Goal: Task Accomplishment & Management: Use online tool/utility

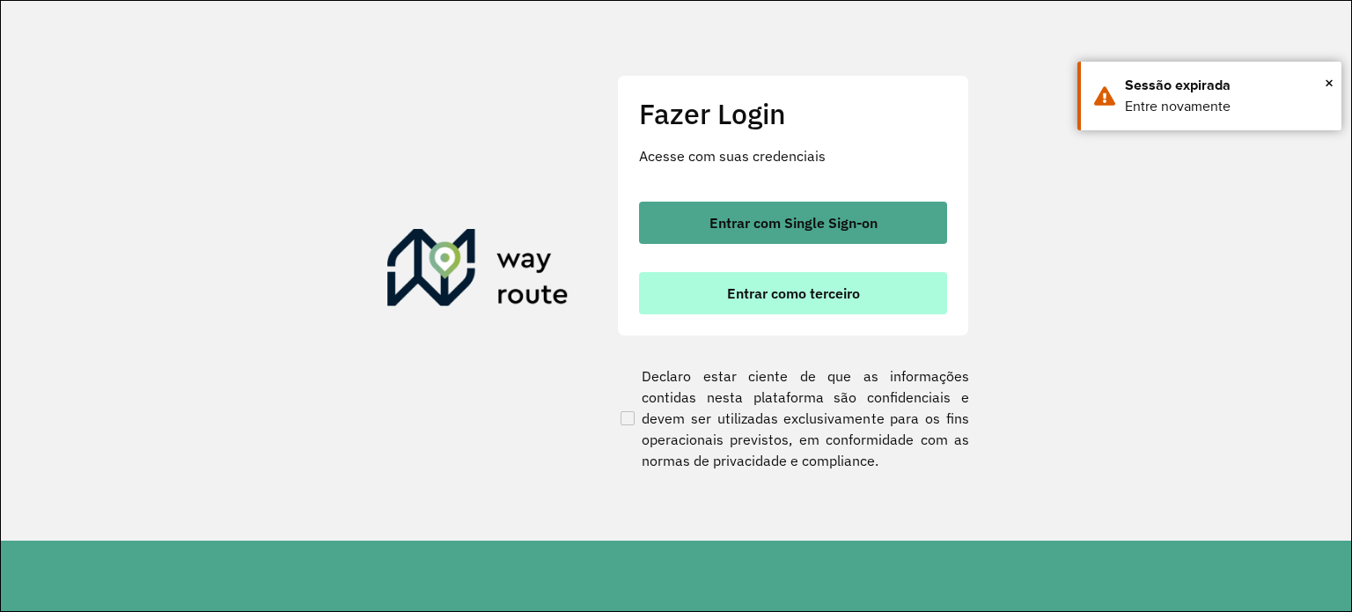
click at [780, 289] on span "Entrar como terceiro" at bounding box center [793, 293] width 133 height 14
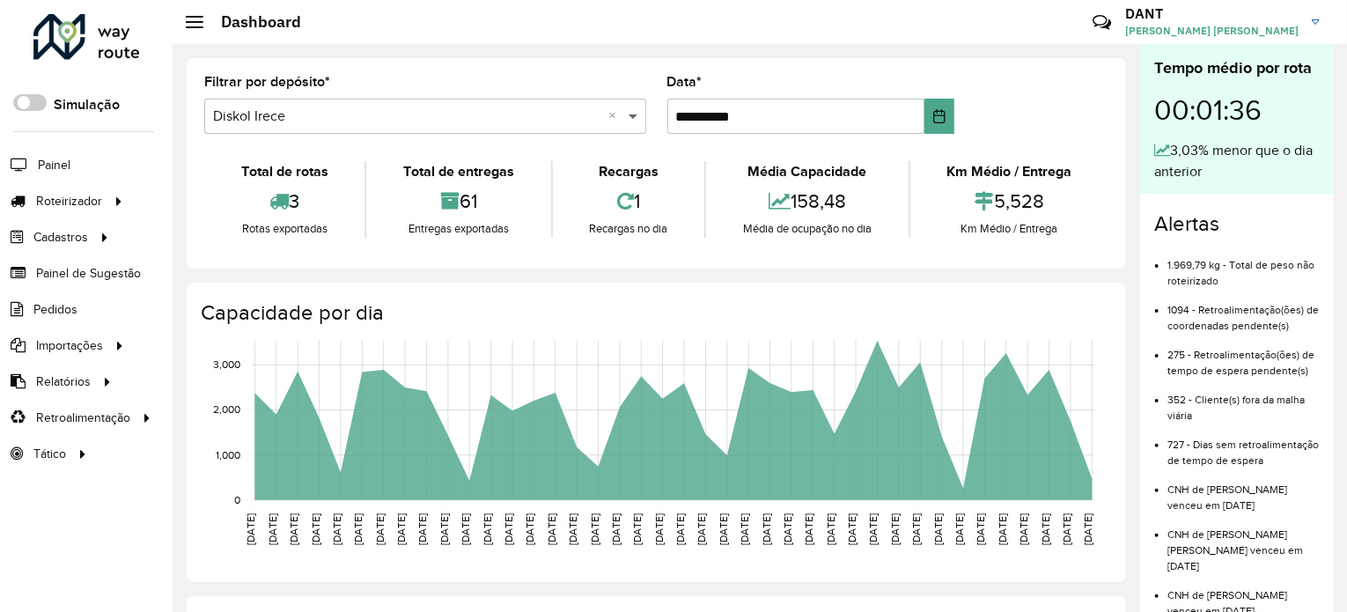
click at [627, 116] on span at bounding box center [635, 116] width 22 height 21
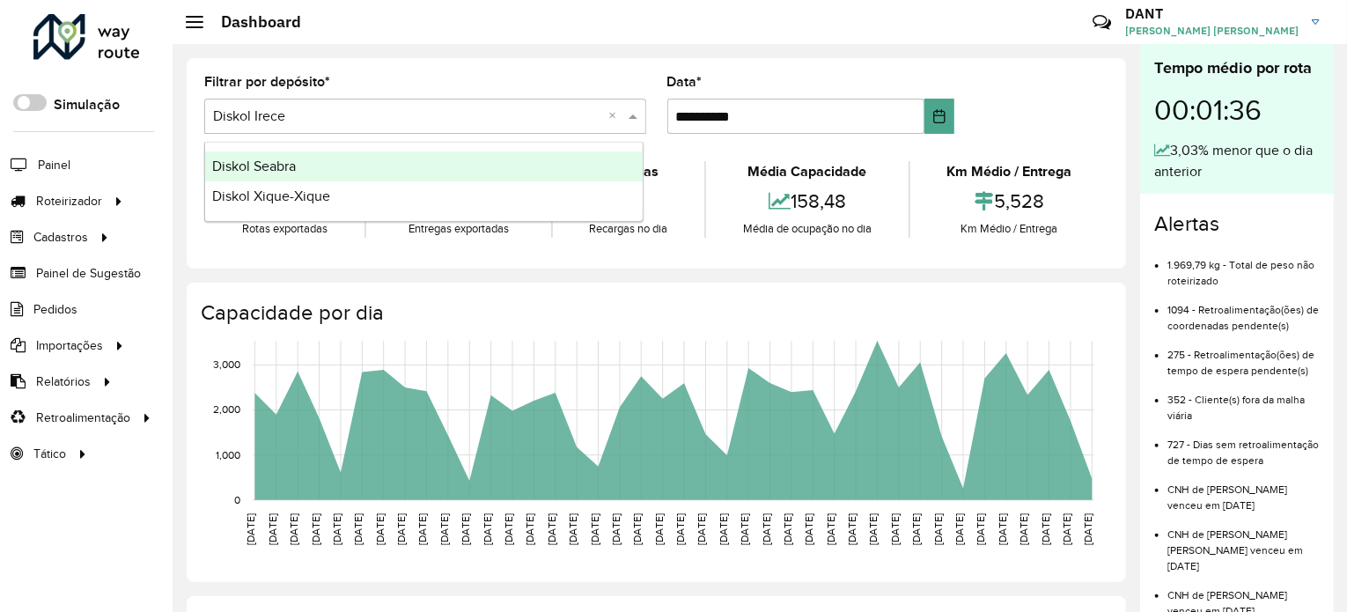
click at [285, 172] on span "Diskol Seabra" at bounding box center [254, 165] width 84 height 15
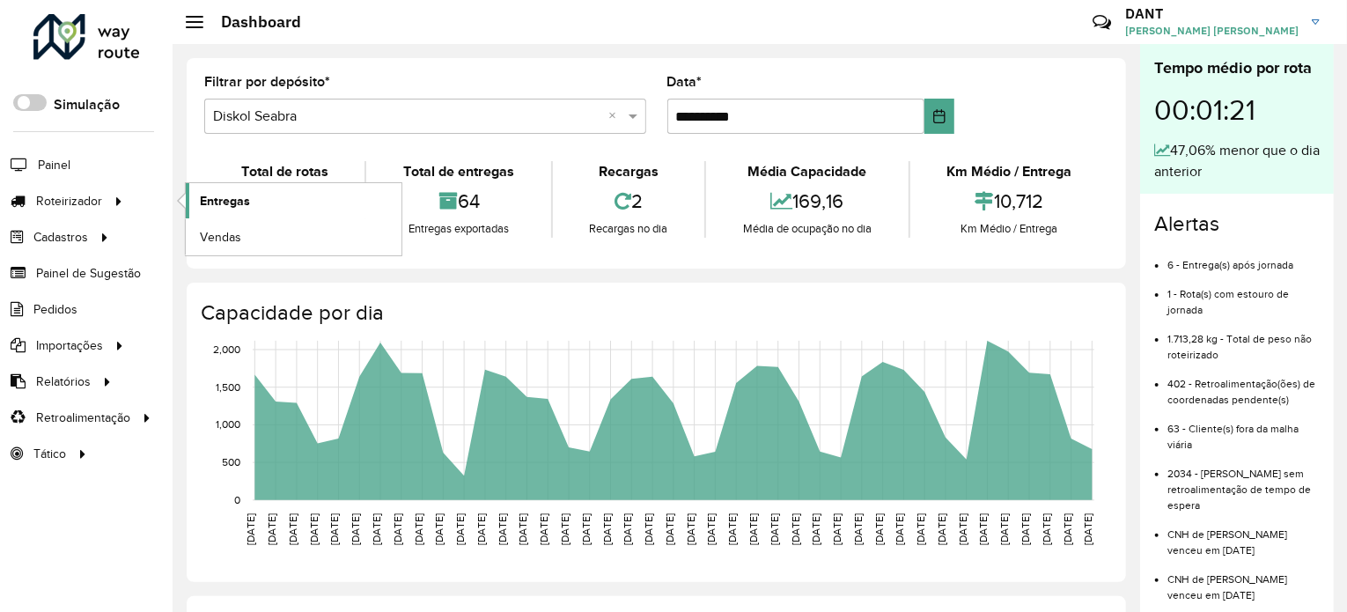
click at [244, 196] on span "Entregas" at bounding box center [225, 201] width 50 height 18
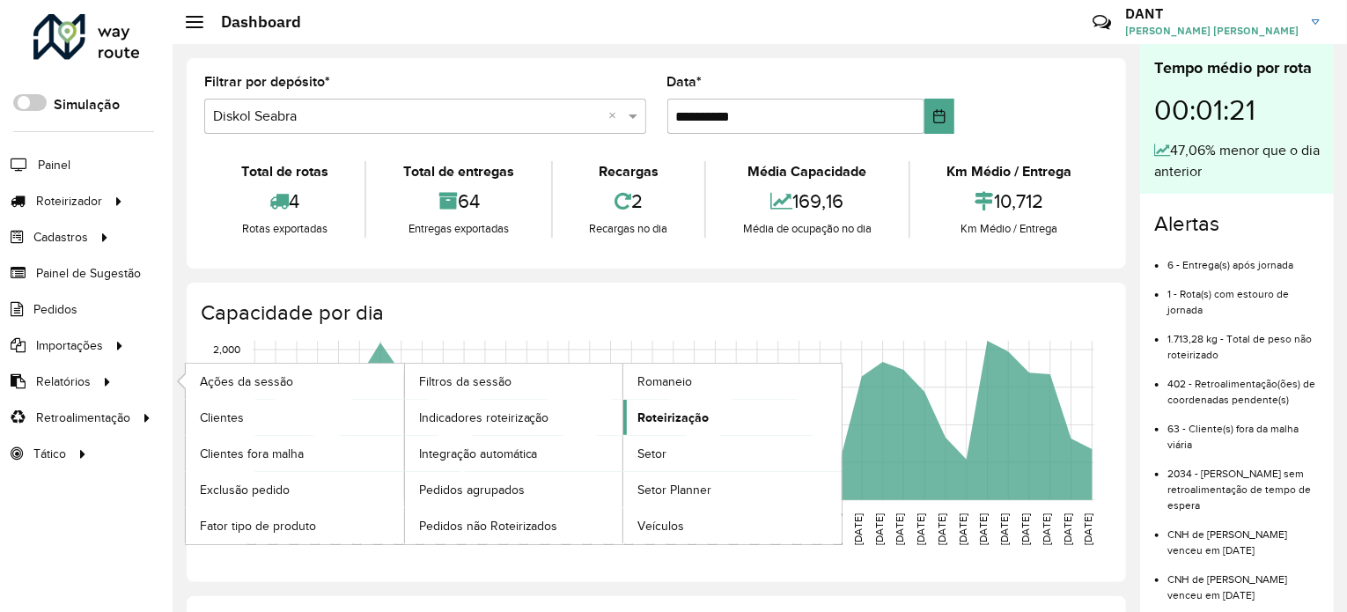
click at [682, 411] on span "Roteirização" at bounding box center [672, 417] width 71 height 18
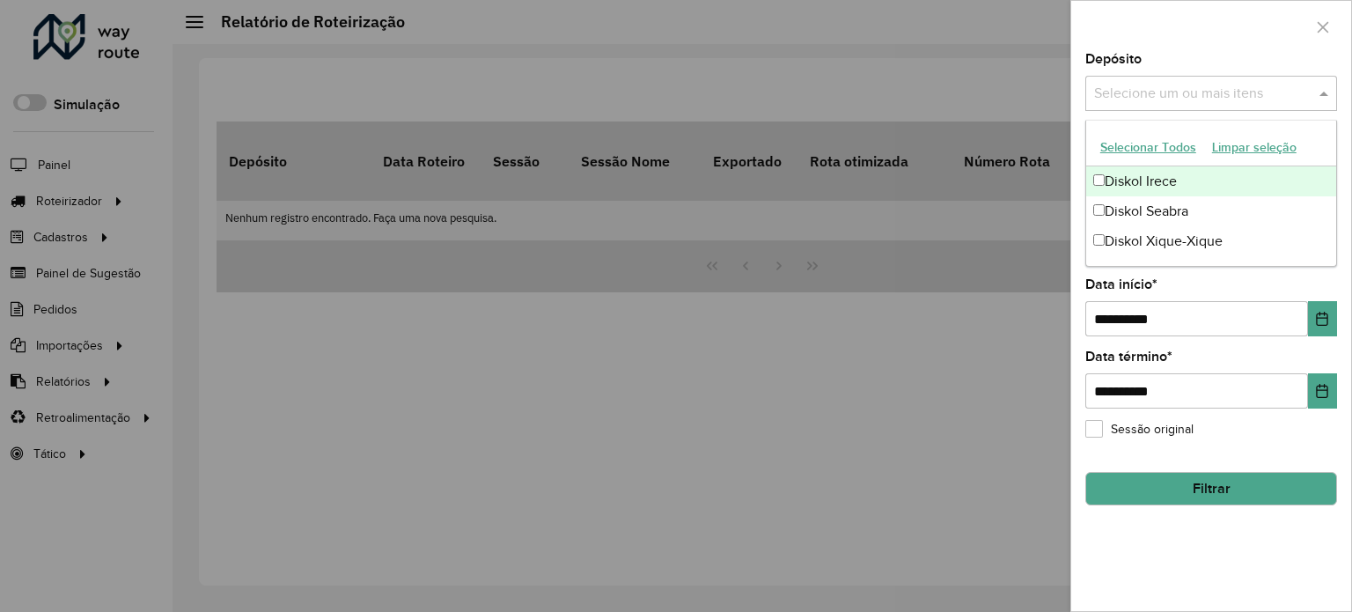
click at [1323, 95] on span at bounding box center [1326, 93] width 22 height 21
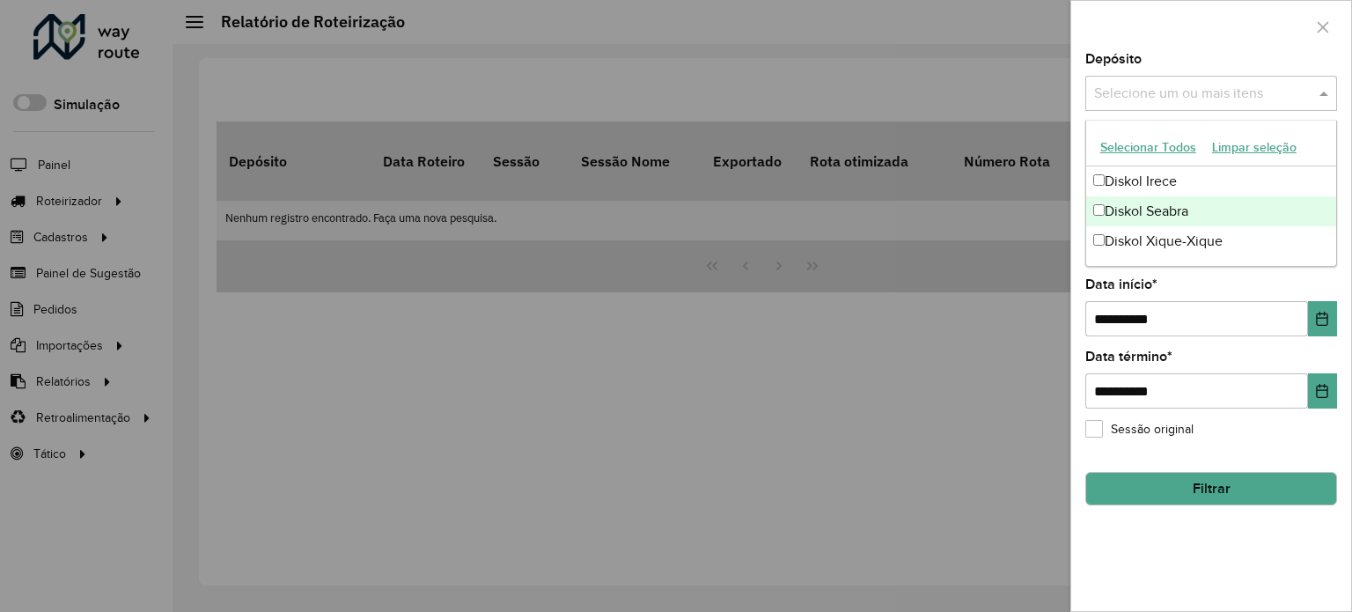
click at [1167, 217] on div "Diskol Seabra" at bounding box center [1211, 211] width 250 height 30
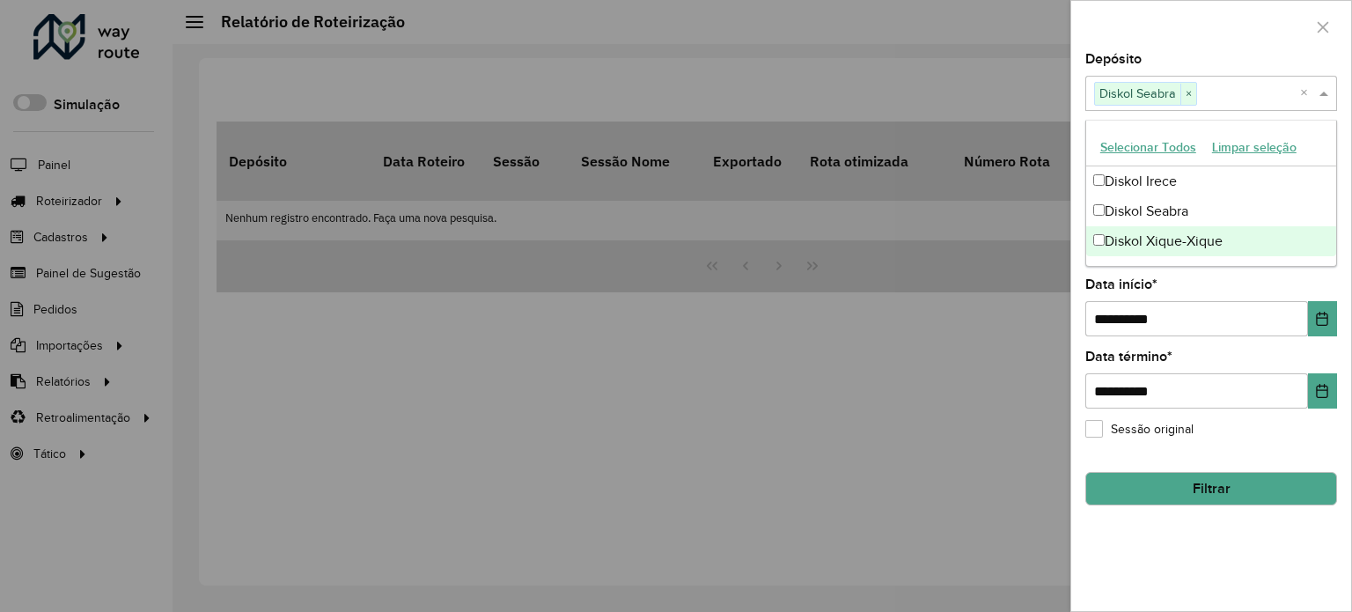
drag, startPoint x: 1184, startPoint y: 533, endPoint x: 1174, endPoint y: 524, distance: 13.1
click at [1182, 533] on div "**********" at bounding box center [1211, 332] width 280 height 558
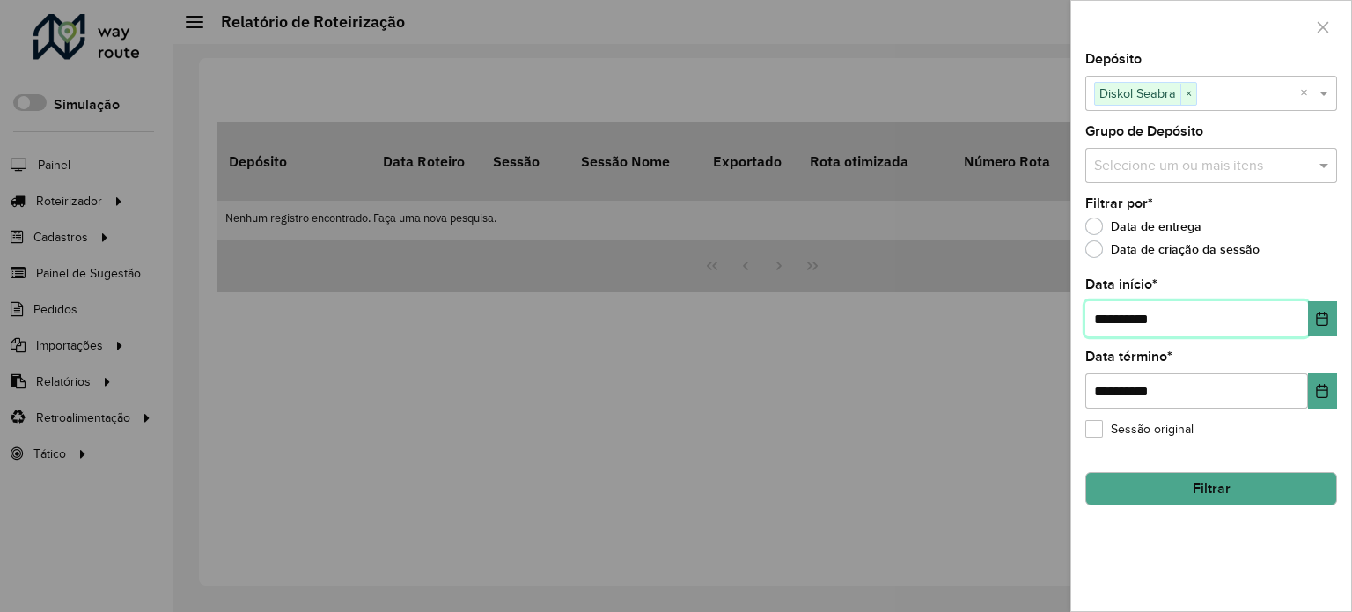
click at [1112, 314] on input "**********" at bounding box center [1196, 318] width 223 height 35
type input "**********"
click at [1200, 489] on button "Filtrar" at bounding box center [1211, 488] width 252 height 33
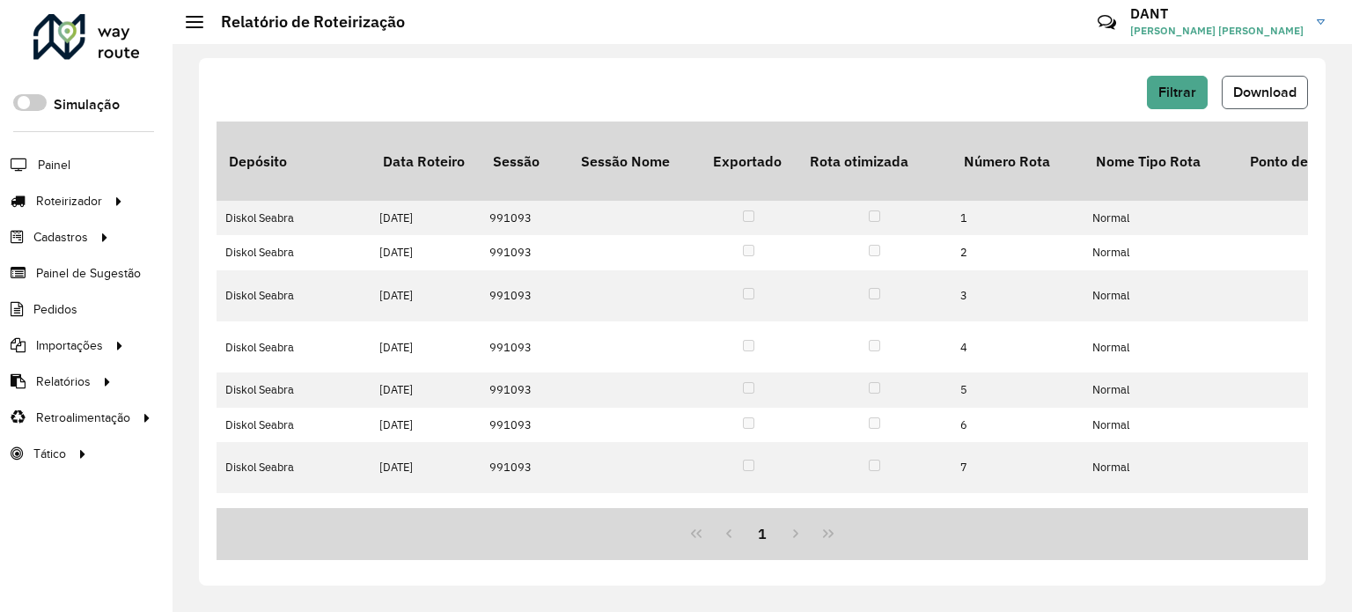
click at [1265, 89] on span "Download" at bounding box center [1264, 92] width 63 height 15
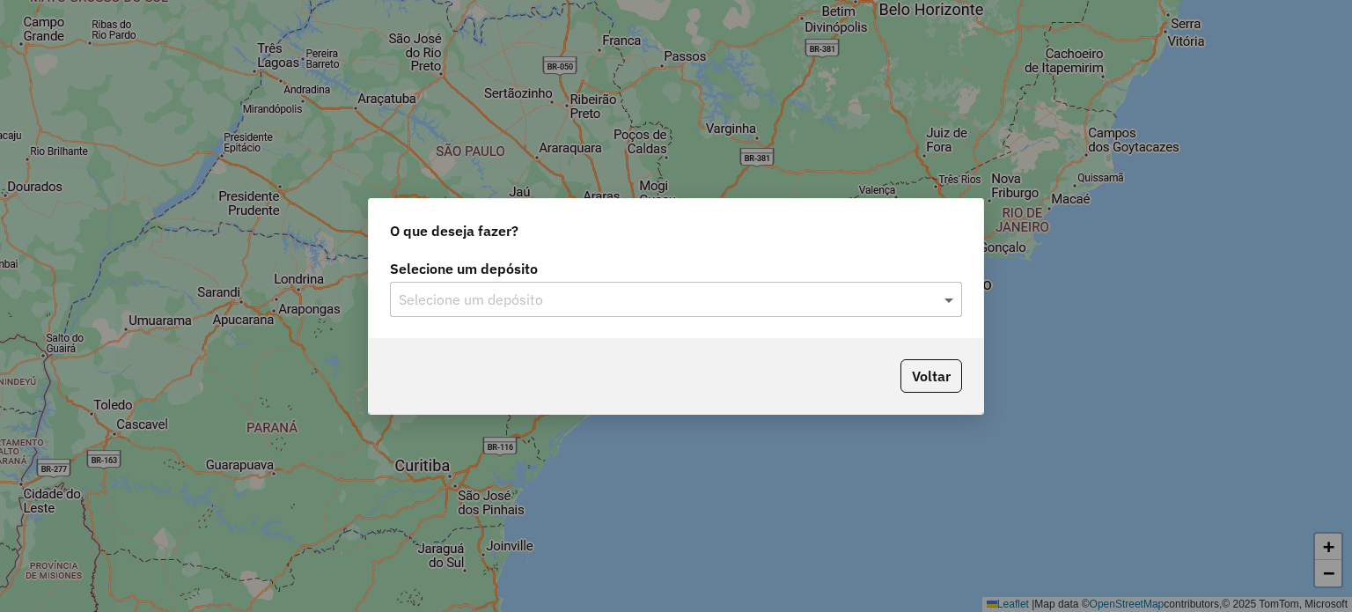
click at [949, 300] on span at bounding box center [951, 299] width 22 height 21
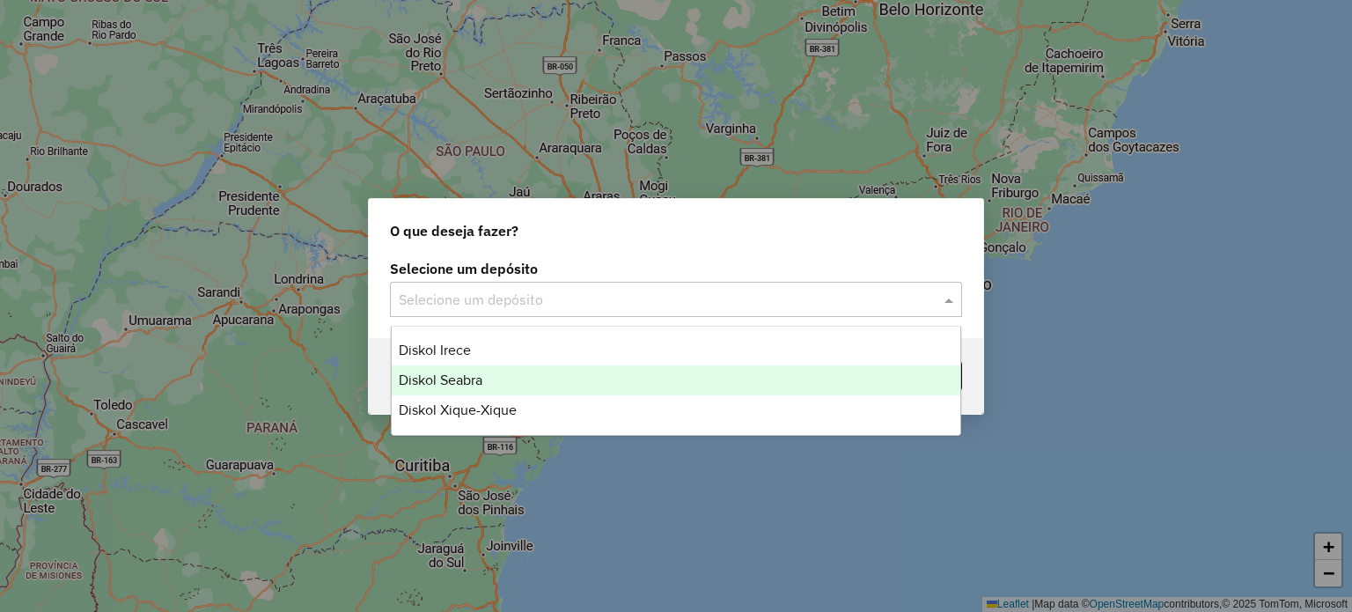
click at [511, 380] on div "Diskol Seabra" at bounding box center [676, 380] width 569 height 30
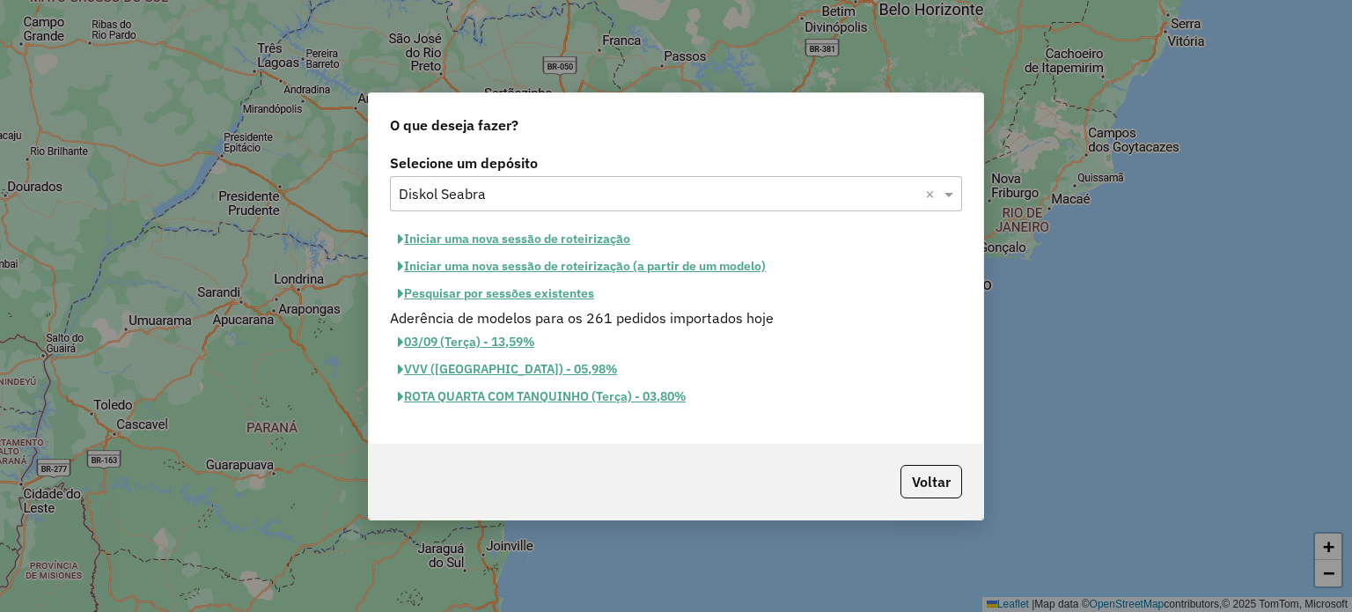
click at [562, 238] on button "Iniciar uma nova sessão de roteirização" at bounding box center [514, 238] width 248 height 27
select select "*"
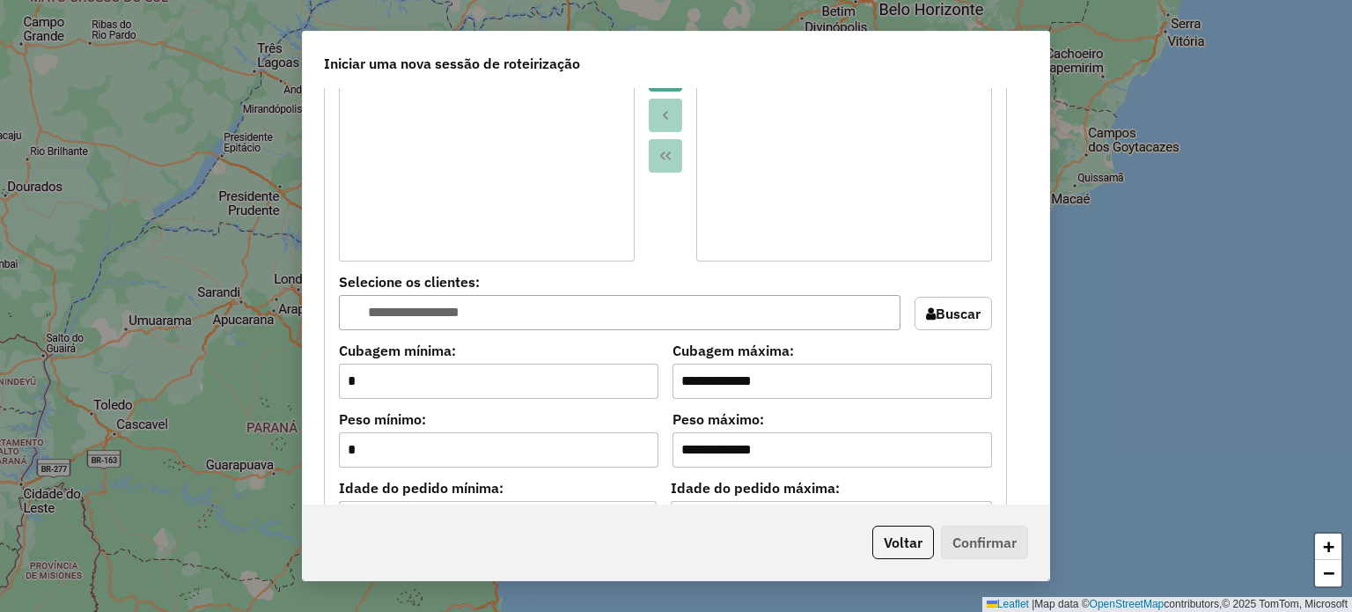
scroll to position [1672, 0]
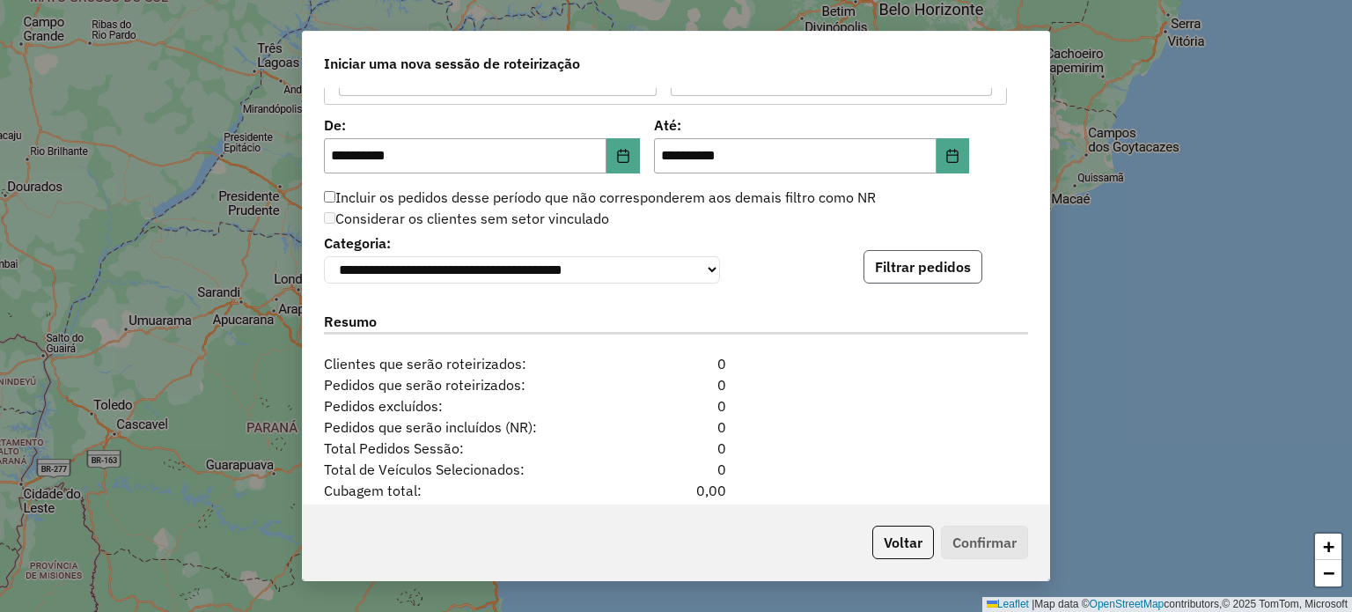
click at [901, 265] on button "Filtrar pedidos" at bounding box center [922, 266] width 119 height 33
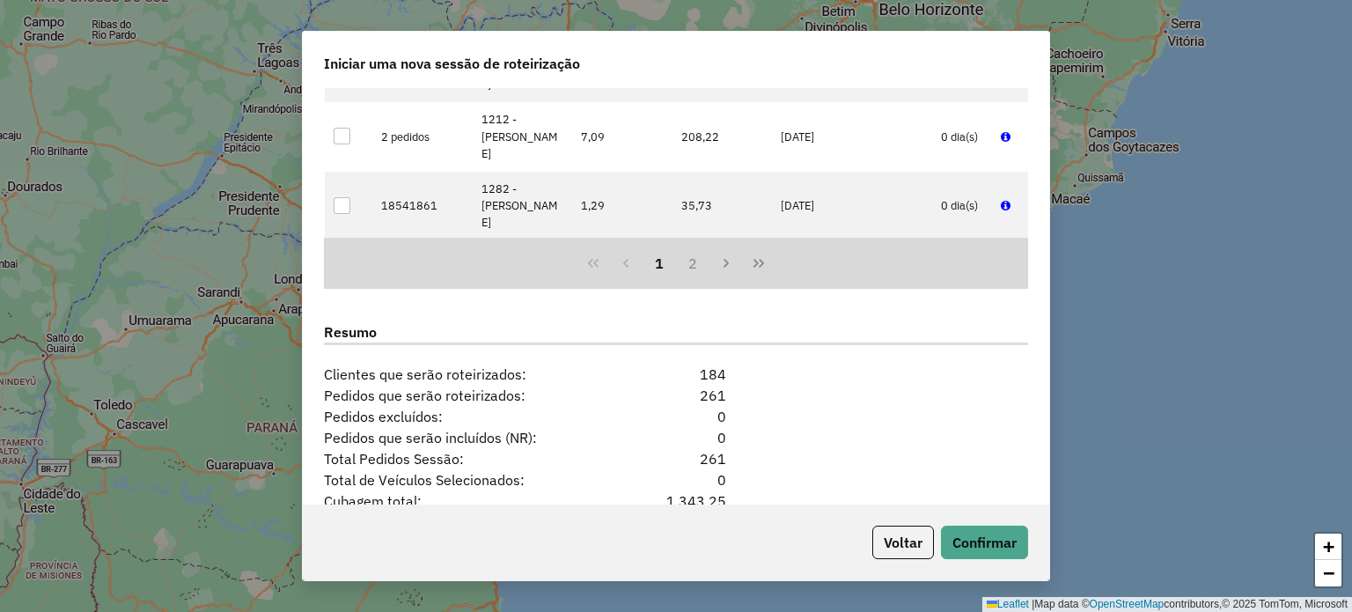
scroll to position [2176, 0]
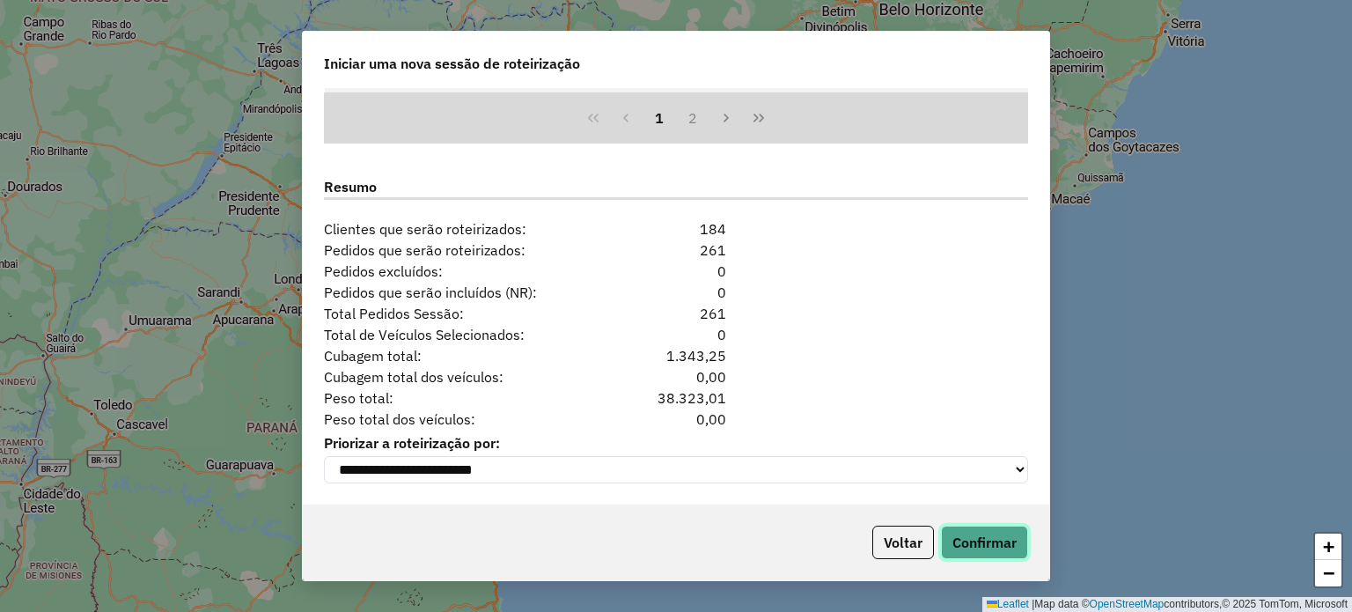
click at [989, 542] on button "Confirmar" at bounding box center [984, 541] width 87 height 33
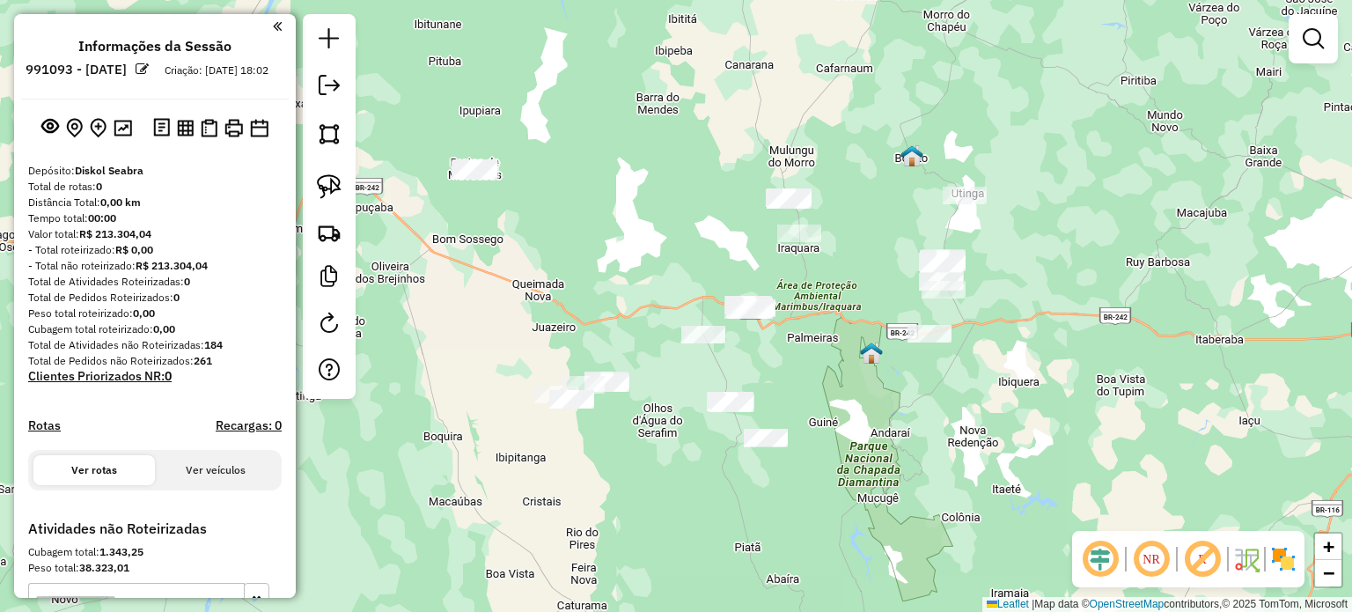
drag, startPoint x: 671, startPoint y: 249, endPoint x: 647, endPoint y: 281, distance: 39.6
click at [647, 281] on div "Janela de atendimento Grade de atendimento Capacidade Transportadoras Veículos …" at bounding box center [676, 306] width 1352 height 612
drag, startPoint x: 614, startPoint y: 209, endPoint x: 691, endPoint y: 228, distance: 79.6
click at [691, 228] on div "Janela de atendimento Grade de atendimento Capacidade Transportadoras Veículos …" at bounding box center [676, 306] width 1352 height 612
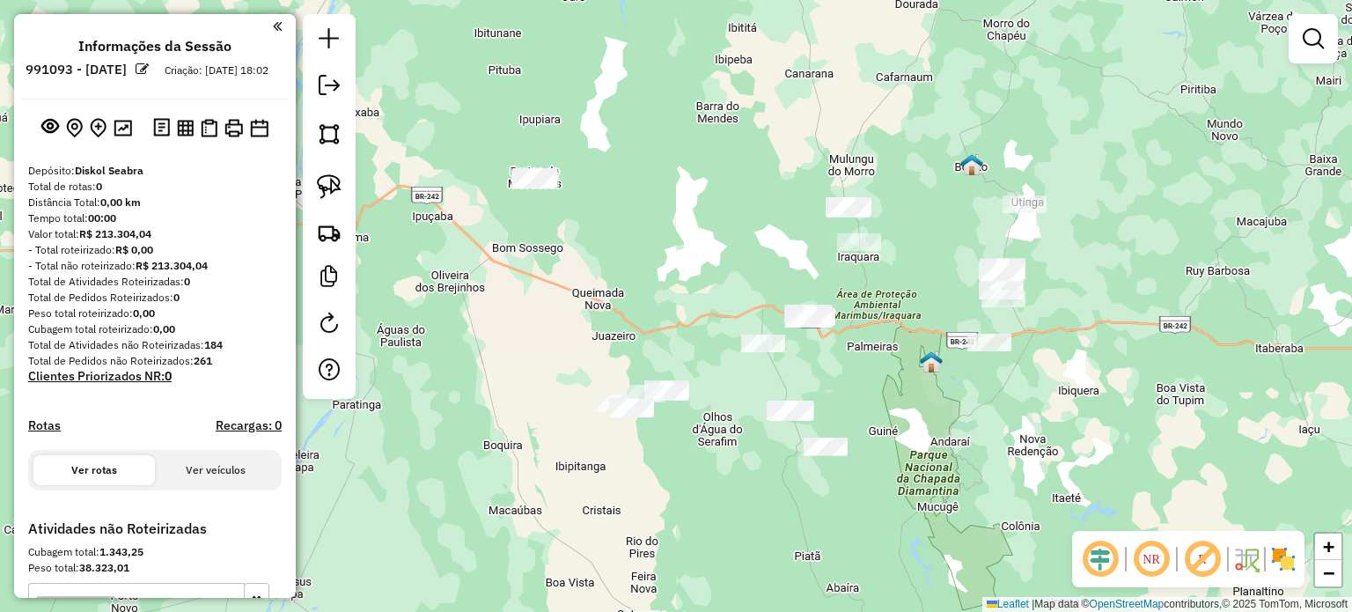
drag, startPoint x: 321, startPoint y: 186, endPoint x: 356, endPoint y: 187, distance: 34.3
click at [321, 186] on img at bounding box center [329, 186] width 25 height 25
drag, startPoint x: 482, startPoint y: 163, endPoint x: 500, endPoint y: 195, distance: 37.0
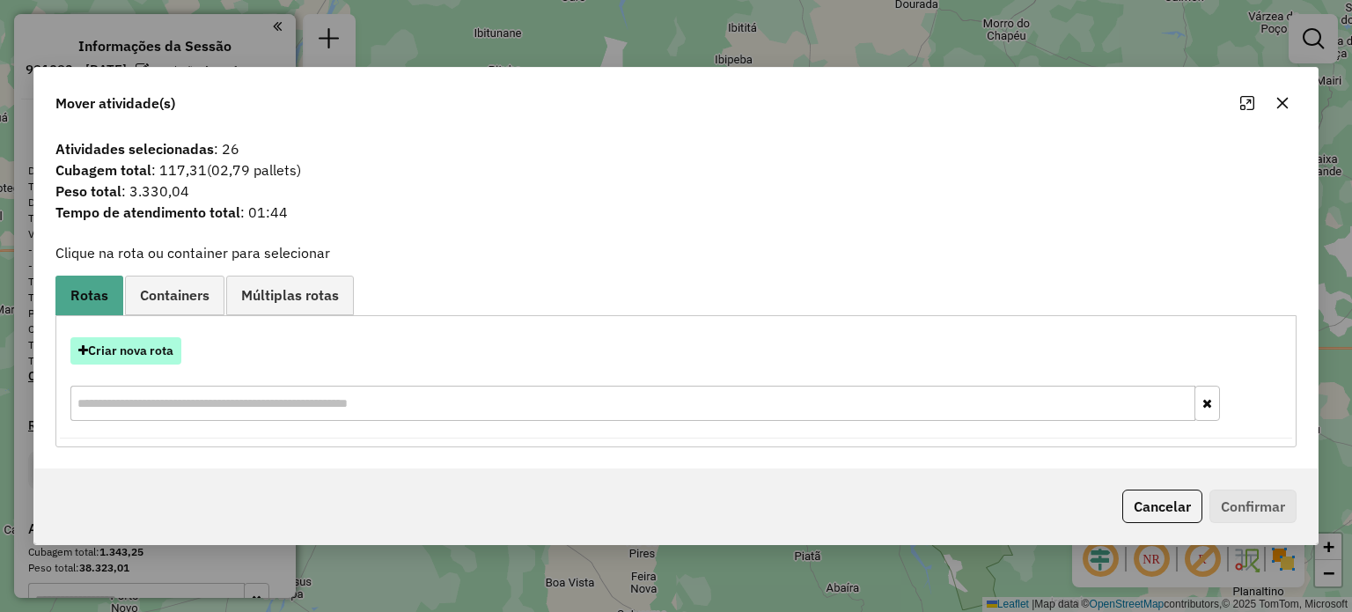
click at [144, 356] on button "Criar nova rota" at bounding box center [125, 350] width 111 height 27
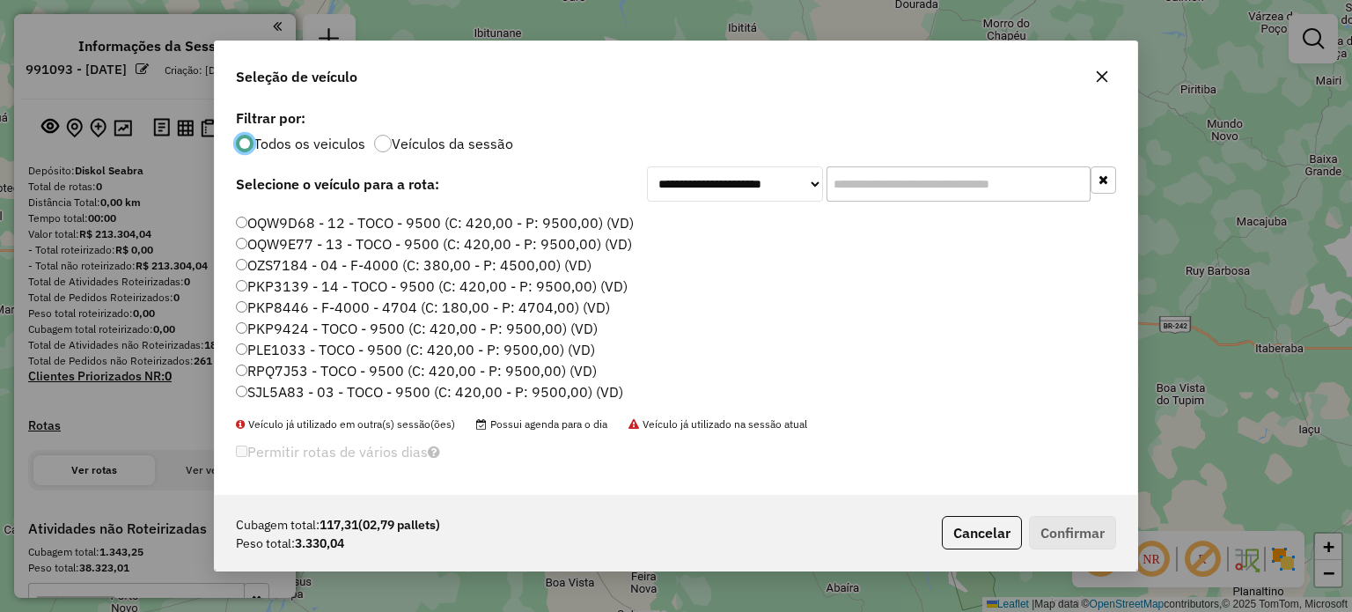
scroll to position [77, 0]
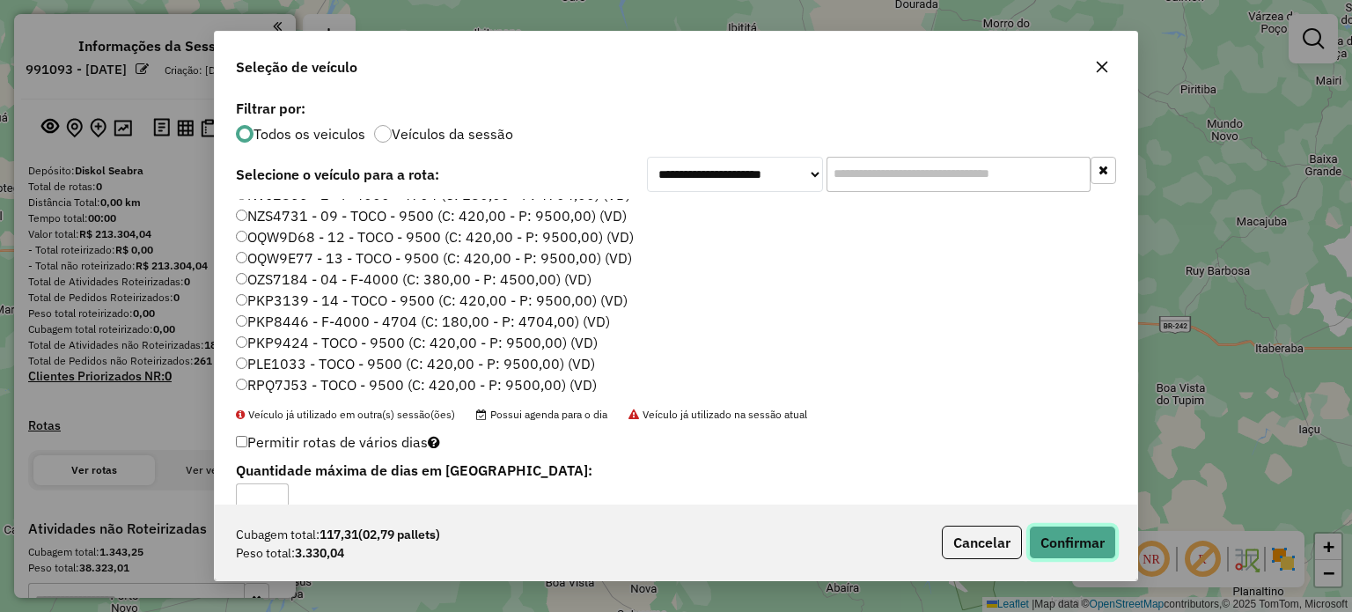
click at [1084, 545] on button "Confirmar" at bounding box center [1072, 541] width 87 height 33
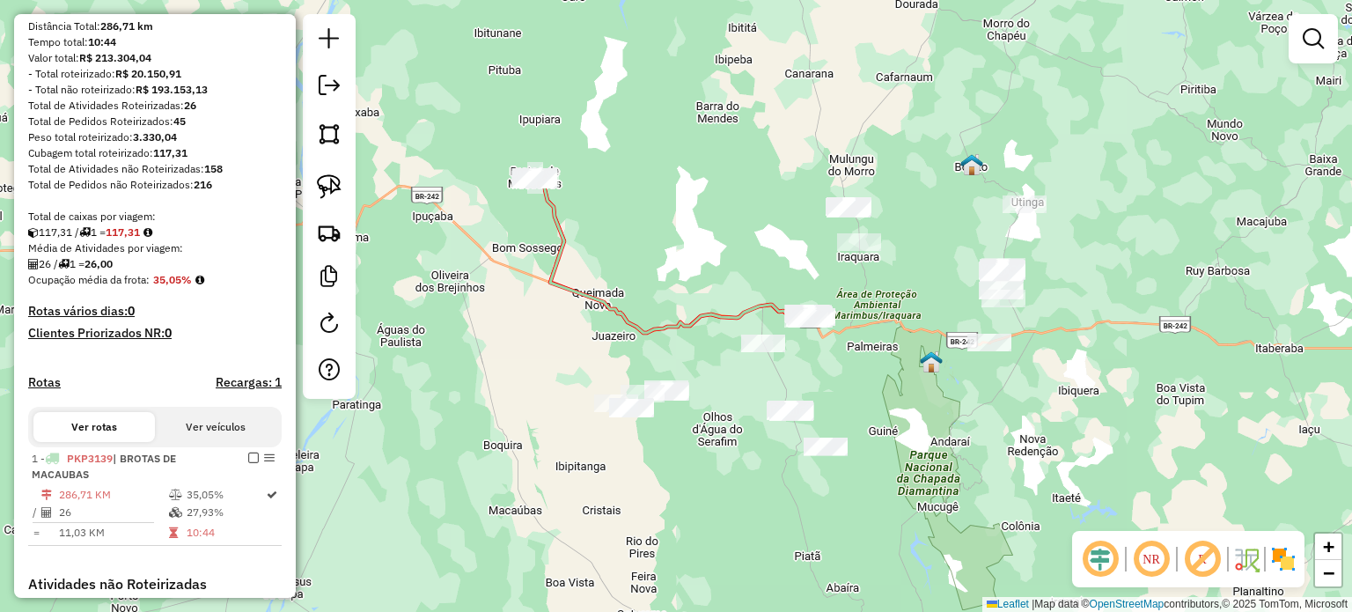
scroll to position [352, 0]
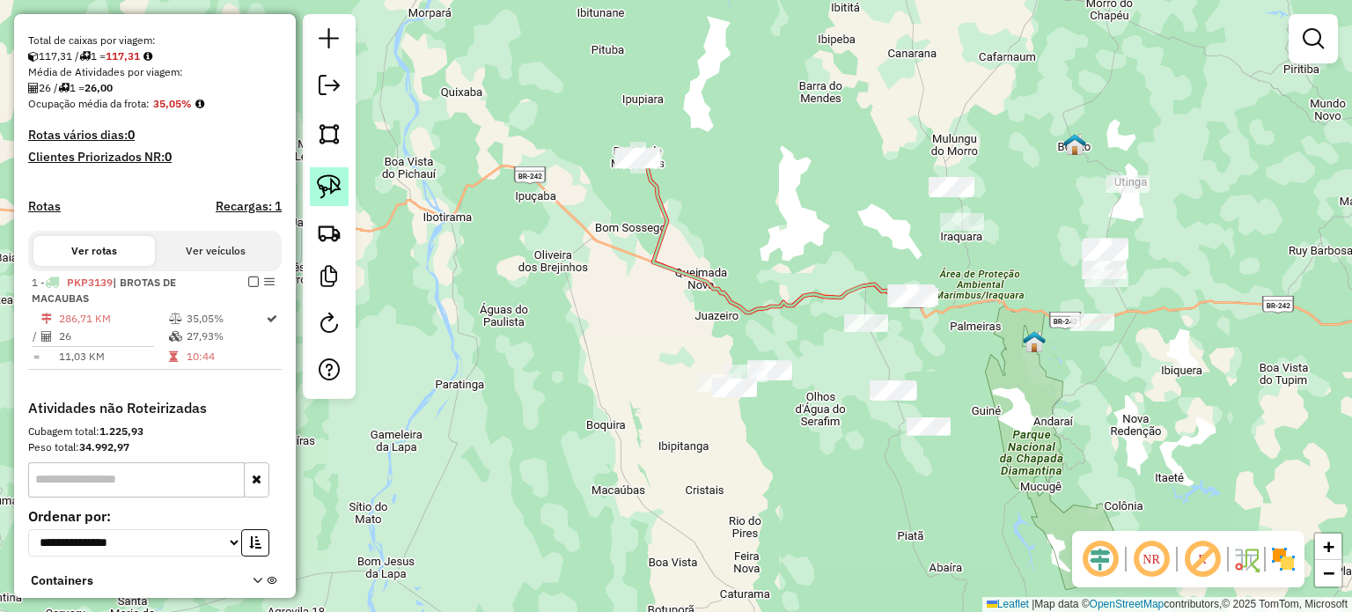
drag, startPoint x: 335, startPoint y: 193, endPoint x: 343, endPoint y: 200, distance: 10.6
click at [335, 193] on img at bounding box center [329, 186] width 25 height 25
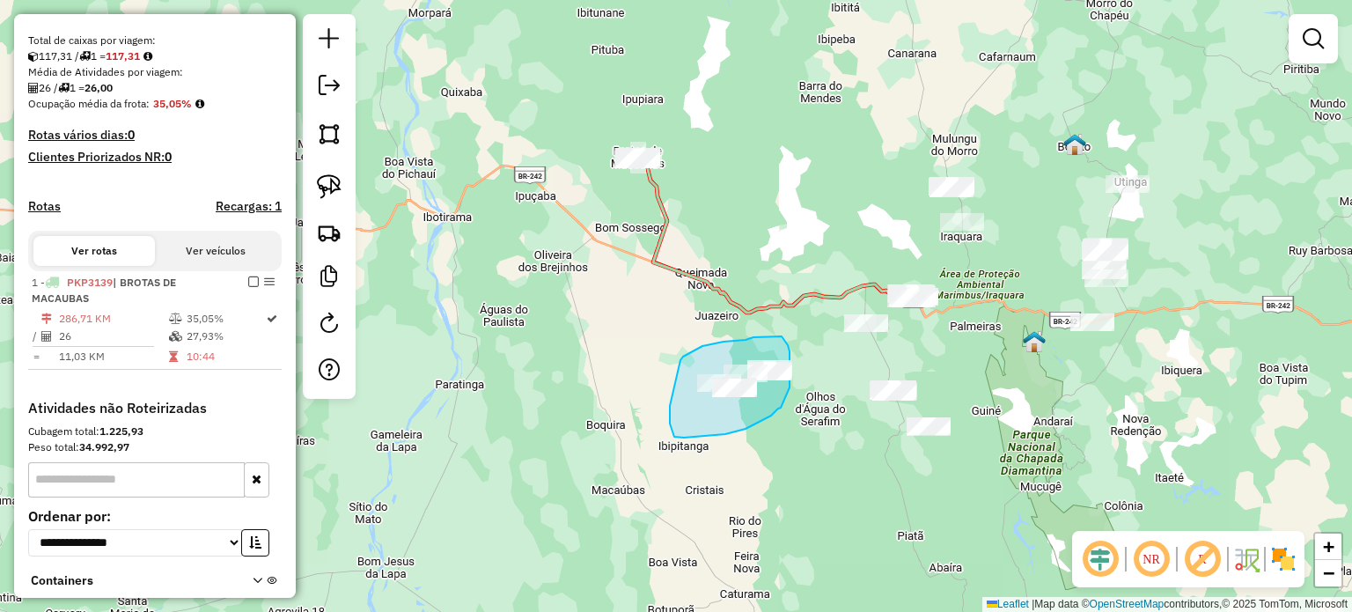
drag, startPoint x: 680, startPoint y: 360, endPoint x: 670, endPoint y: 404, distance: 45.3
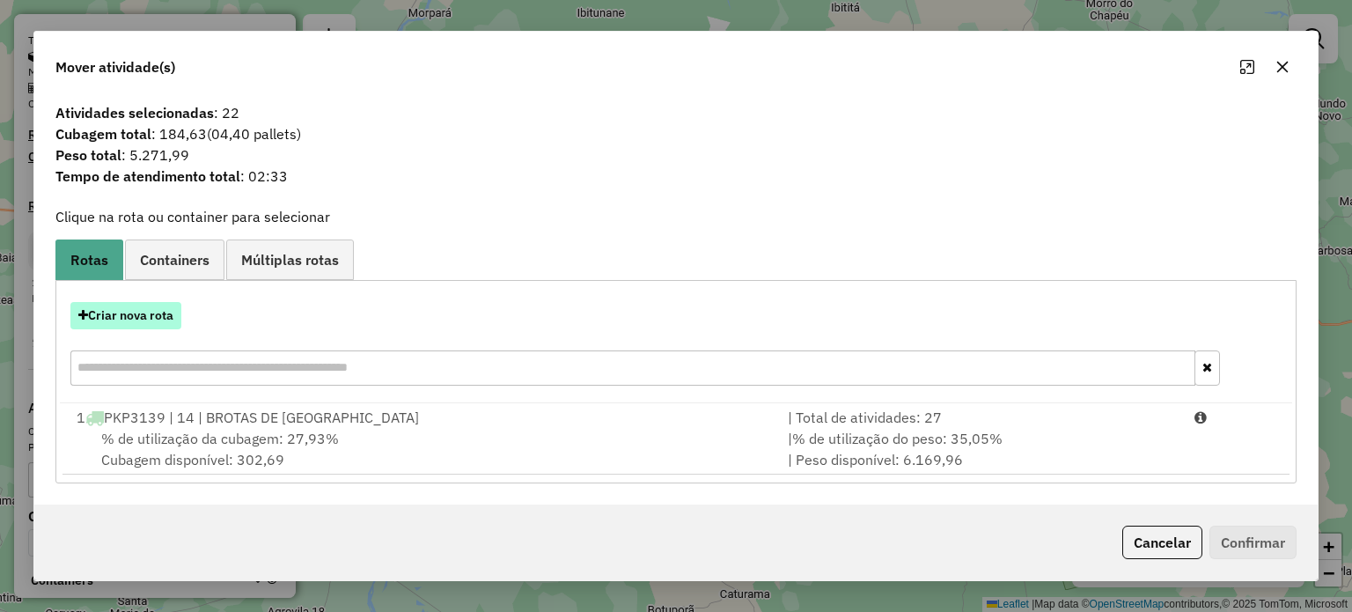
click at [130, 320] on button "Criar nova rota" at bounding box center [125, 315] width 111 height 27
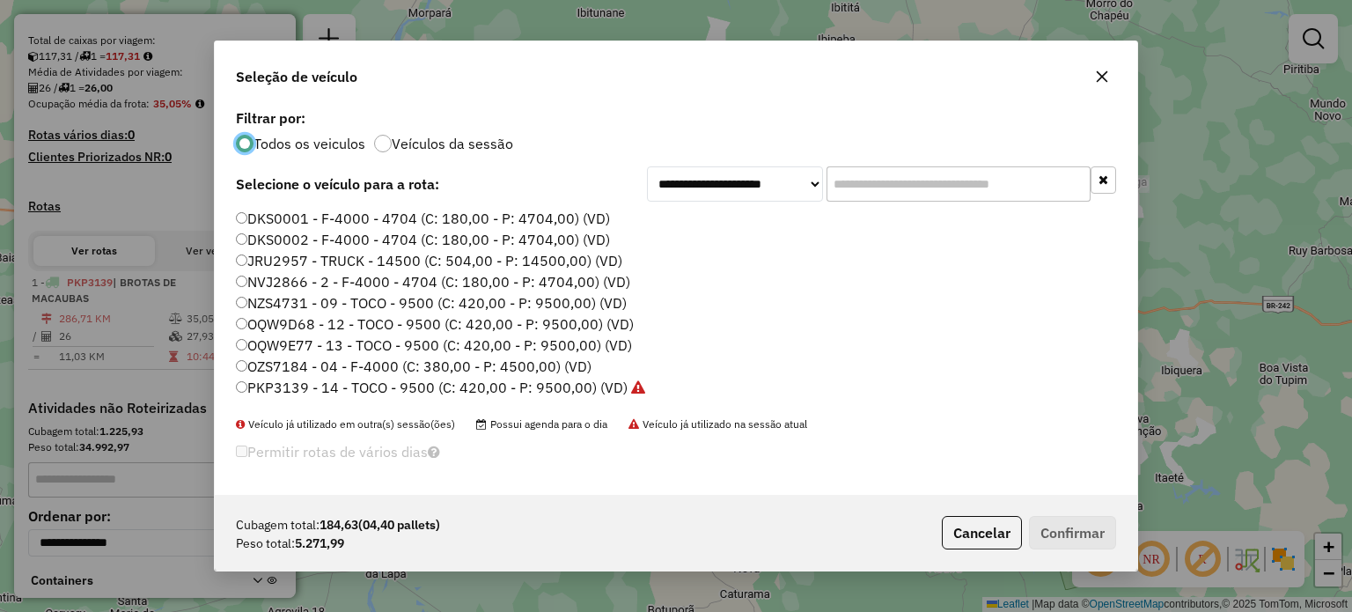
scroll to position [88, 0]
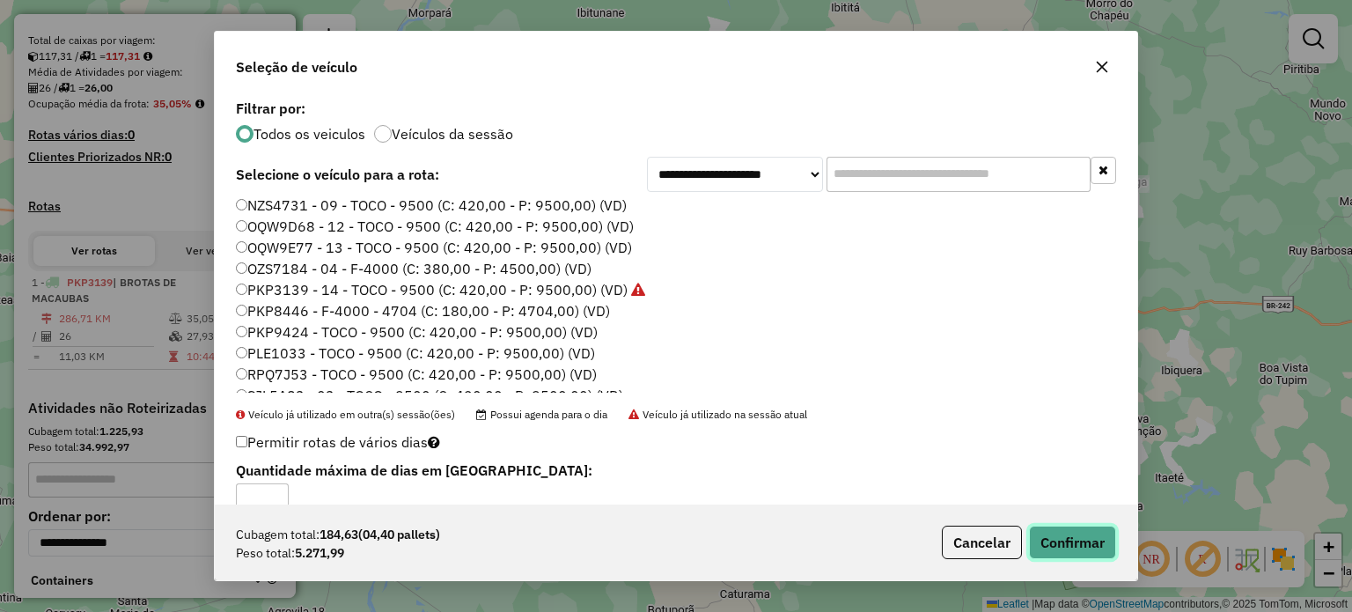
click at [1081, 549] on button "Confirmar" at bounding box center [1072, 541] width 87 height 33
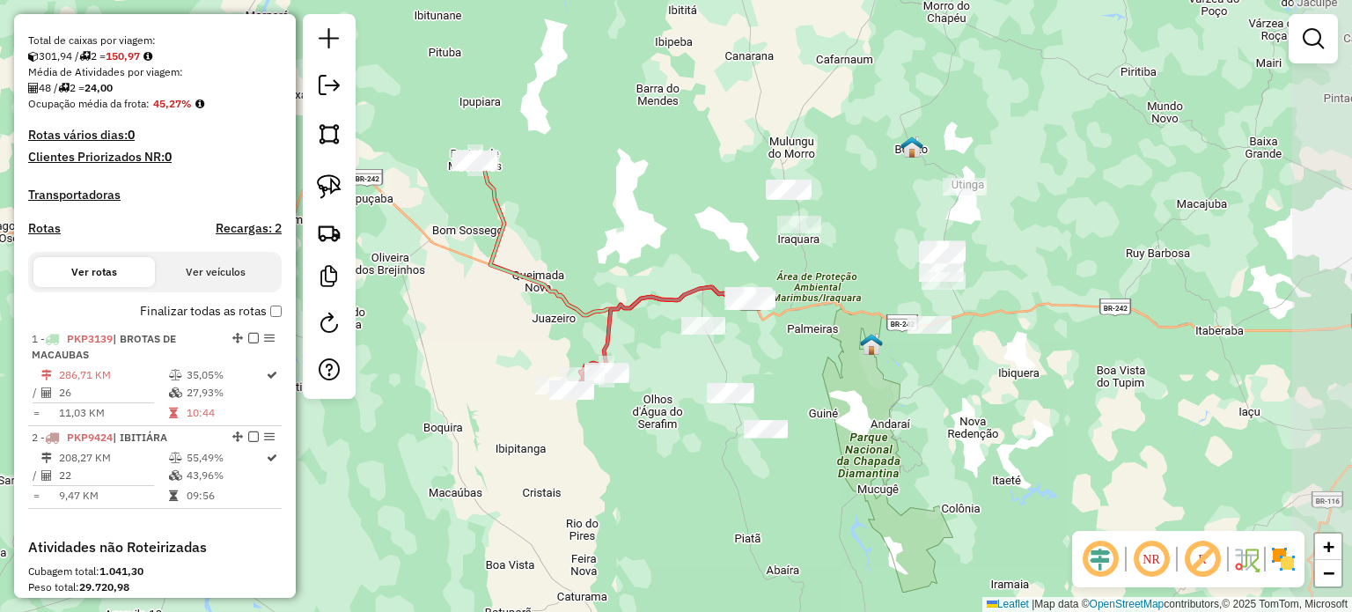
drag, startPoint x: 937, startPoint y: 355, endPoint x: 775, endPoint y: 357, distance: 162.9
click at [775, 357] on div "Janela de atendimento Grade de atendimento Capacidade Transportadoras Veículos …" at bounding box center [676, 306] width 1352 height 612
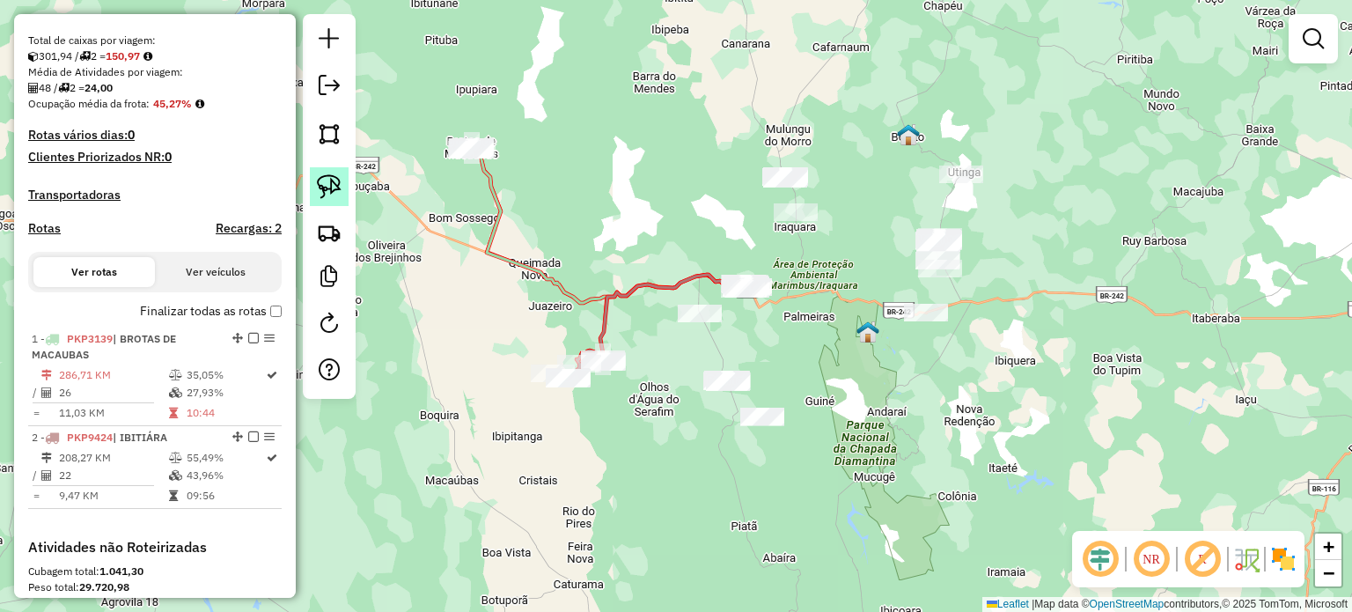
click at [327, 192] on img at bounding box center [329, 186] width 25 height 25
select select "**********"
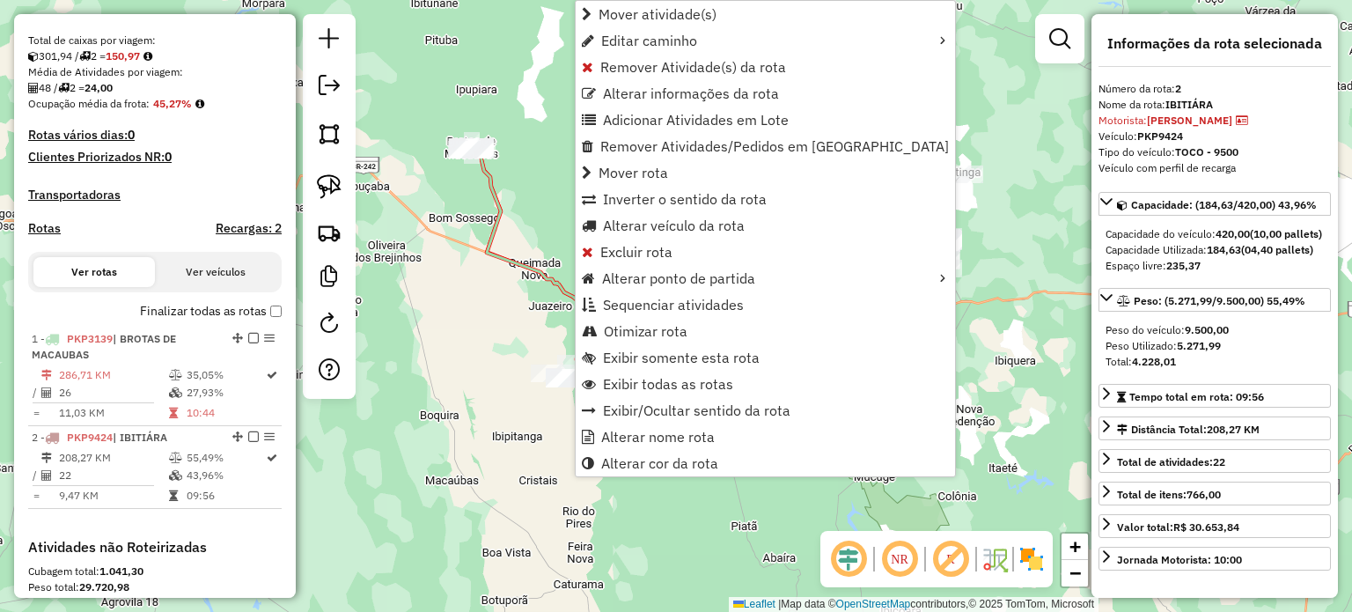
scroll to position [624, 0]
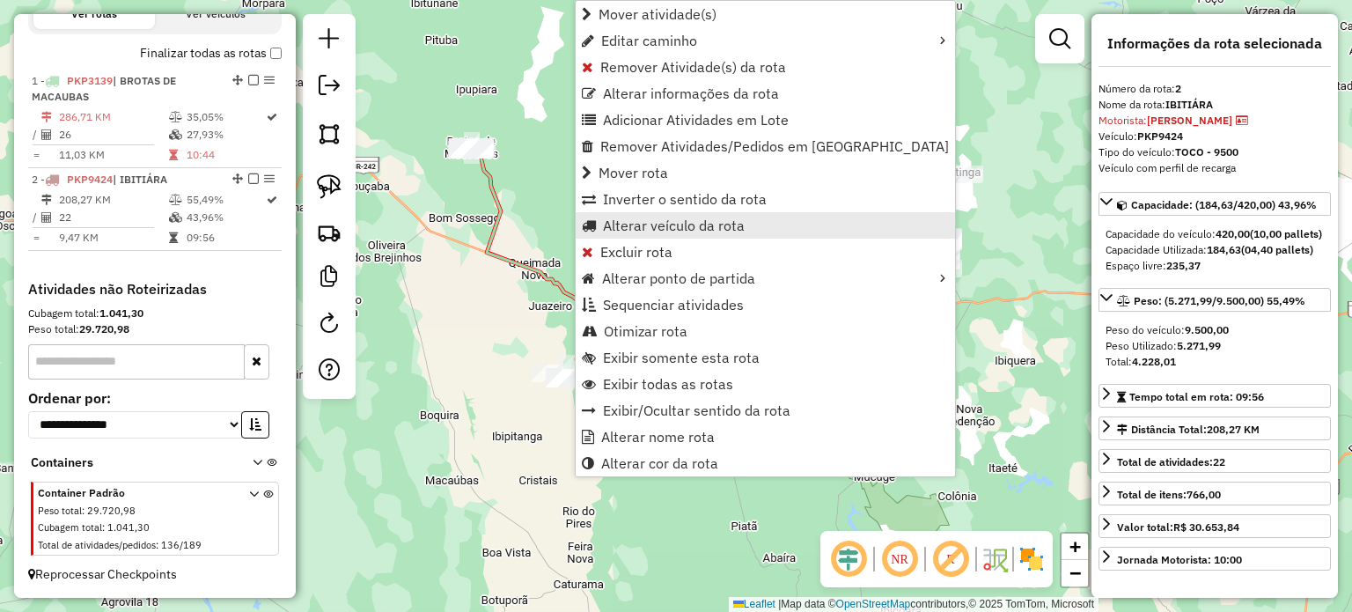
click at [680, 231] on span "Alterar veículo da rota" at bounding box center [674, 225] width 142 height 14
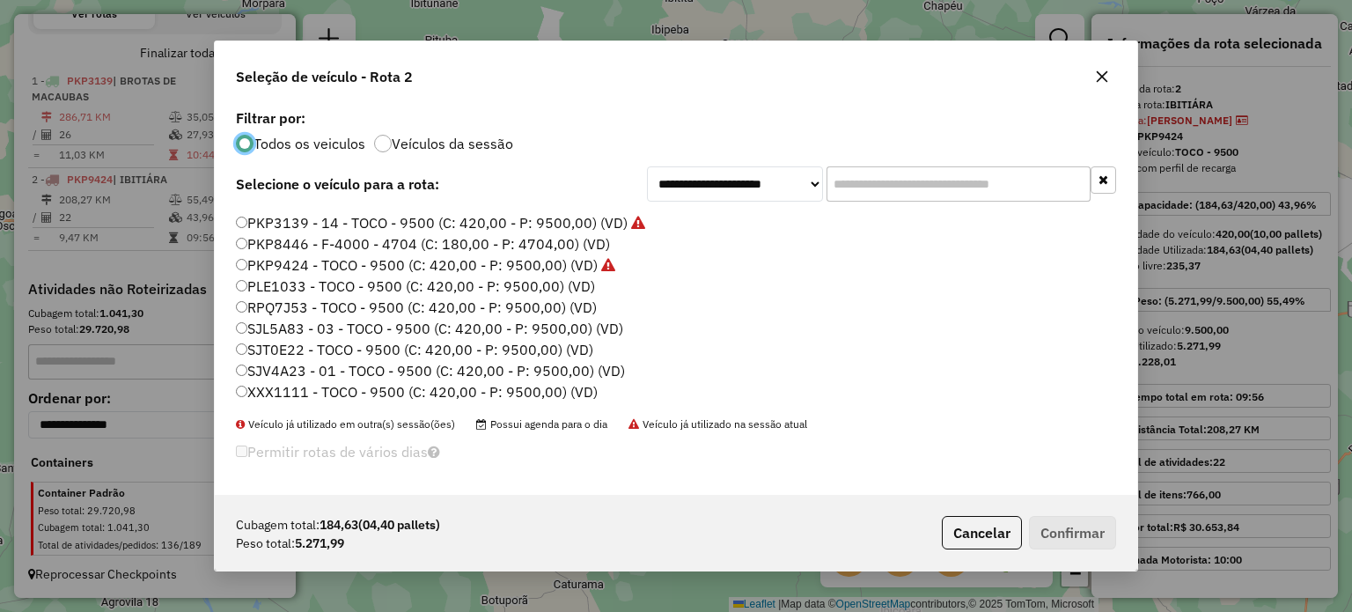
scroll to position [165, 0]
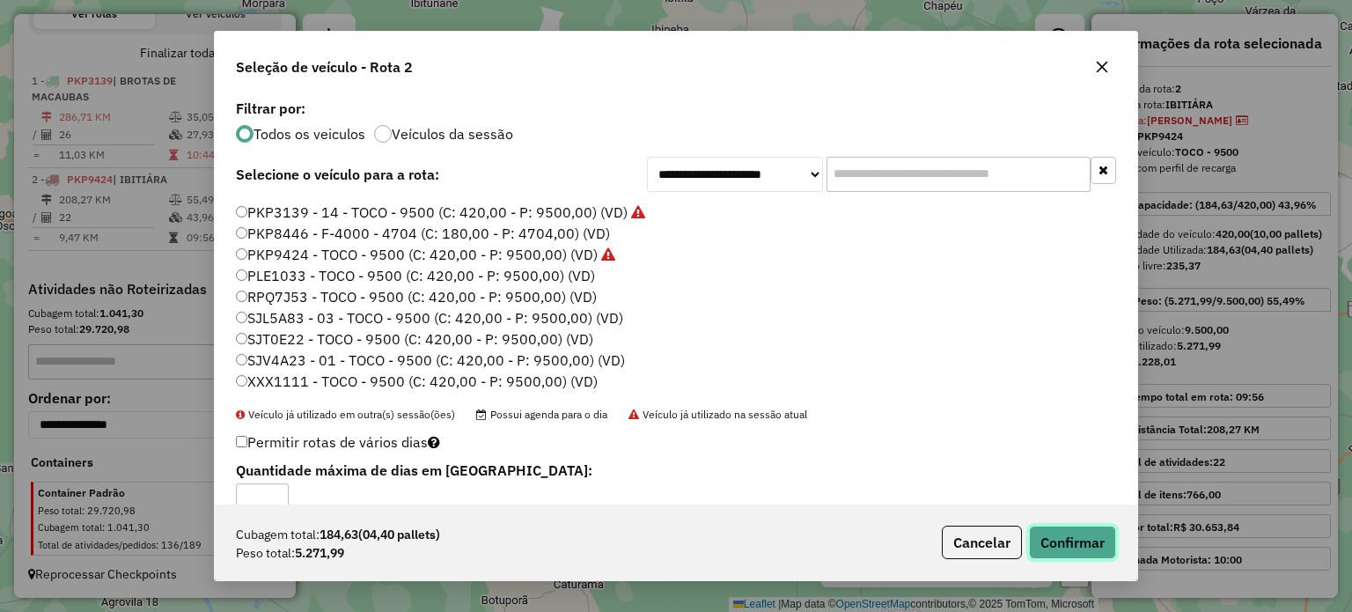
click at [1052, 539] on button "Confirmar" at bounding box center [1072, 541] width 87 height 33
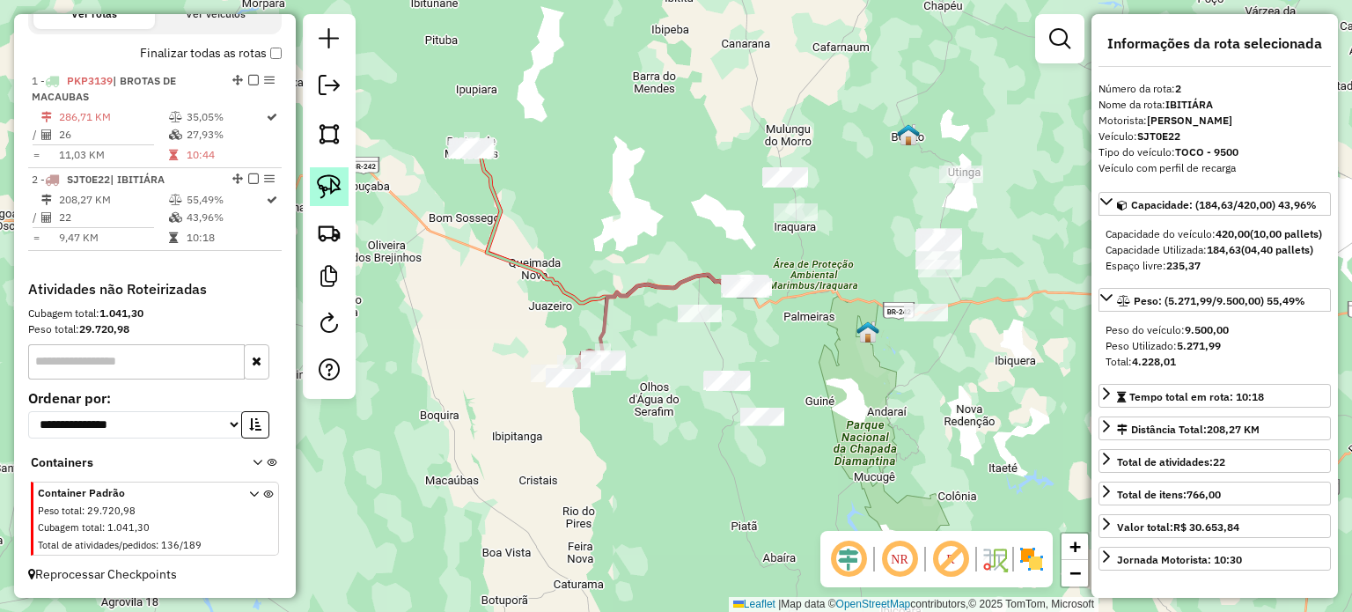
click at [324, 180] on img at bounding box center [329, 186] width 25 height 25
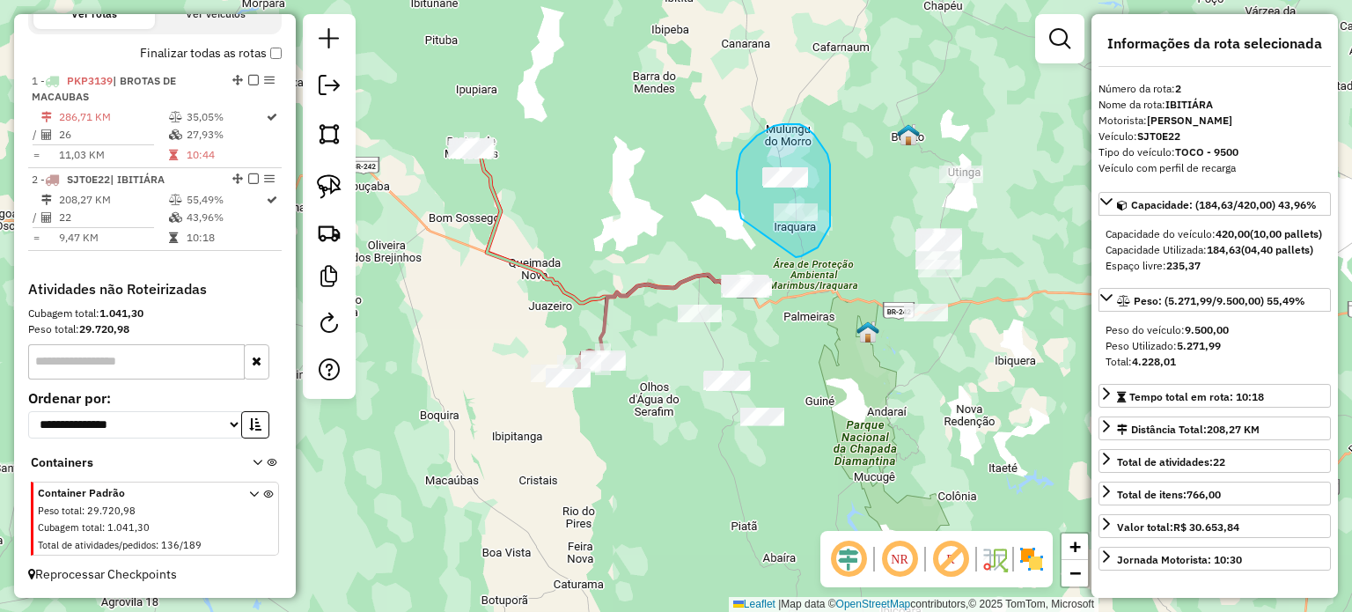
drag, startPoint x: 741, startPoint y: 218, endPoint x: 777, endPoint y: 246, distance: 45.2
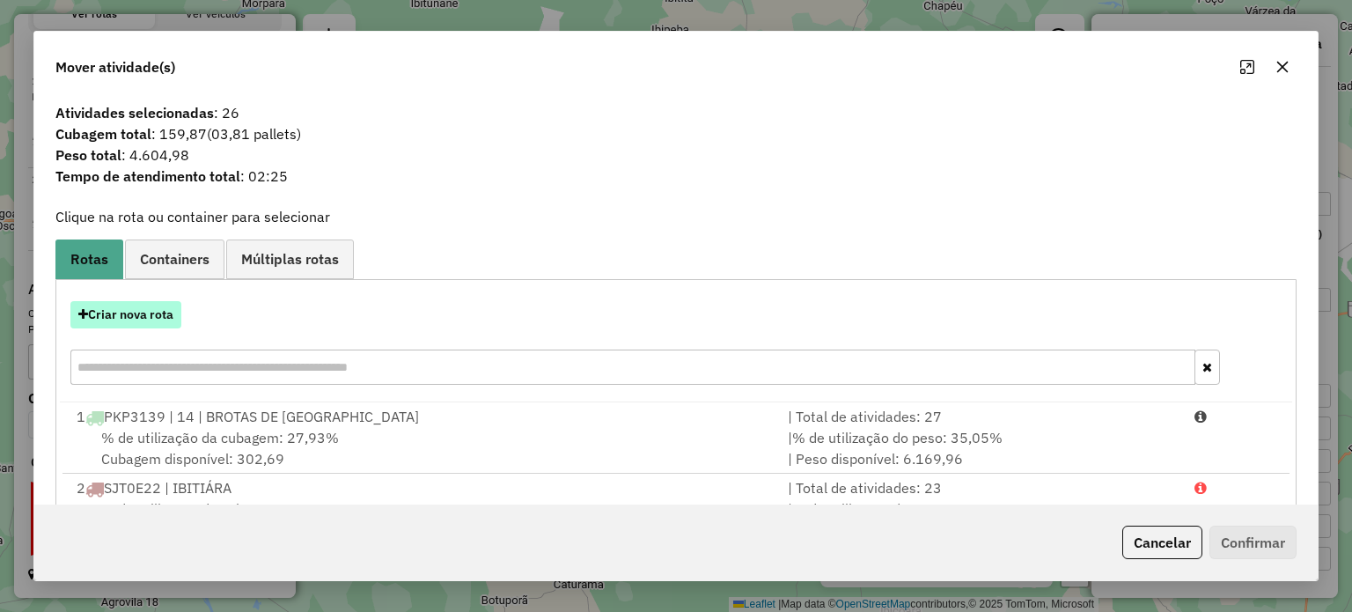
click at [134, 320] on button "Criar nova rota" at bounding box center [125, 314] width 111 height 27
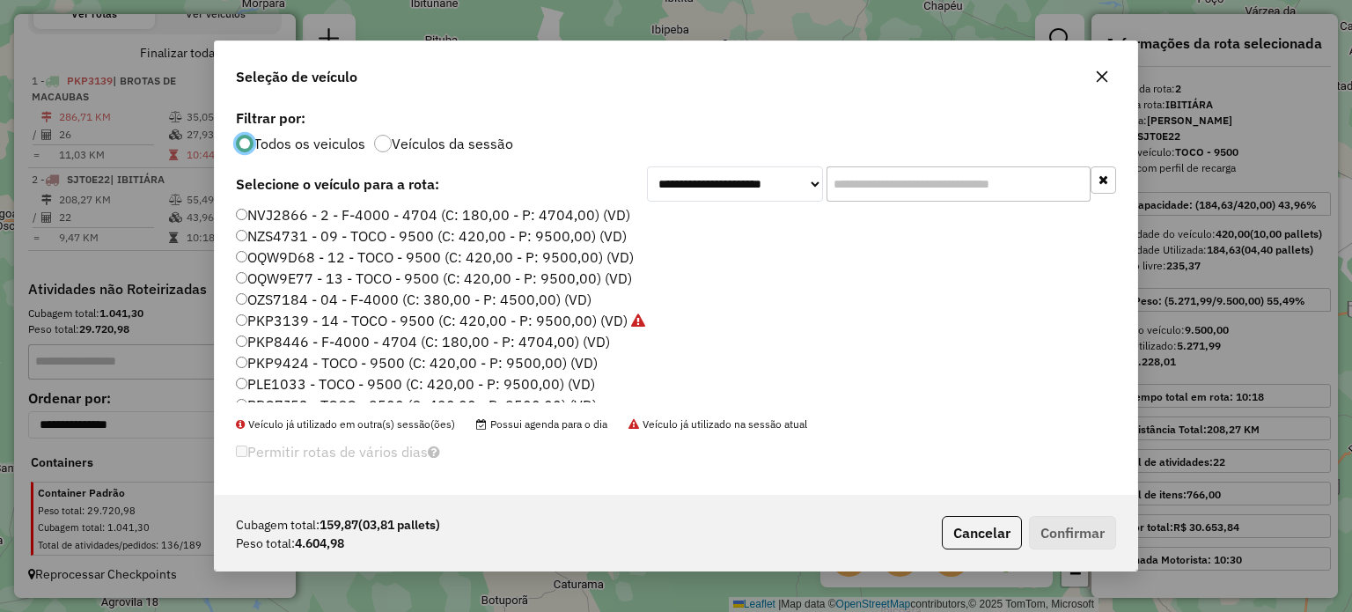
scroll to position [88, 0]
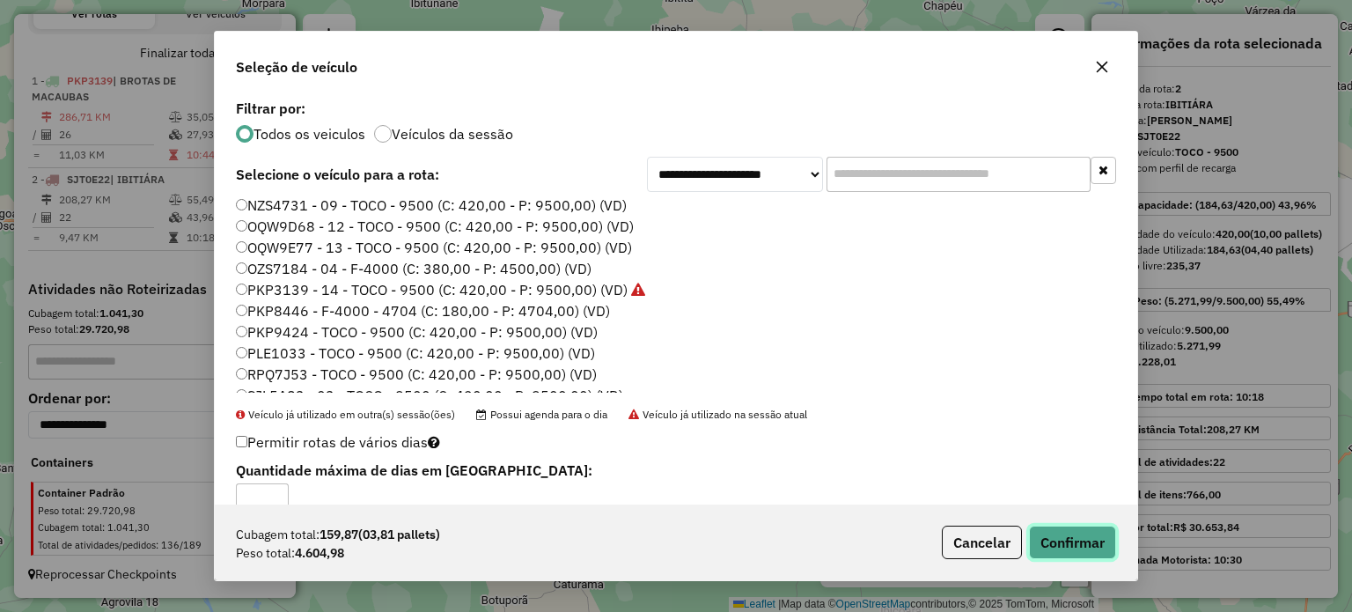
click at [1084, 530] on button "Confirmar" at bounding box center [1072, 541] width 87 height 33
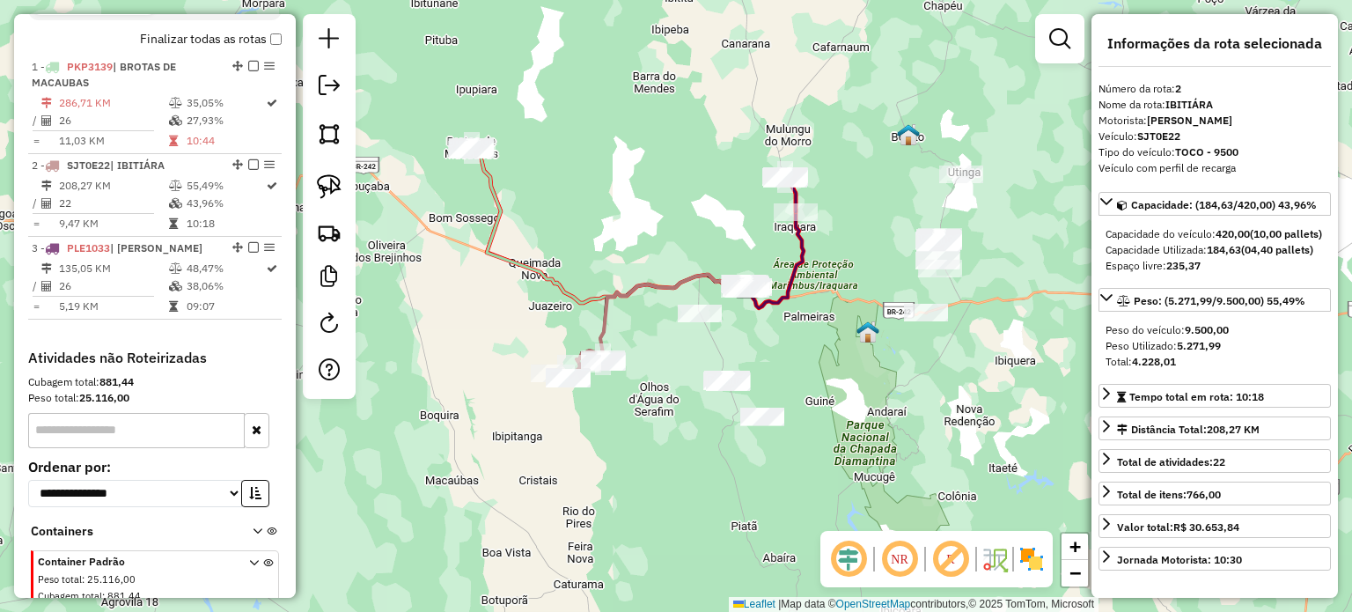
scroll to position [707, 0]
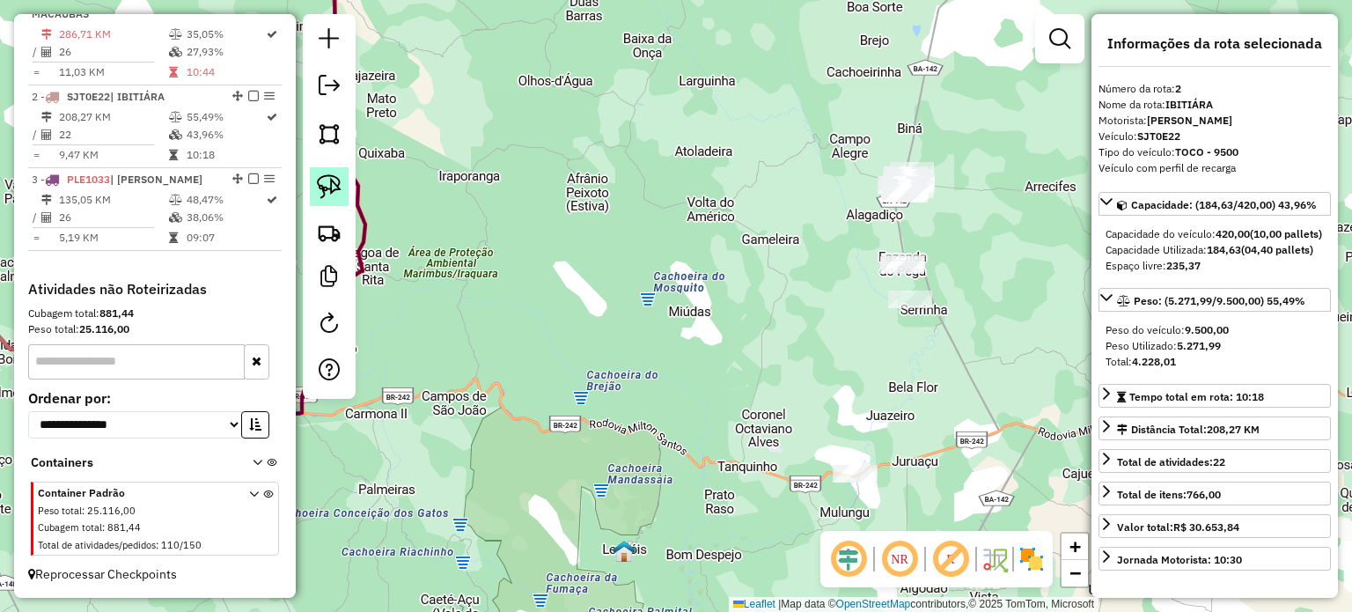
drag, startPoint x: 327, startPoint y: 196, endPoint x: 341, endPoint y: 195, distance: 13.3
click at [327, 196] on img at bounding box center [329, 186] width 25 height 25
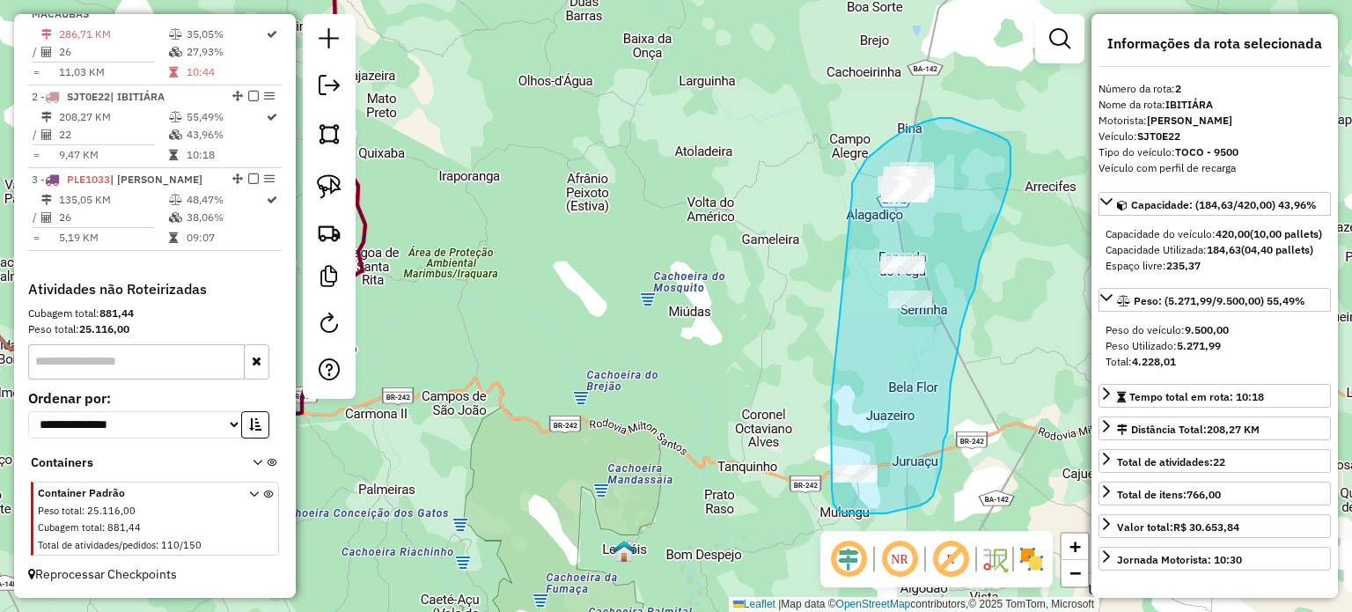
drag, startPoint x: 856, startPoint y: 176, endPoint x: 831, endPoint y: 397, distance: 222.3
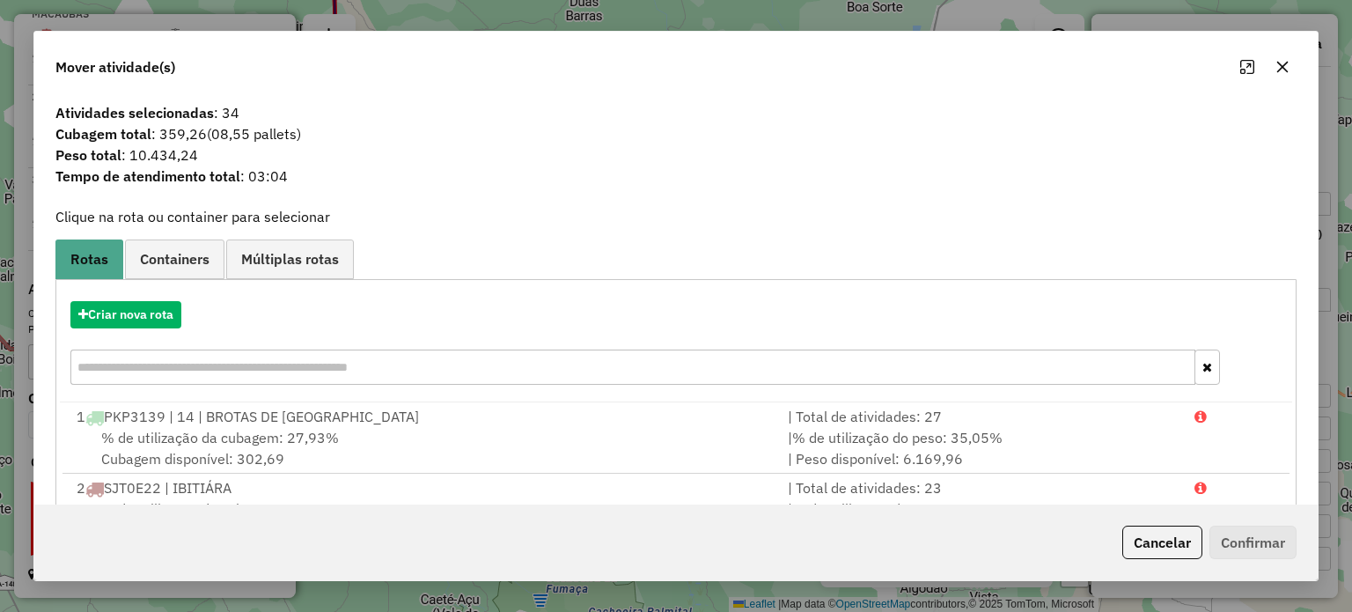
click at [1280, 67] on icon "button" at bounding box center [1282, 67] width 14 height 14
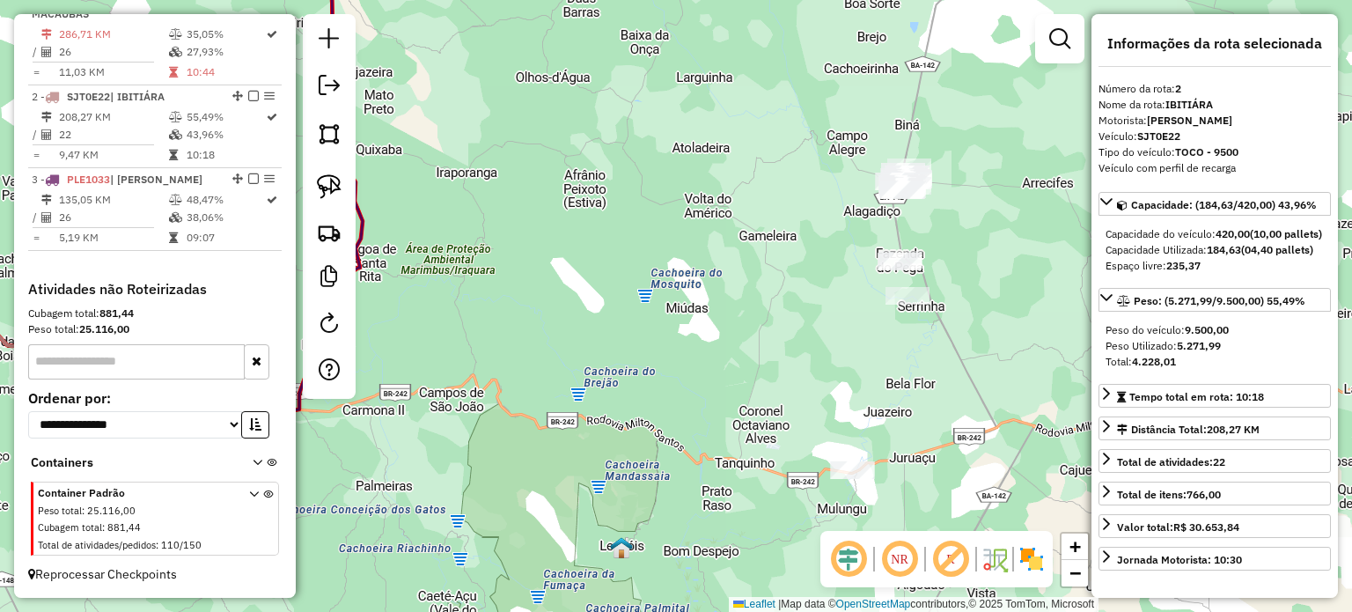
drag, startPoint x: 958, startPoint y: 224, endPoint x: 875, endPoint y: 217, distance: 83.0
click at [875, 217] on div "Janela de atendimento Grade de atendimento Capacidade Transportadoras Veículos …" at bounding box center [676, 306] width 1352 height 612
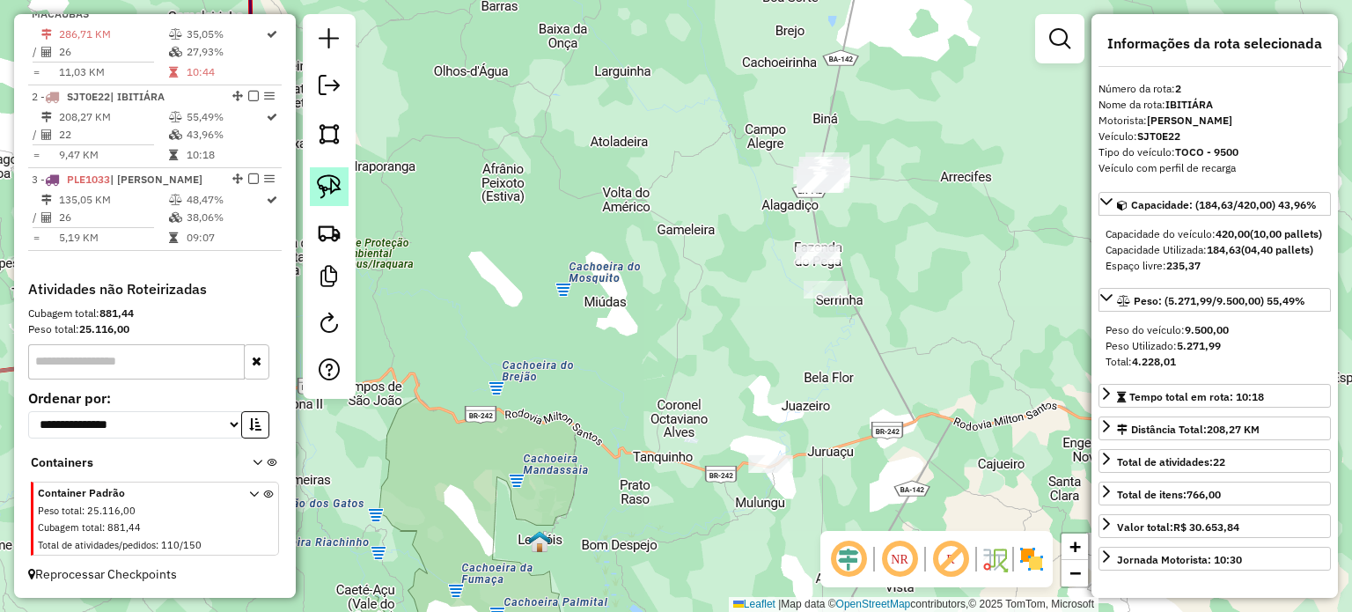
click at [327, 191] on img at bounding box center [329, 186] width 25 height 25
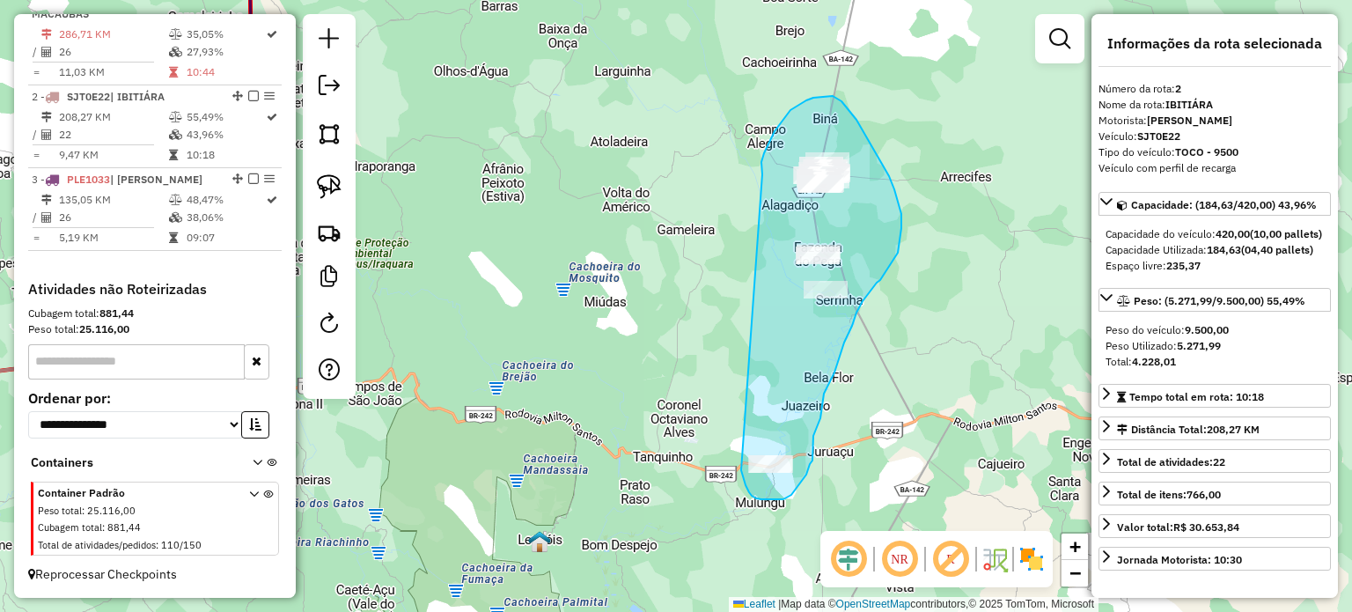
drag, startPoint x: 762, startPoint y: 174, endPoint x: 743, endPoint y: 437, distance: 263.9
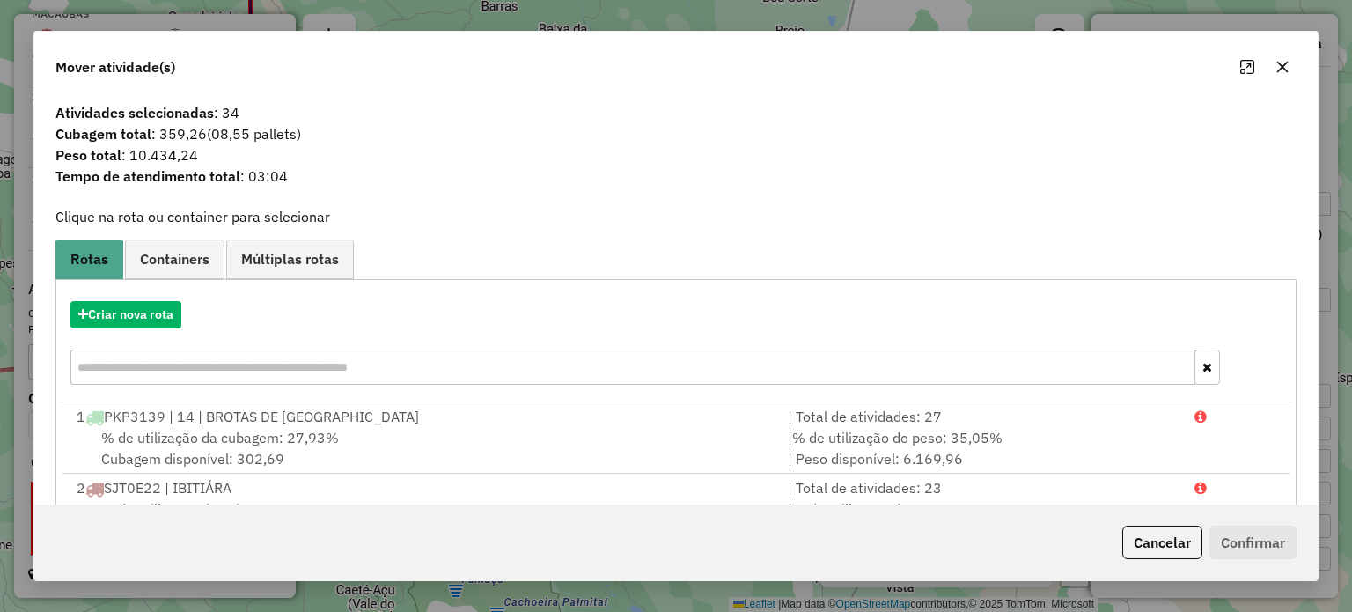
click at [1282, 64] on icon "button" at bounding box center [1282, 67] width 14 height 14
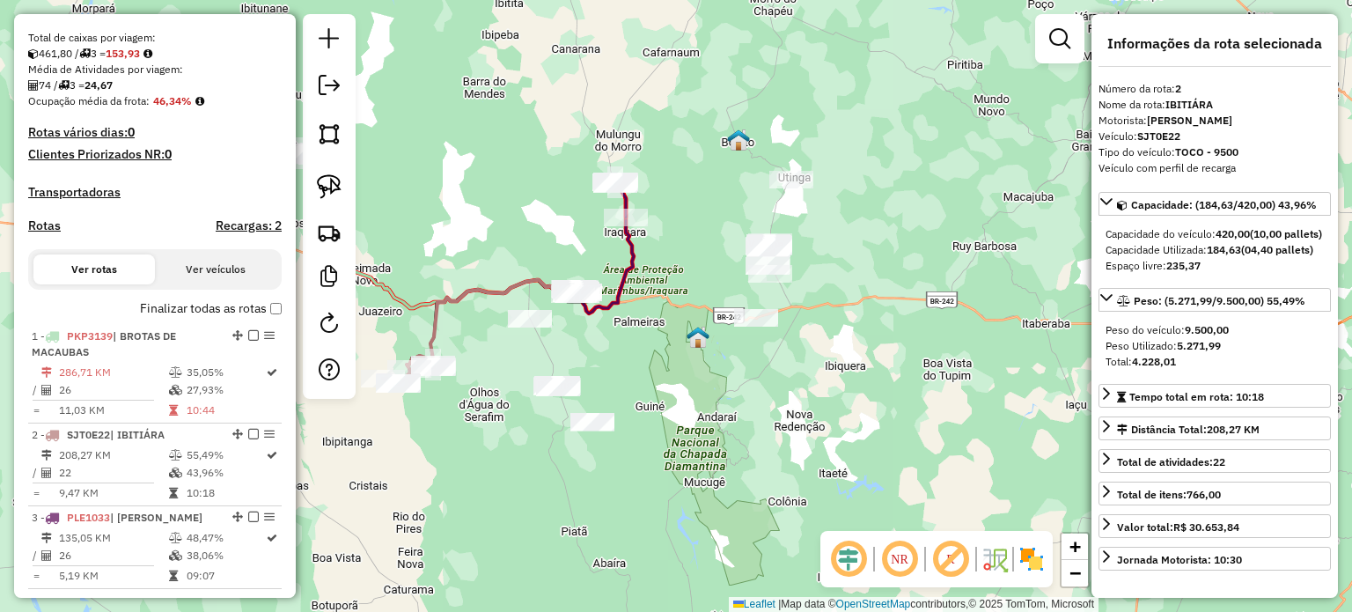
scroll to position [619, 0]
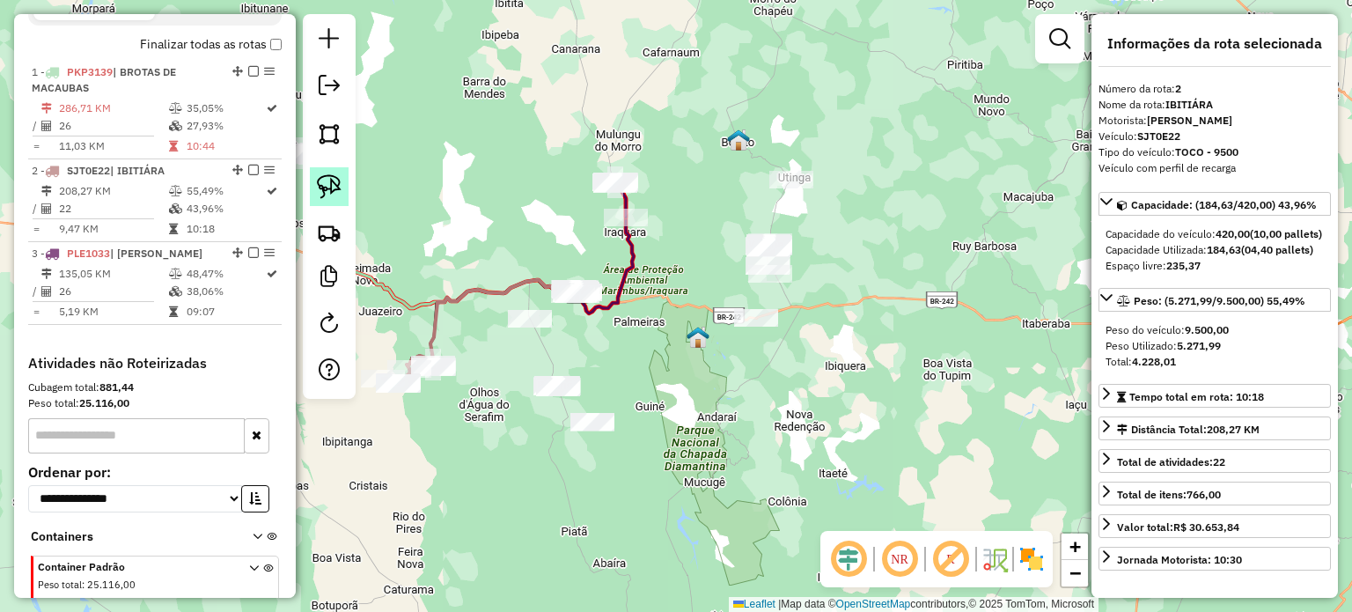
click at [327, 184] on img at bounding box center [329, 186] width 25 height 25
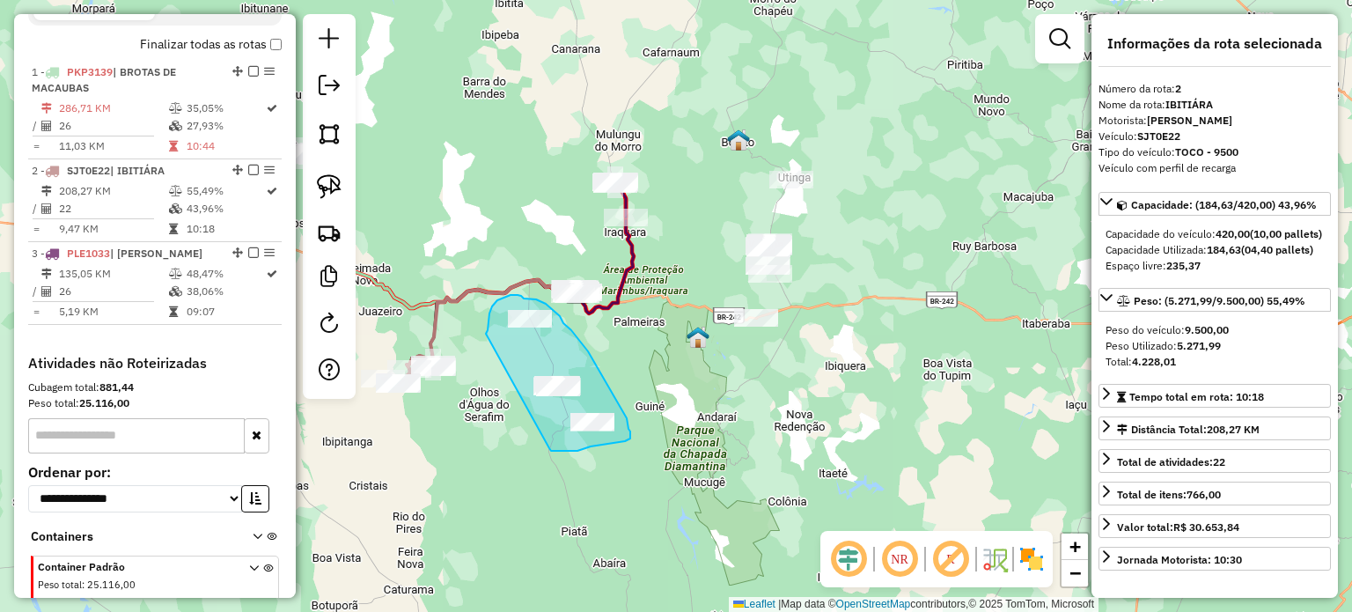
drag, startPoint x: 486, startPoint y: 334, endPoint x: 545, endPoint y: 437, distance: 118.7
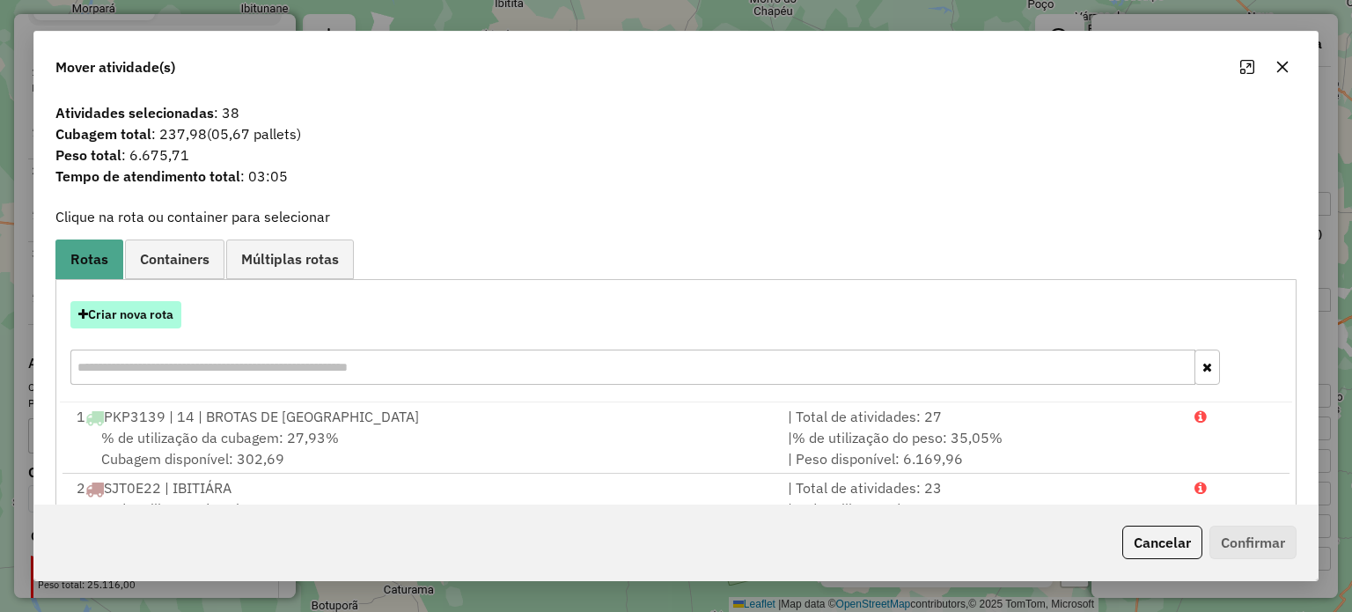
click at [145, 317] on button "Criar nova rota" at bounding box center [125, 314] width 111 height 27
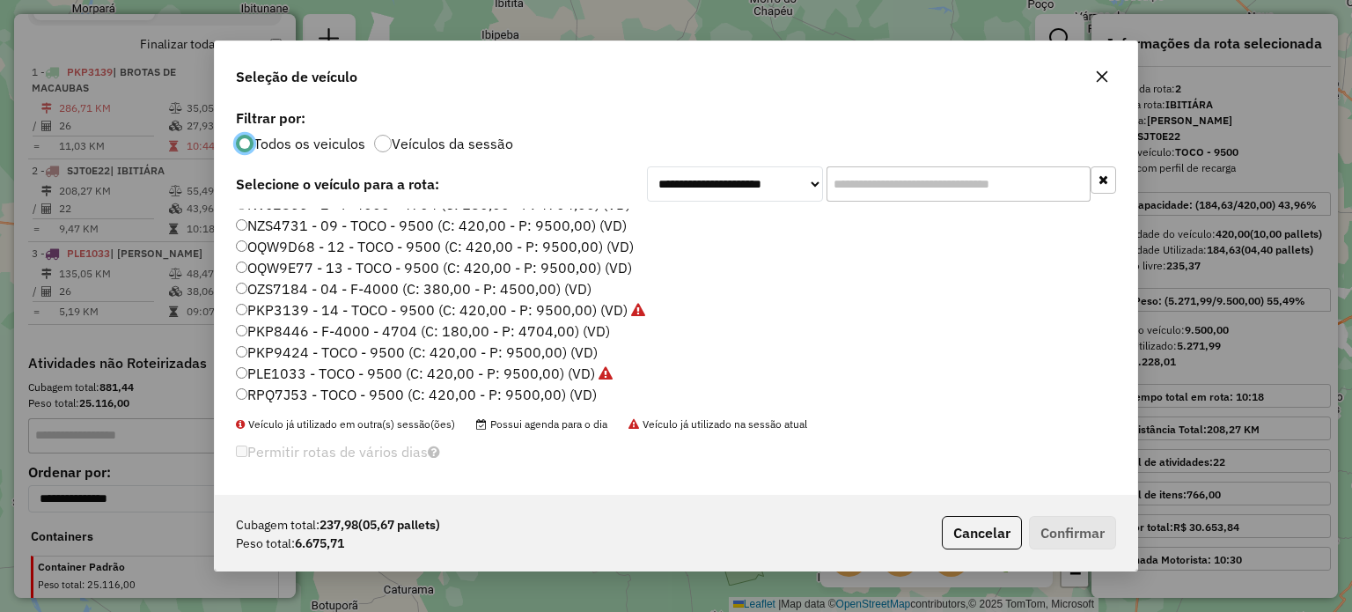
scroll to position [165, 0]
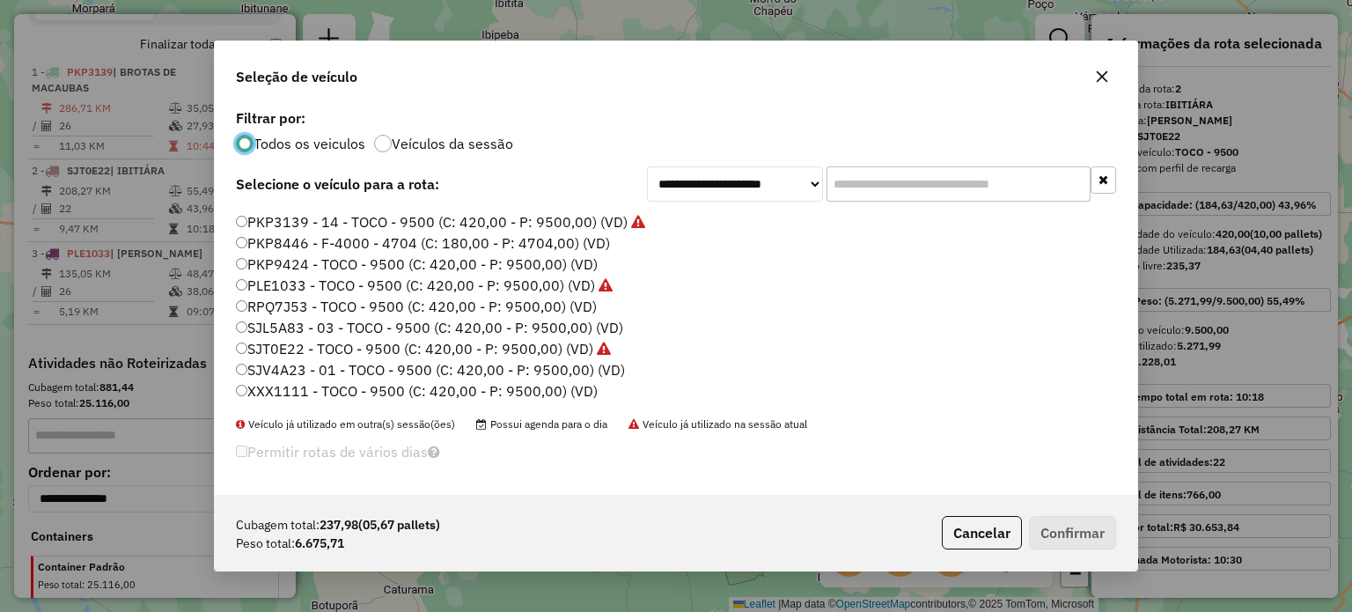
click at [1102, 73] on icon "button" at bounding box center [1102, 76] width 11 height 11
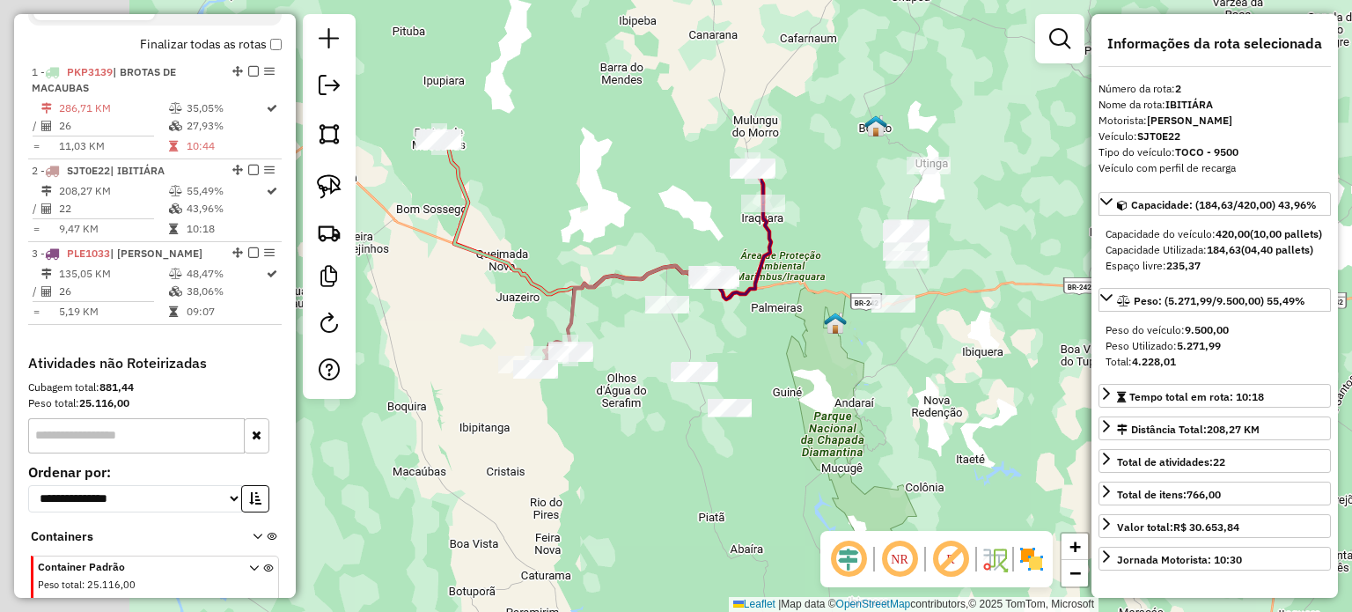
drag, startPoint x: 503, startPoint y: 376, endPoint x: 640, endPoint y: 362, distance: 138.0
click at [640, 362] on div "Janela de atendimento Grade de atendimento Capacidade Transportadoras Veículos …" at bounding box center [676, 306] width 1352 height 612
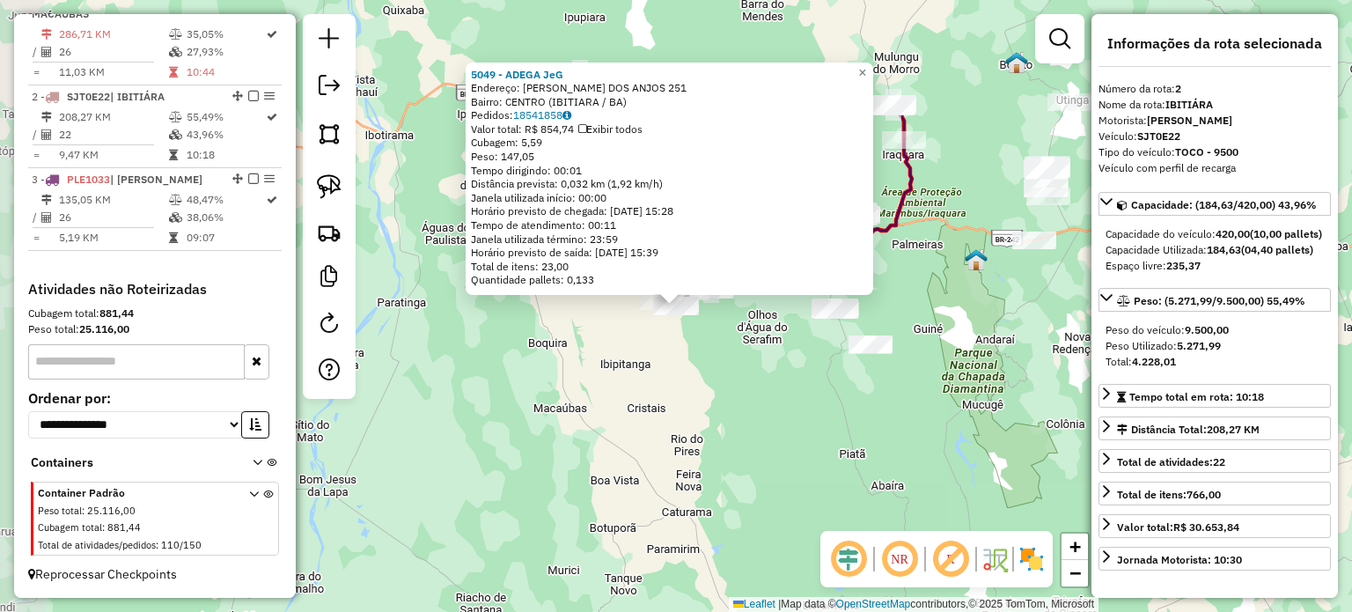
scroll to position [707, 0]
click at [481, 330] on div "5049 - ADEGA JeG Endereço: CLAUDIONOR VIEIRA DOS ANJOS 251 Bairro: CENTRO (IBIT…" at bounding box center [676, 306] width 1352 height 612
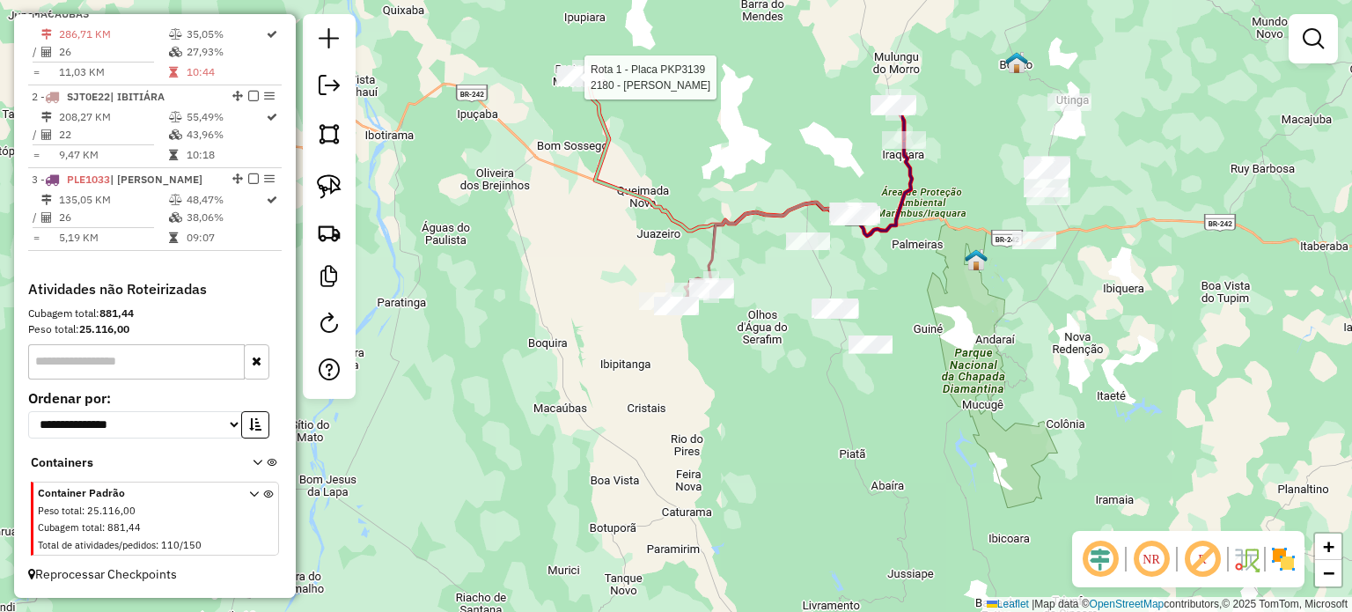
select select "**********"
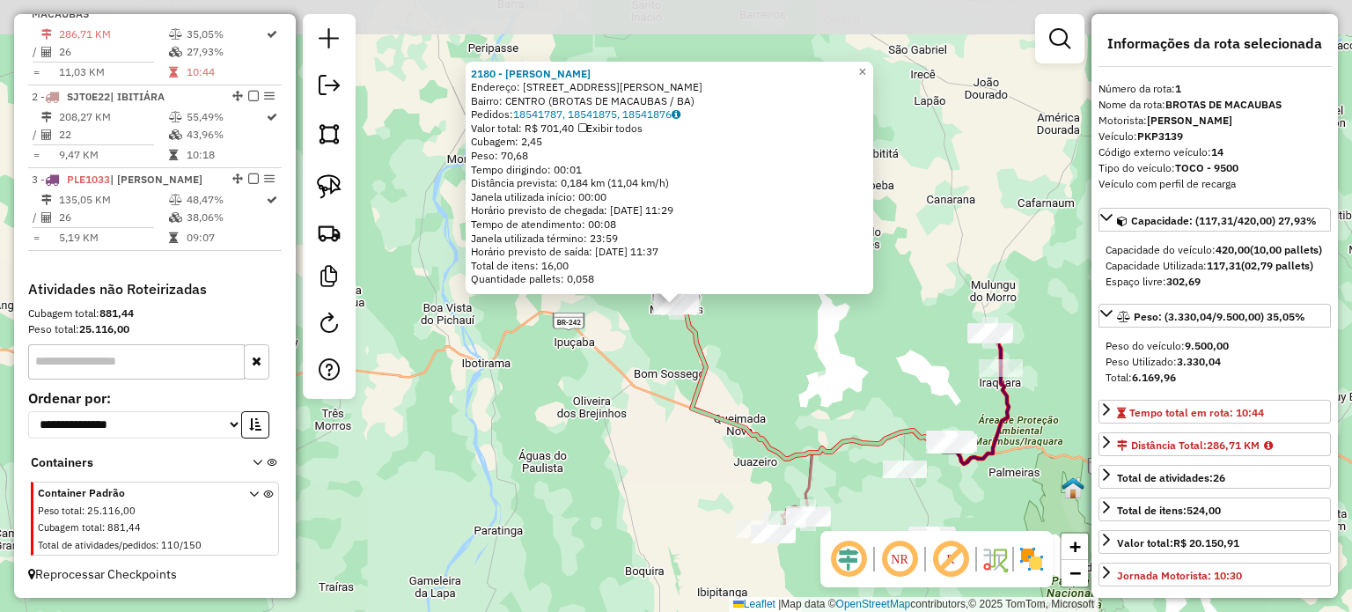
scroll to position [681, 0]
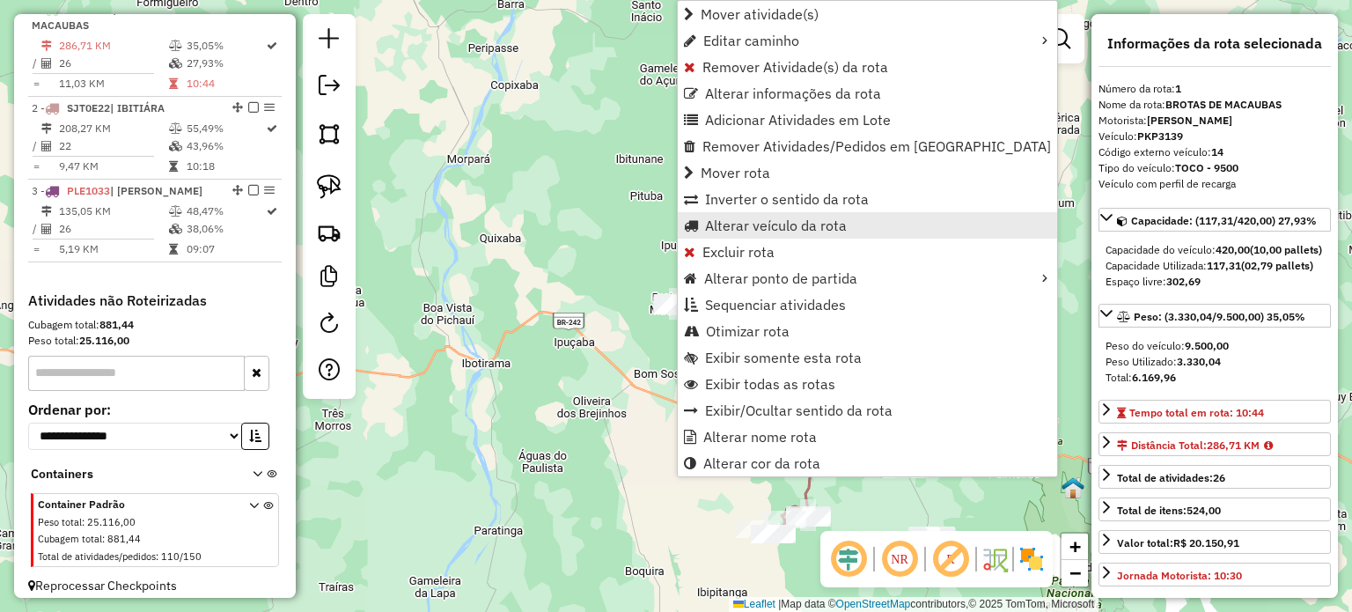
click at [795, 224] on span "Alterar veículo da rota" at bounding box center [776, 225] width 142 height 14
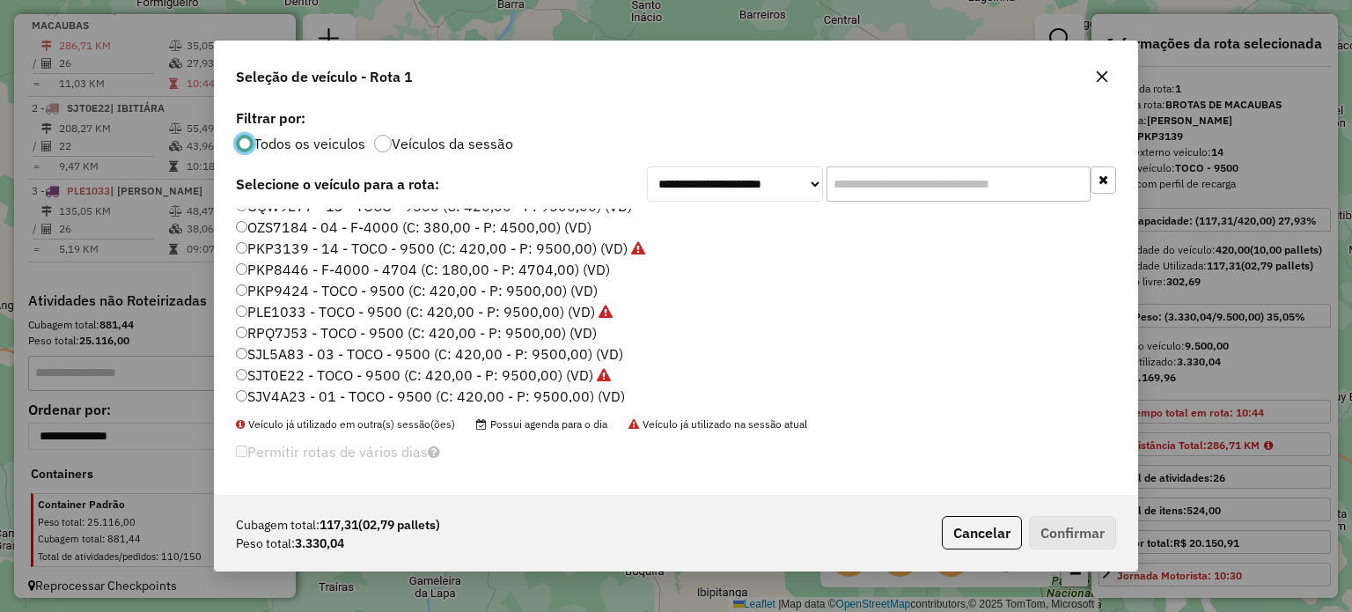
scroll to position [165, 0]
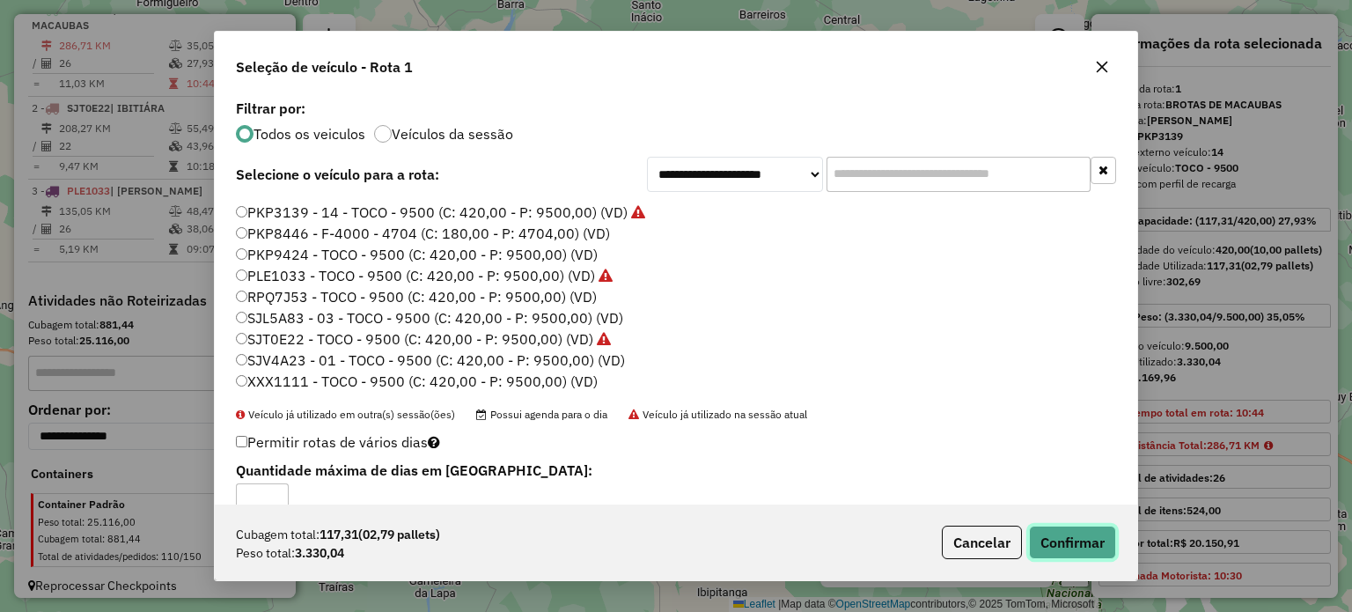
click at [1067, 540] on button "Confirmar" at bounding box center [1072, 541] width 87 height 33
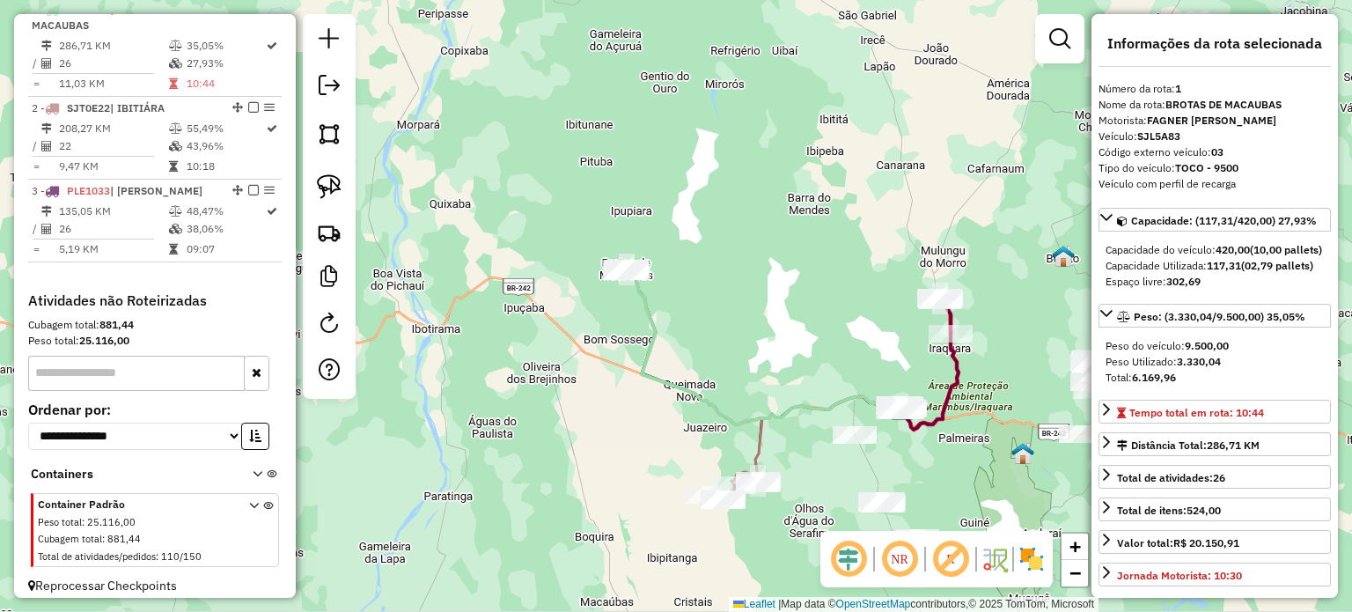
drag, startPoint x: 834, startPoint y: 369, endPoint x: 736, endPoint y: 314, distance: 112.7
click at [753, 305] on div "Janela de atendimento Grade de atendimento Capacidade Transportadoras Veículos …" at bounding box center [676, 306] width 1352 height 612
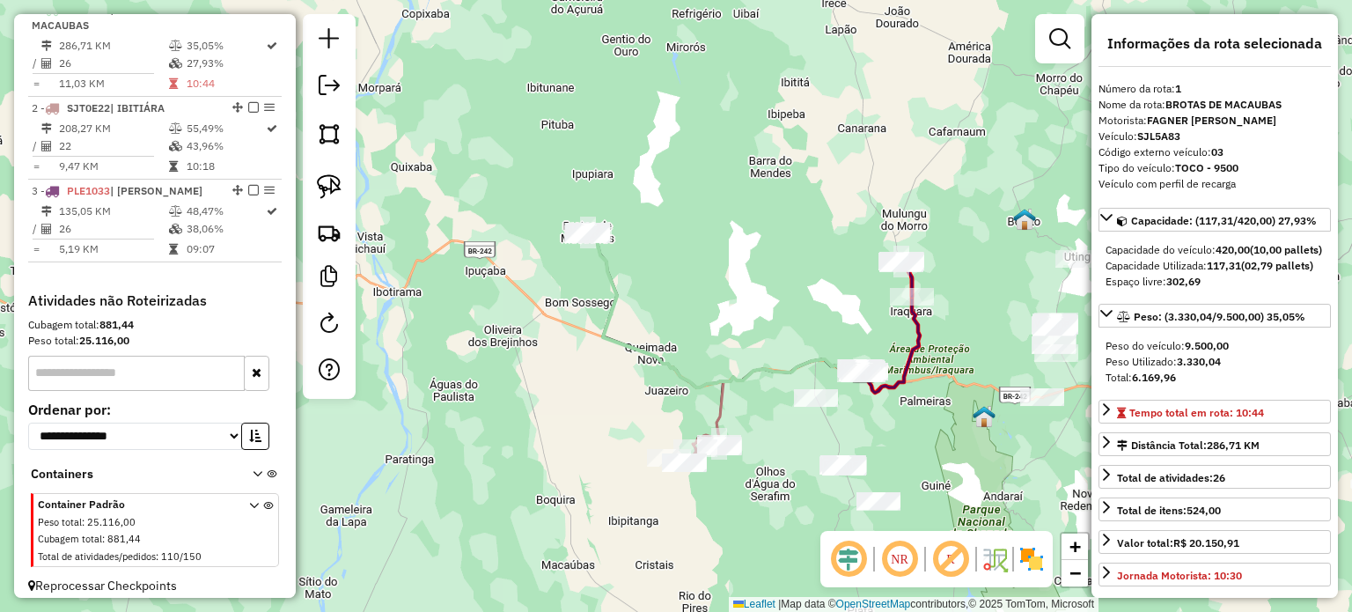
drag, startPoint x: 778, startPoint y: 447, endPoint x: 722, endPoint y: 414, distance: 65.5
click at [722, 414] on div "Janela de atendimento Grade de atendimento Capacidade Transportadoras Veículos …" at bounding box center [676, 306] width 1352 height 612
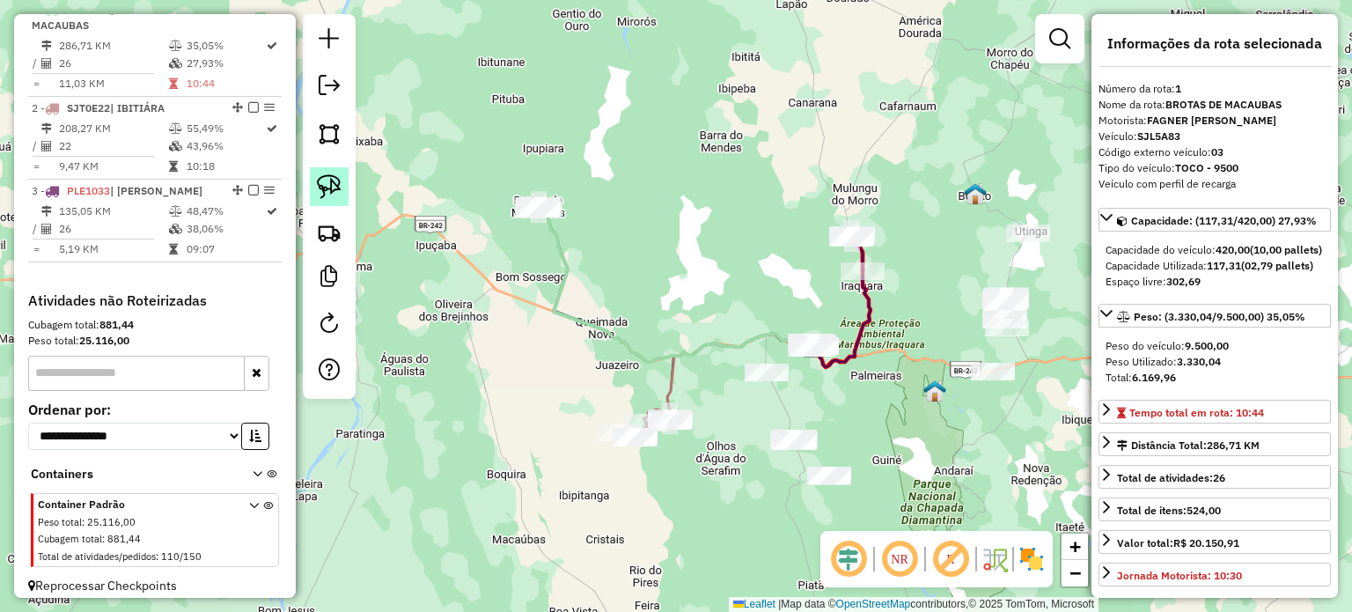
click at [332, 183] on img at bounding box center [329, 186] width 25 height 25
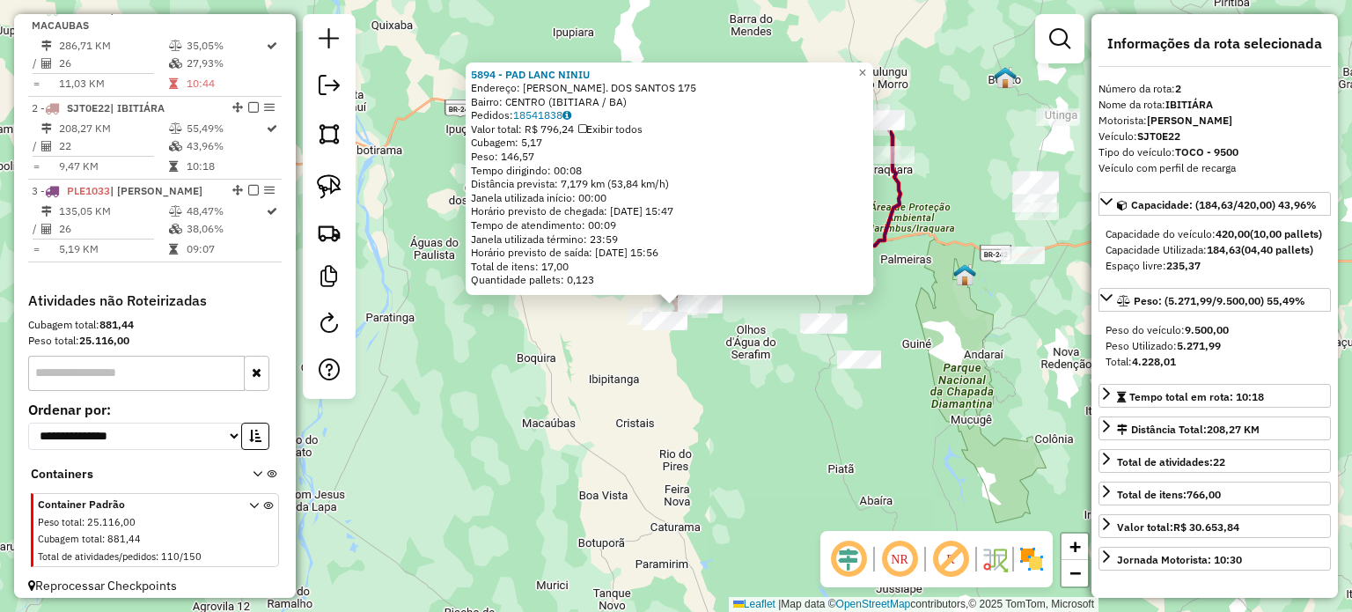
scroll to position [707, 0]
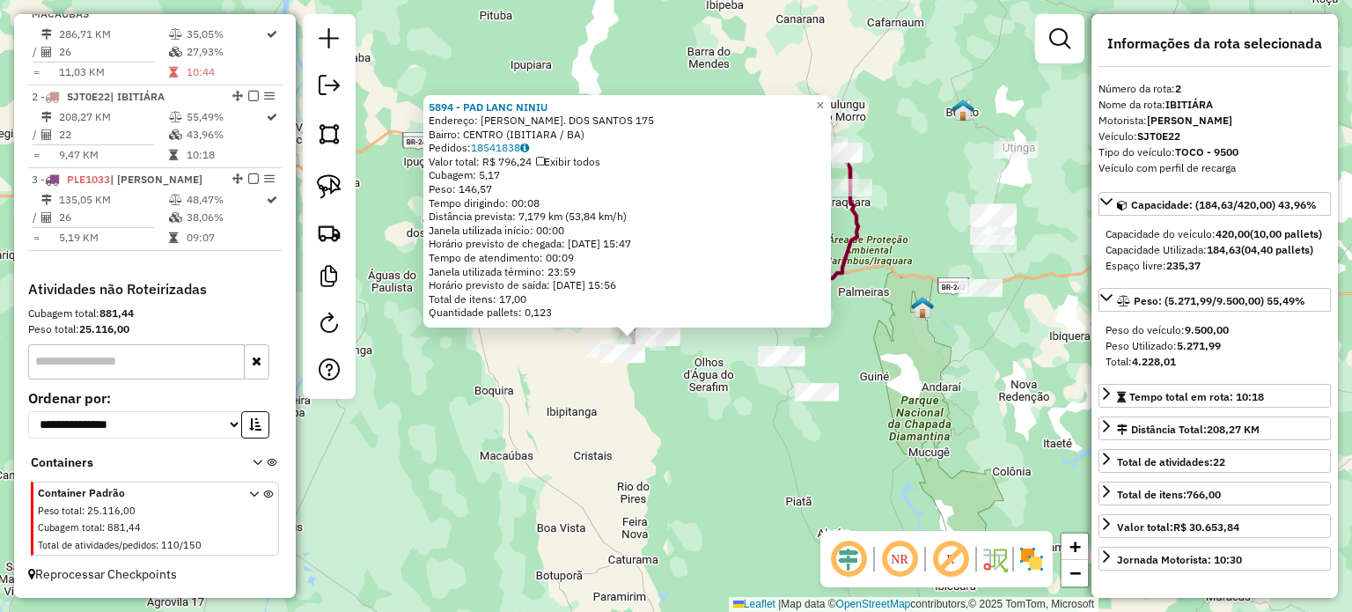
drag, startPoint x: 744, startPoint y: 312, endPoint x: 714, endPoint y: 340, distance: 40.5
click at [714, 340] on div "5894 - PAD LANC NINIU Endereço: CLAUDIONOR V. DOS SANTOS 175 Bairro: CENTRO (IB…" at bounding box center [676, 306] width 1352 height 612
click at [712, 338] on div "5894 - PAD LANC NINIU Endereço: CLAUDIONOR V. DOS SANTOS 175 Bairro: CENTRO (IB…" at bounding box center [676, 306] width 1352 height 612
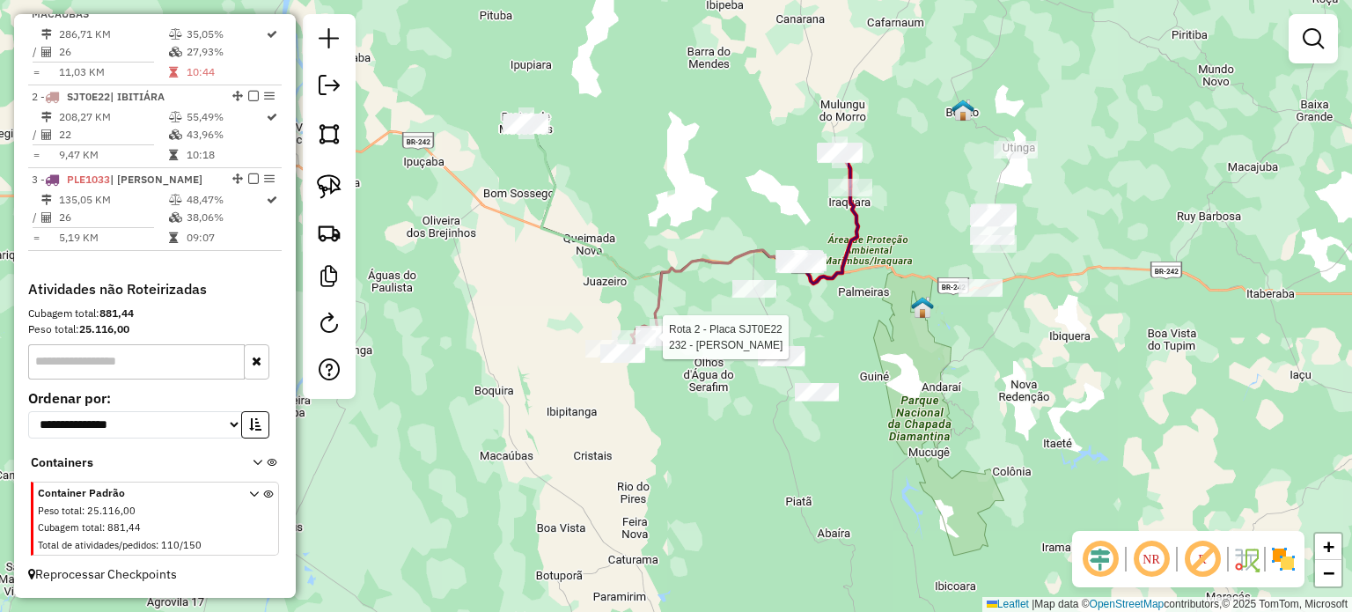
select select "**********"
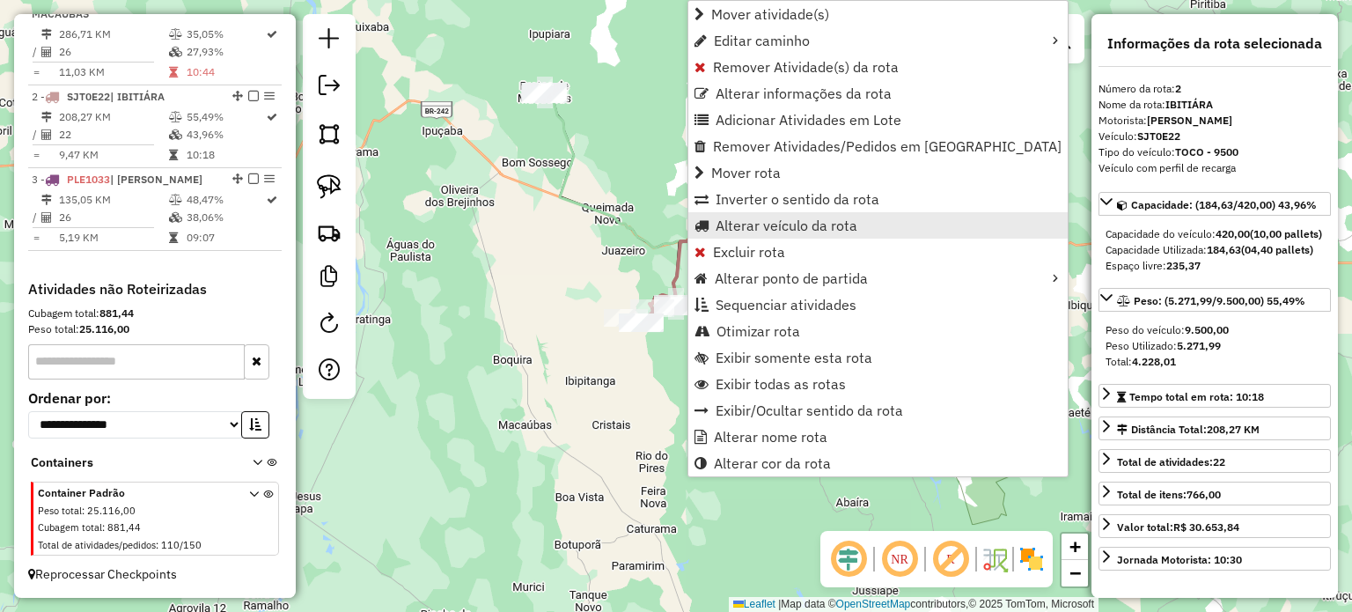
click at [775, 226] on span "Alterar veículo da rota" at bounding box center [787, 225] width 142 height 14
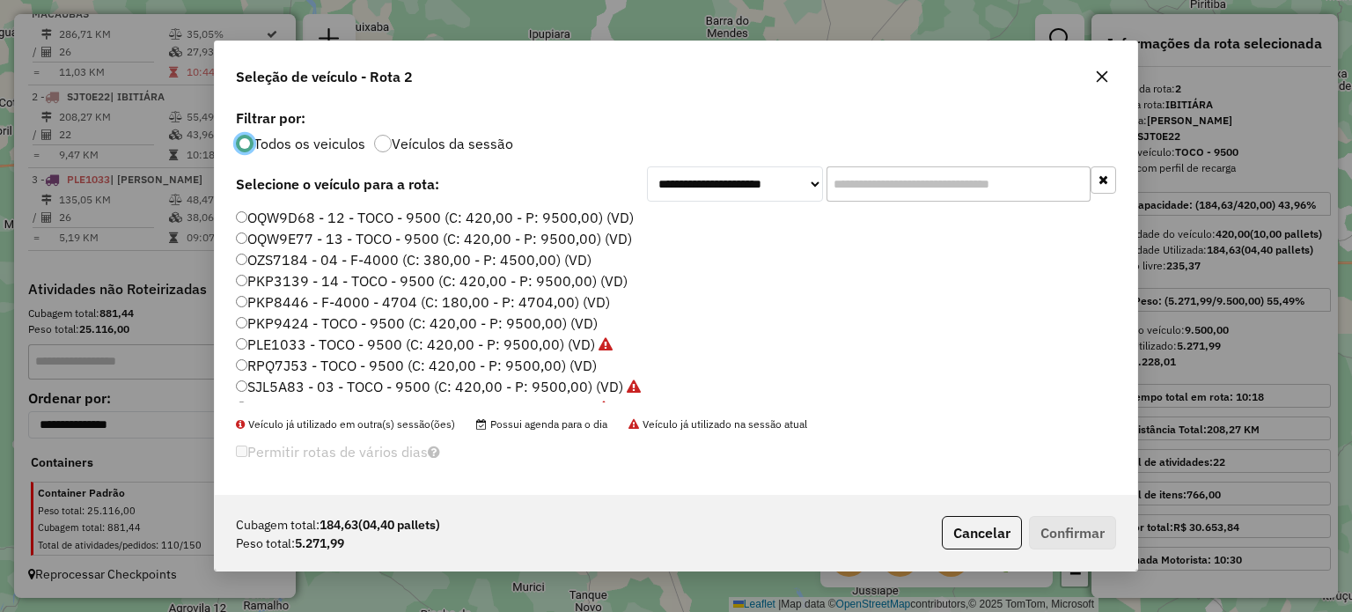
scroll to position [77, 0]
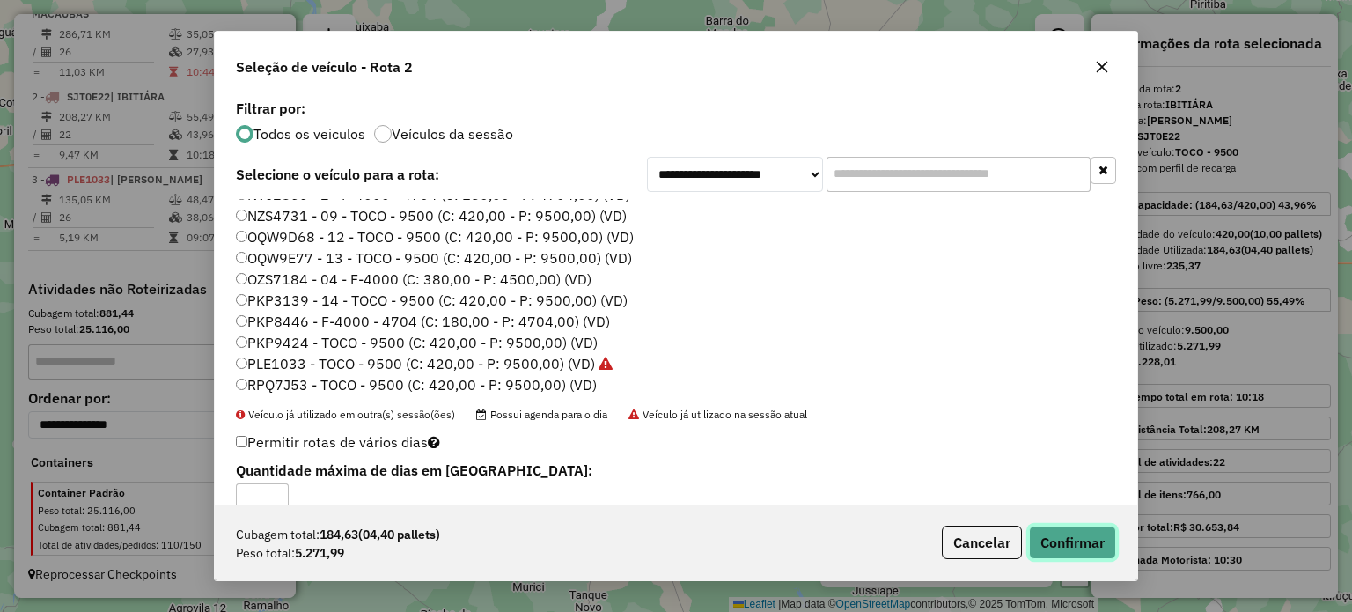
click at [1071, 538] on button "Confirmar" at bounding box center [1072, 541] width 87 height 33
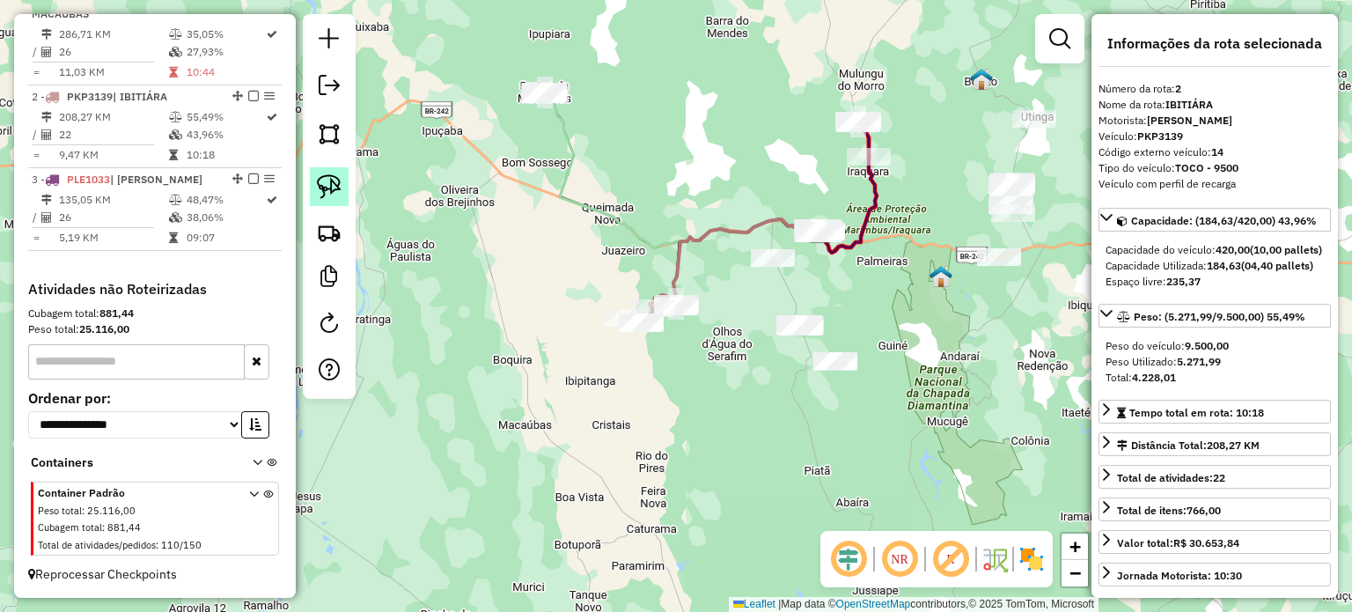
click at [331, 182] on img at bounding box center [329, 186] width 25 height 25
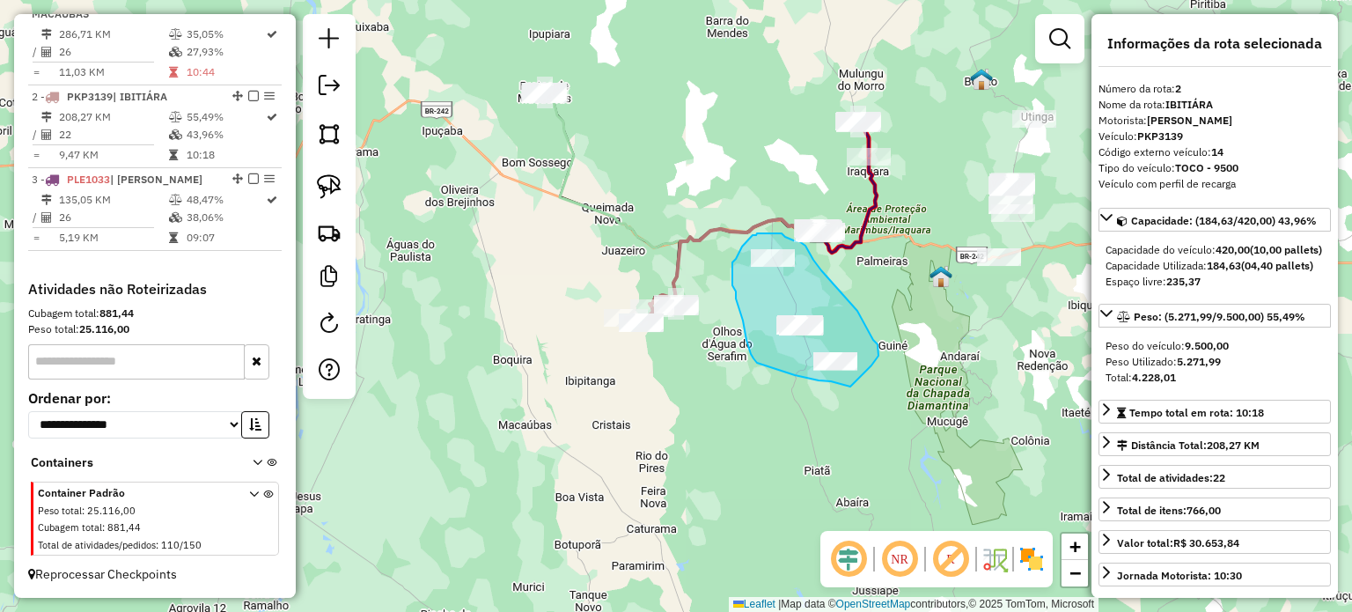
drag, startPoint x: 847, startPoint y: 386, endPoint x: 866, endPoint y: 362, distance: 30.7
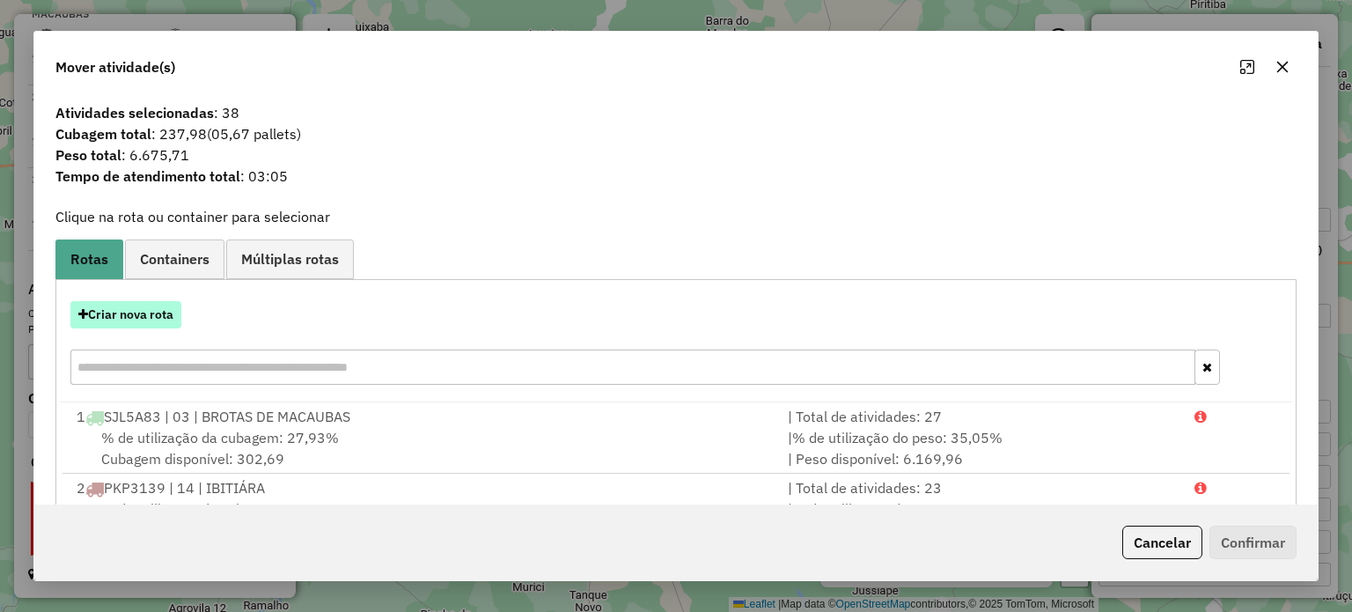
click at [139, 312] on button "Criar nova rota" at bounding box center [125, 314] width 111 height 27
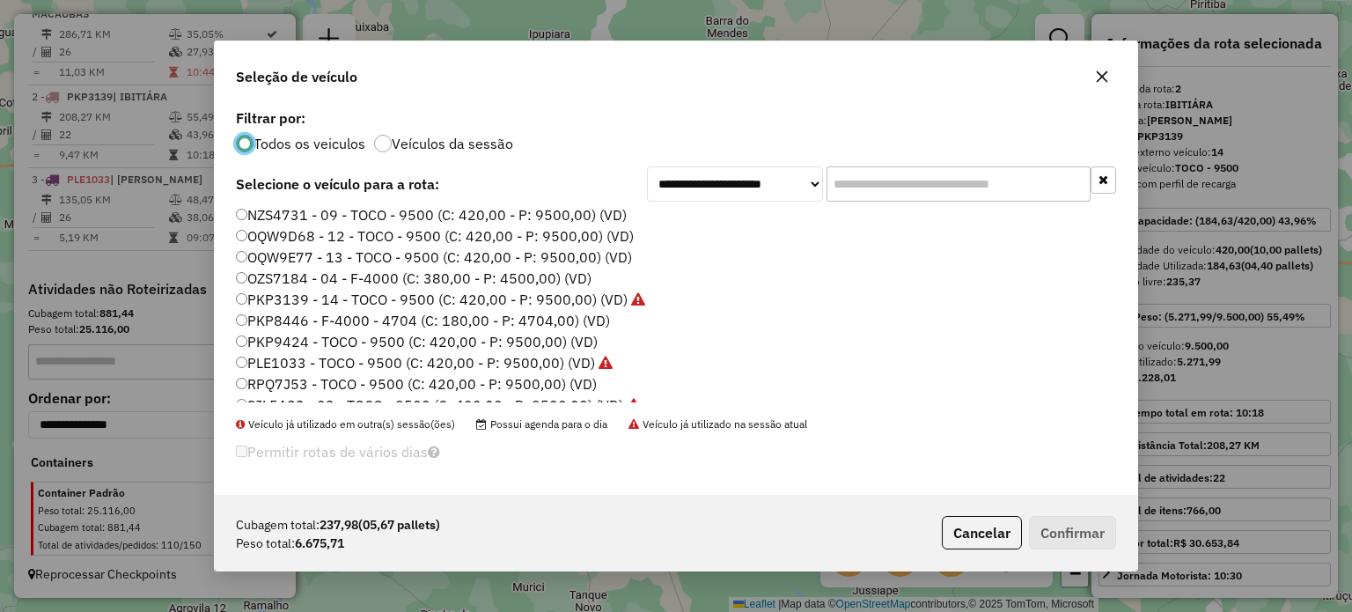
scroll to position [165, 0]
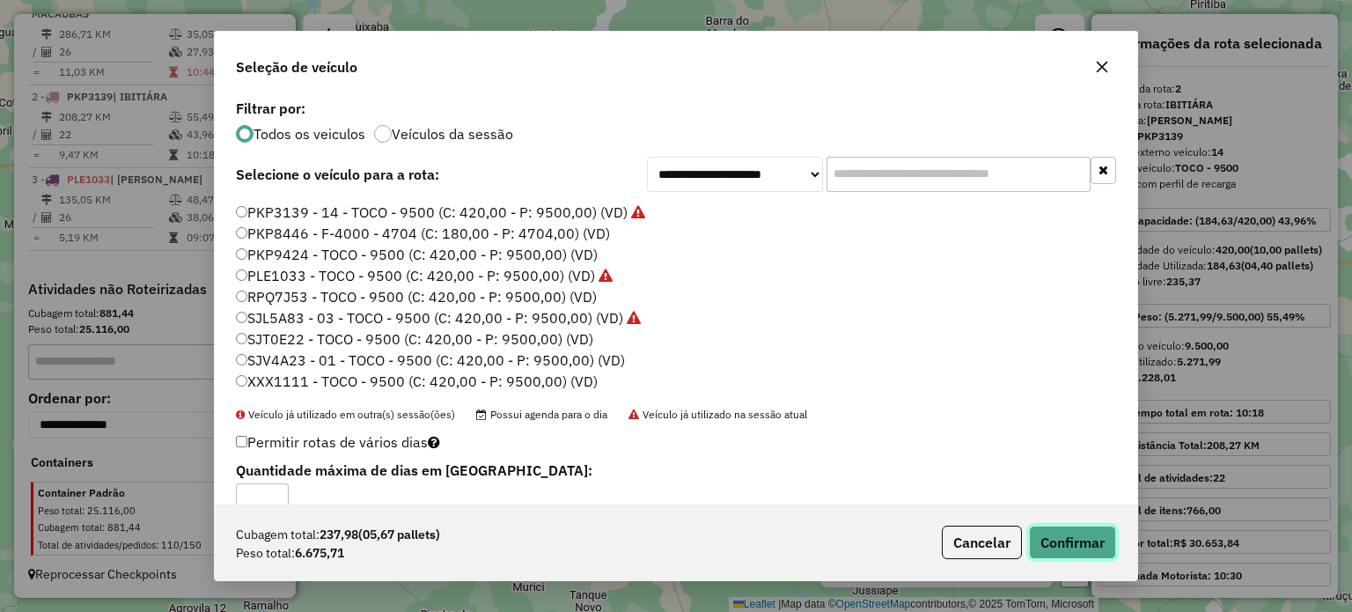
click at [1064, 547] on button "Confirmar" at bounding box center [1072, 541] width 87 height 33
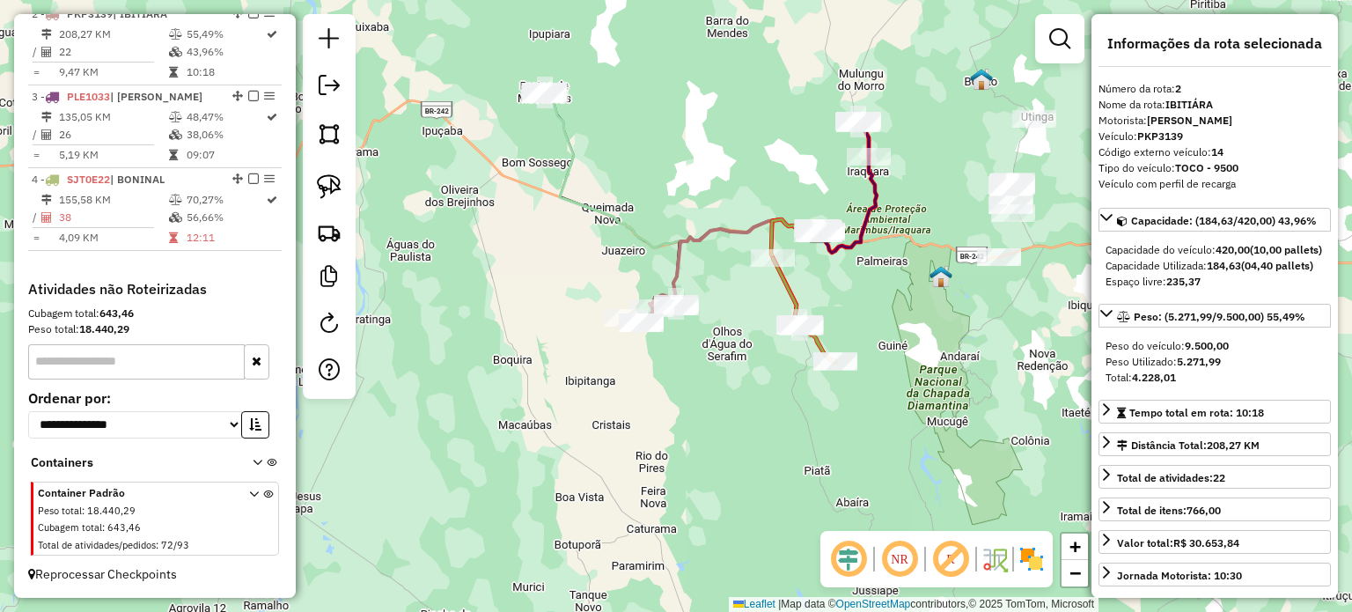
scroll to position [780, 0]
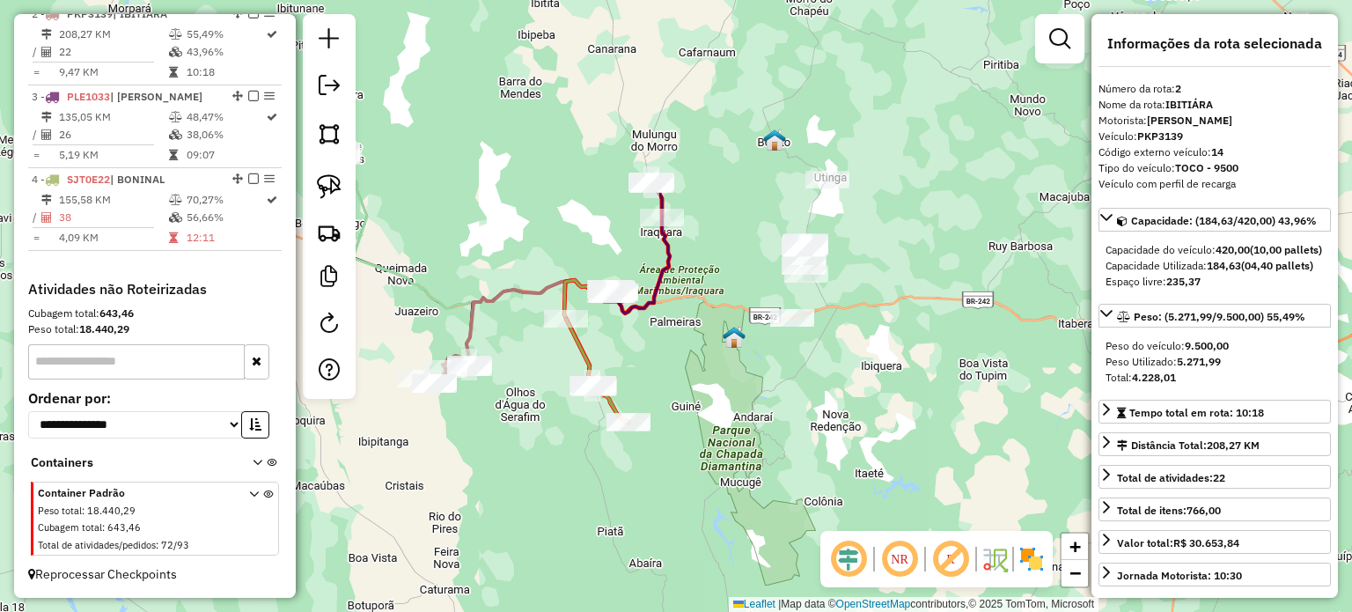
drag, startPoint x: 913, startPoint y: 309, endPoint x: 709, endPoint y: 376, distance: 214.1
click at [709, 376] on div "Janela de atendimento Grade de atendimento Capacidade Transportadoras Veículos …" at bounding box center [676, 306] width 1352 height 612
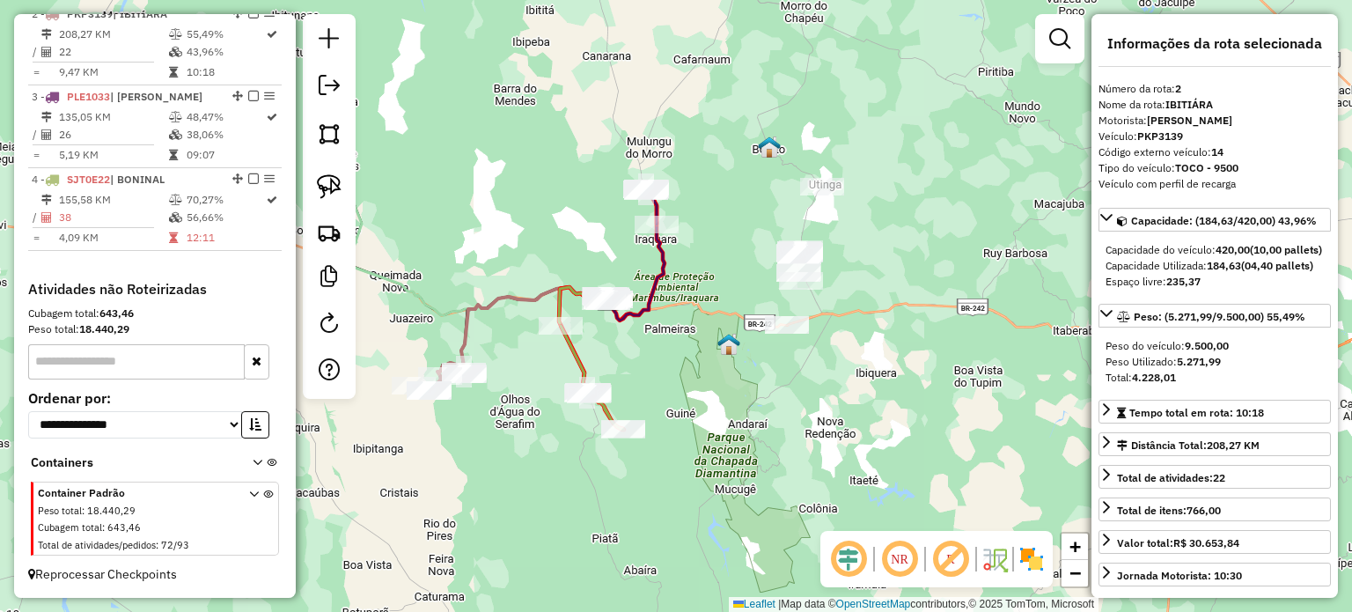
drag, startPoint x: 334, startPoint y: 186, endPoint x: 473, endPoint y: 187, distance: 138.2
click at [334, 186] on img at bounding box center [329, 186] width 25 height 25
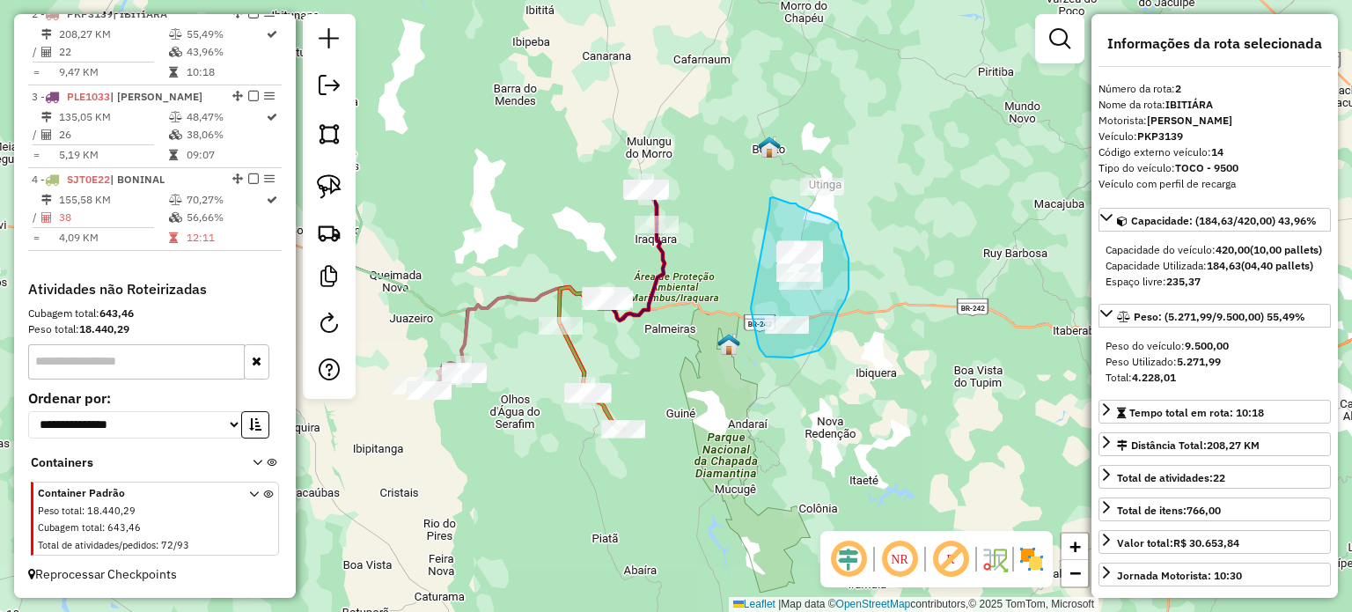
drag, startPoint x: 770, startPoint y: 200, endPoint x: 751, endPoint y: 308, distance: 110.0
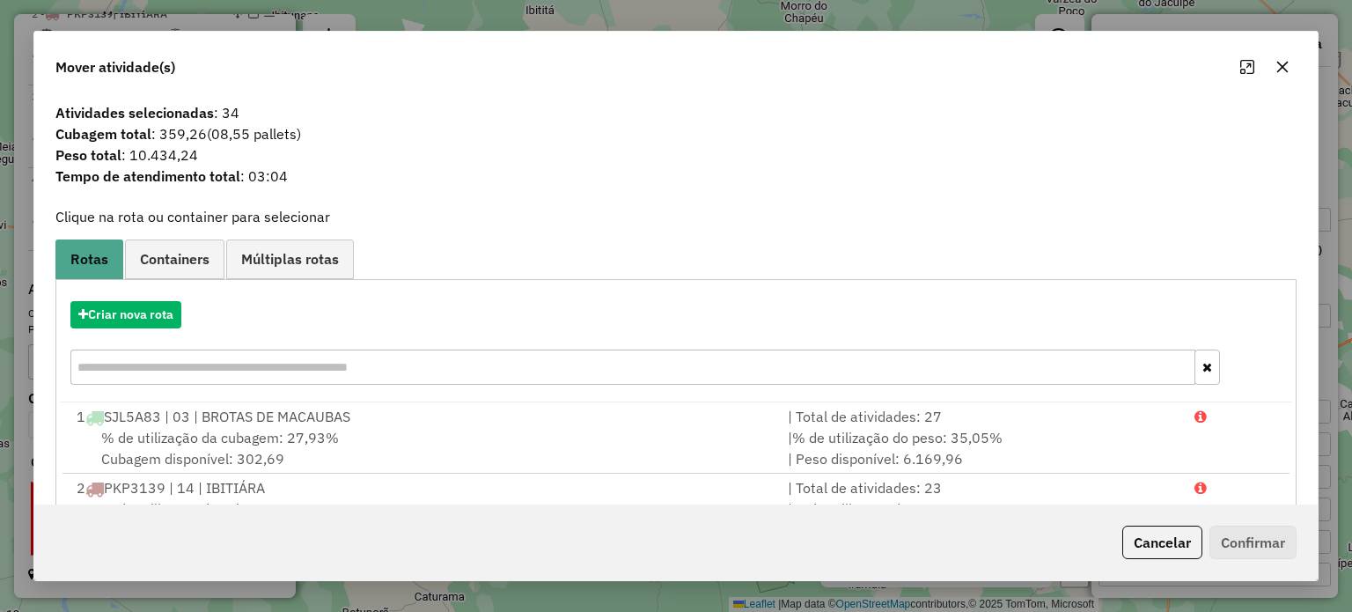
click at [1282, 66] on icon "button" at bounding box center [1281, 66] width 11 height 11
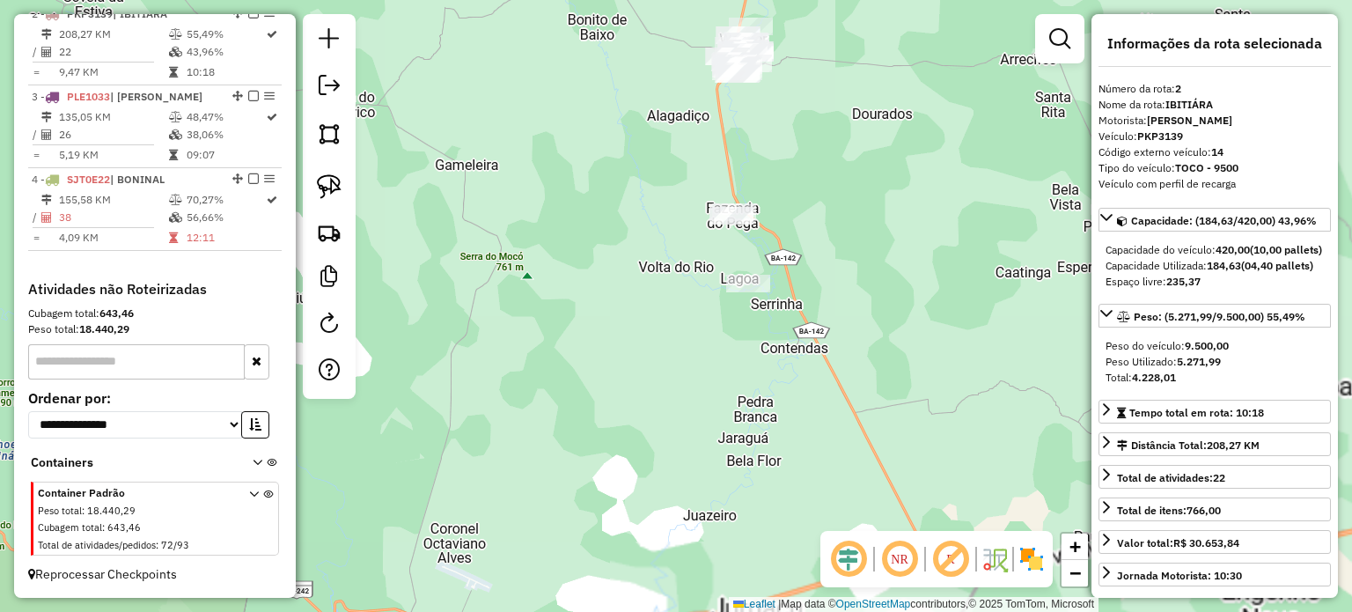
drag, startPoint x: 856, startPoint y: 149, endPoint x: 805, endPoint y: 330, distance: 188.4
click at [807, 330] on div "Janela de atendimento Grade de atendimento Capacidade Transportadoras Veículos …" at bounding box center [676, 306] width 1352 height 612
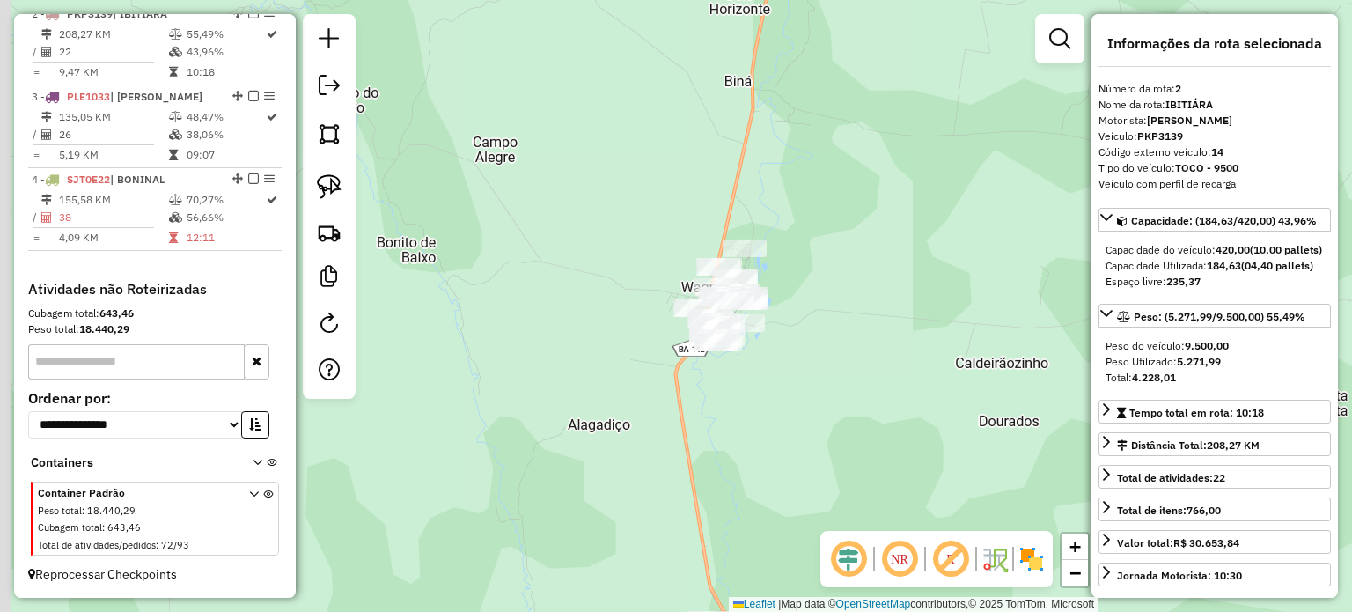
drag, startPoint x: 691, startPoint y: 236, endPoint x: 787, endPoint y: 334, distance: 136.9
click at [797, 351] on div "Janela de atendimento Grade de atendimento Capacidade Transportadoras Veículos …" at bounding box center [676, 306] width 1352 height 612
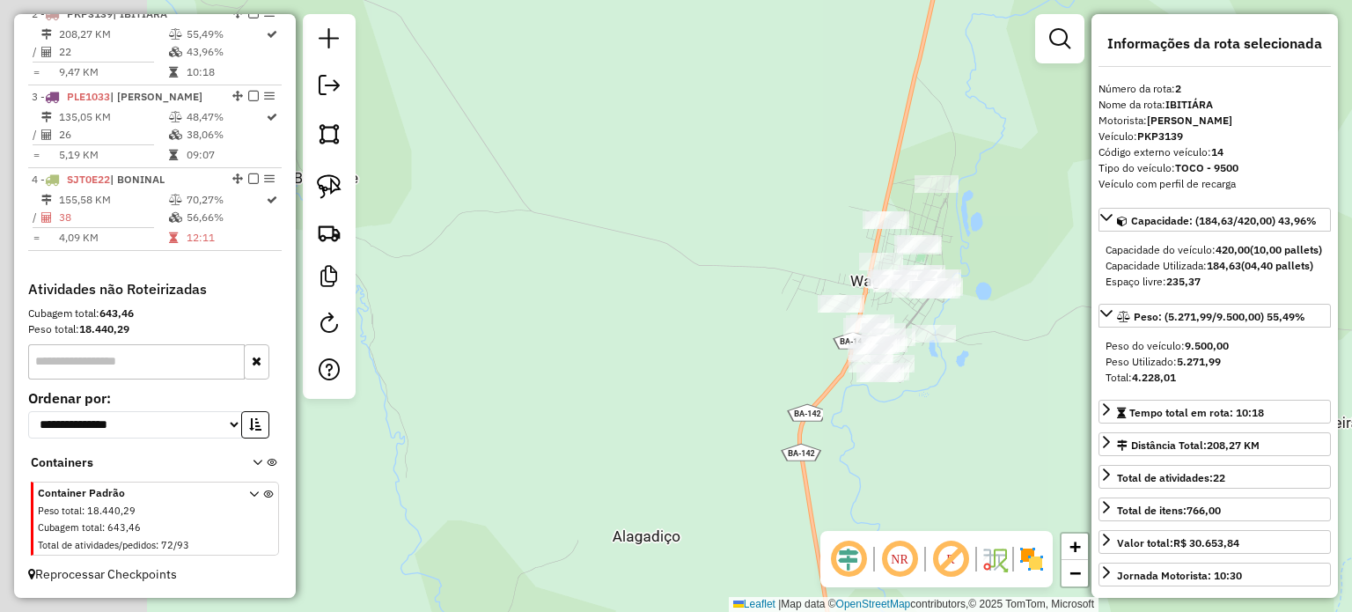
drag, startPoint x: 778, startPoint y: 323, endPoint x: 1018, endPoint y: 334, distance: 240.6
click at [1018, 334] on div "Janela de atendimento Grade de atendimento Capacidade Transportadoras Veículos …" at bounding box center [676, 306] width 1352 height 612
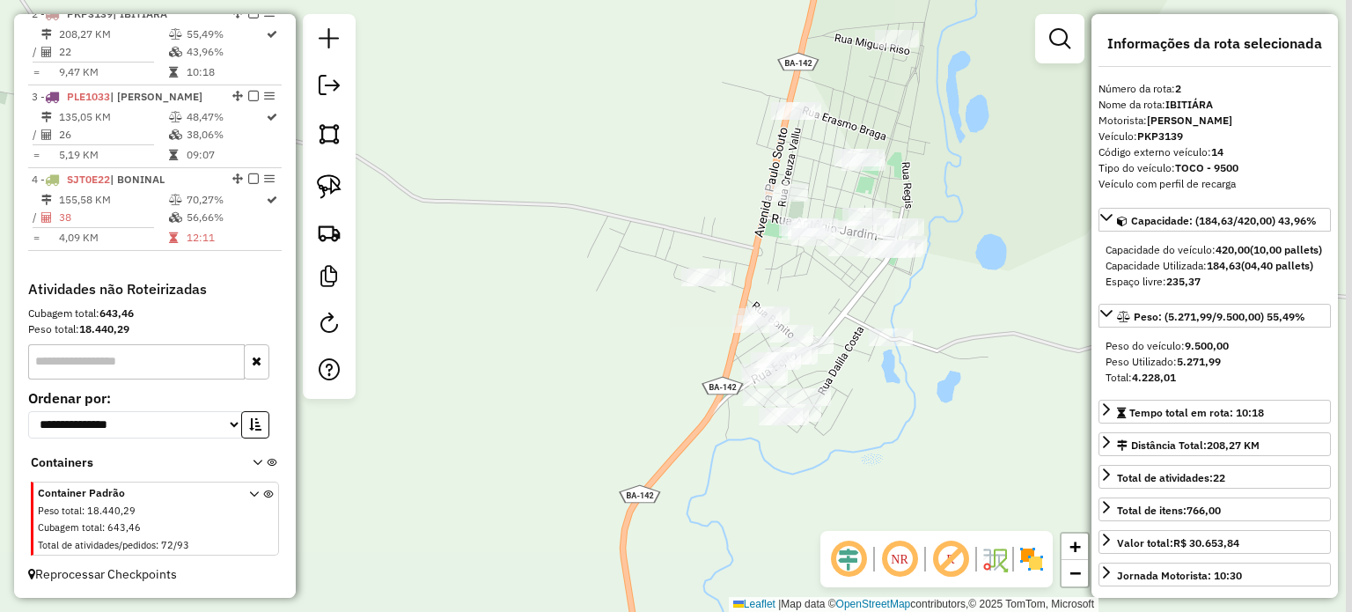
drag, startPoint x: 962, startPoint y: 302, endPoint x: 901, endPoint y: 302, distance: 60.7
click at [903, 302] on div "Janela de atendimento Grade de atendimento Capacidade Transportadoras Veículos …" at bounding box center [676, 306] width 1352 height 612
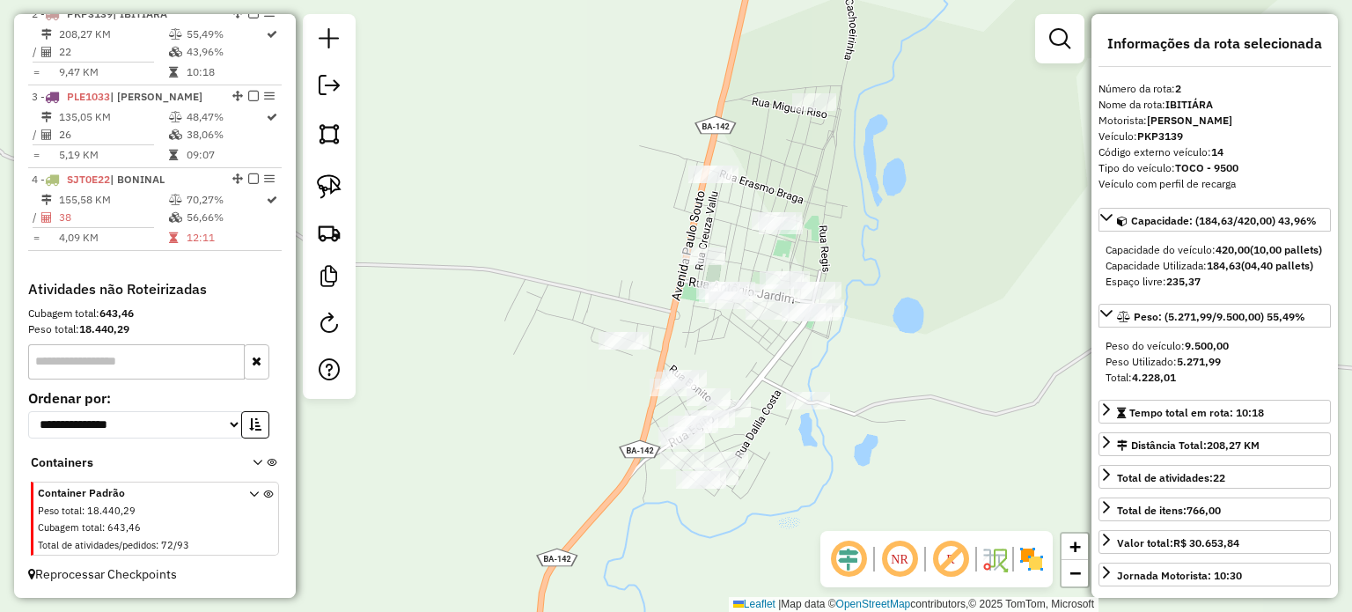
drag, startPoint x: 923, startPoint y: 287, endPoint x: 884, endPoint y: 350, distance: 74.7
click at [884, 350] on div "Janela de atendimento Grade de atendimento Capacidade Transportadoras Veículos …" at bounding box center [676, 306] width 1352 height 612
drag, startPoint x: 331, startPoint y: 186, endPoint x: 371, endPoint y: 242, distance: 69.4
click at [331, 186] on img at bounding box center [329, 186] width 25 height 25
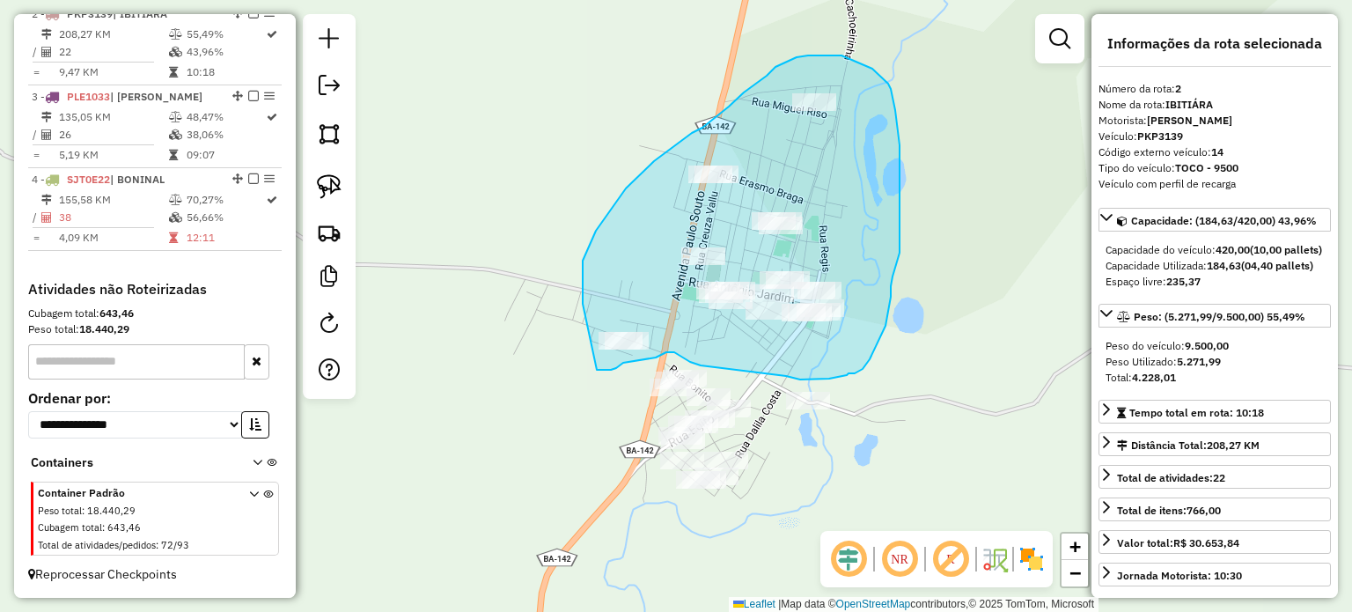
drag, startPoint x: 583, startPoint y: 304, endPoint x: 567, endPoint y: 324, distance: 25.7
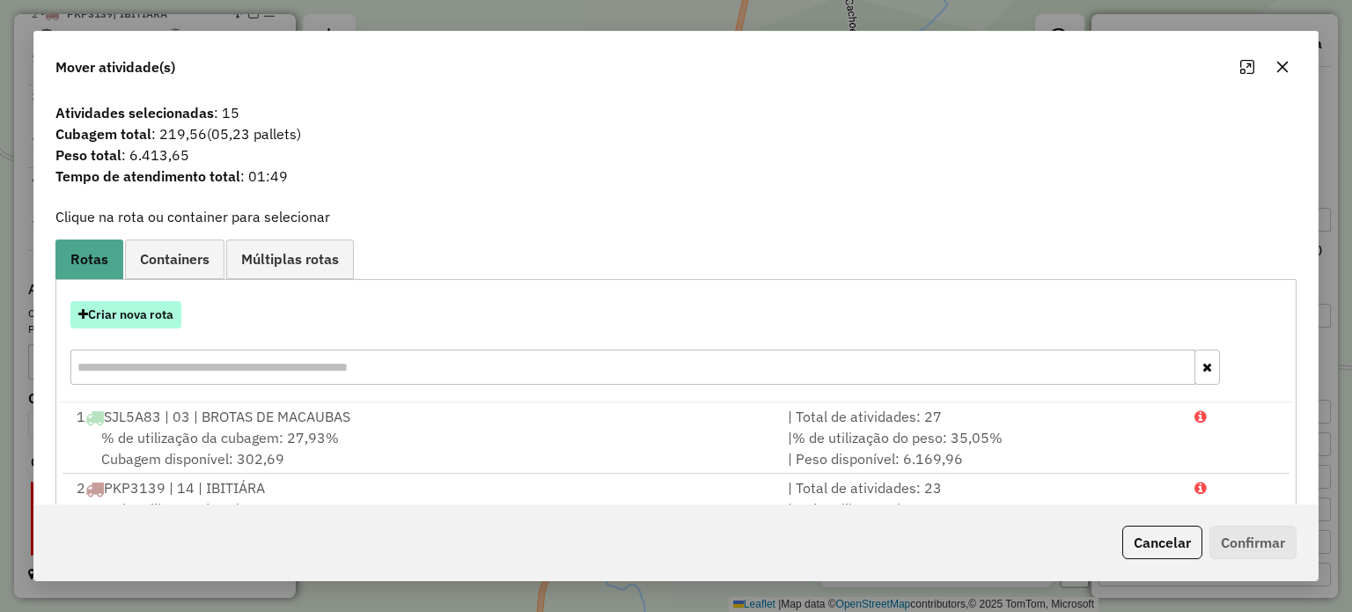
click at [107, 312] on button "Criar nova rota" at bounding box center [125, 314] width 111 height 27
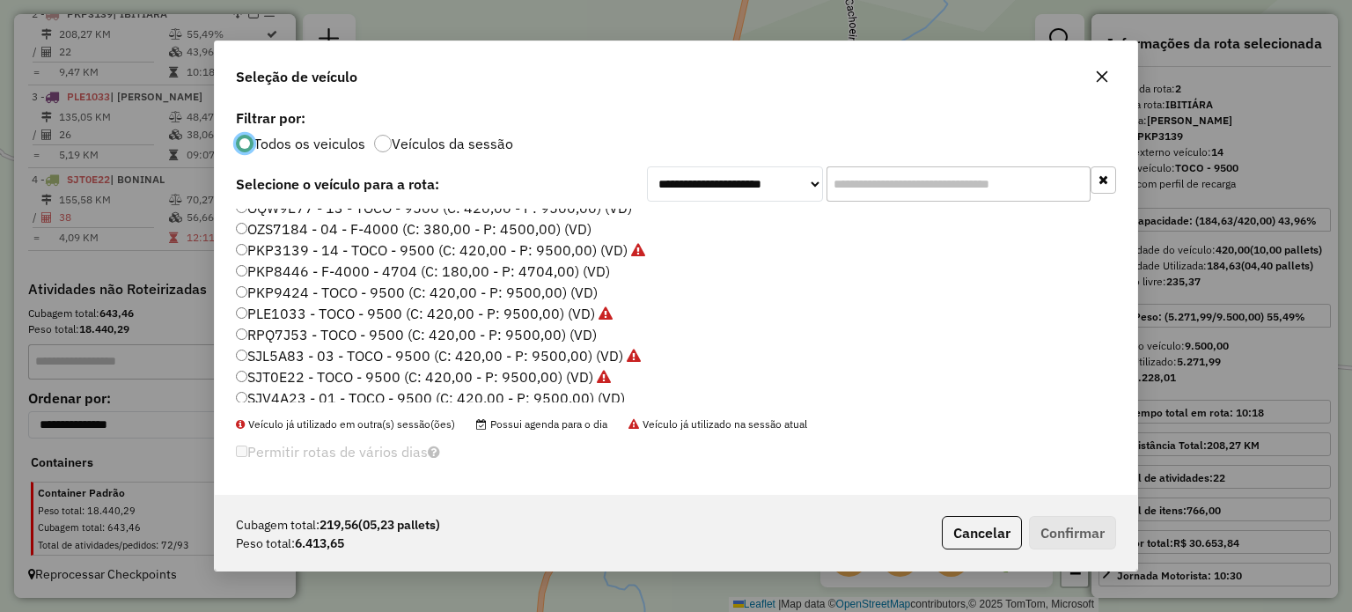
scroll to position [165, 0]
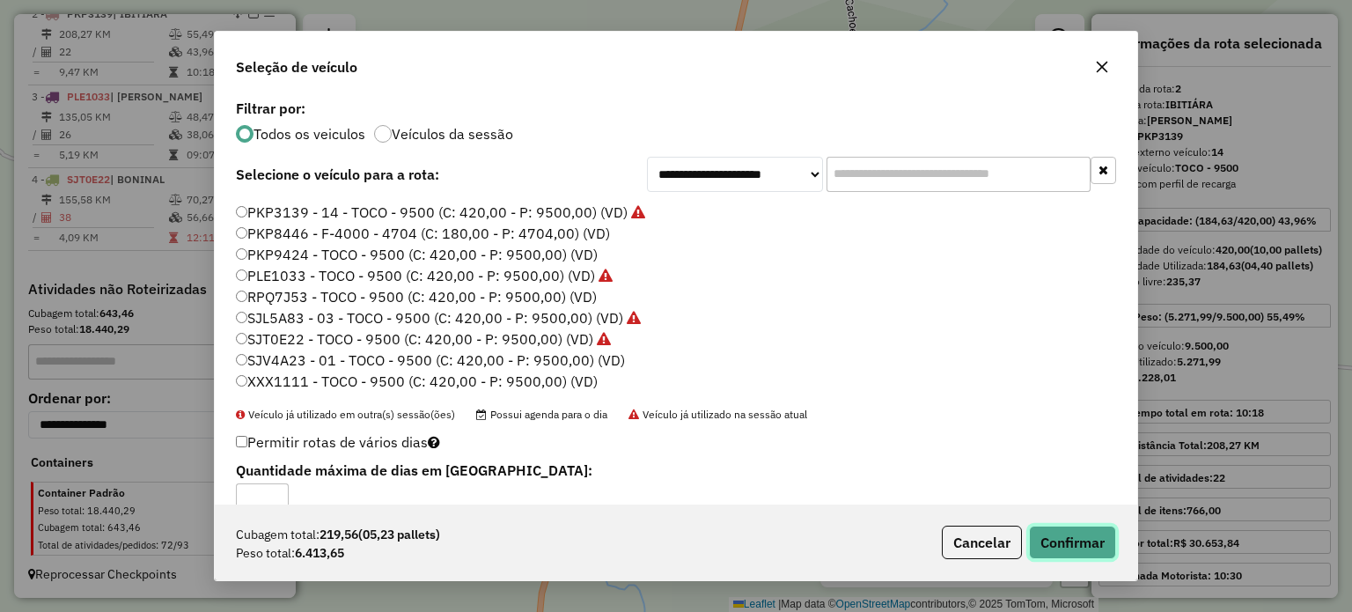
click at [1080, 541] on button "Confirmar" at bounding box center [1072, 541] width 87 height 33
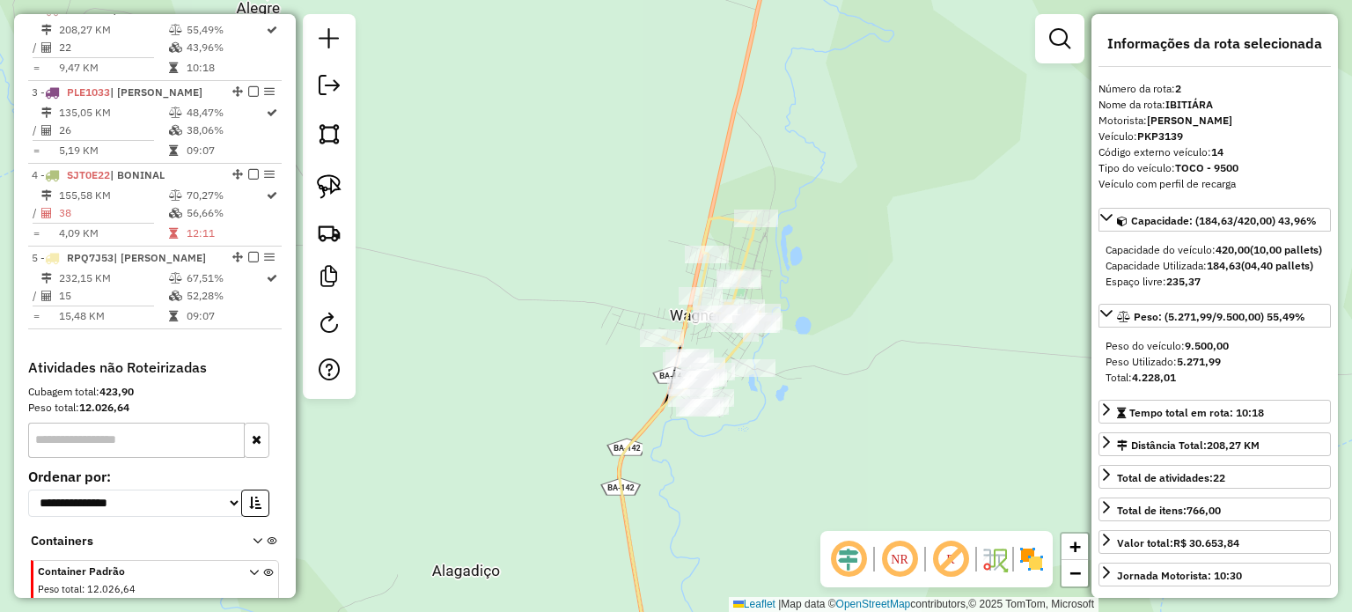
click at [802, 329] on div "Janela de atendimento Grade de atendimento Capacidade Transportadoras Veículos …" at bounding box center [676, 306] width 1352 height 612
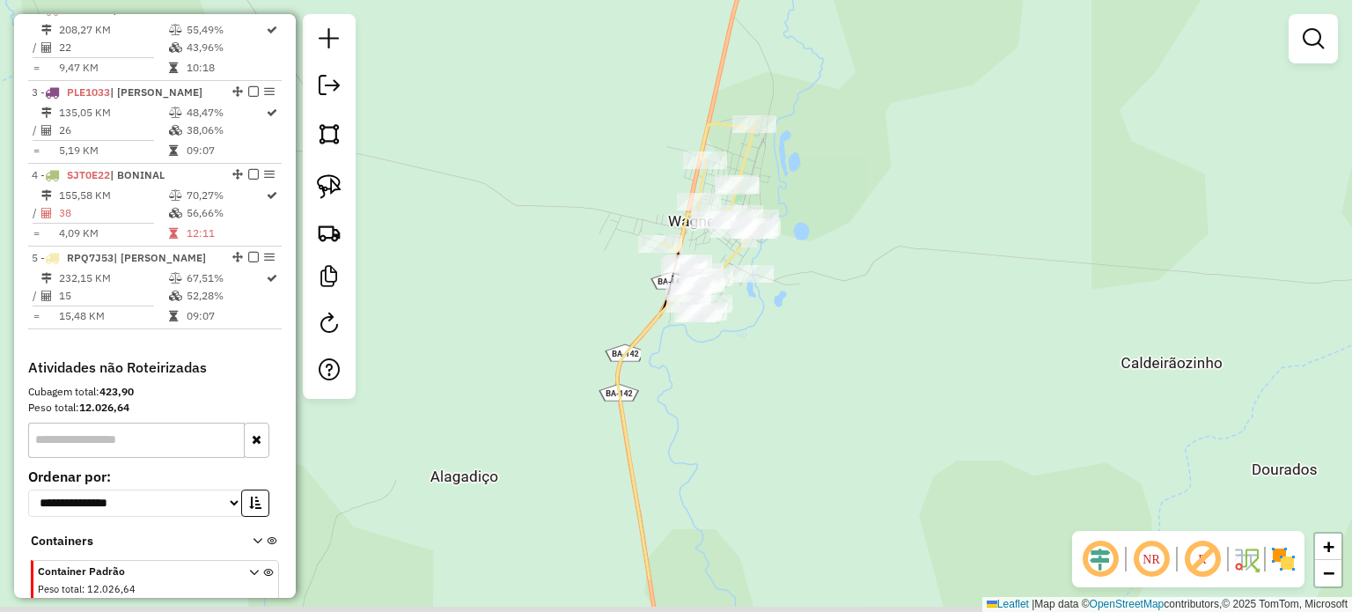
drag, startPoint x: 818, startPoint y: 350, endPoint x: 817, endPoint y: 239, distance: 111.8
click at [817, 239] on div "Janela de atendimento Grade de atendimento Capacidade Transportadoras Veículos …" at bounding box center [676, 306] width 1352 height 612
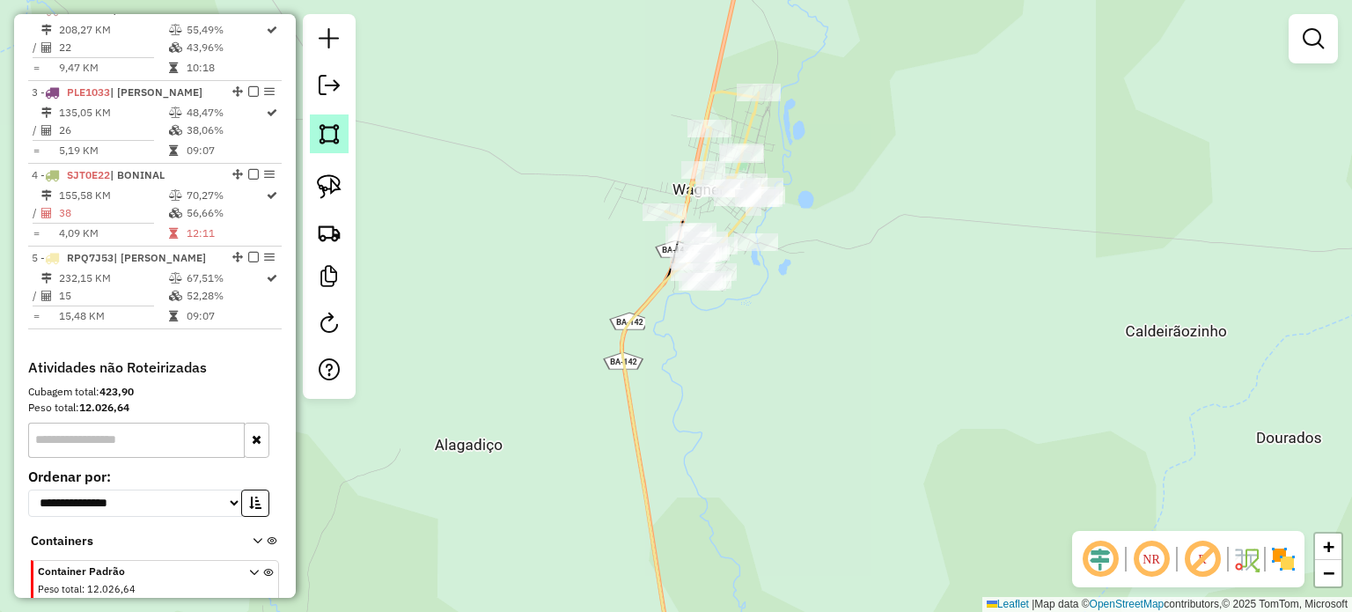
drag, startPoint x: 334, startPoint y: 136, endPoint x: 360, endPoint y: 158, distance: 33.7
click at [335, 136] on img at bounding box center [329, 133] width 25 height 25
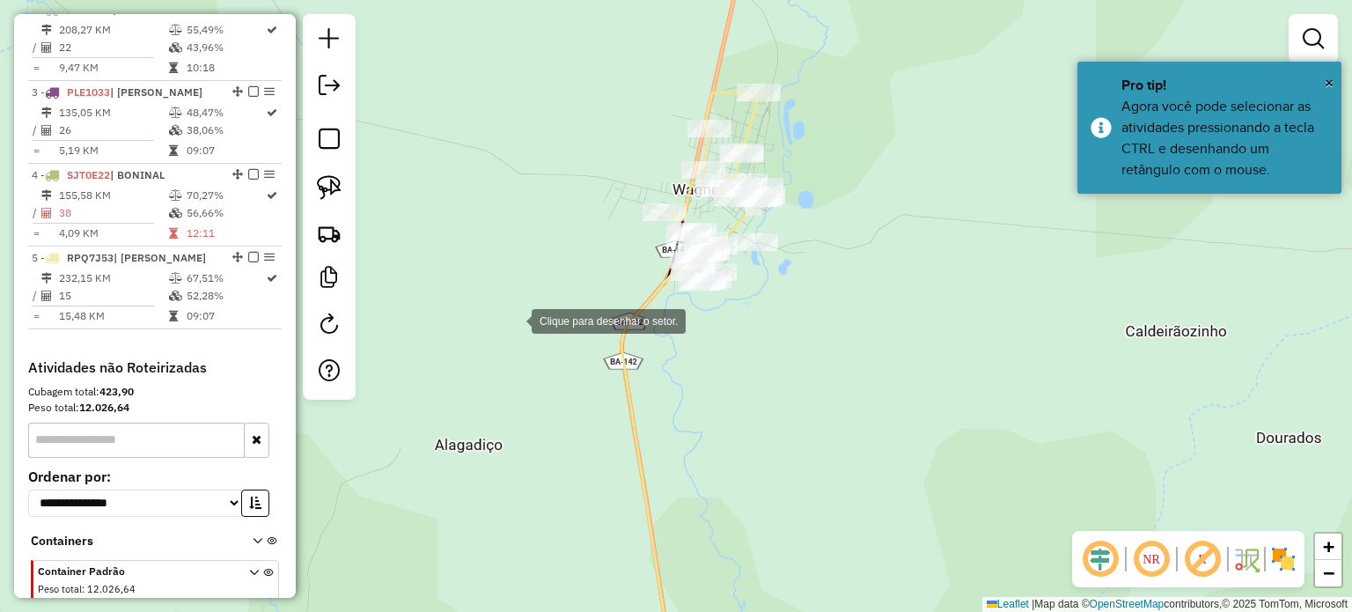
drag, startPoint x: 516, startPoint y: 320, endPoint x: 556, endPoint y: 274, distance: 61.1
click at [518, 320] on div at bounding box center [513, 319] width 35 height 35
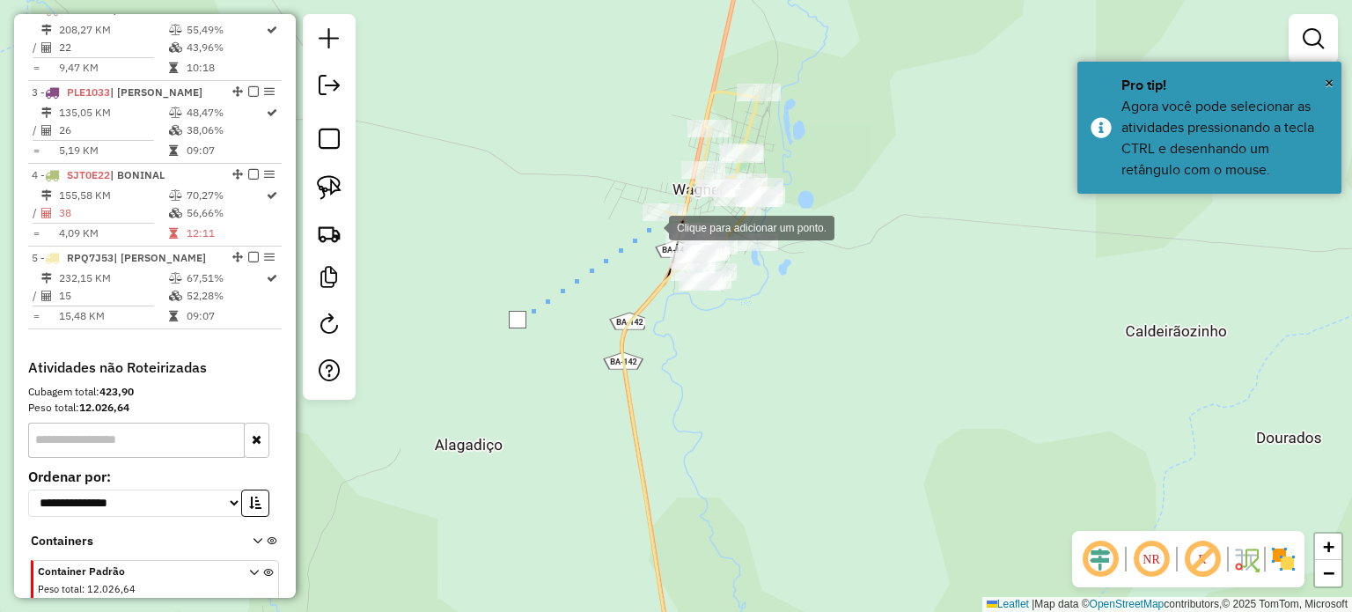
click at [651, 226] on div at bounding box center [651, 226] width 35 height 35
drag, startPoint x: 702, startPoint y: 214, endPoint x: 782, endPoint y: 226, distance: 80.2
click at [705, 214] on div at bounding box center [702, 213] width 35 height 35
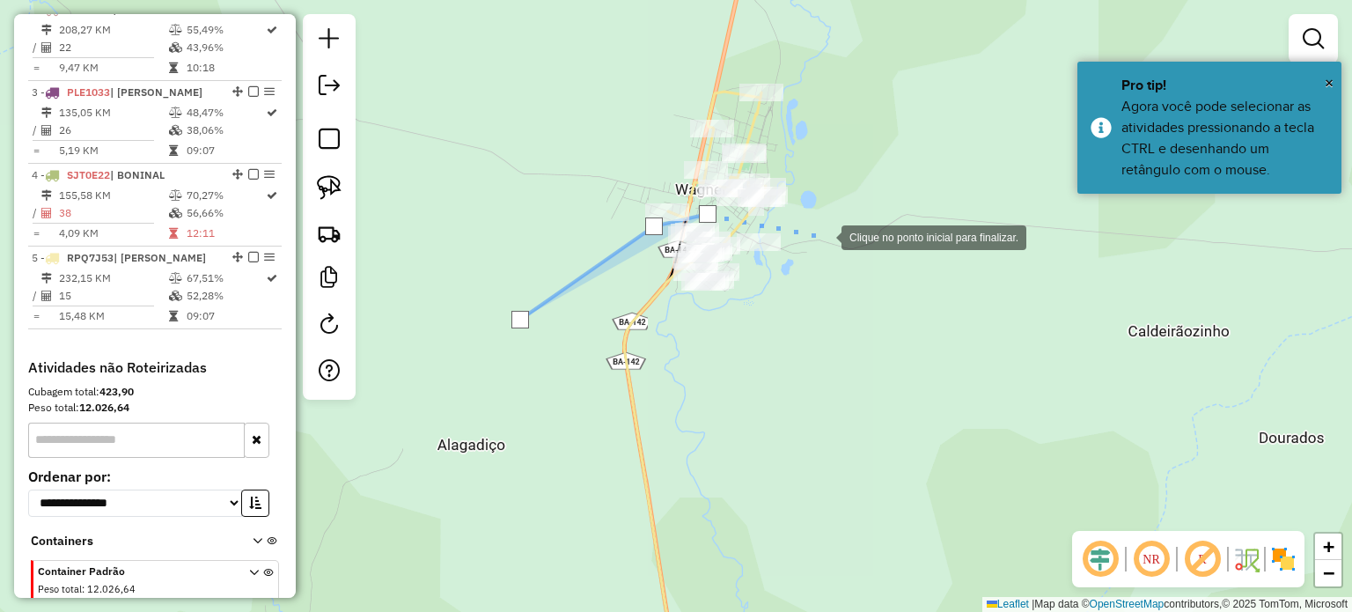
click at [824, 236] on div at bounding box center [823, 235] width 35 height 35
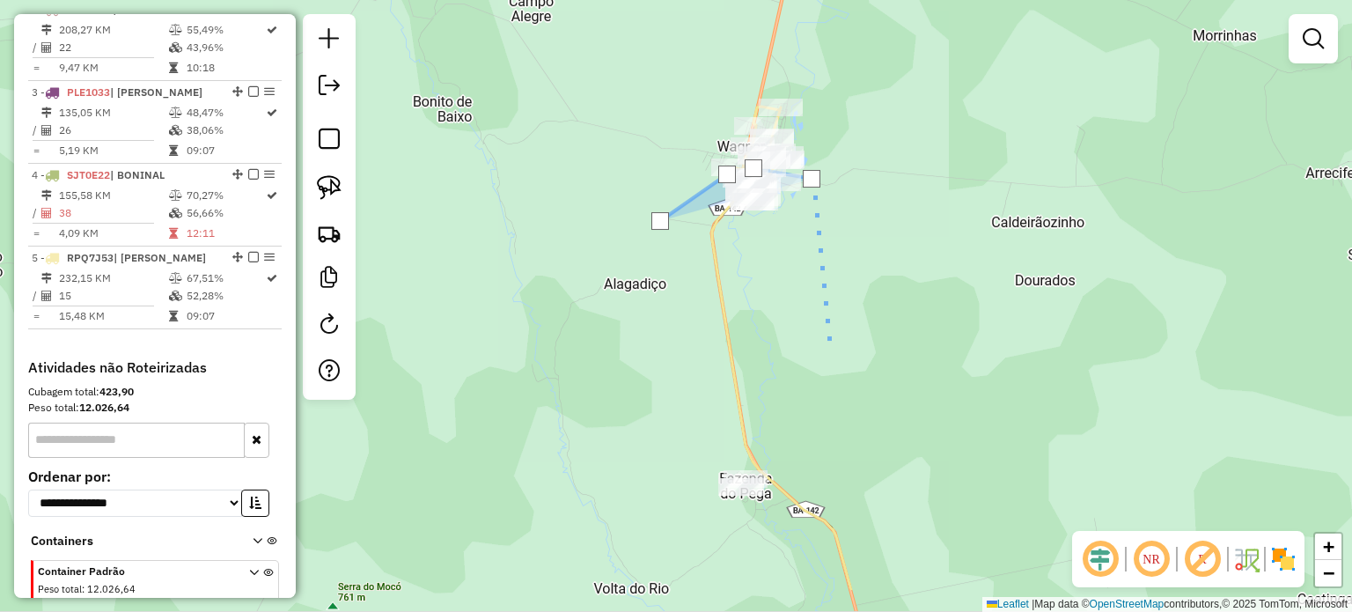
drag, startPoint x: 844, startPoint y: 436, endPoint x: 827, endPoint y: 299, distance: 137.6
click at [828, 324] on div at bounding box center [828, 341] width 35 height 35
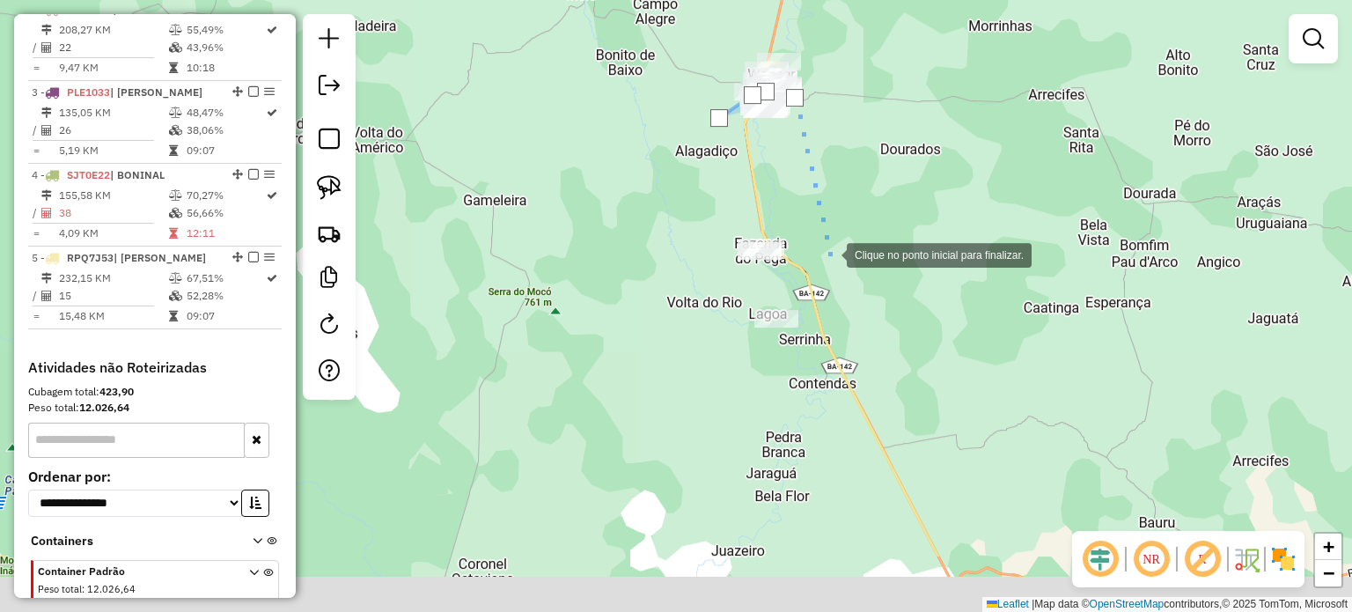
drag, startPoint x: 853, startPoint y: 378, endPoint x: 828, endPoint y: 274, distance: 107.6
click at [829, 258] on div at bounding box center [829, 253] width 35 height 35
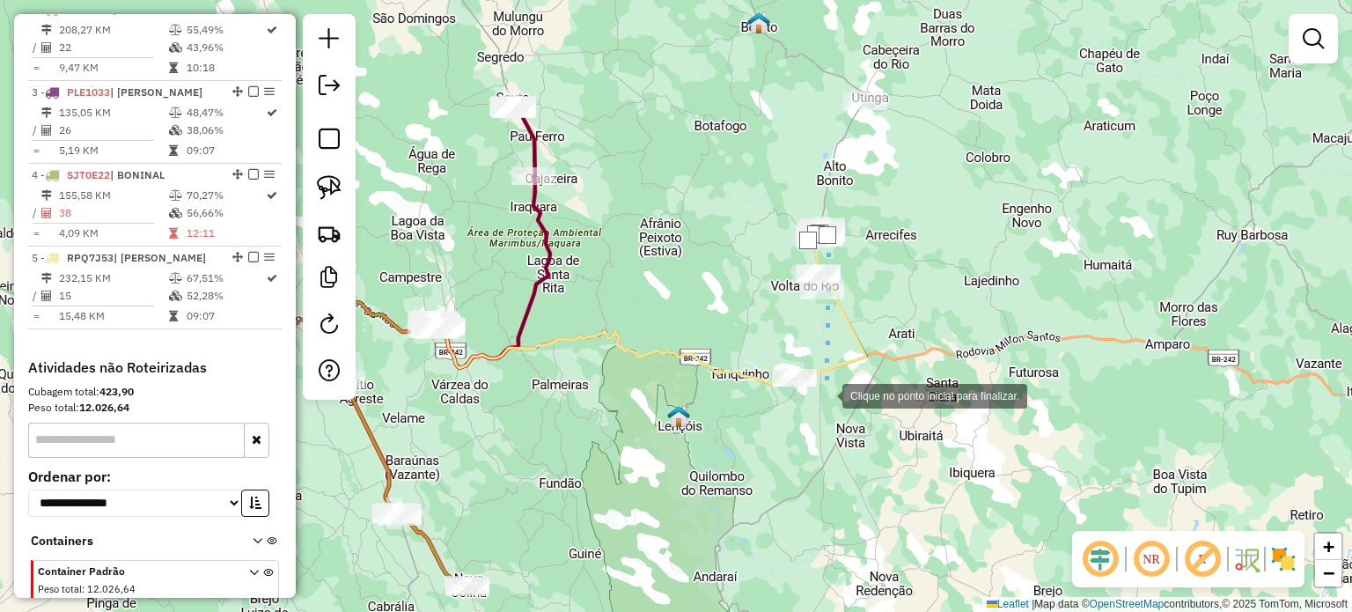
click at [825, 394] on div at bounding box center [824, 394] width 35 height 35
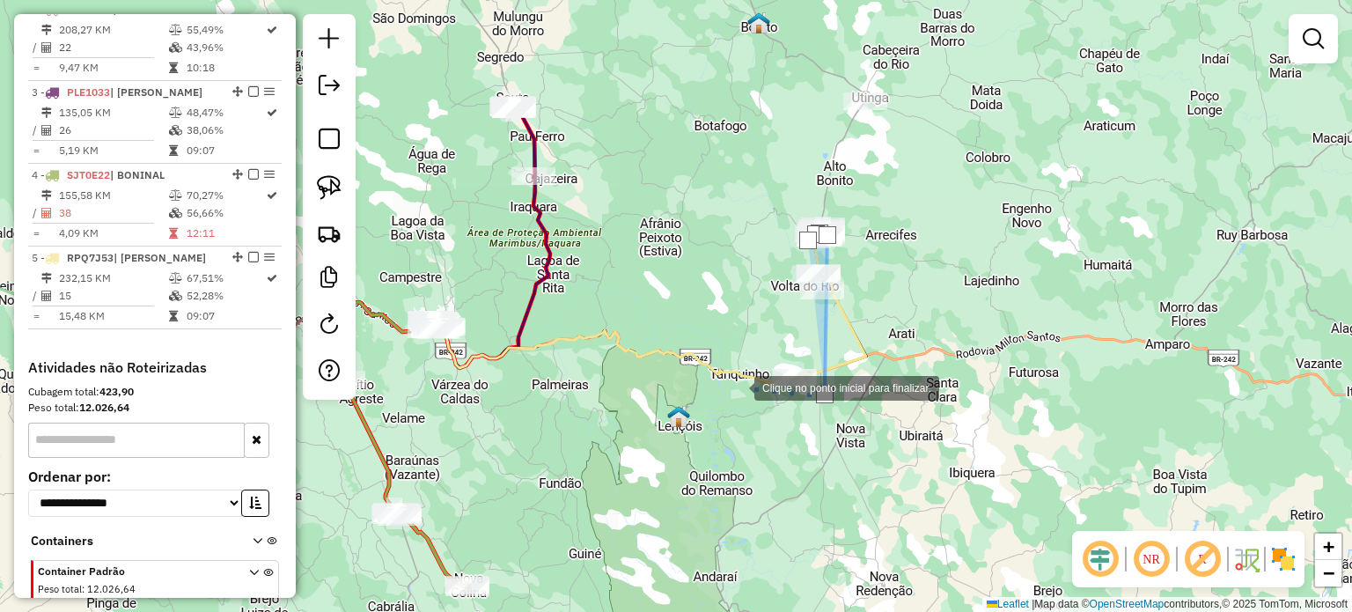
drag, startPoint x: 737, startPoint y: 386, endPoint x: 739, endPoint y: 366, distance: 20.4
click at [737, 384] on div at bounding box center [736, 386] width 35 height 35
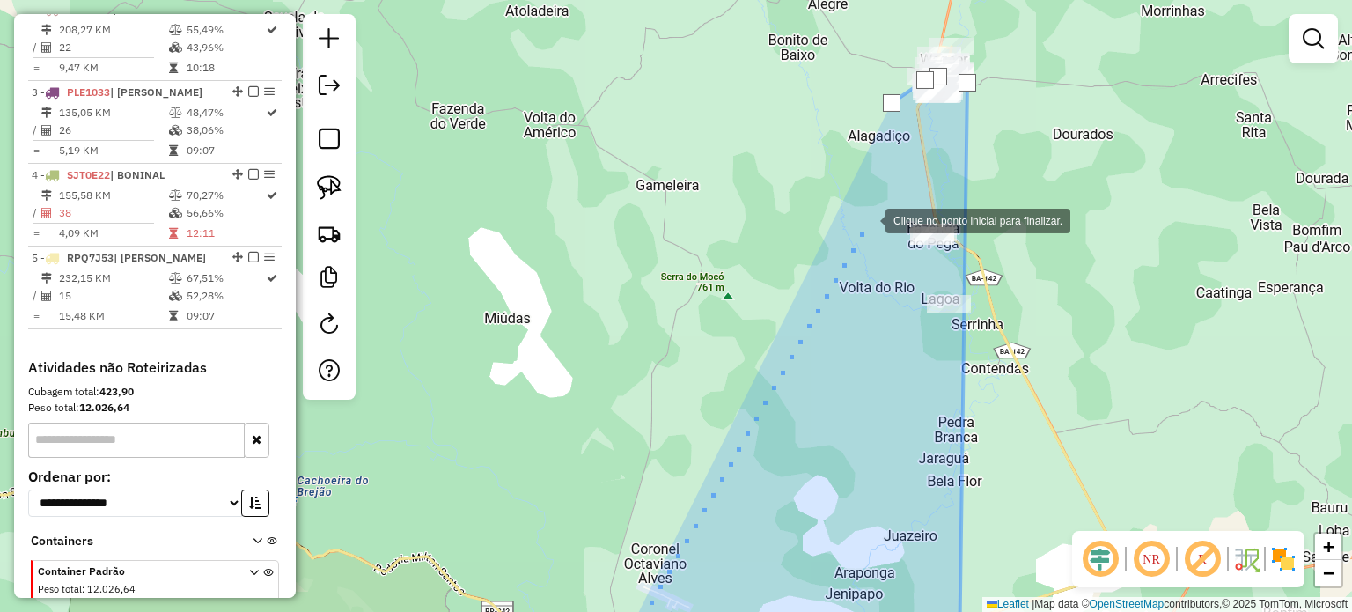
drag, startPoint x: 928, startPoint y: 133, endPoint x: 822, endPoint y: 265, distance: 169.1
click at [850, 237] on div at bounding box center [867, 219] width 35 height 35
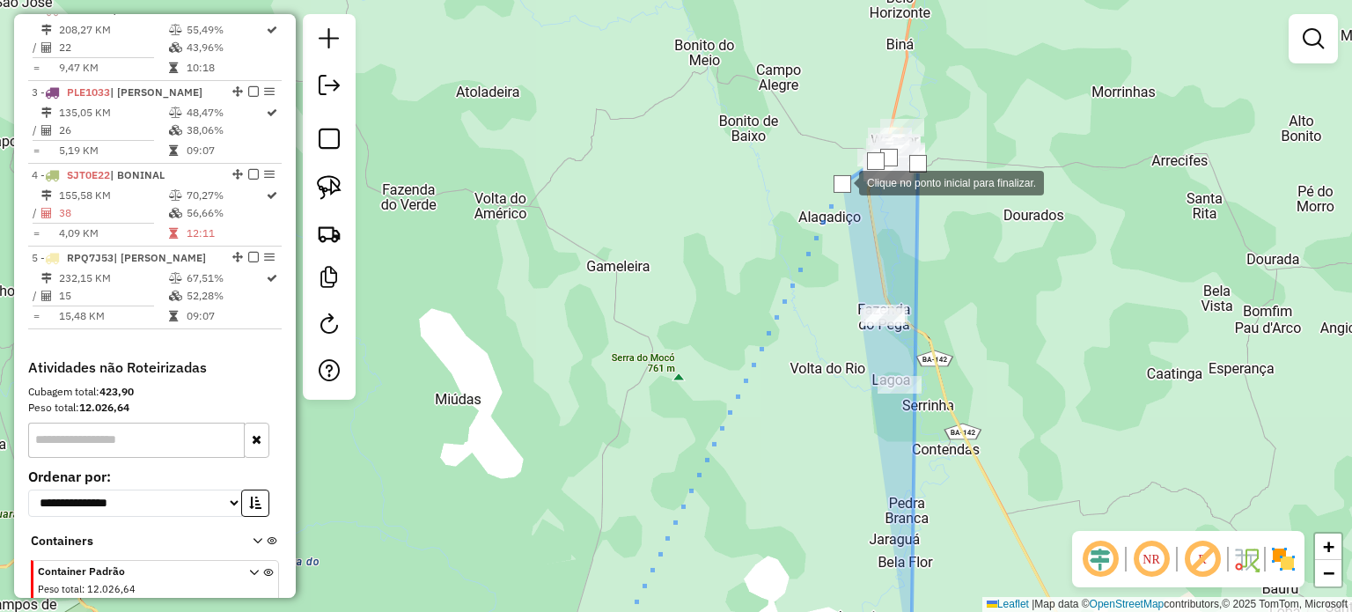
click at [841, 181] on div at bounding box center [843, 184] width 18 height 18
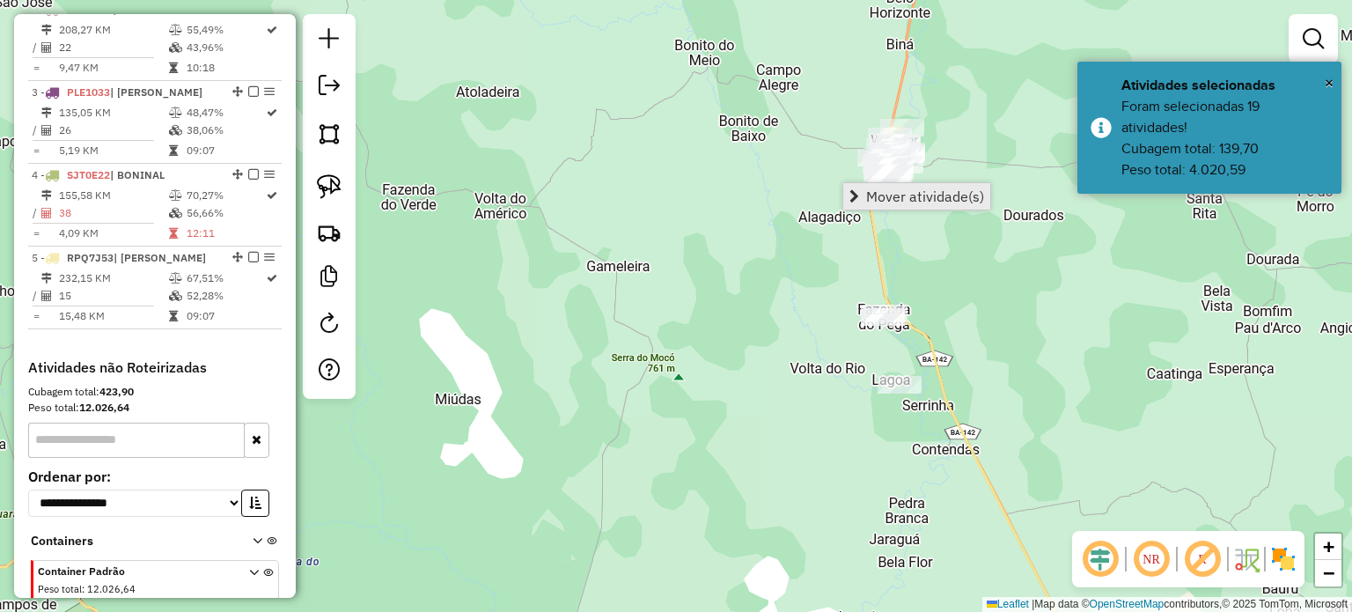
click at [908, 202] on span "Mover atividade(s)" at bounding box center [925, 196] width 118 height 14
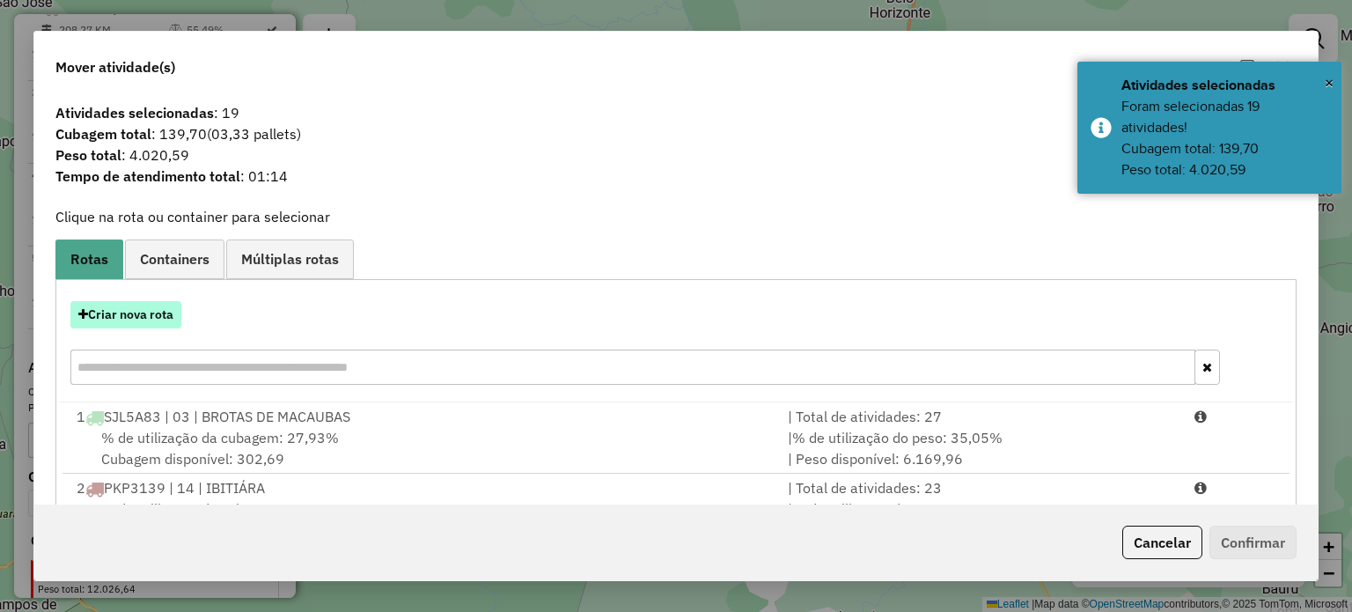
click at [136, 312] on button "Criar nova rota" at bounding box center [125, 314] width 111 height 27
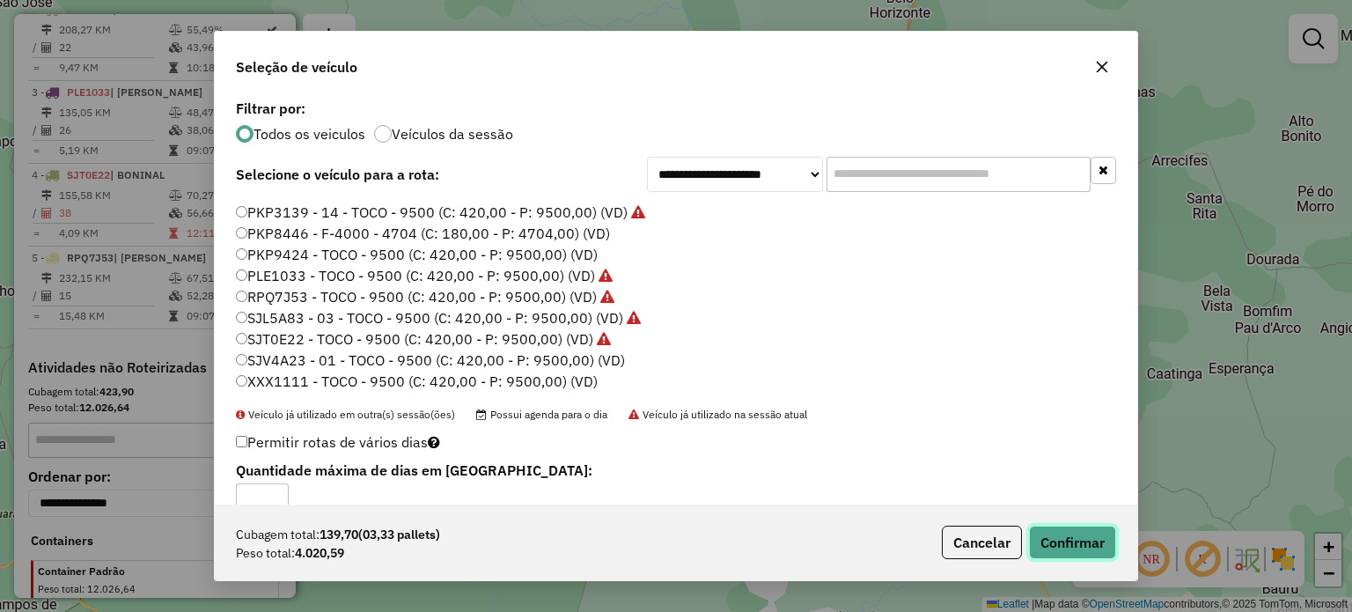
click at [1065, 540] on button "Confirmar" at bounding box center [1072, 541] width 87 height 33
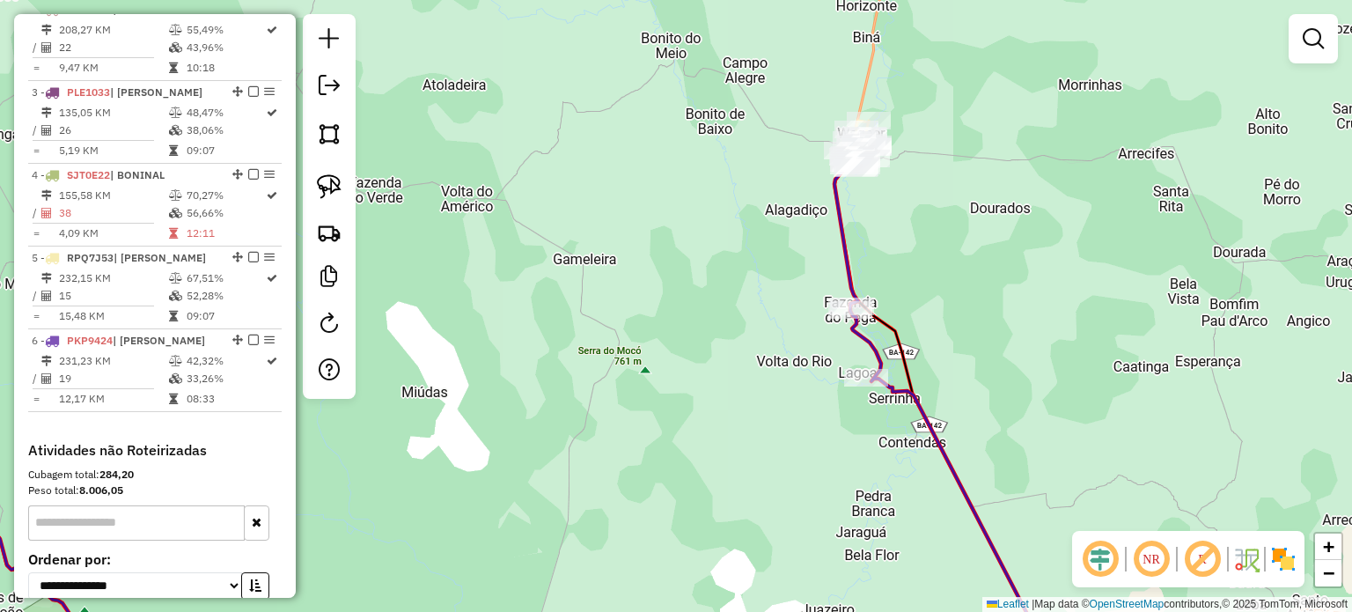
drag, startPoint x: 936, startPoint y: 274, endPoint x: 885, endPoint y: 261, distance: 51.7
click at [887, 262] on div "Janela de atendimento Grade de atendimento Capacidade Transportadoras Veículos …" at bounding box center [676, 306] width 1352 height 612
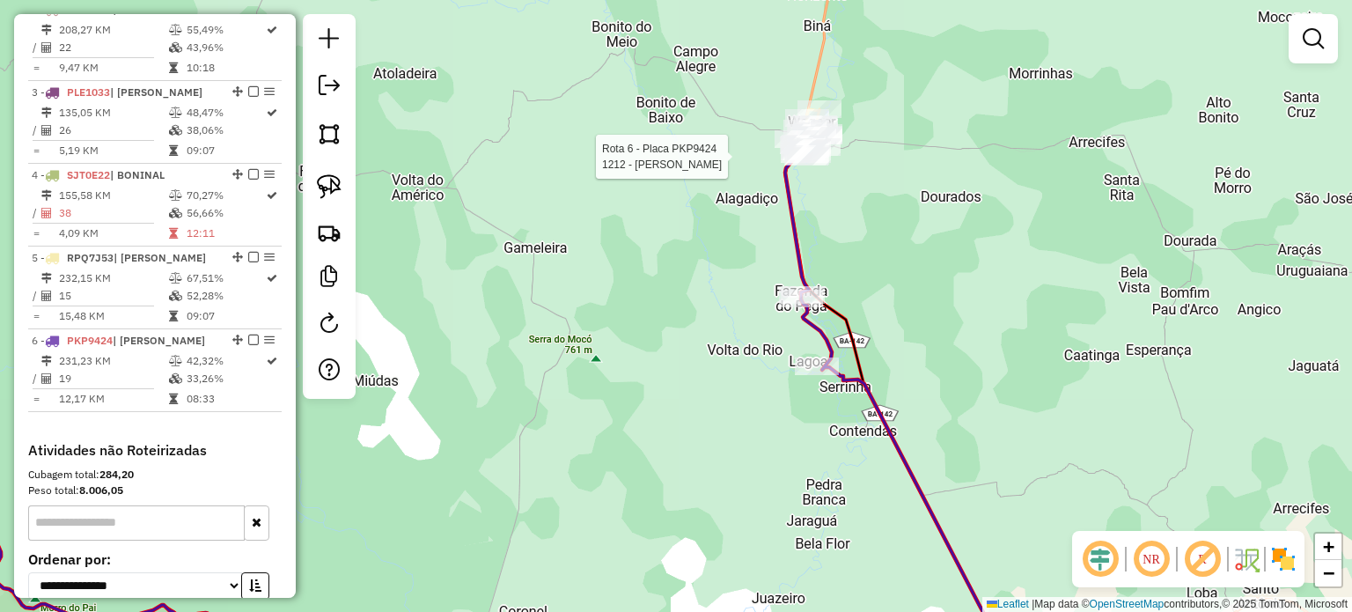
select select "**********"
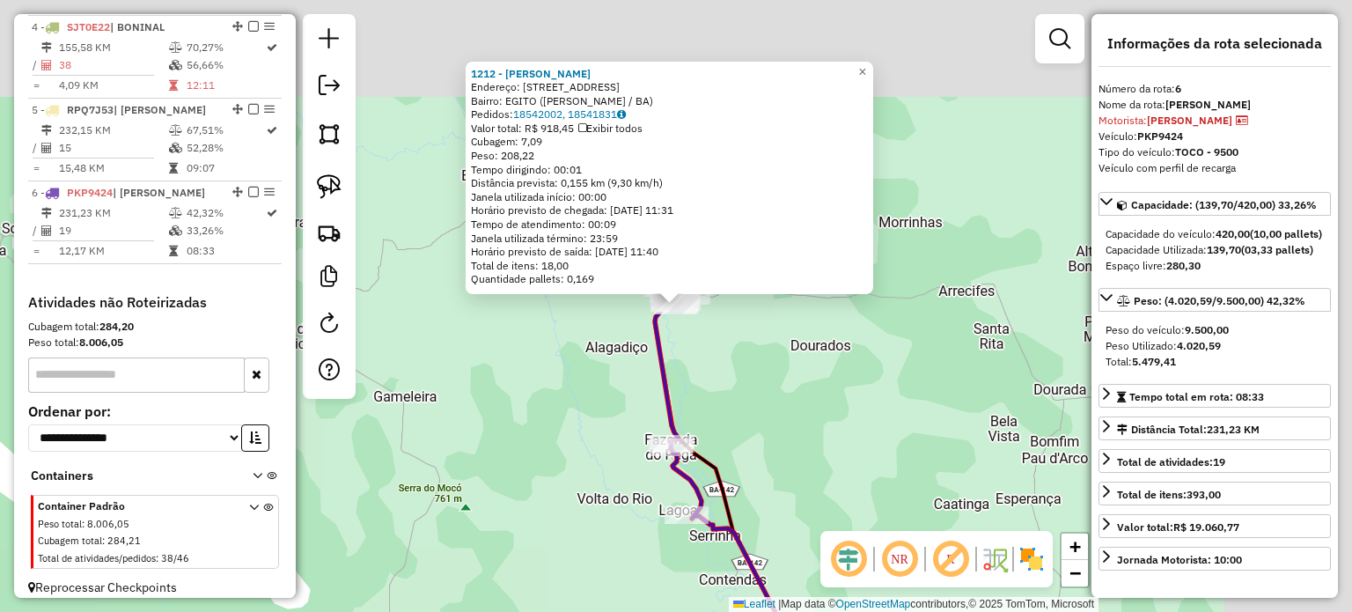
scroll to position [954, 0]
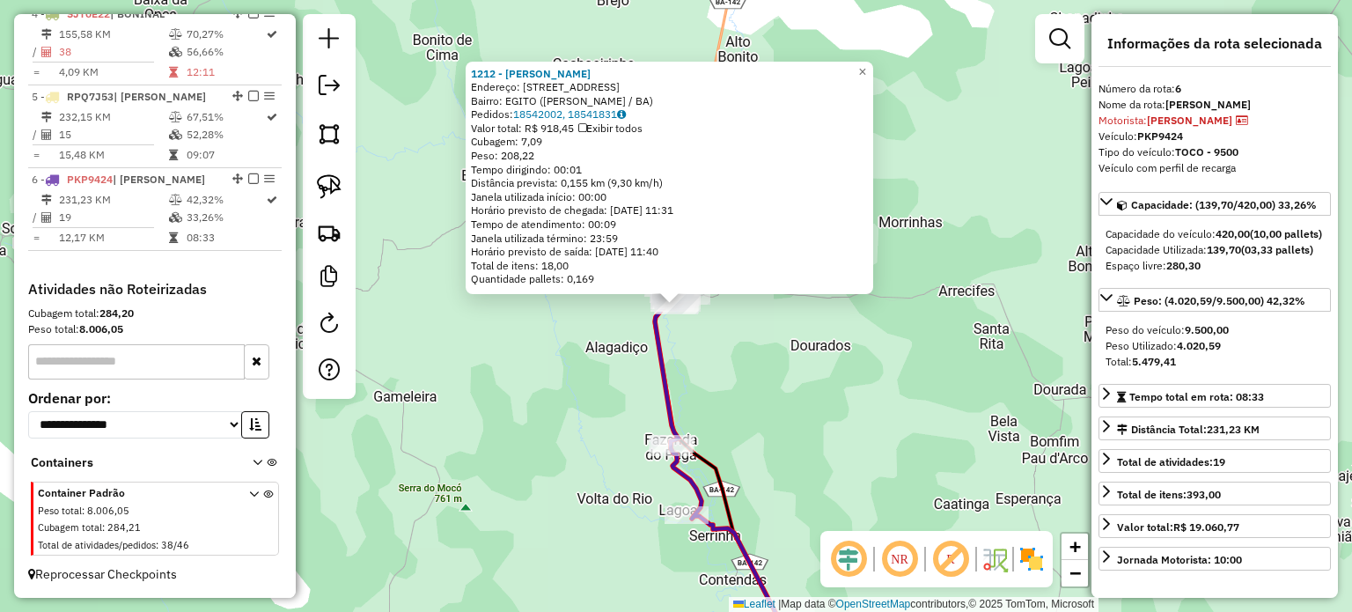
click at [834, 384] on div "1212 - ROSANGELA PAIVA DE ARAUJO Endereço: R VALE DO RIO 2 1000 Bairro: EGITO (…" at bounding box center [676, 306] width 1352 height 612
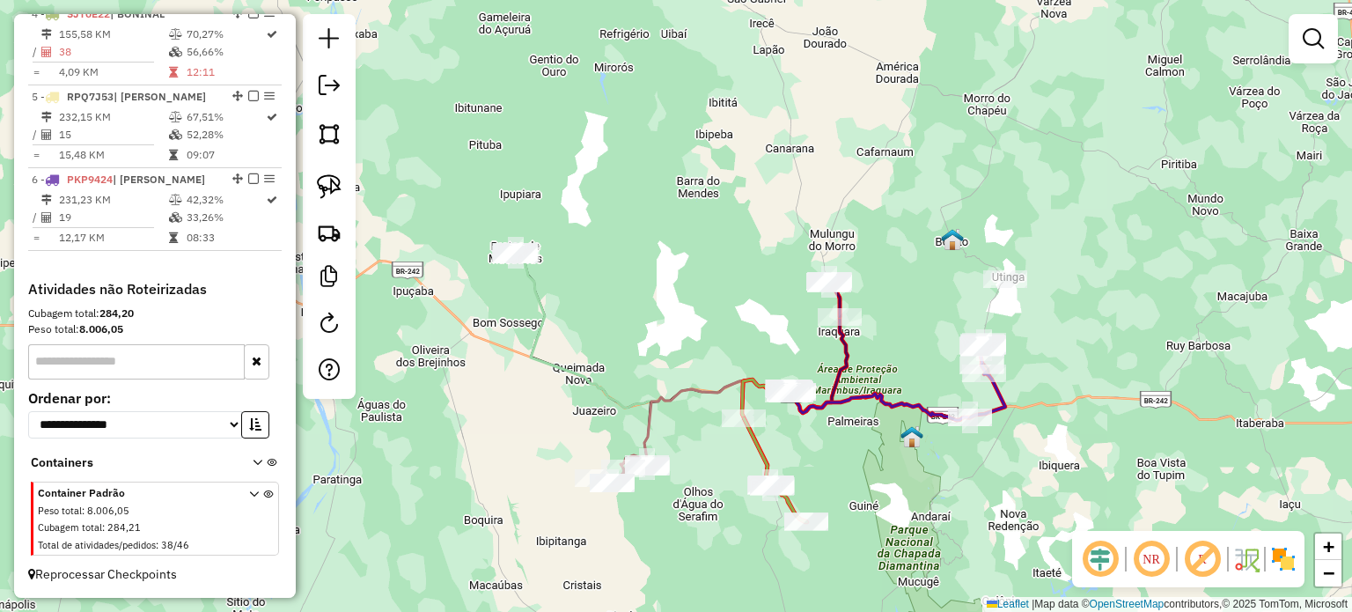
drag, startPoint x: 750, startPoint y: 348, endPoint x: 937, endPoint y: 356, distance: 187.7
click at [933, 355] on div "Janela de atendimento Grade de atendimento Capacidade Transportadoras Veículos …" at bounding box center [676, 306] width 1352 height 612
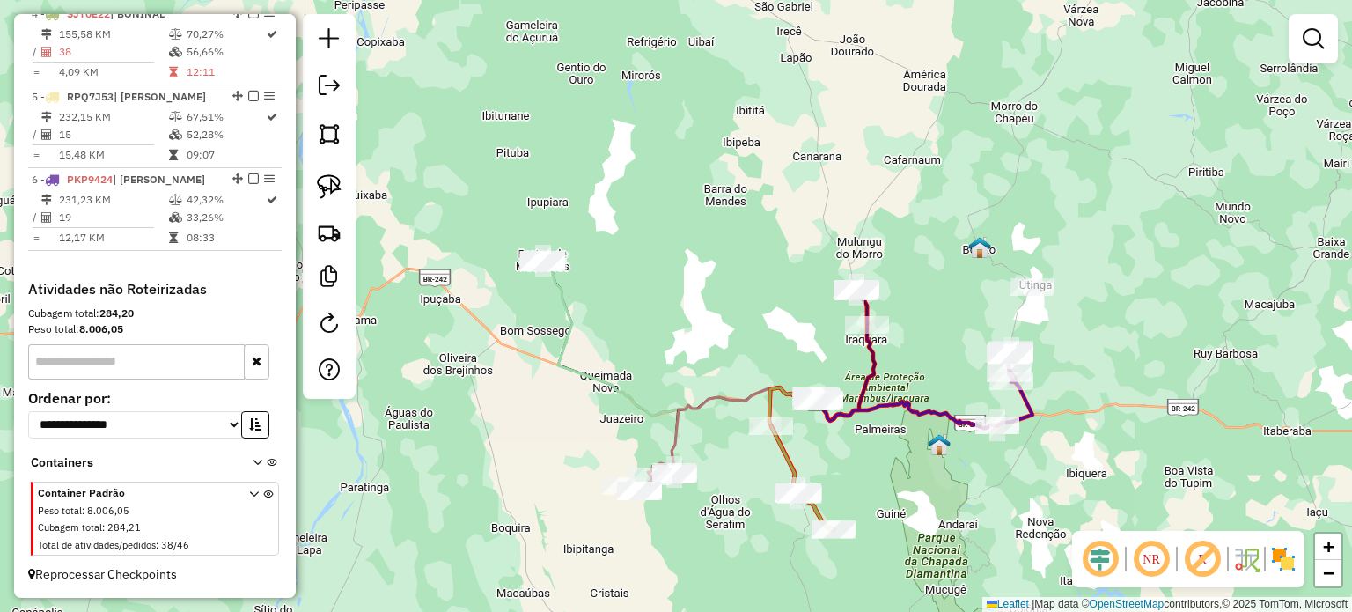
drag, startPoint x: 650, startPoint y: 304, endPoint x: 716, endPoint y: 294, distance: 67.6
click at [716, 294] on div "Janela de atendimento Grade de atendimento Capacidade Transportadoras Veículos …" at bounding box center [676, 306] width 1352 height 612
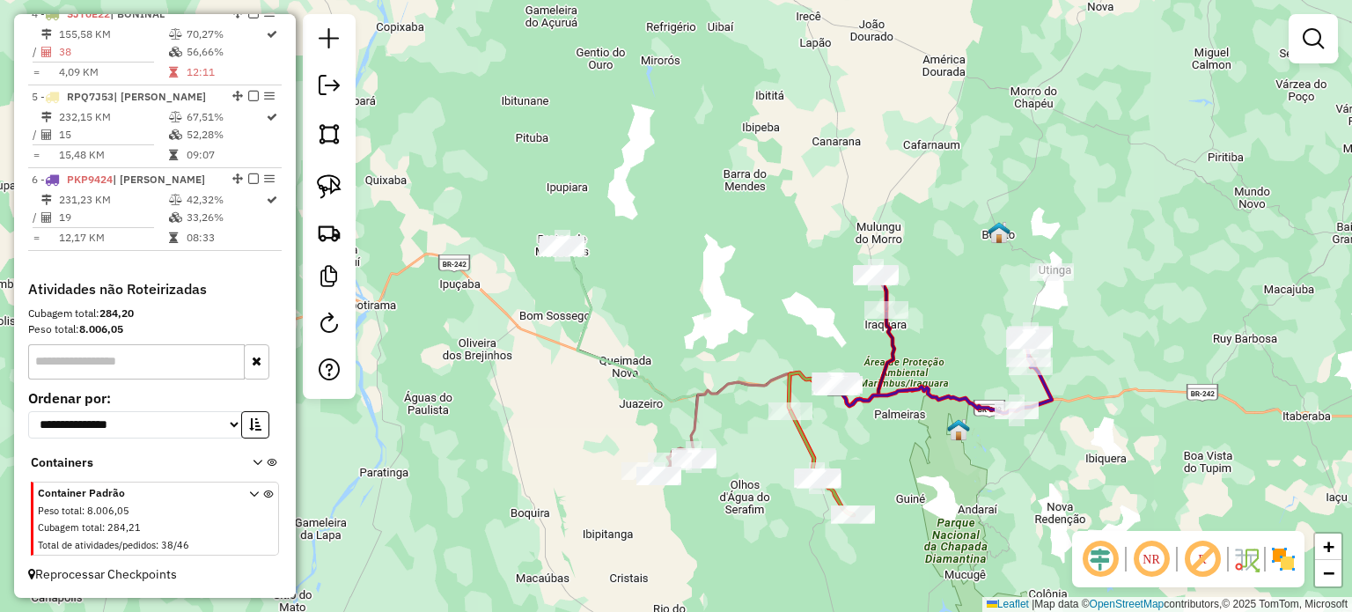
drag, startPoint x: 914, startPoint y: 469, endPoint x: 812, endPoint y: 453, distance: 103.3
click at [812, 453] on div "Janela de atendimento Grade de atendimento Capacidade Transportadoras Veículos …" at bounding box center [676, 306] width 1352 height 612
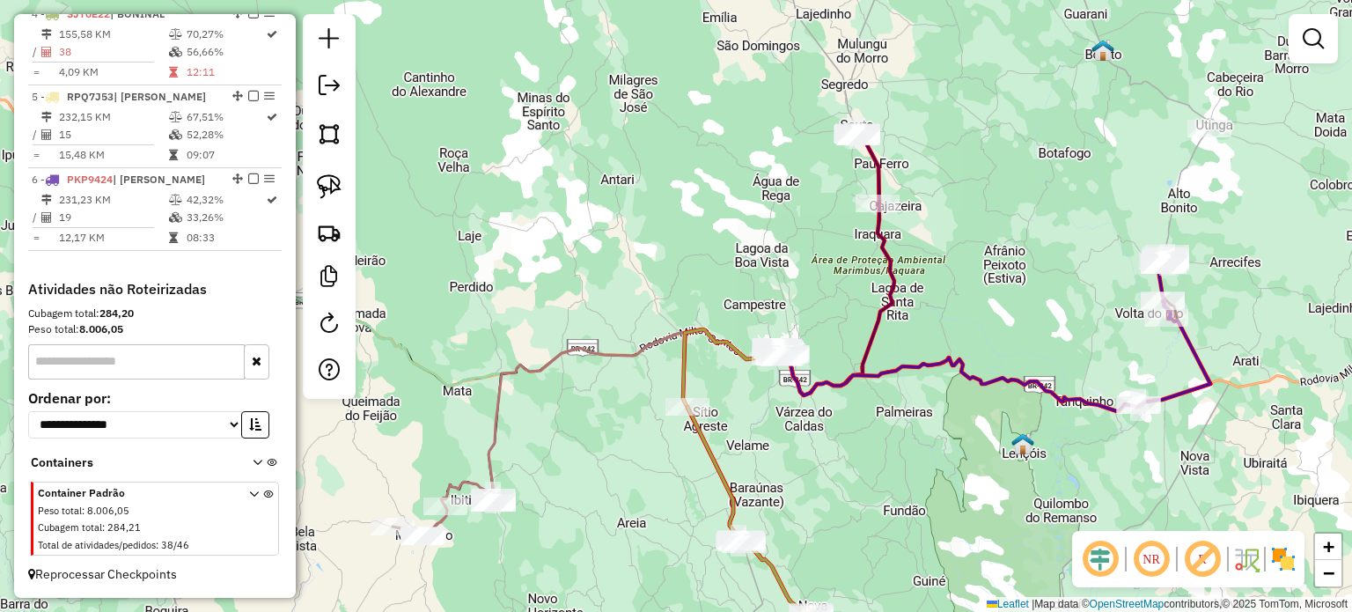
drag, startPoint x: 331, startPoint y: 178, endPoint x: 352, endPoint y: 187, distance: 22.9
click at [331, 178] on img at bounding box center [329, 186] width 25 height 25
drag, startPoint x: 811, startPoint y: 372, endPoint x: 837, endPoint y: 355, distance: 31.7
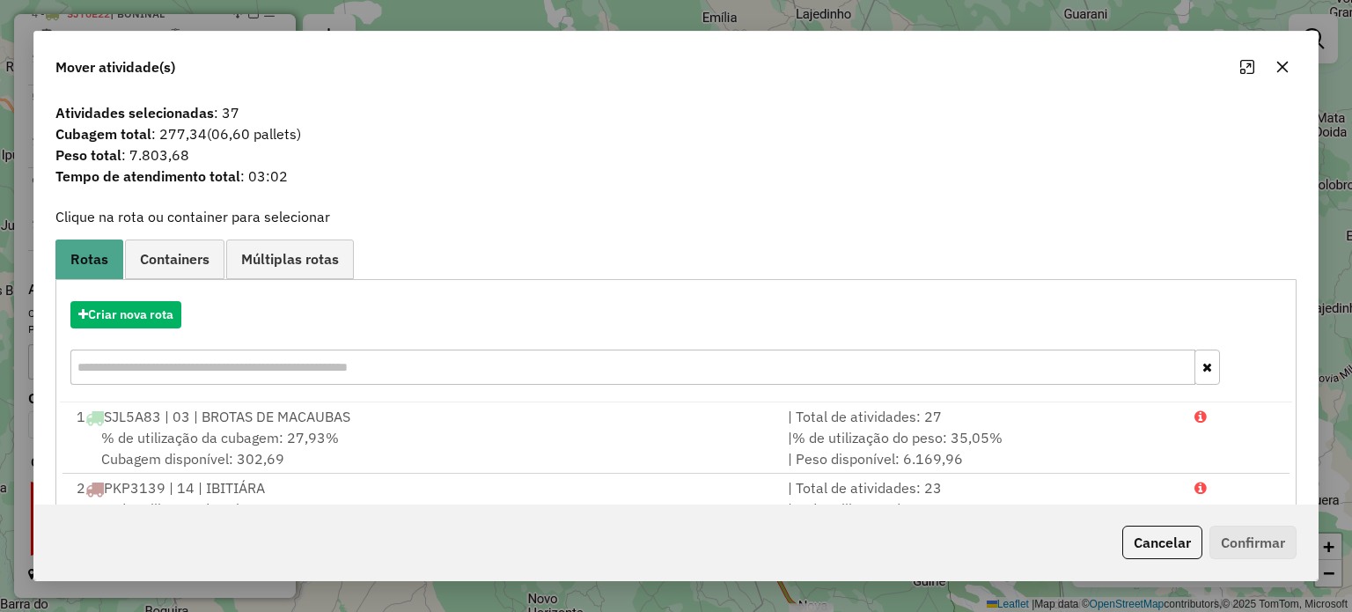
click at [1282, 68] on icon "button" at bounding box center [1281, 66] width 11 height 11
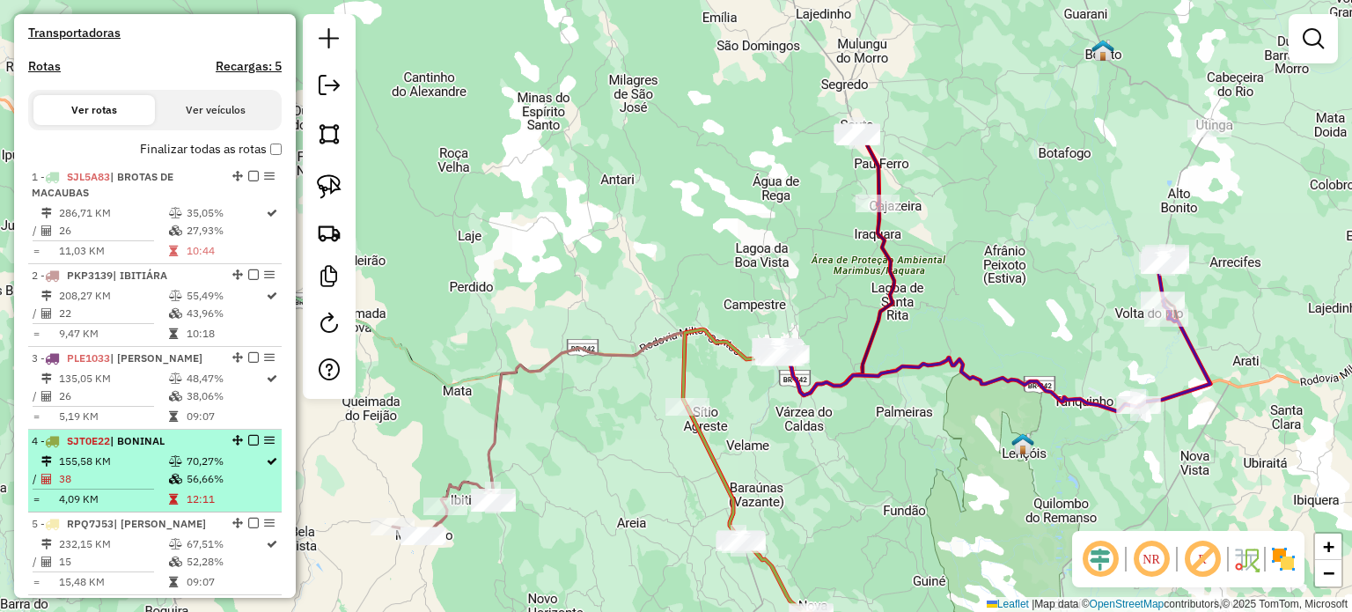
scroll to position [690, 0]
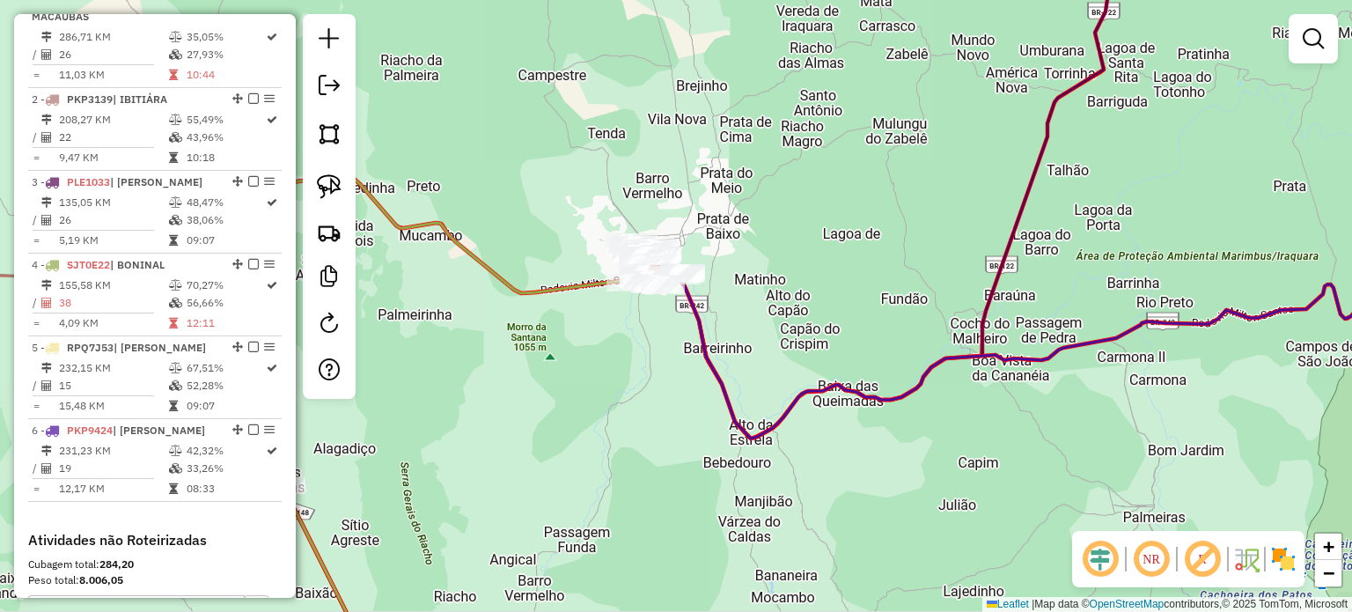
drag, startPoint x: 761, startPoint y: 309, endPoint x: 836, endPoint y: 393, distance: 112.9
click at [836, 393] on div "Janela de atendimento Grade de atendimento Capacidade Transportadoras Veículos …" at bounding box center [676, 306] width 1352 height 612
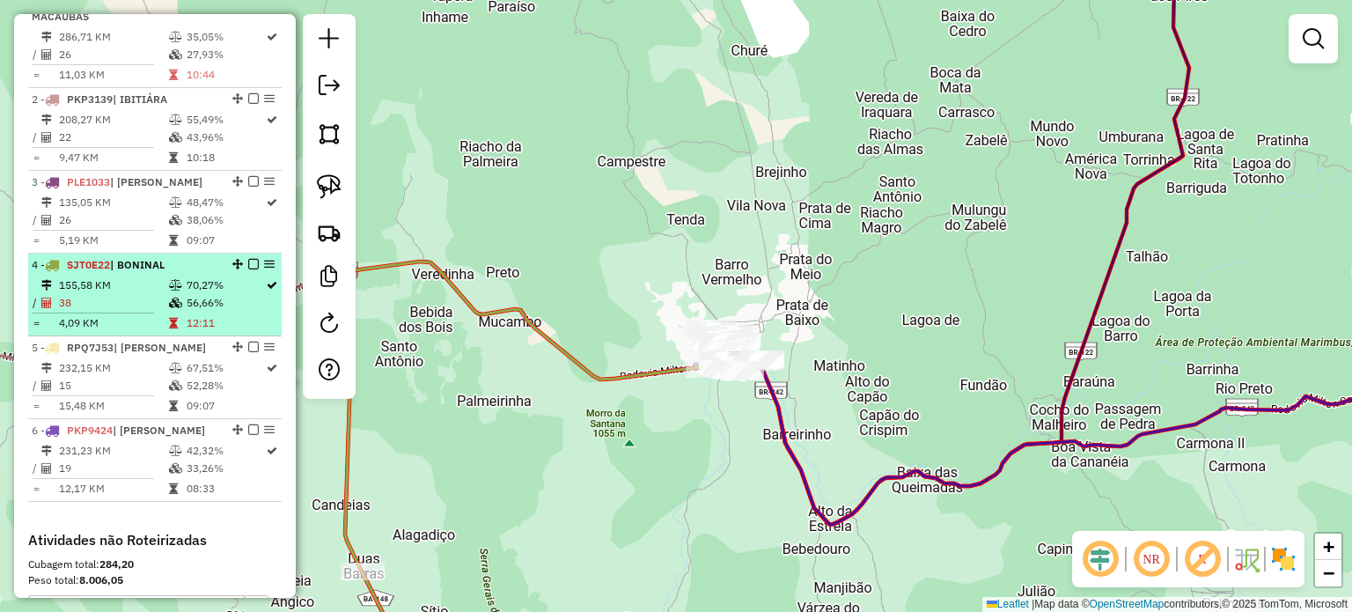
scroll to position [602, 0]
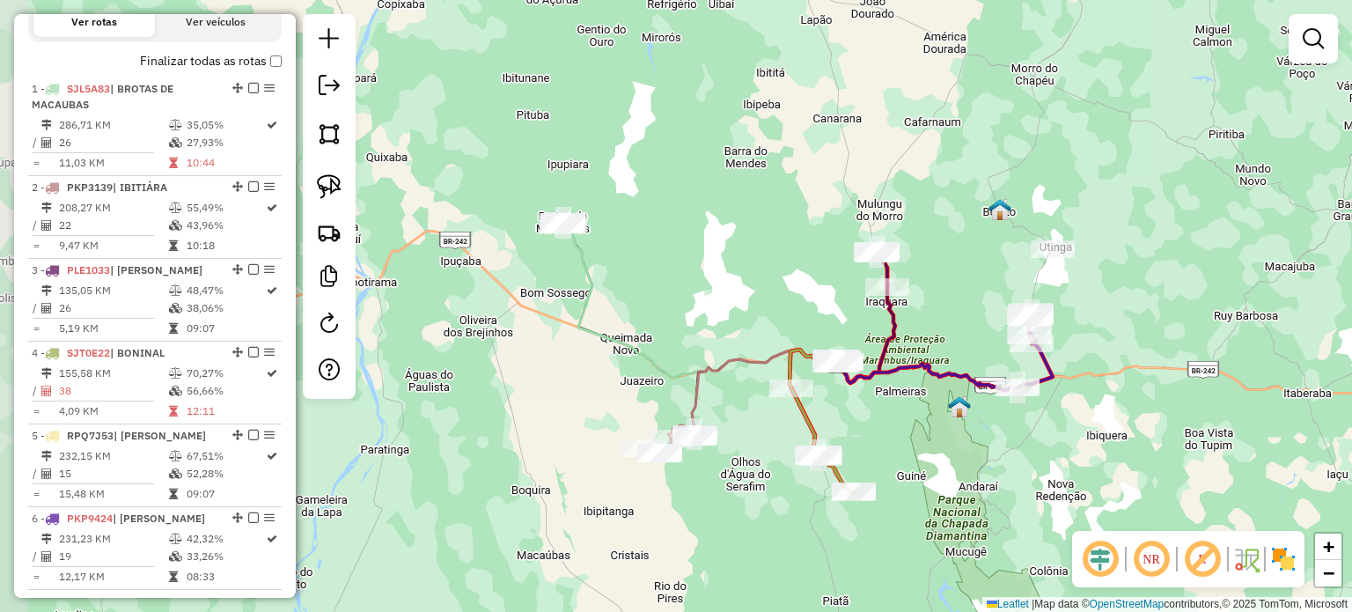
drag, startPoint x: 623, startPoint y: 270, endPoint x: 699, endPoint y: 288, distance: 77.7
click at [699, 288] on div "Janela de atendimento Grade de atendimento Capacidade Transportadoras Veículos …" at bounding box center [676, 306] width 1352 height 612
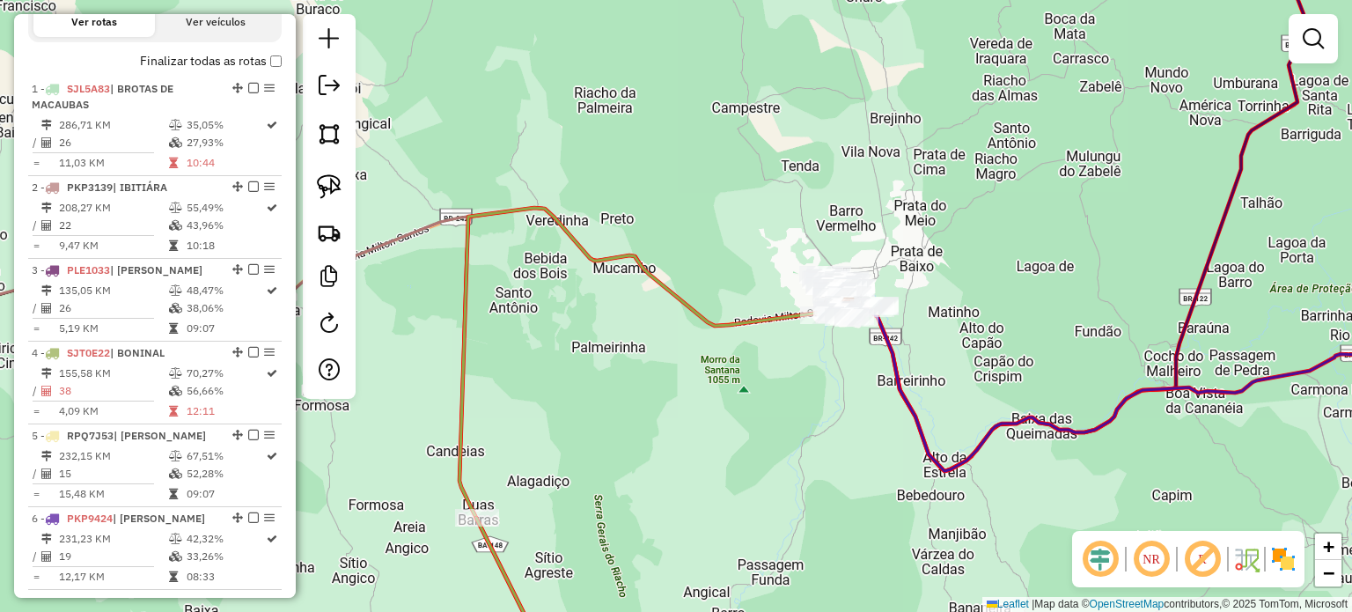
drag, startPoint x: 1034, startPoint y: 370, endPoint x: 914, endPoint y: 308, distance: 135.4
click at [914, 308] on div "Janela de atendimento Grade de atendimento Capacidade Transportadoras Veículos …" at bounding box center [676, 306] width 1352 height 612
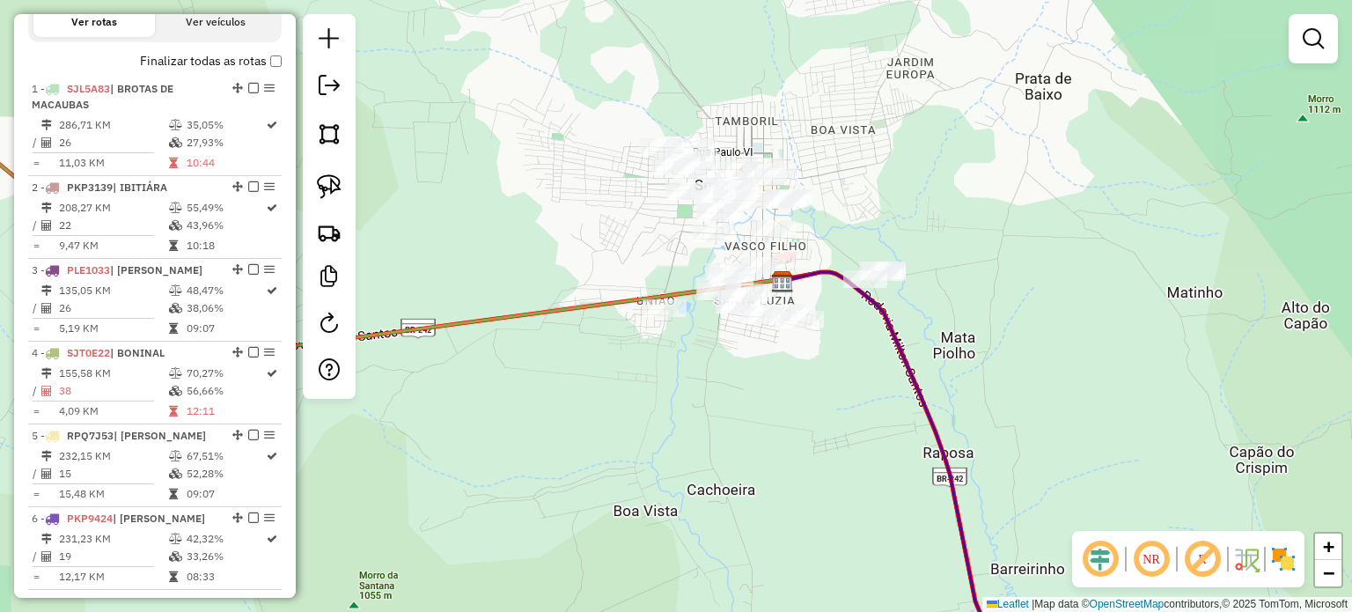
drag, startPoint x: 503, startPoint y: 147, endPoint x: 525, endPoint y: 132, distance: 25.9
click at [563, 132] on div "Janela de atendimento Grade de atendimento Capacidade Transportadoras Veículos …" at bounding box center [676, 306] width 1352 height 612
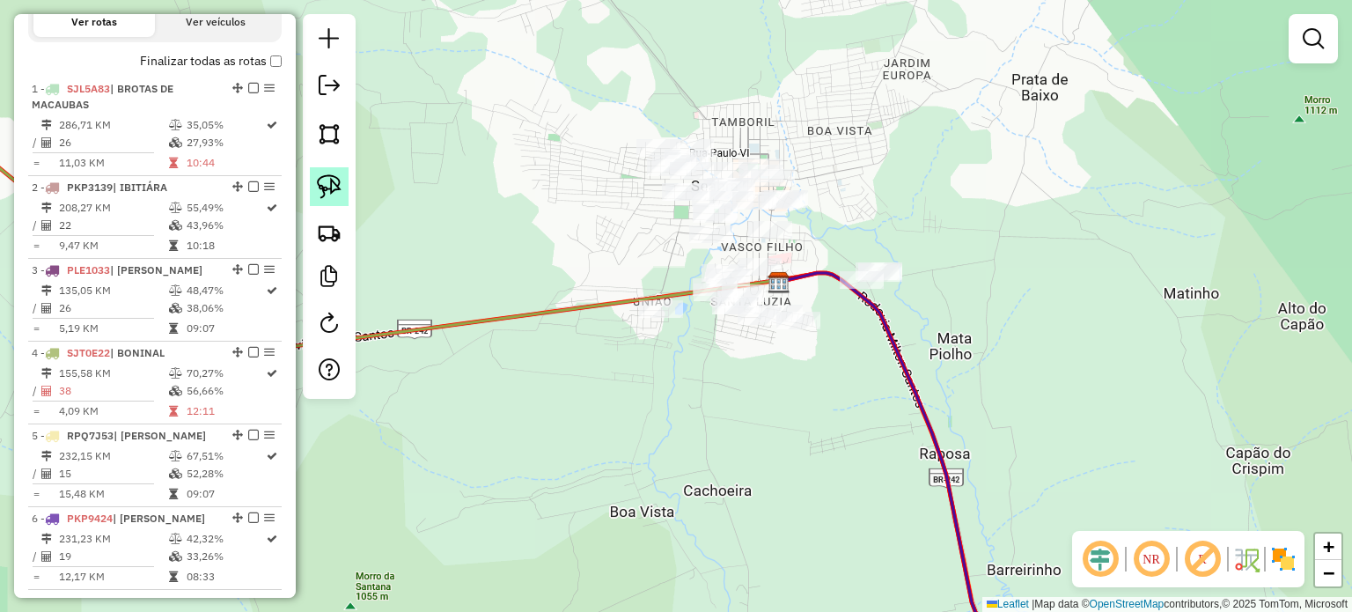
click at [327, 187] on img at bounding box center [329, 186] width 25 height 25
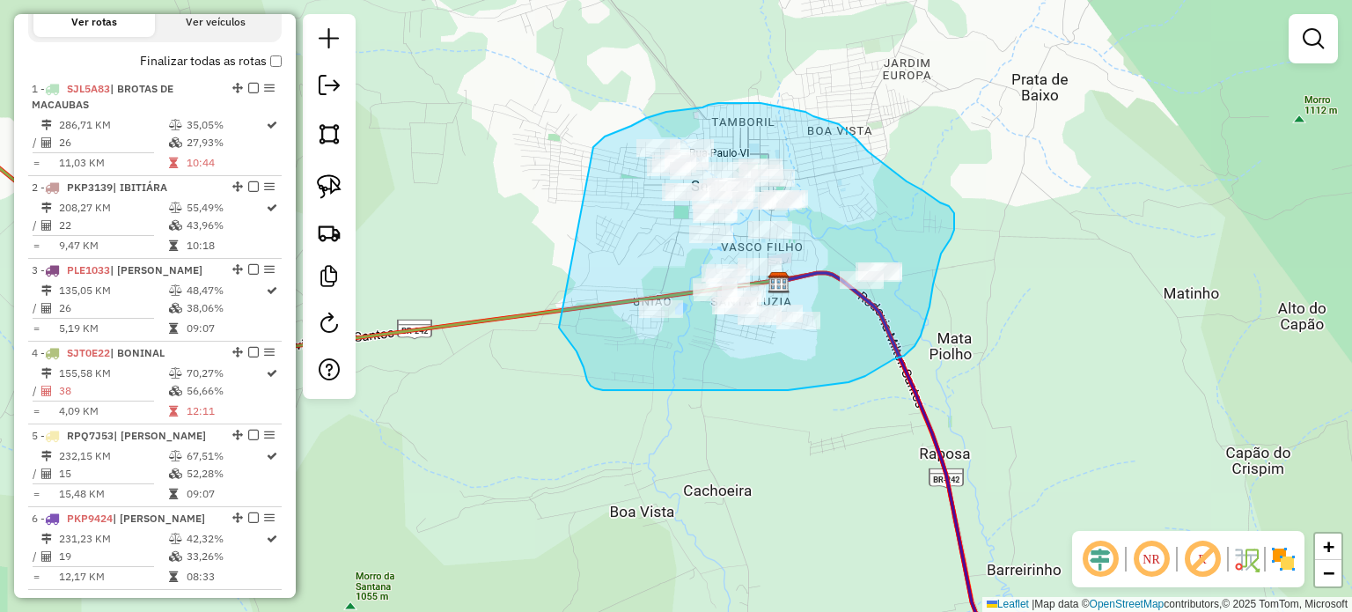
drag, startPoint x: 593, startPoint y: 147, endPoint x: 559, endPoint y: 327, distance: 183.7
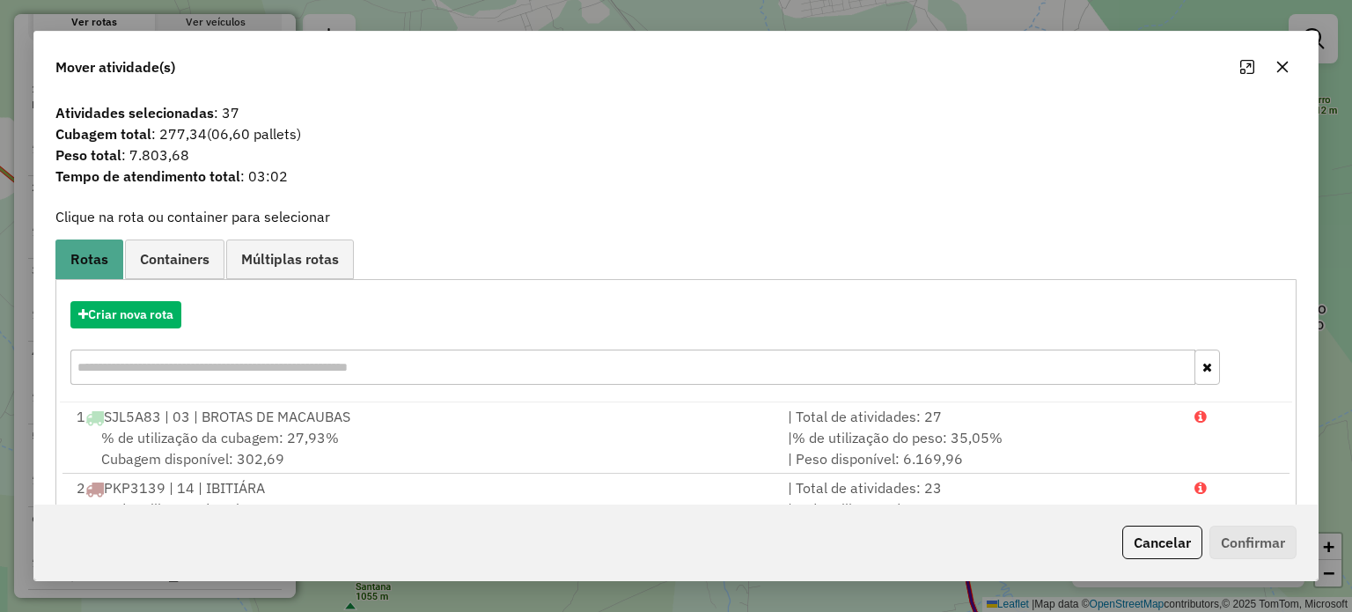
click at [1282, 66] on icon "button" at bounding box center [1282, 67] width 14 height 14
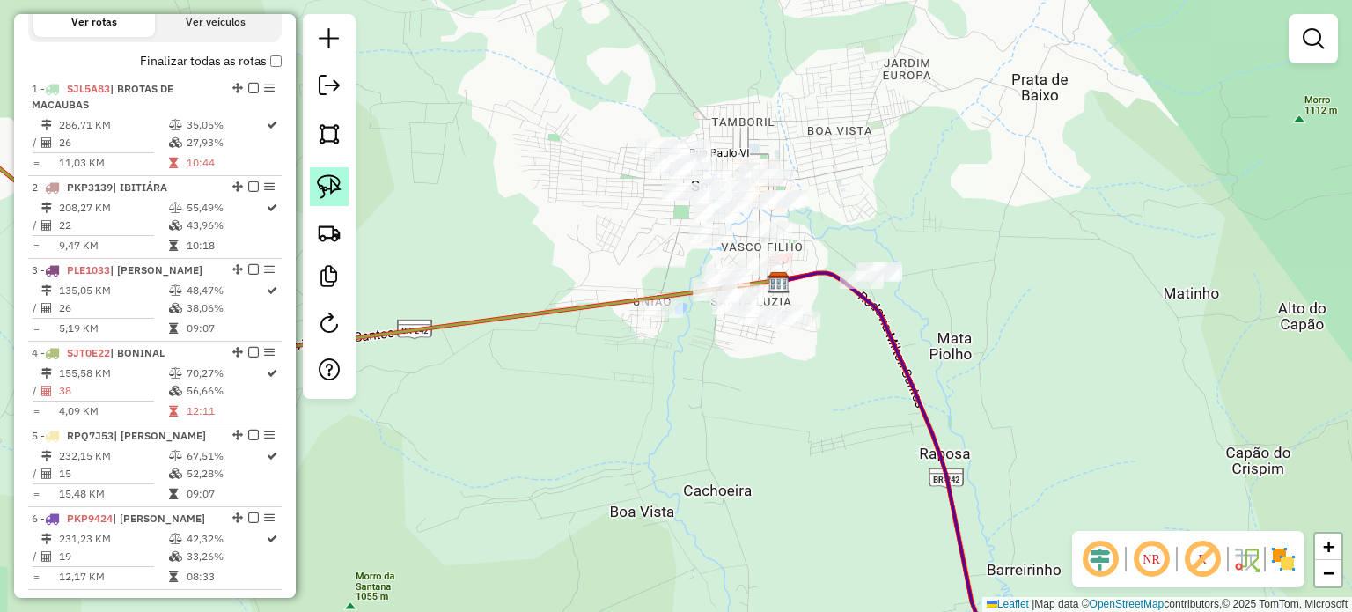
click at [320, 189] on img at bounding box center [329, 186] width 25 height 25
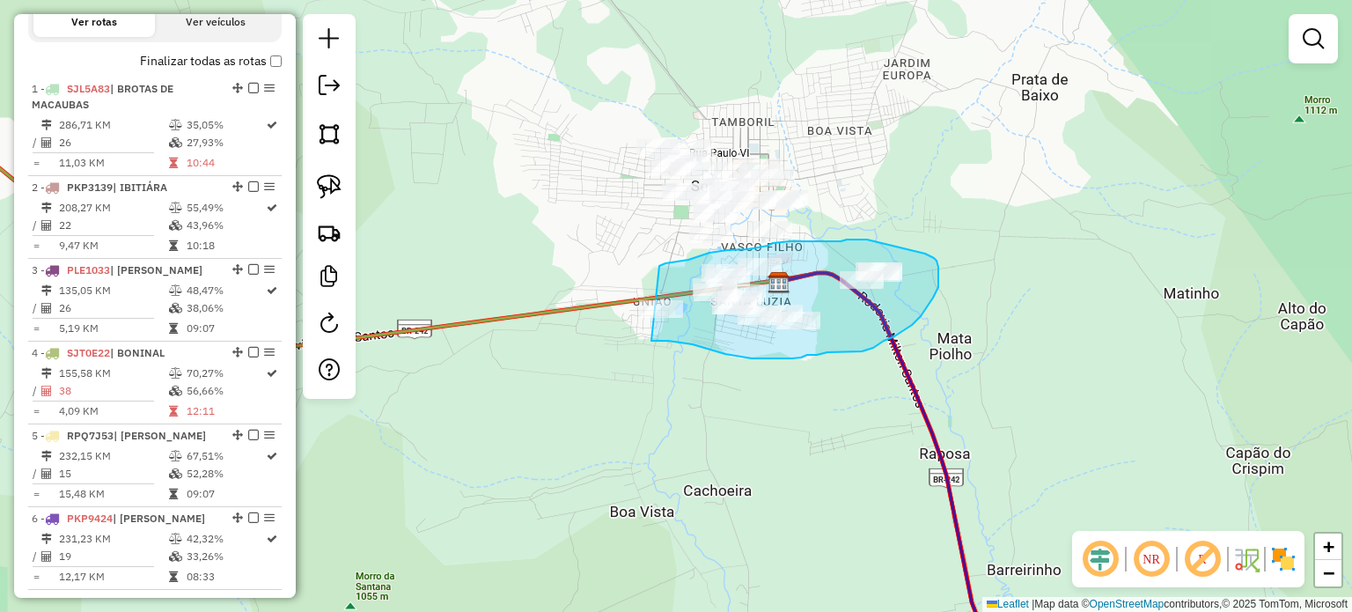
drag, startPoint x: 695, startPoint y: 257, endPoint x: 606, endPoint y: 310, distance: 104.2
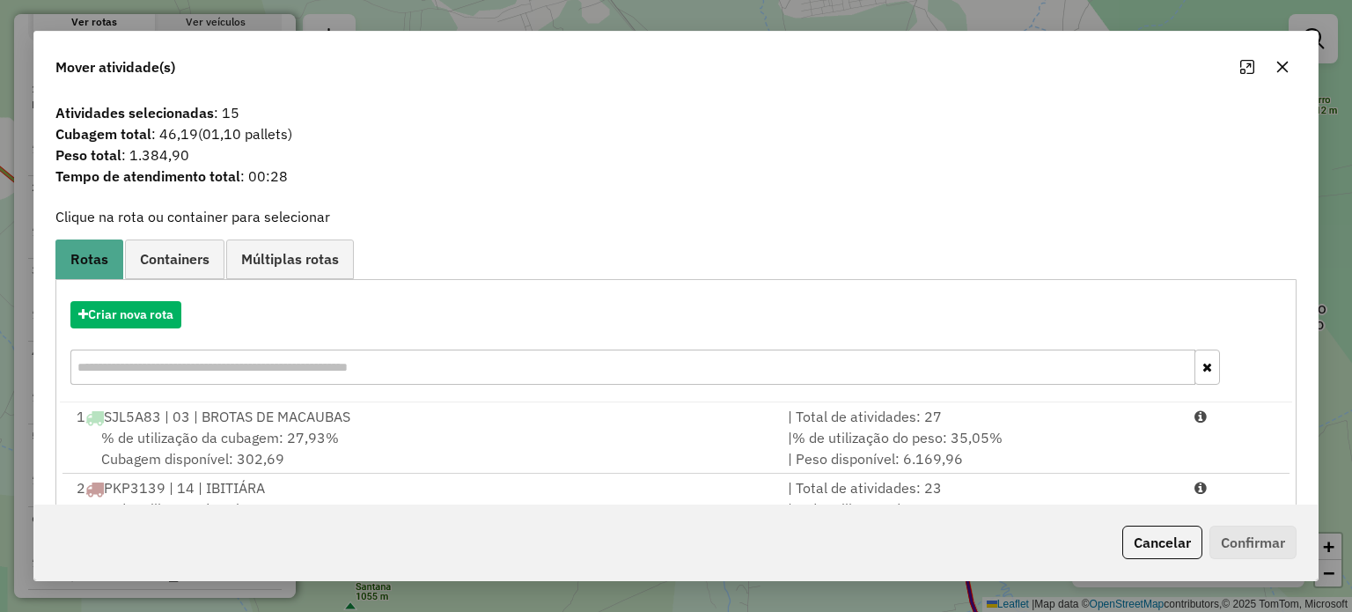
click at [1280, 62] on icon "button" at bounding box center [1282, 67] width 14 height 14
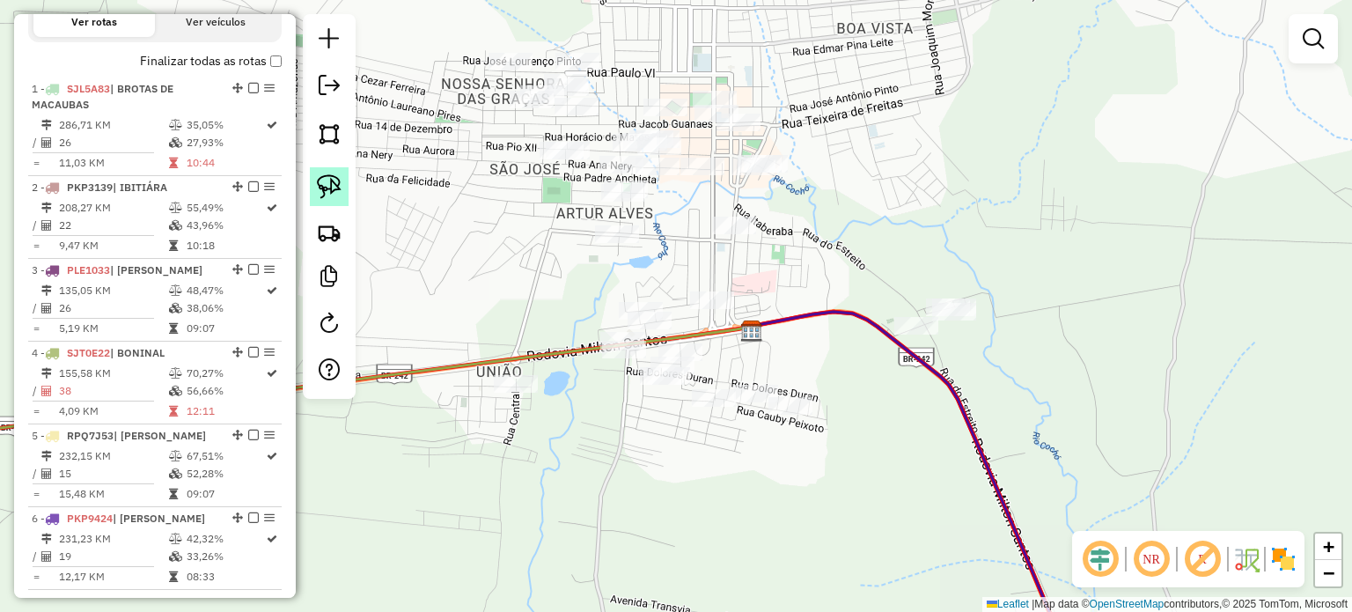
click at [327, 189] on img at bounding box center [329, 186] width 25 height 25
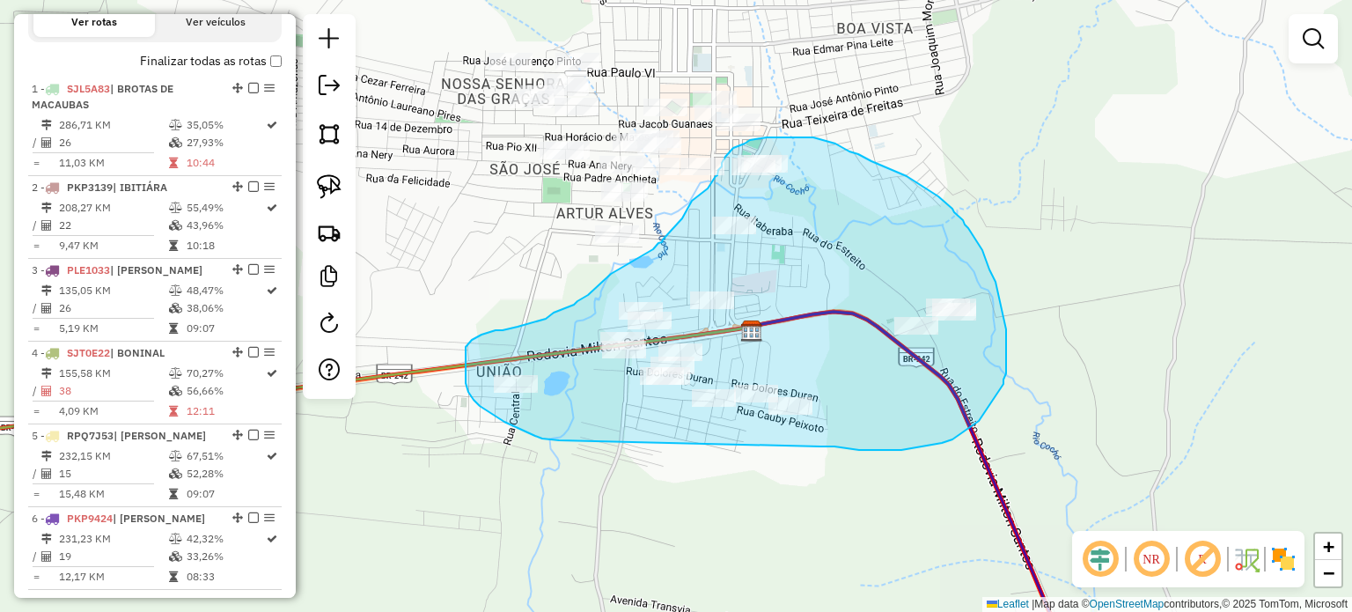
drag, startPoint x: 559, startPoint y: 440, endPoint x: 817, endPoint y: 446, distance: 258.0
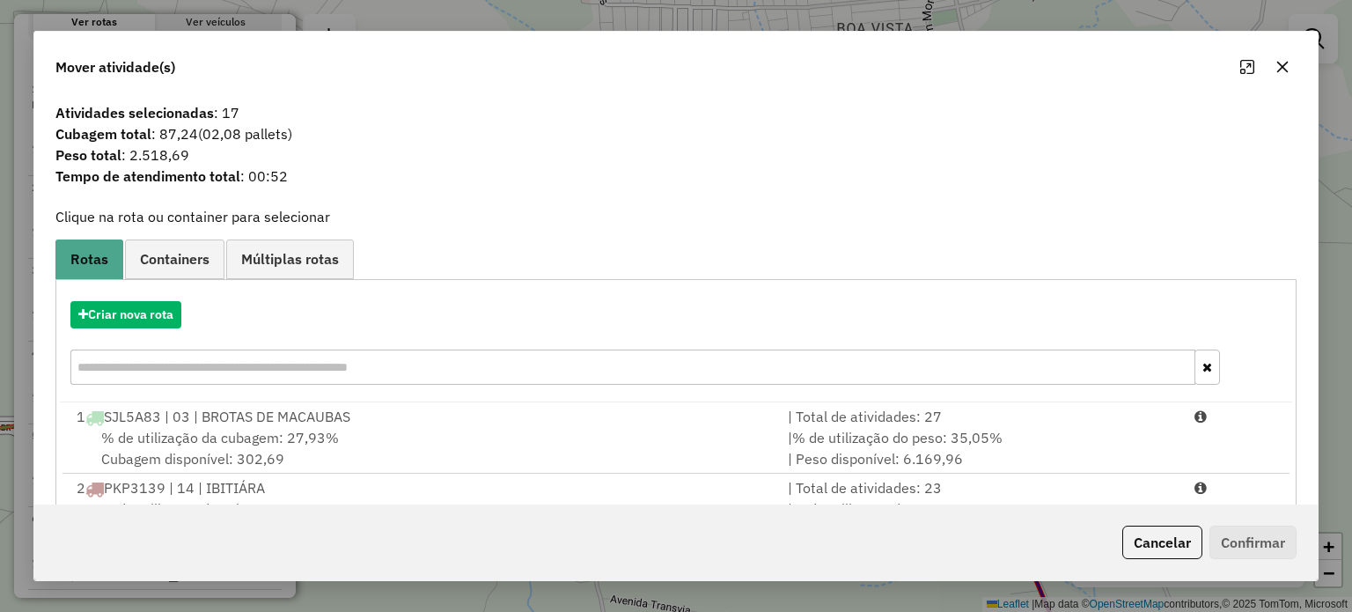
click at [1280, 70] on icon "button" at bounding box center [1281, 66] width 11 height 11
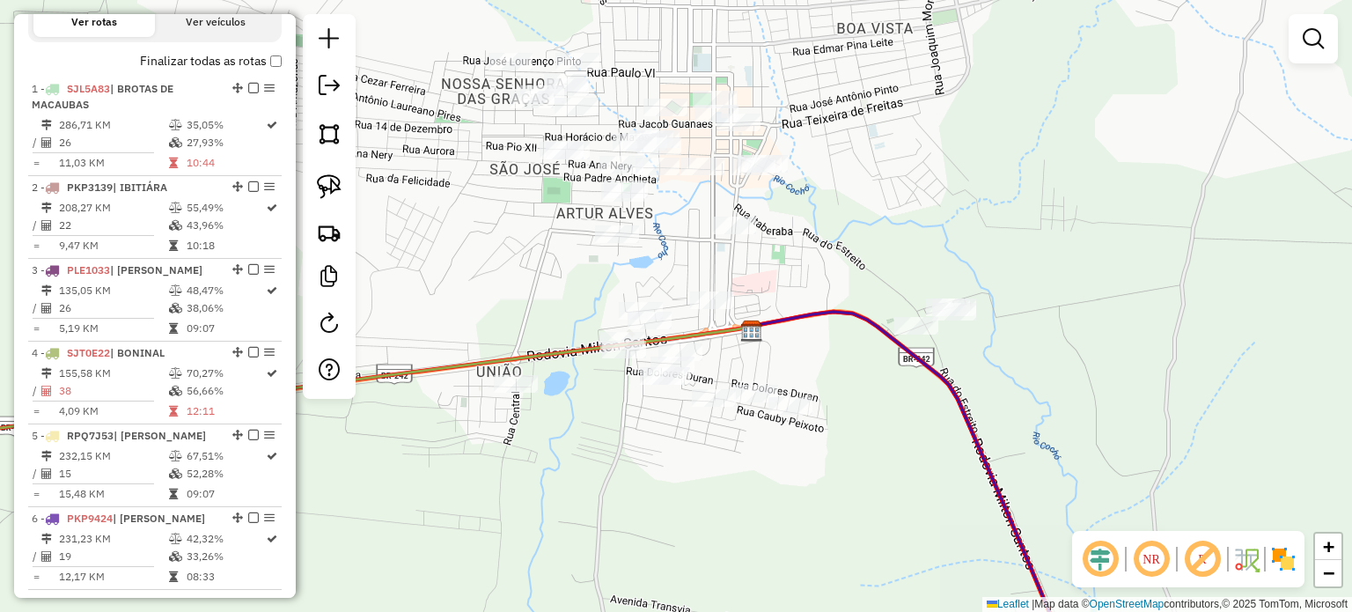
drag, startPoint x: 327, startPoint y: 185, endPoint x: 357, endPoint y: 197, distance: 32.4
click at [327, 184] on img at bounding box center [329, 186] width 25 height 25
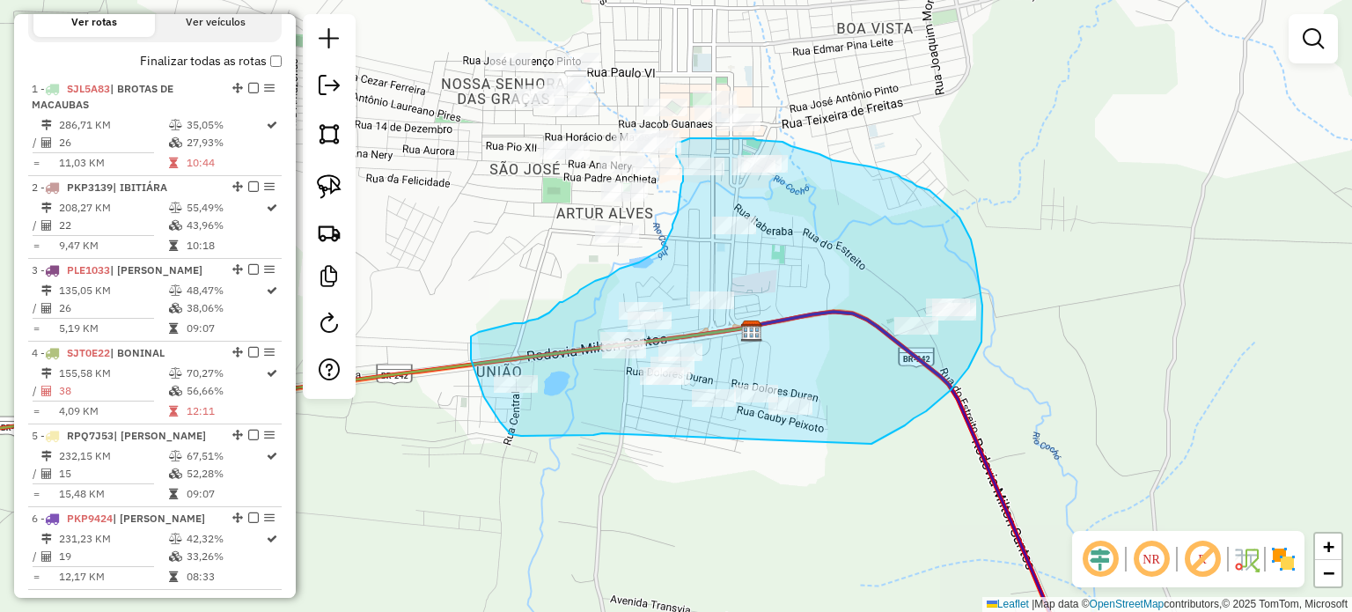
drag, startPoint x: 602, startPoint y: 434, endPoint x: 802, endPoint y: 447, distance: 200.2
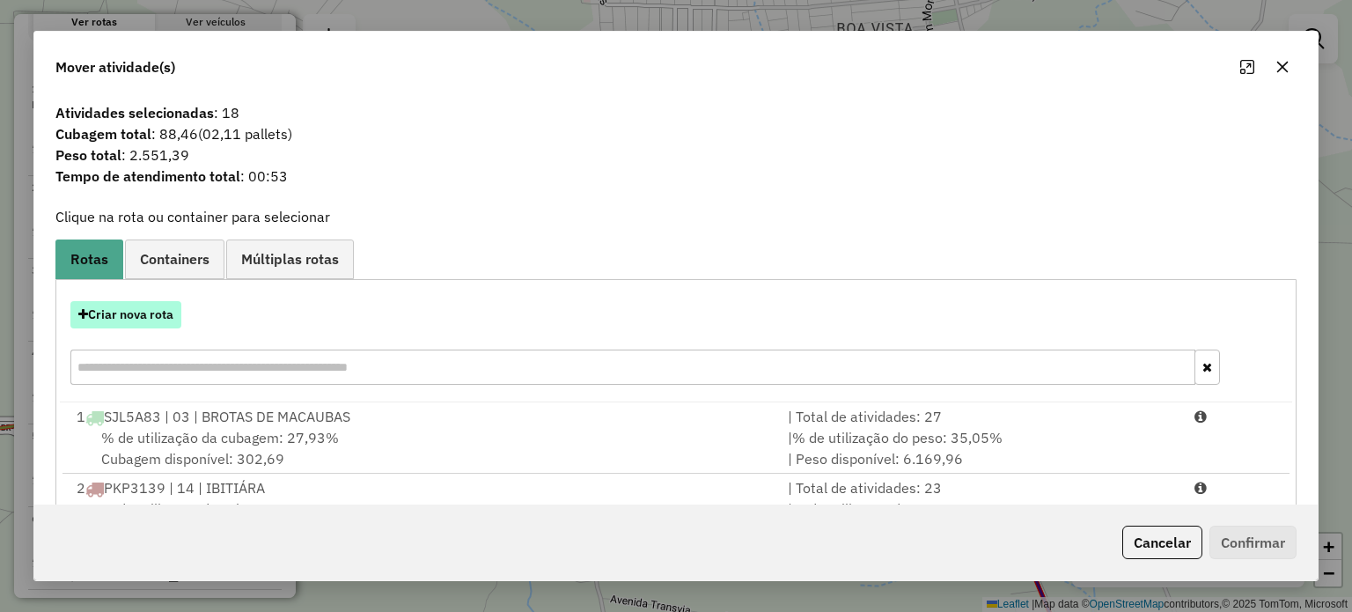
click at [156, 316] on button "Criar nova rota" at bounding box center [125, 314] width 111 height 27
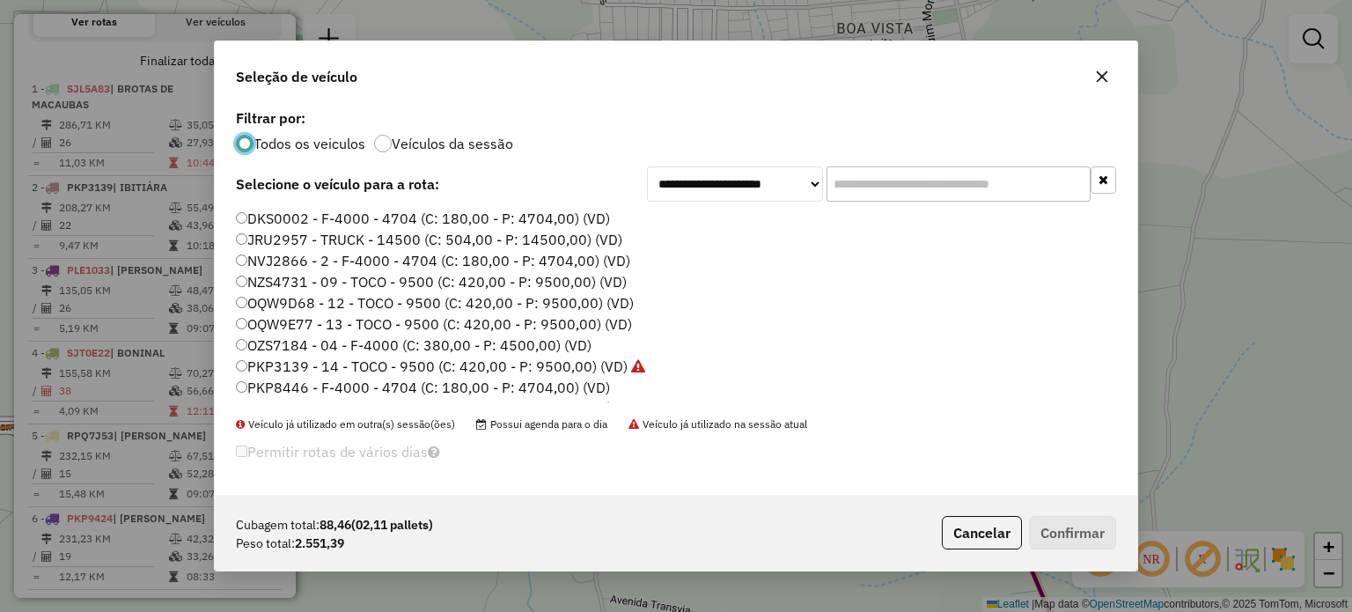
scroll to position [0, 0]
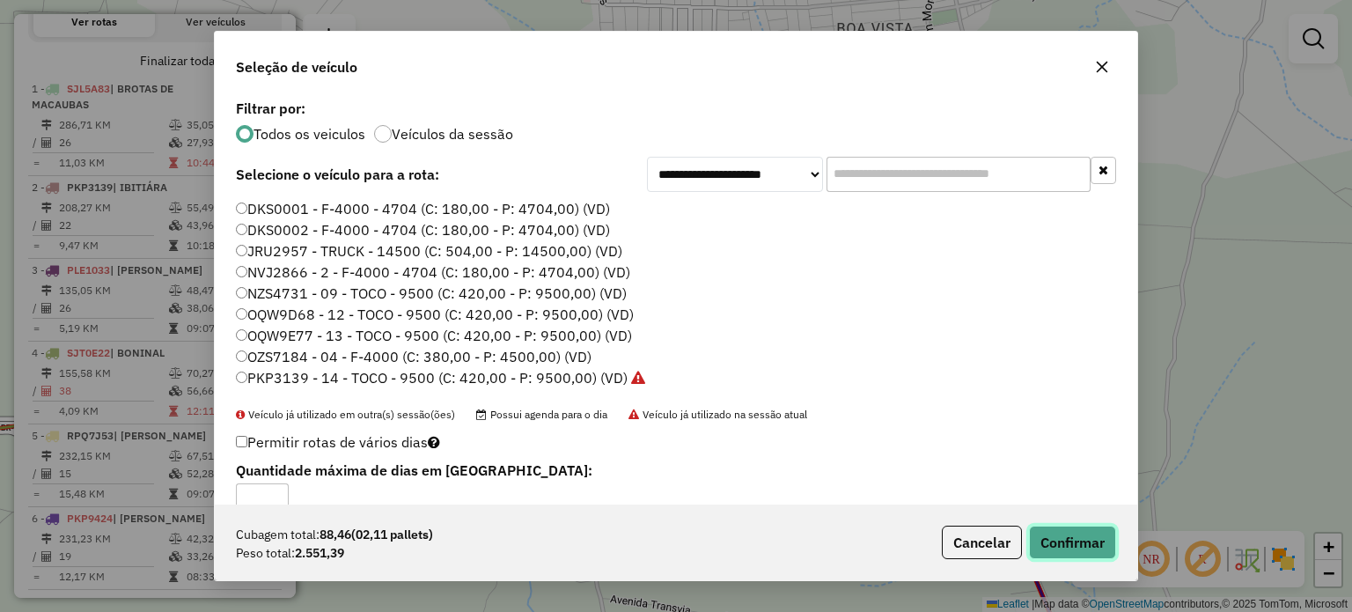
click at [1060, 541] on button "Confirmar" at bounding box center [1072, 541] width 87 height 33
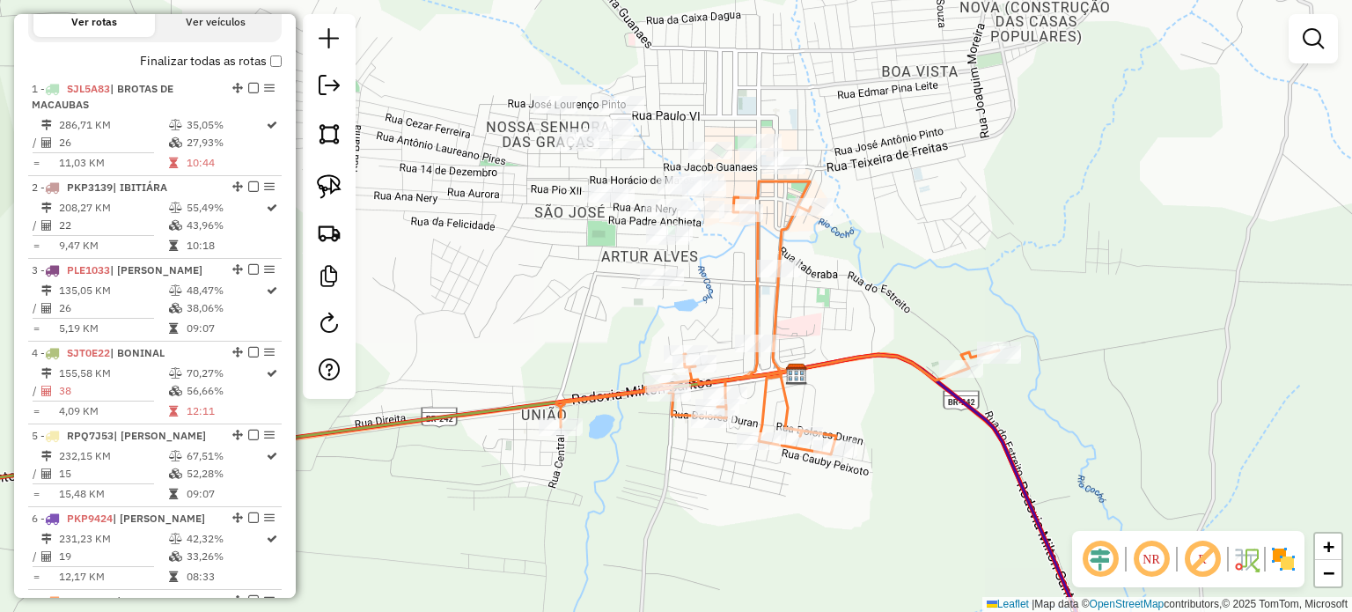
drag, startPoint x: 680, startPoint y: 214, endPoint x: 725, endPoint y: 258, distance: 62.9
click at [725, 258] on div "Janela de atendimento Grade de atendimento Capacidade Transportadoras Veículos …" at bounding box center [676, 306] width 1352 height 612
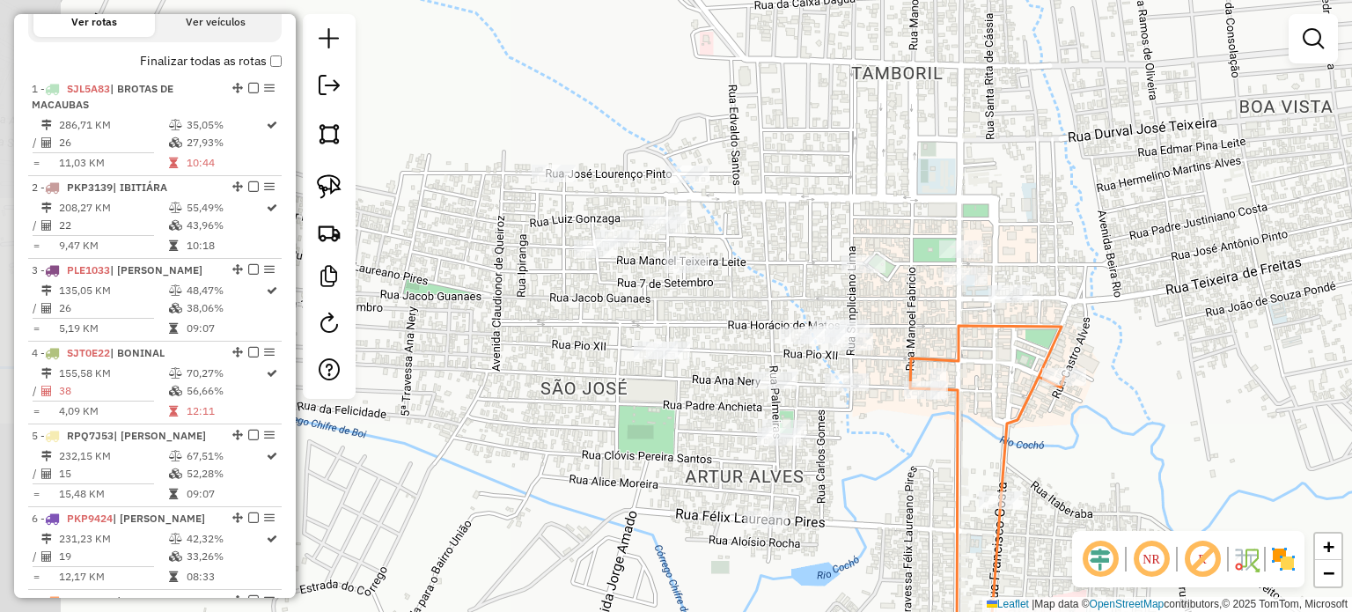
drag, startPoint x: 716, startPoint y: 226, endPoint x: 874, endPoint y: 382, distance: 221.6
click at [874, 382] on div "Janela de atendimento Grade de atendimento Capacidade Transportadoras Veículos …" at bounding box center [676, 306] width 1352 height 612
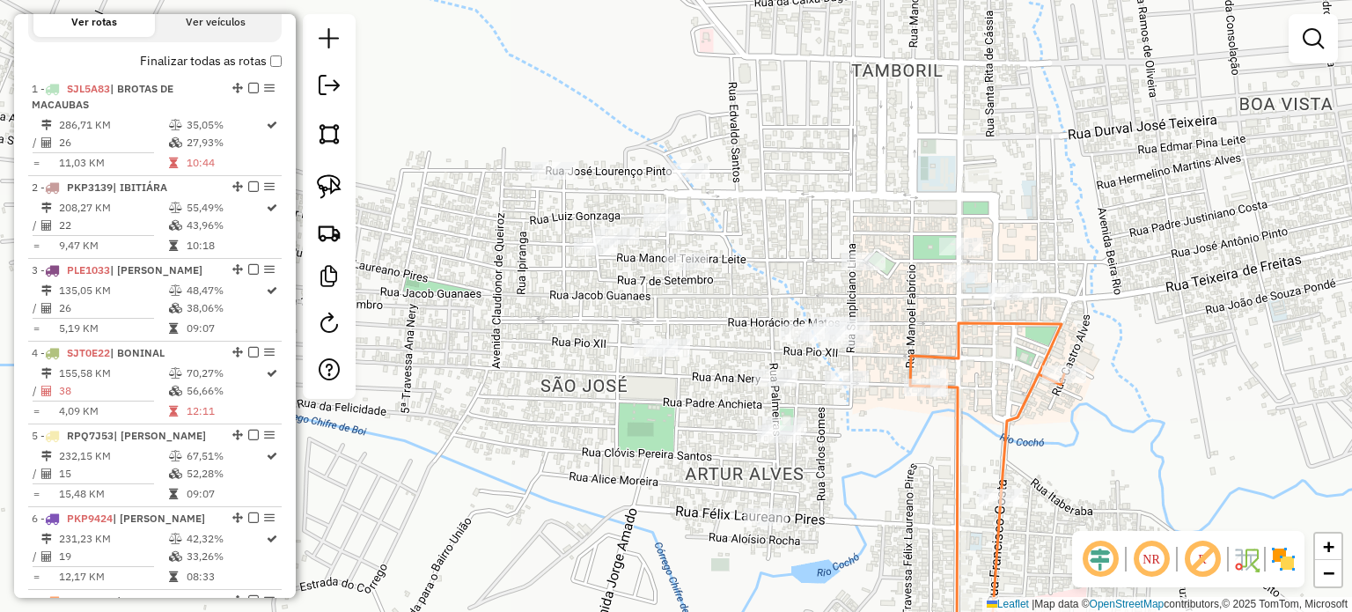
drag, startPoint x: 327, startPoint y: 193, endPoint x: 360, endPoint y: 170, distance: 39.8
click at [327, 193] on img at bounding box center [329, 186] width 25 height 25
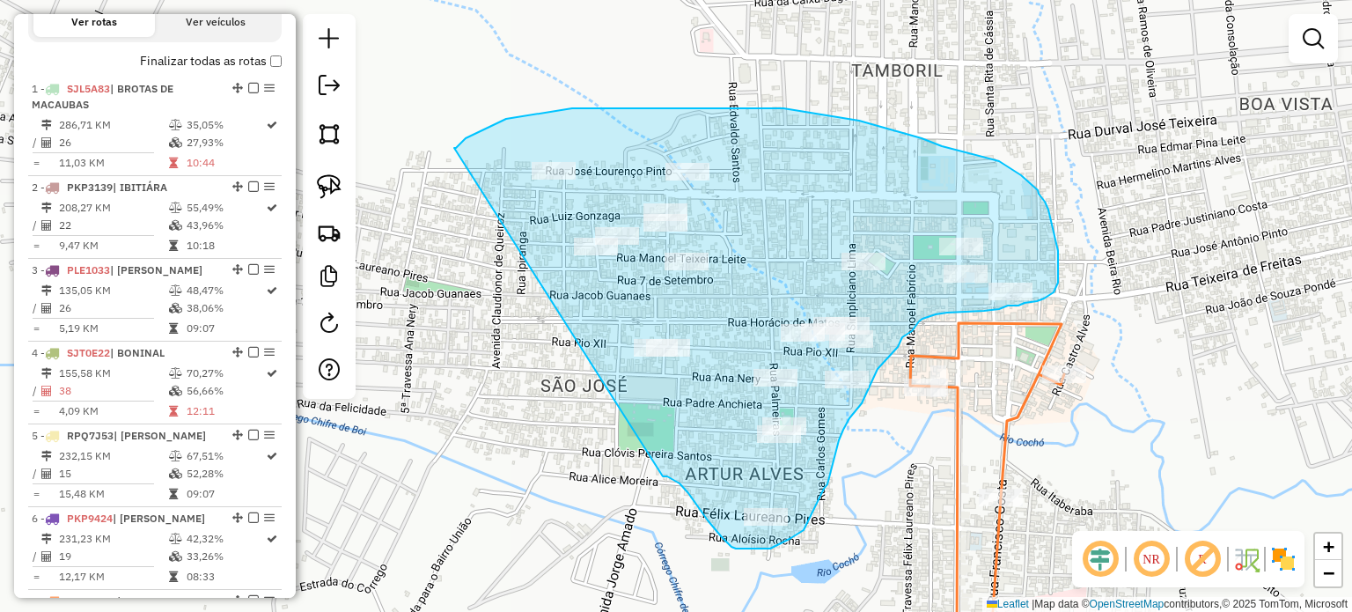
drag, startPoint x: 454, startPoint y: 148, endPoint x: 663, endPoint y: 476, distance: 389.0
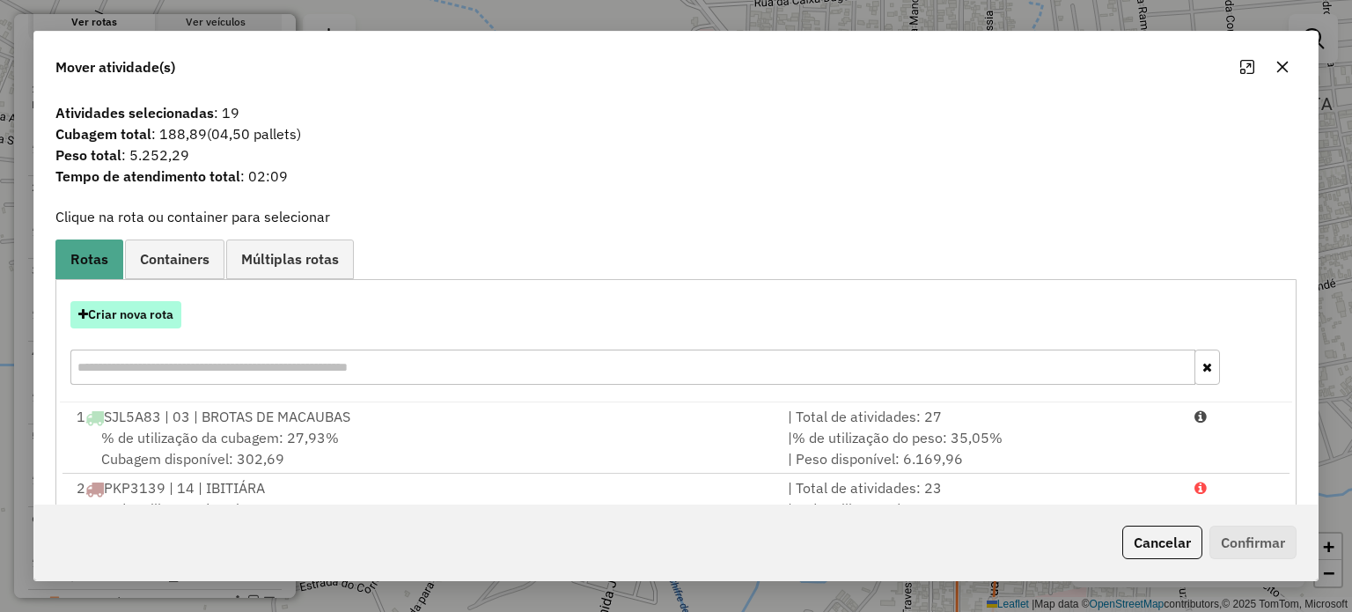
click at [139, 318] on button "Criar nova rota" at bounding box center [125, 314] width 111 height 27
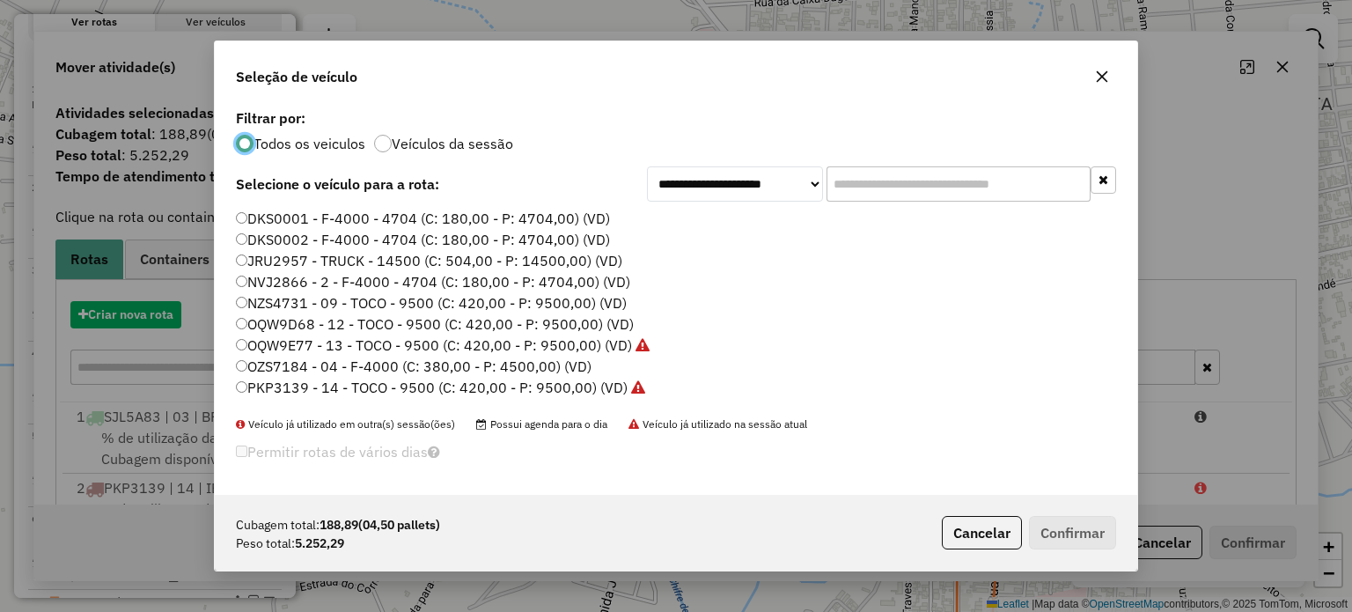
scroll to position [9, 5]
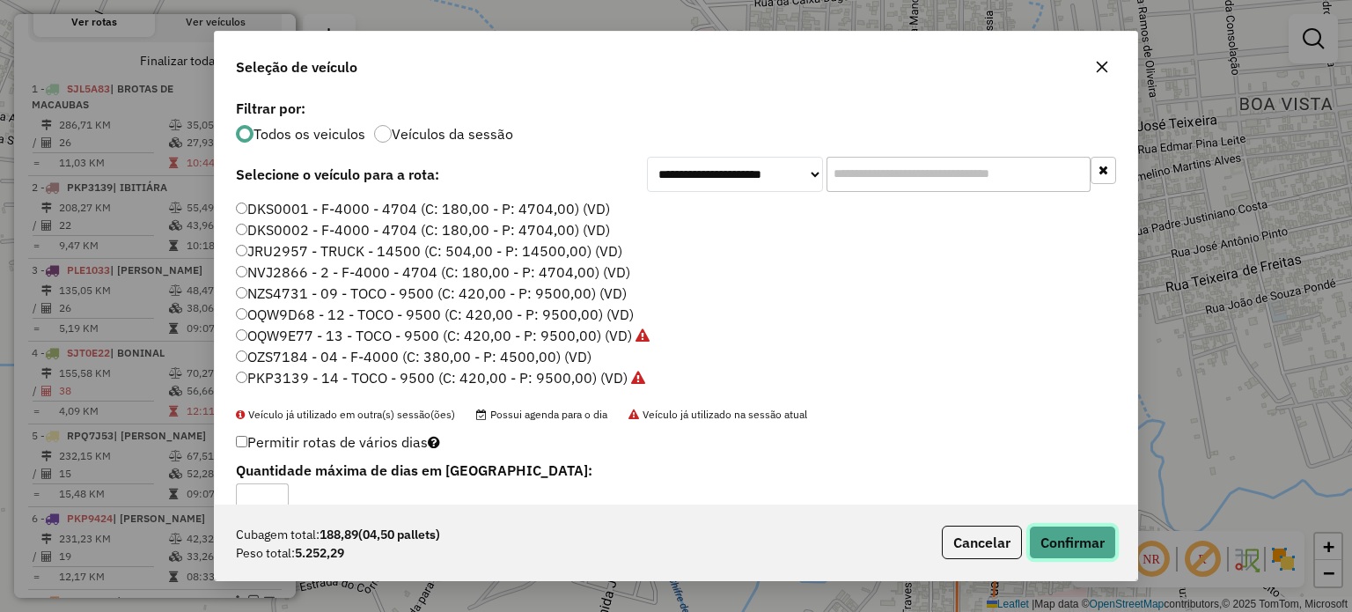
click at [1082, 540] on button "Confirmar" at bounding box center [1072, 541] width 87 height 33
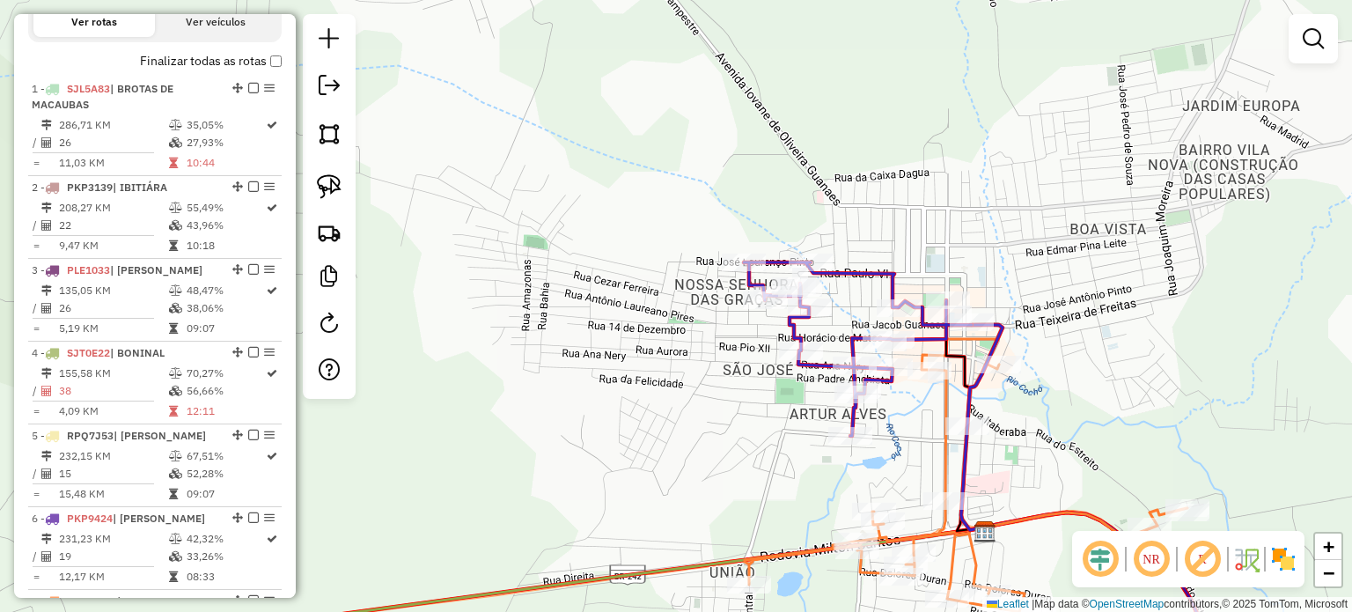
drag, startPoint x: 924, startPoint y: 393, endPoint x: 813, endPoint y: 337, distance: 124.4
click at [816, 339] on div "Janela de atendimento Grade de atendimento Capacidade Transportadoras Veículos …" at bounding box center [676, 306] width 1352 height 612
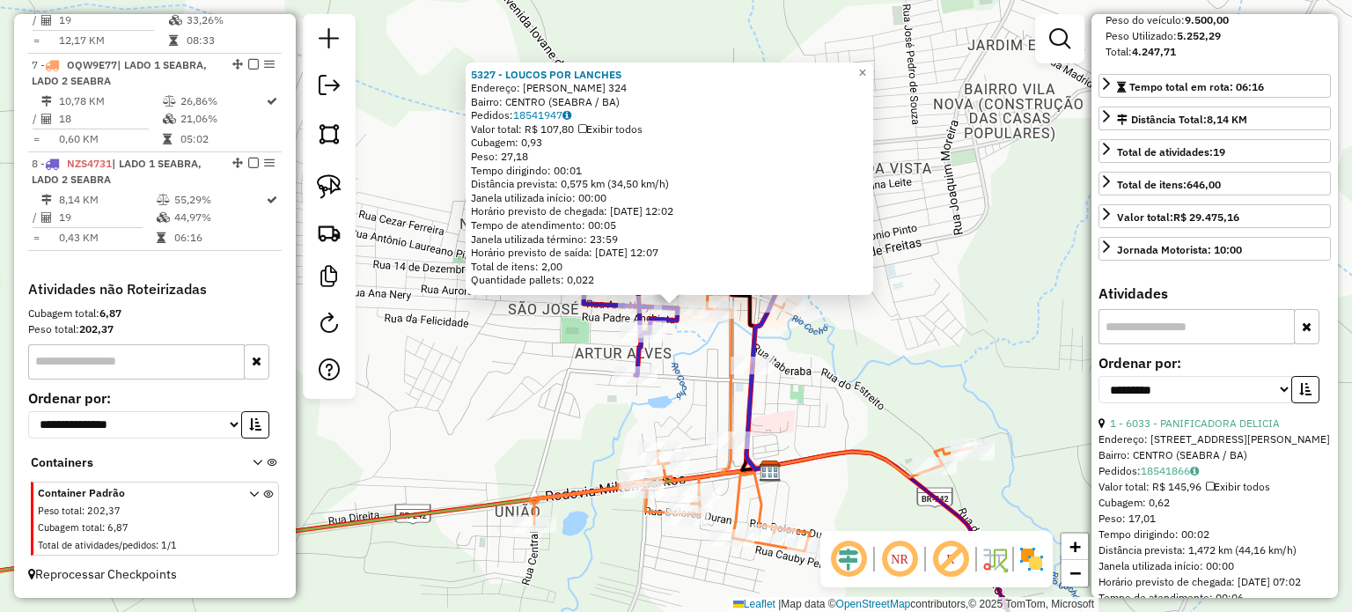
scroll to position [352, 0]
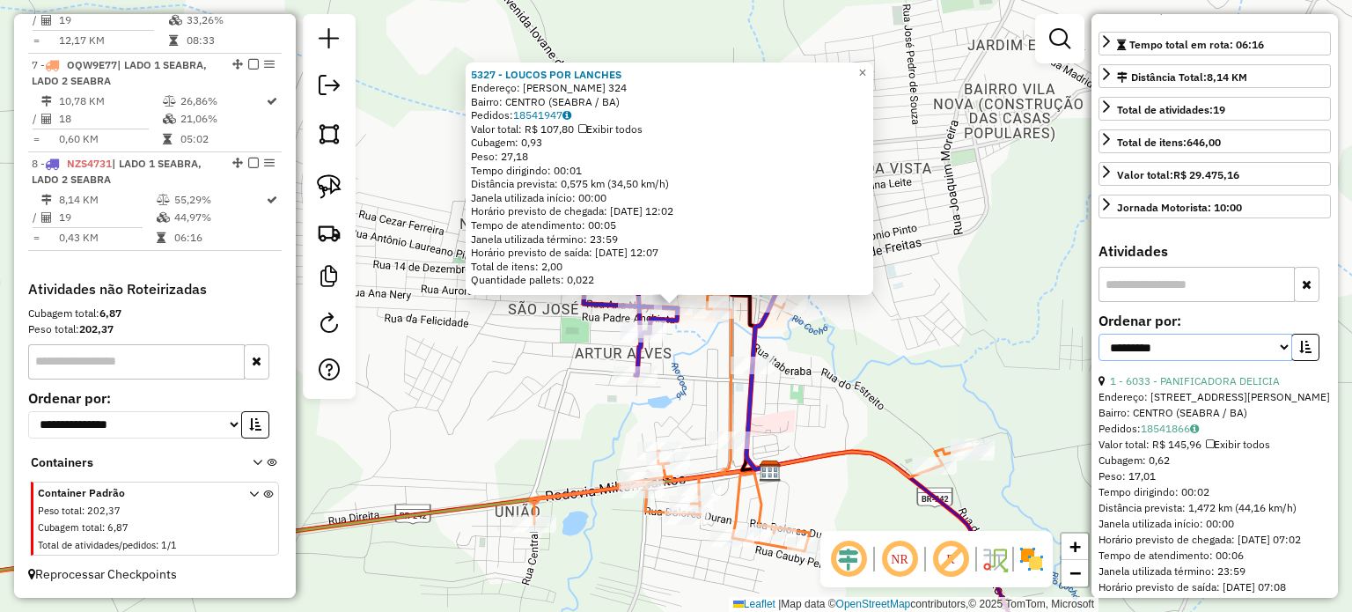
click at [1280, 361] on select "**********" at bounding box center [1196, 347] width 194 height 27
select select "*********"
click at [1099, 361] on select "**********" at bounding box center [1196, 347] width 194 height 27
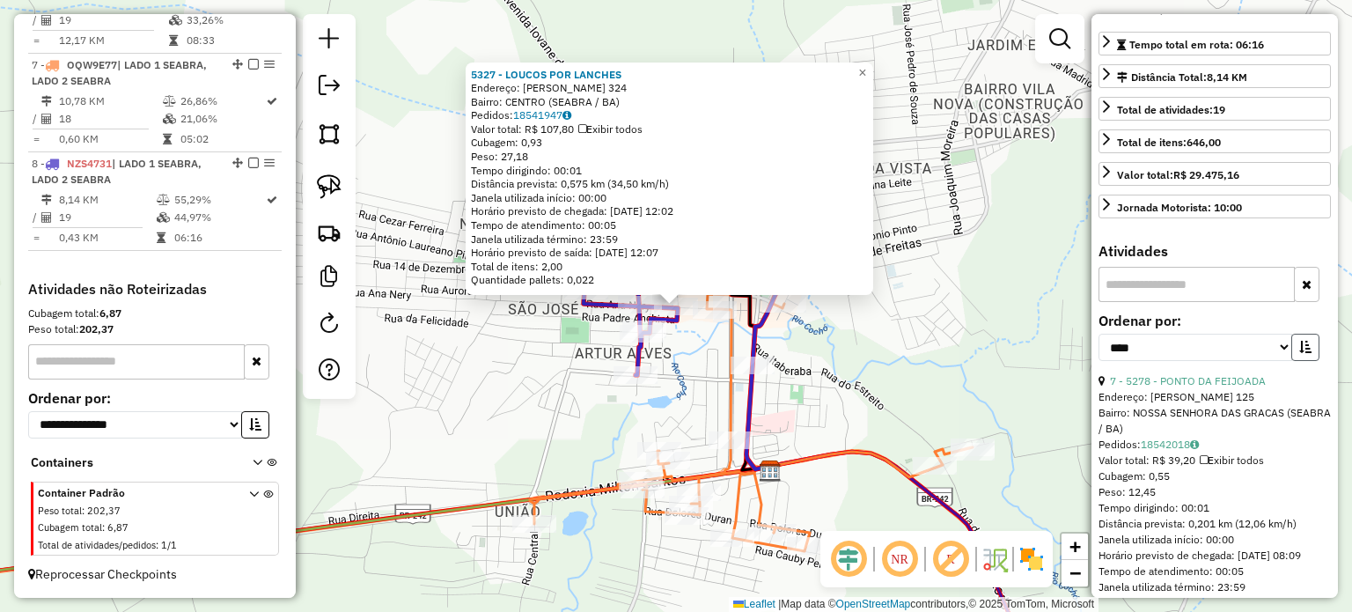
click at [1303, 353] on icon "button" at bounding box center [1305, 347] width 12 height 12
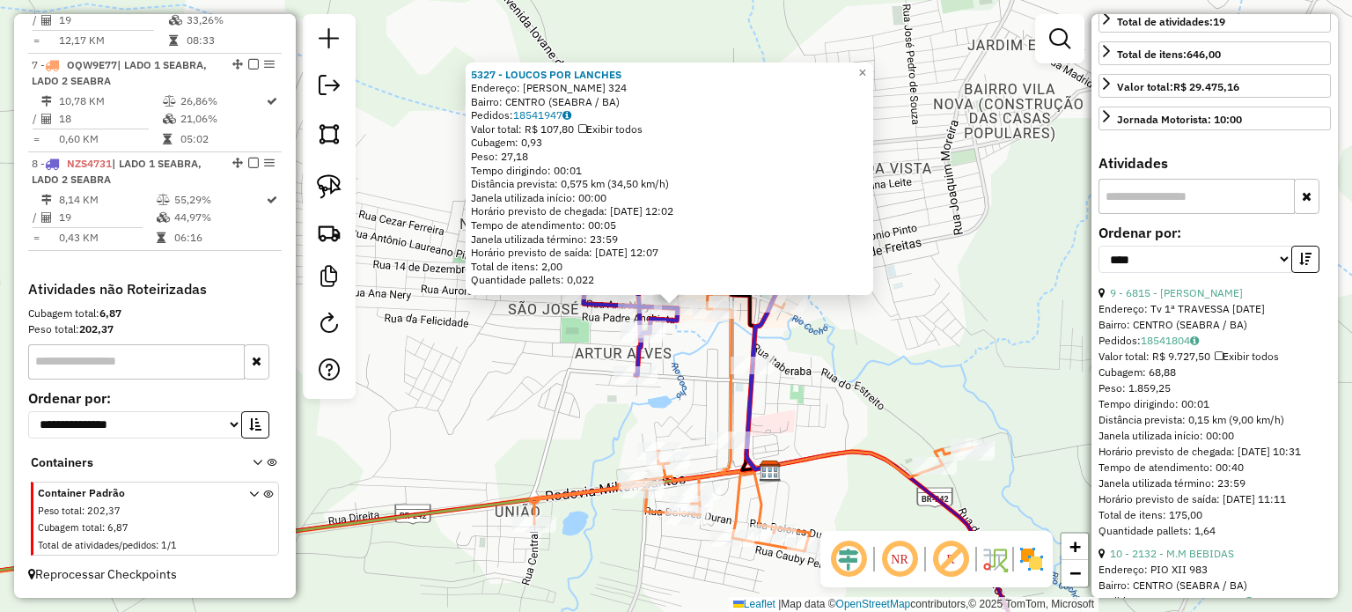
scroll to position [528, 0]
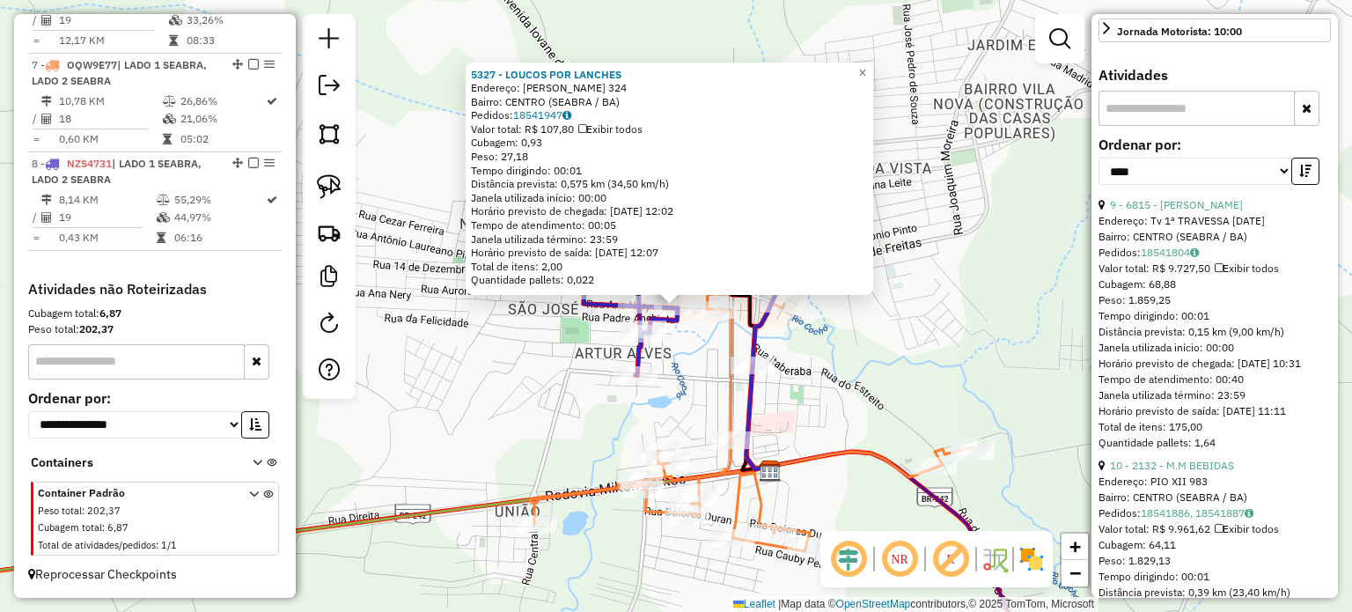
click at [1206, 451] on div "Quantidade pallets: 1,64" at bounding box center [1215, 443] width 232 height 16
click at [1208, 472] on link "10 - 2132 - M.M BEBIDAS" at bounding box center [1172, 465] width 124 height 13
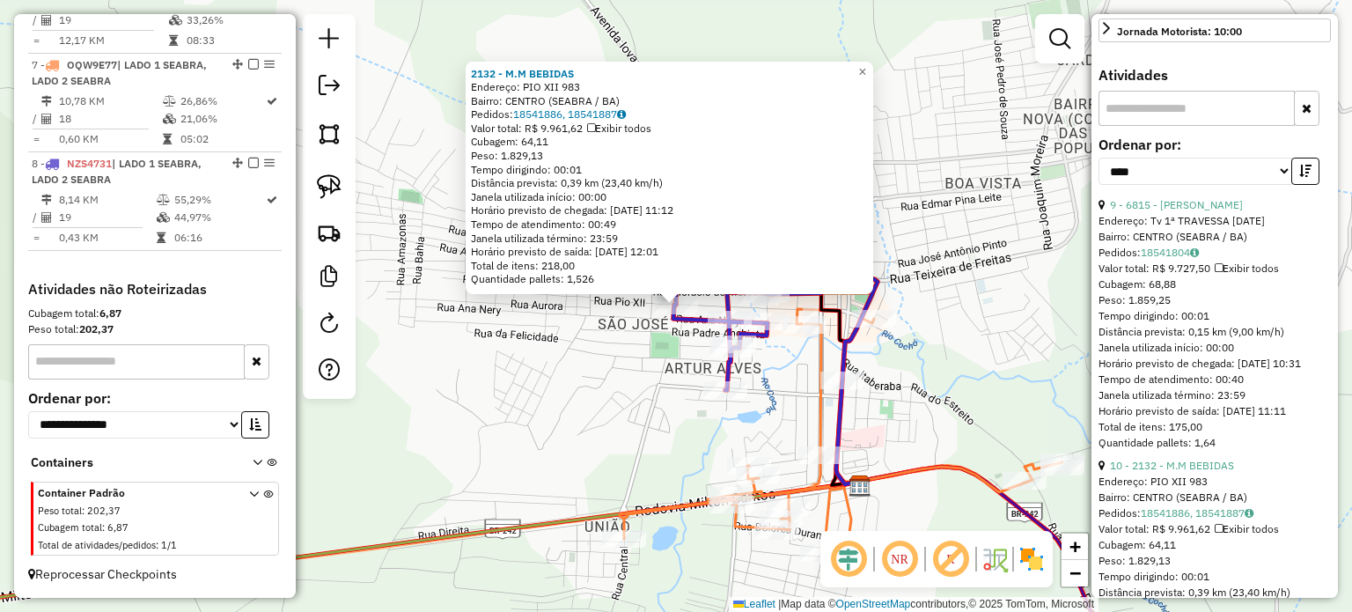
click at [1003, 437] on div "2132 - M.M BEBIDAS Endereço: PIO XII 983 Bairro: CENTRO (SEABRA / BA) Pedidos: …" at bounding box center [676, 306] width 1352 height 612
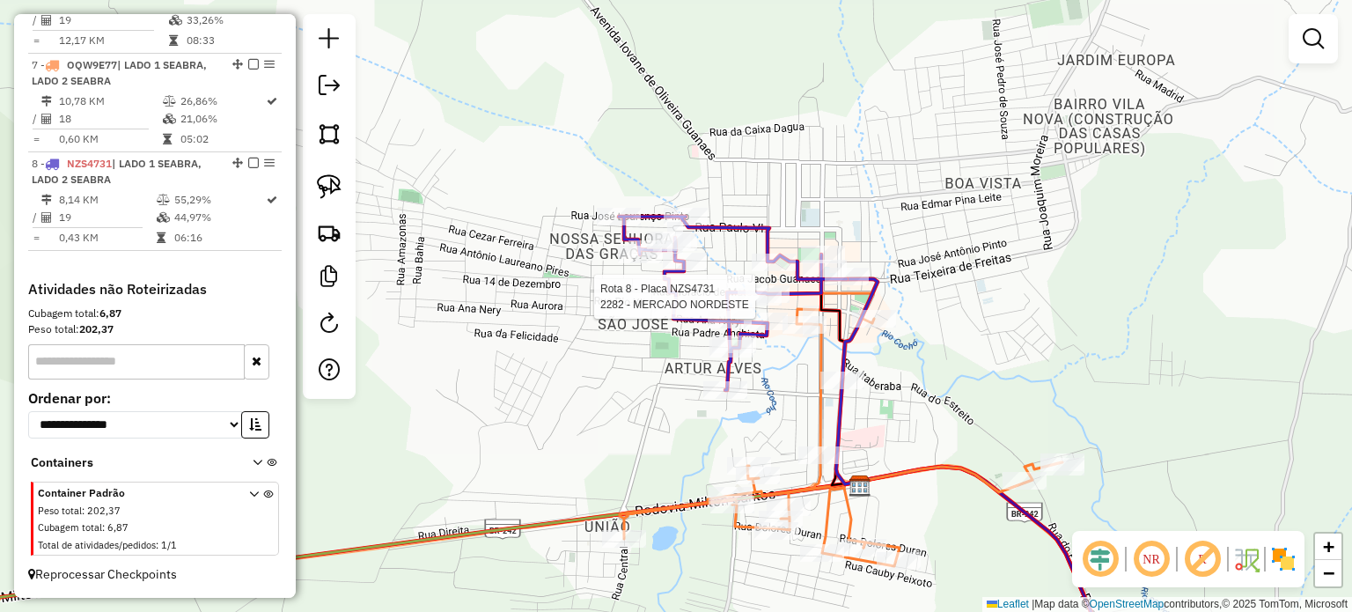
select select "*********"
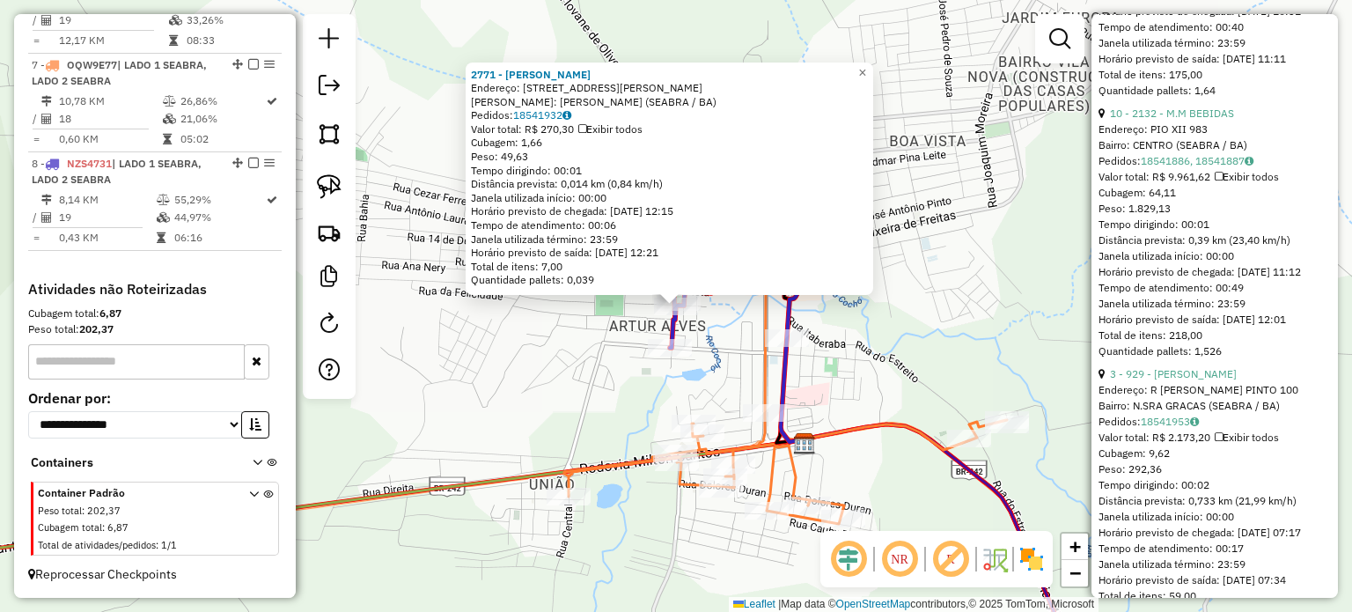
scroll to position [792, 0]
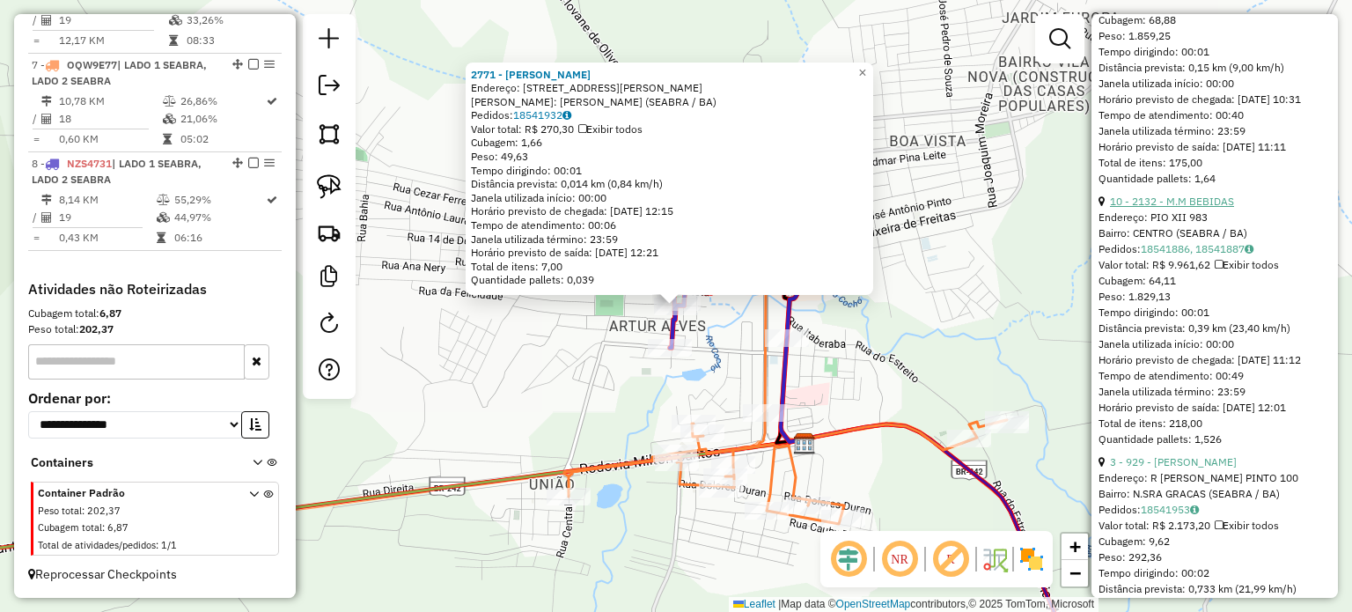
click at [1190, 208] on link "10 - 2132 - M.M BEBIDAS" at bounding box center [1172, 201] width 124 height 13
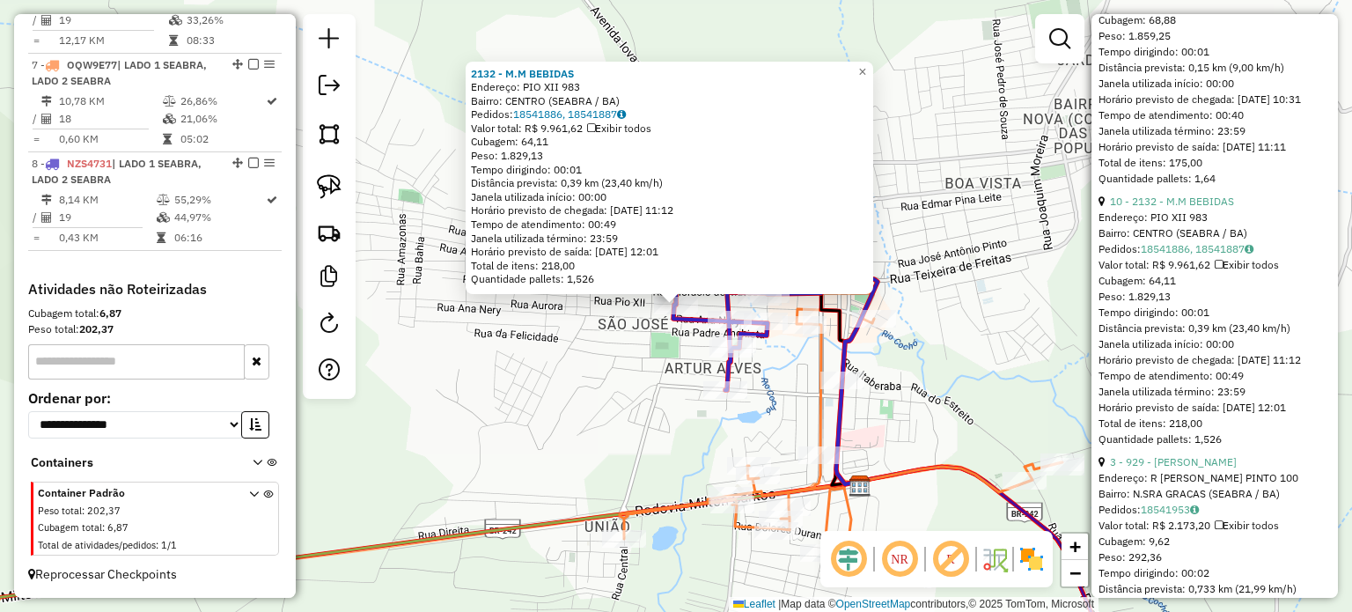
click at [770, 406] on div "2132 - M.M BEBIDAS Endereço: PIO XII 983 Bairro: CENTRO (SEABRA / BA) Pedidos: …" at bounding box center [676, 306] width 1352 height 612
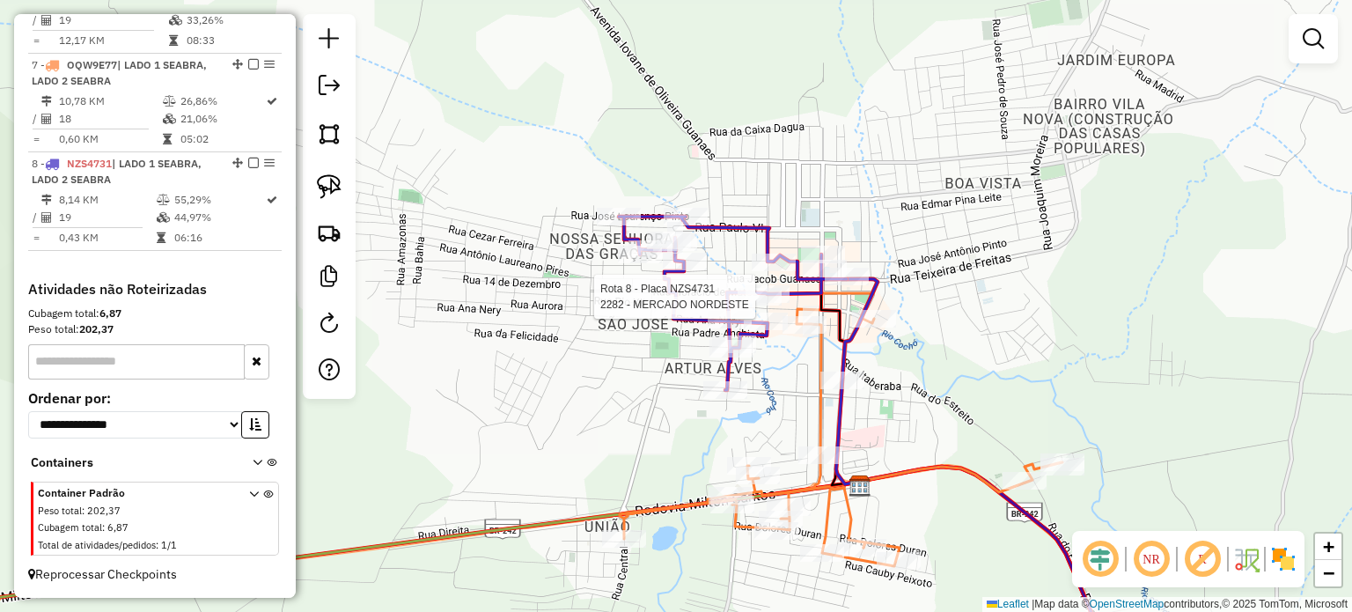
select select "*********"
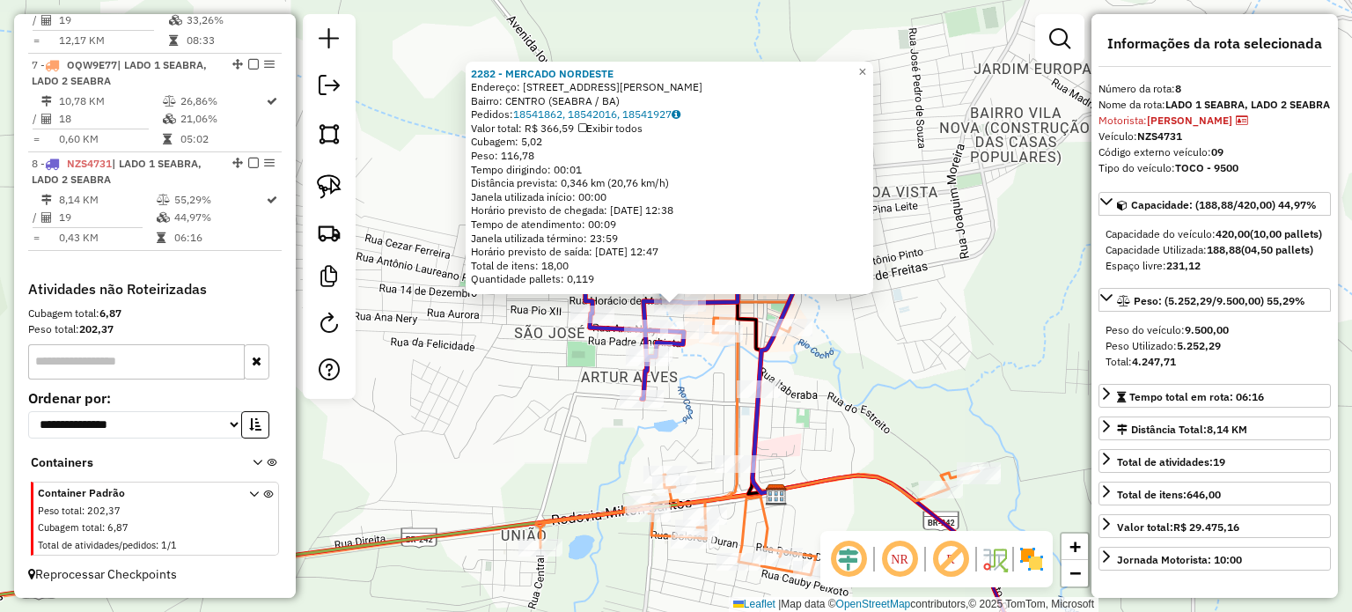
click at [821, 430] on div "2282 - MERCADO NORDESTE Endereço: RUA HORACIO DE MATOS 439 Bairro: CENTRO (SEAB…" at bounding box center [676, 306] width 1352 height 612
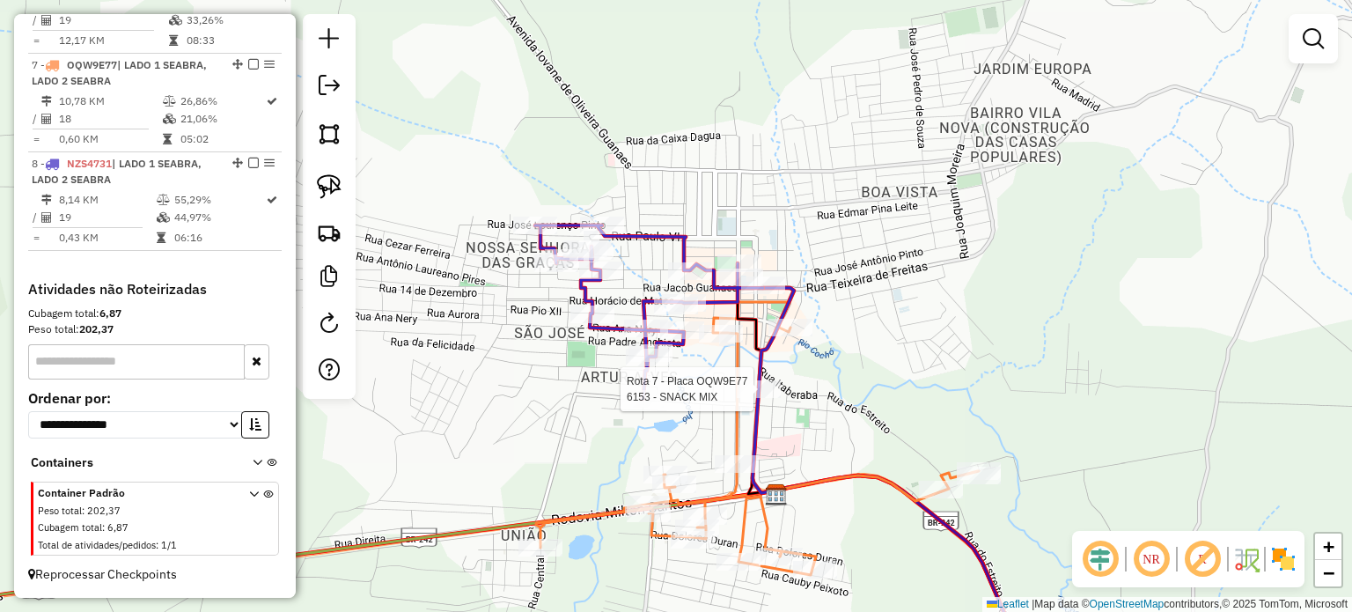
select select "*********"
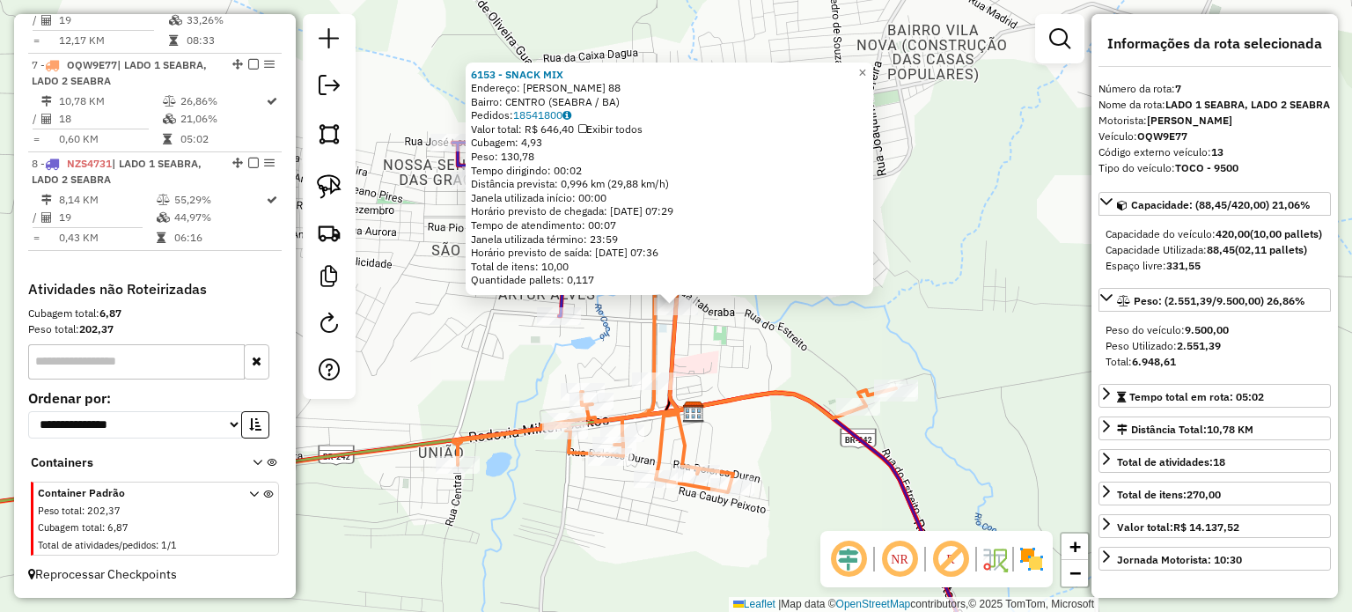
click at [736, 362] on div "6153 - SNACK MIX Endereço: Francisco costa 88 Bairro: CENTRO (SEABRA / BA) Pedi…" at bounding box center [676, 306] width 1352 height 612
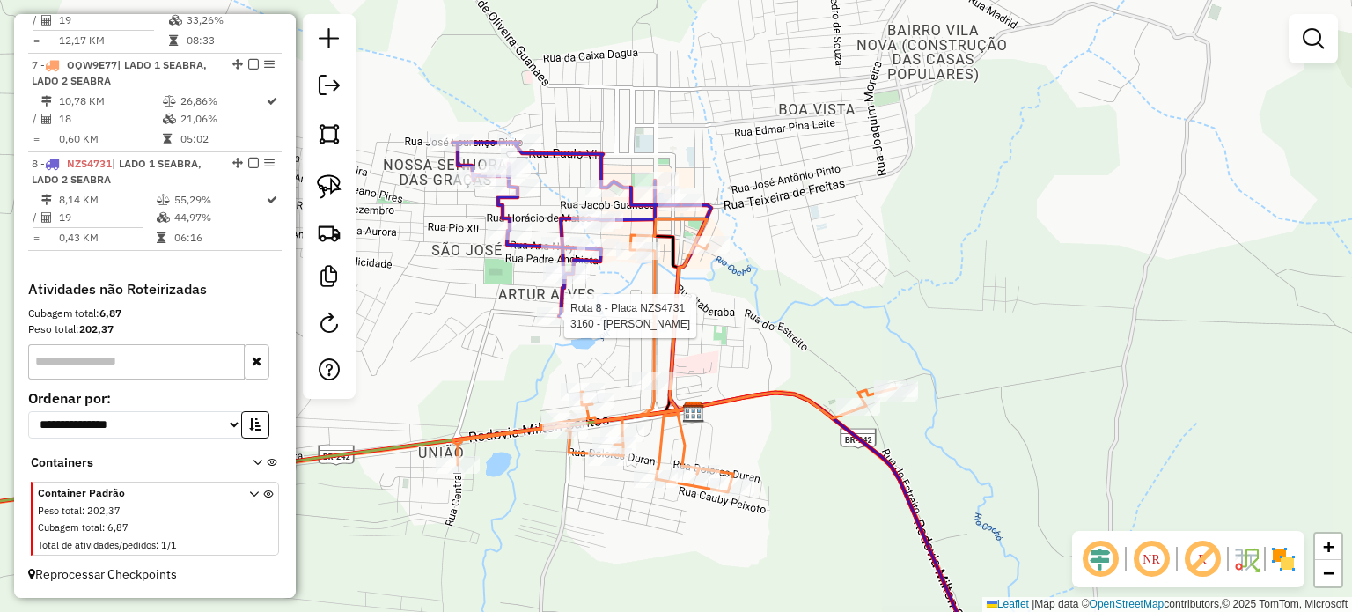
select select "*********"
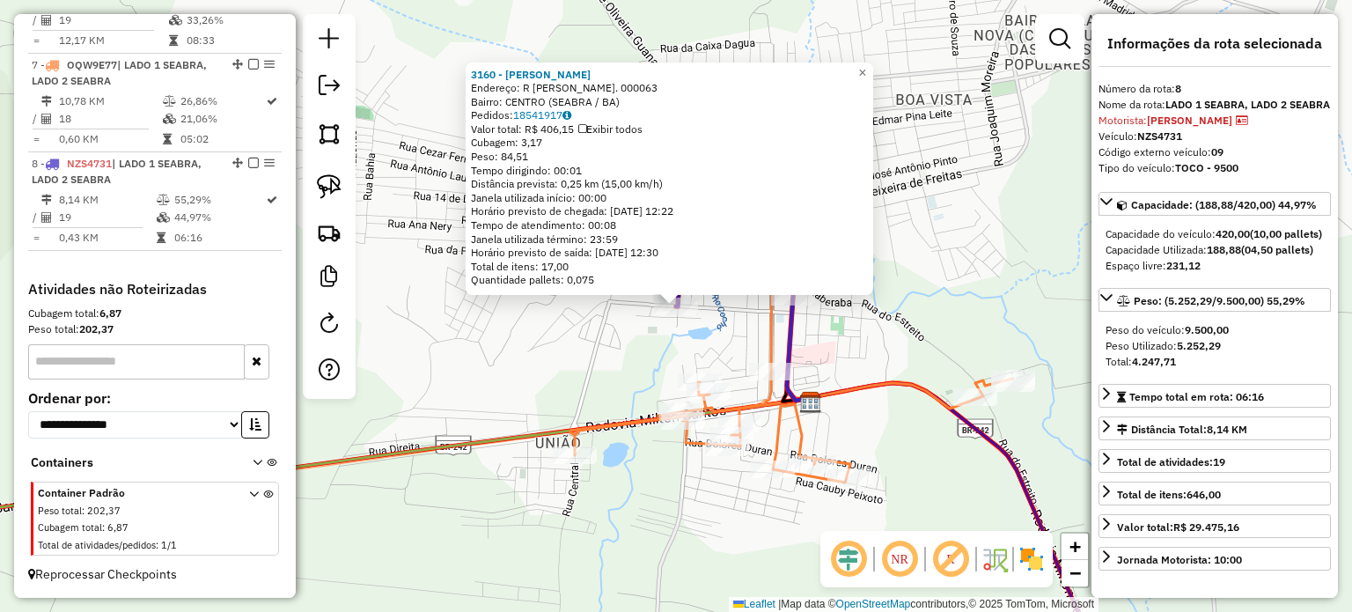
click at [656, 337] on div "3160 - JORGE PAULO JOAQUIM DE OLIVEIRA Endereço: R FELIX LAURIANO PIRES. 000063…" at bounding box center [676, 306] width 1352 height 612
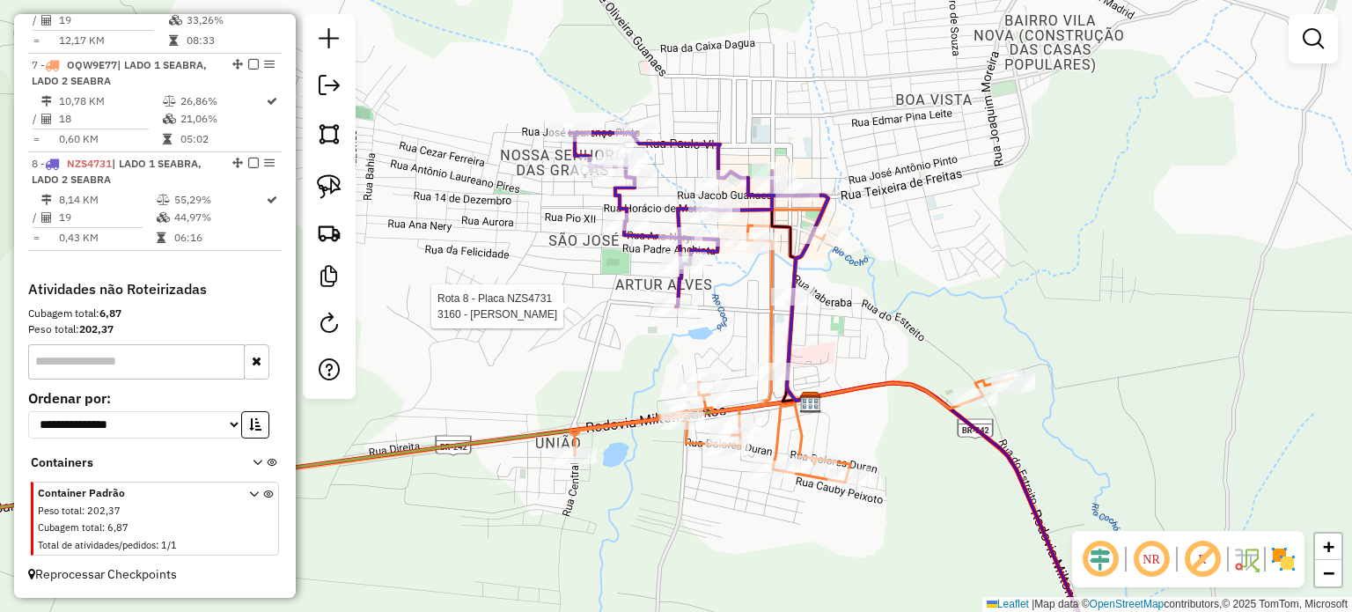
select select "*********"
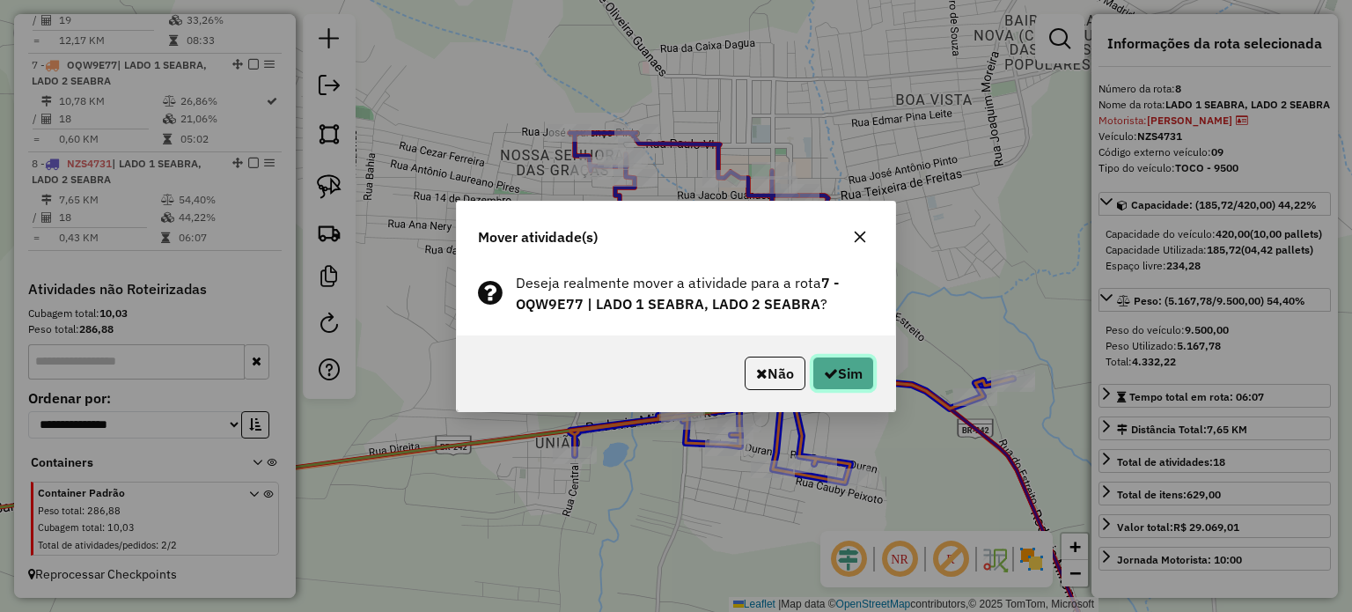
click at [838, 369] on button "Sim" at bounding box center [843, 372] width 62 height 33
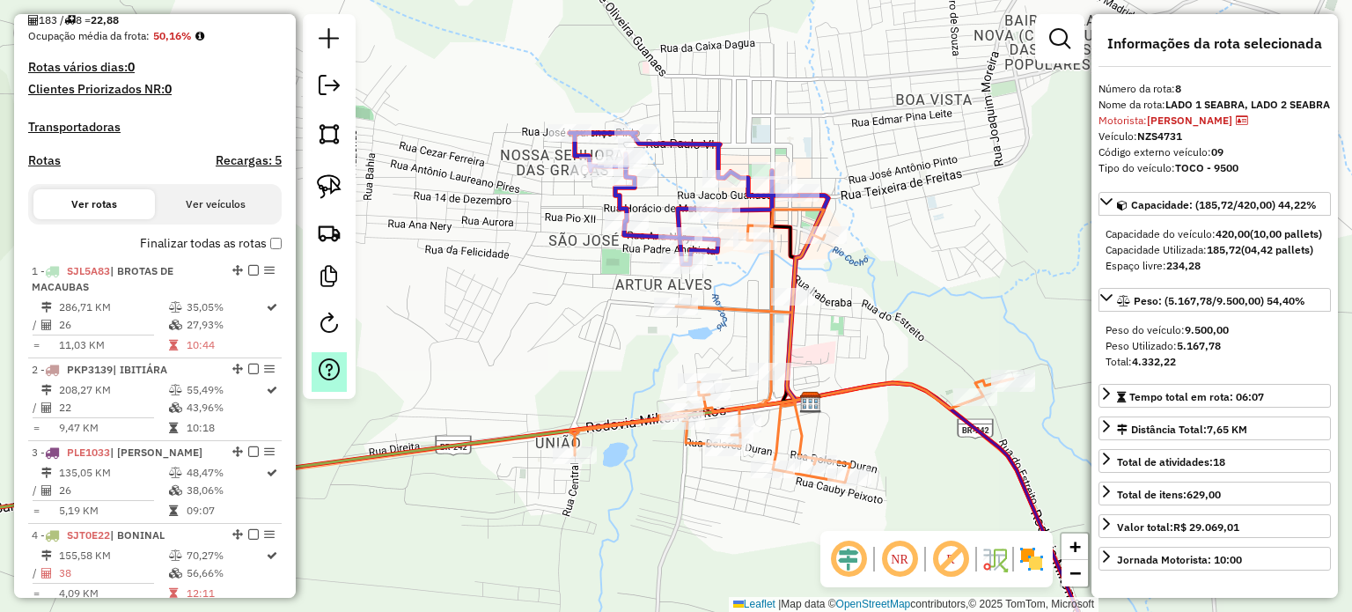
scroll to position [447, 0]
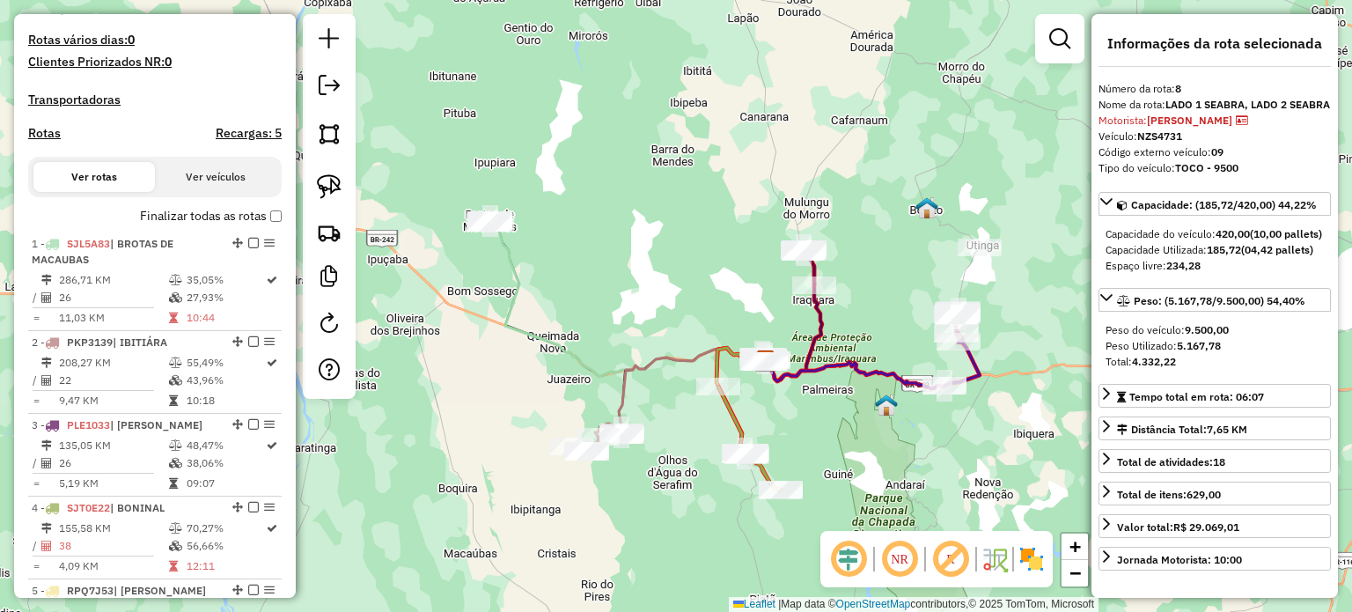
drag, startPoint x: 643, startPoint y: 424, endPoint x: 801, endPoint y: 400, distance: 160.2
click at [803, 400] on div "Janela de atendimento Grade de atendimento Capacidade Transportadoras Veículos …" at bounding box center [676, 306] width 1352 height 612
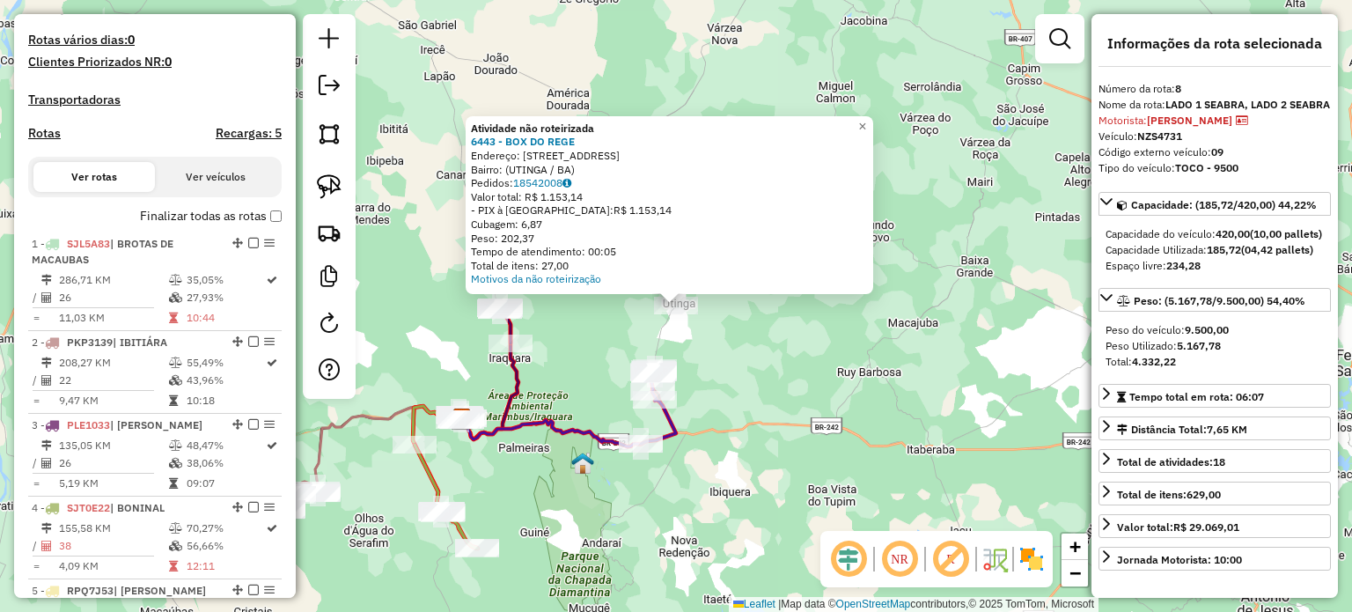
click at [717, 338] on div "Atividade não roteirizada 6443 - BOX DO REGE Endereço: Rua Juazeiro 10 Bairro: …" at bounding box center [676, 306] width 1352 height 612
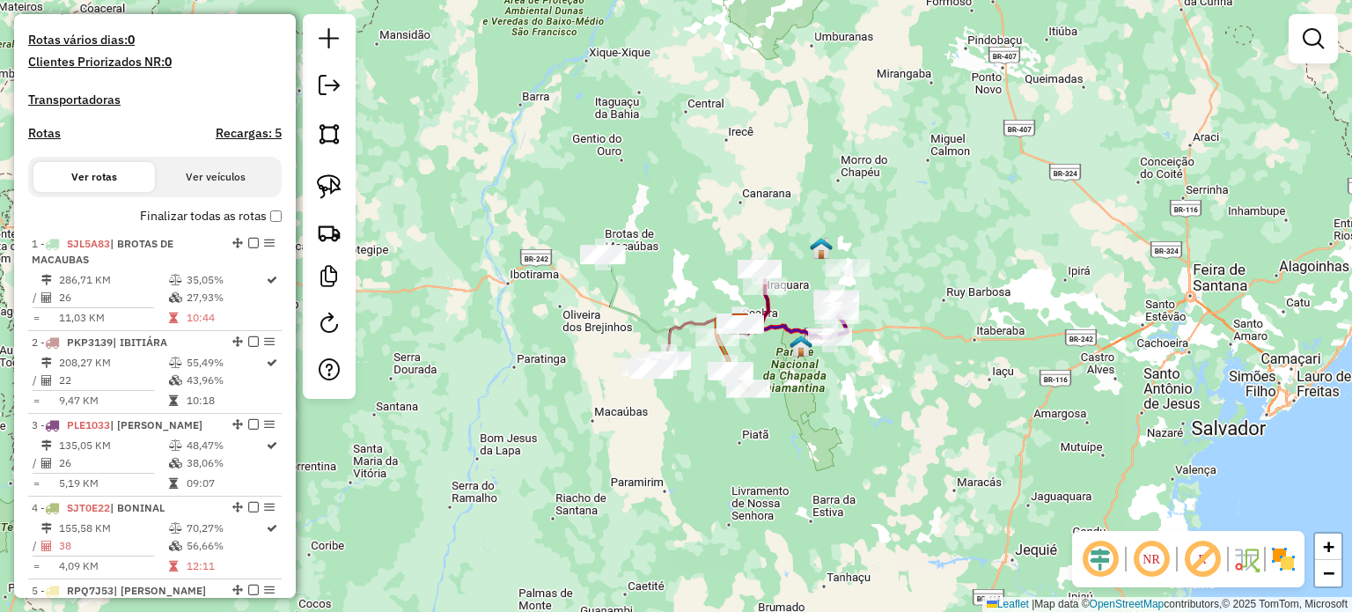
drag, startPoint x: 732, startPoint y: 330, endPoint x: 950, endPoint y: 313, distance: 218.1
click at [936, 298] on div "Janela de atendimento Grade de atendimento Capacidade Transportadoras Veículos …" at bounding box center [676, 306] width 1352 height 612
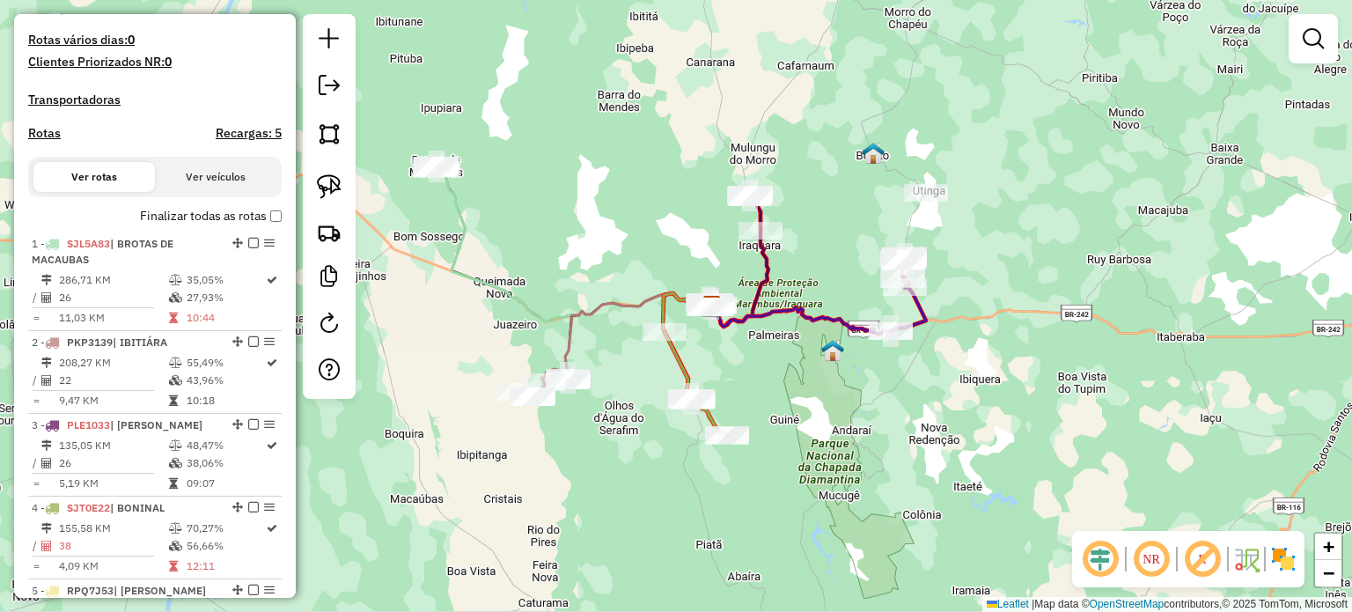
drag, startPoint x: 873, startPoint y: 346, endPoint x: 978, endPoint y: 318, distance: 108.5
click at [978, 318] on div "Janela de atendimento Grade de atendimento Capacidade Transportadoras Veículos …" at bounding box center [676, 306] width 1352 height 612
click at [332, 92] on em at bounding box center [329, 85] width 21 height 21
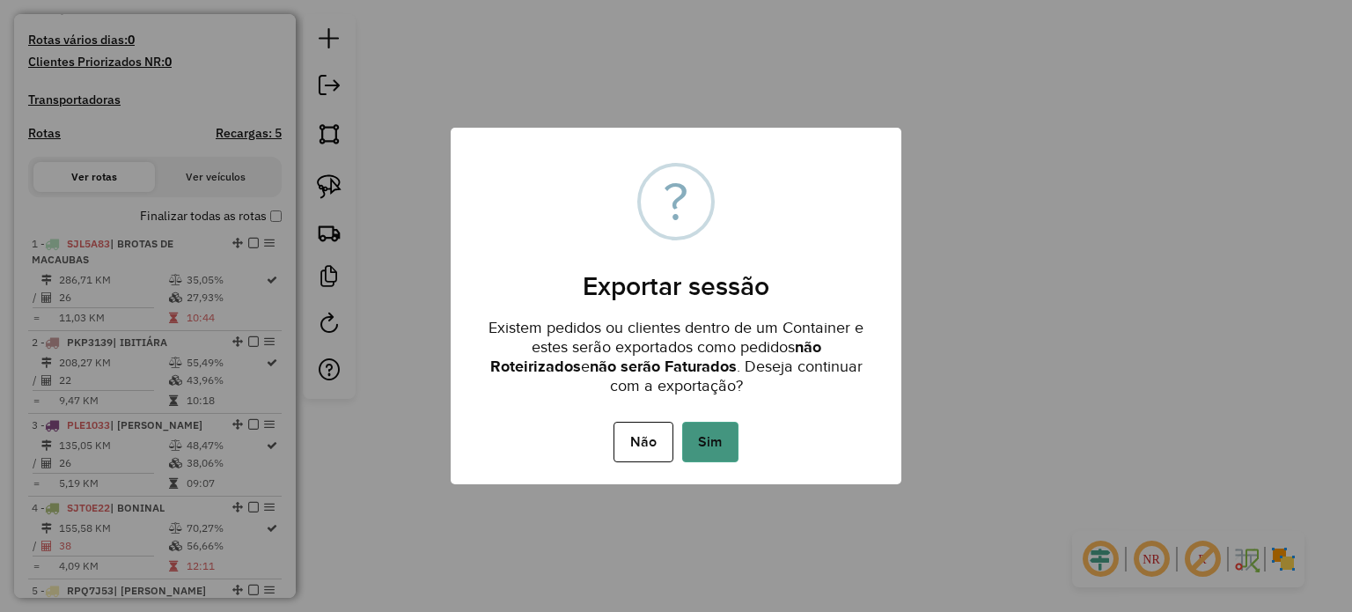
click at [710, 445] on button "Sim" at bounding box center [710, 442] width 56 height 40
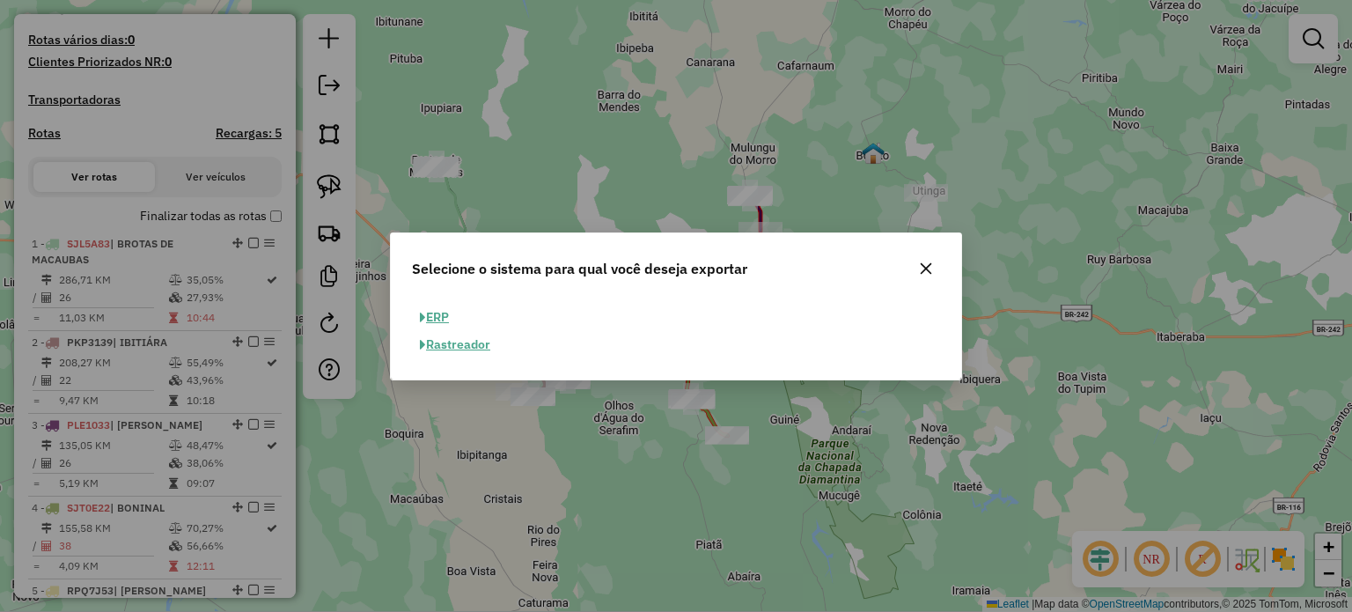
click at [442, 320] on button "ERP" at bounding box center [434, 317] width 45 height 27
select select "**"
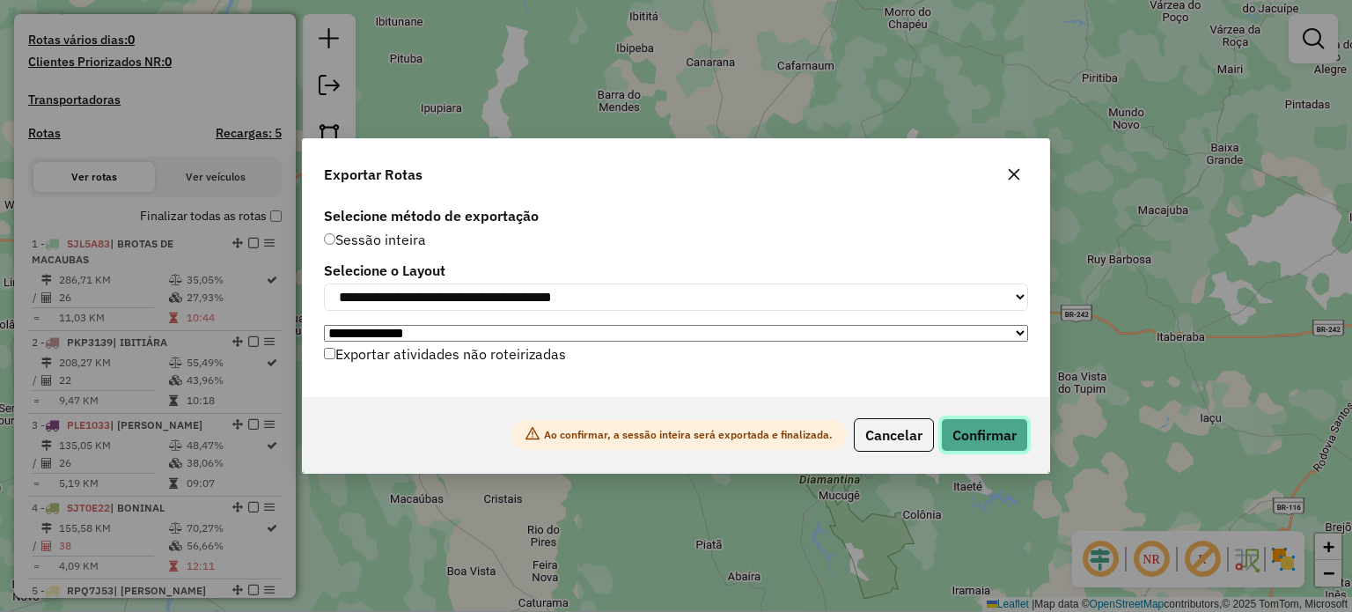
click at [1000, 440] on button "Confirmar" at bounding box center [984, 434] width 87 height 33
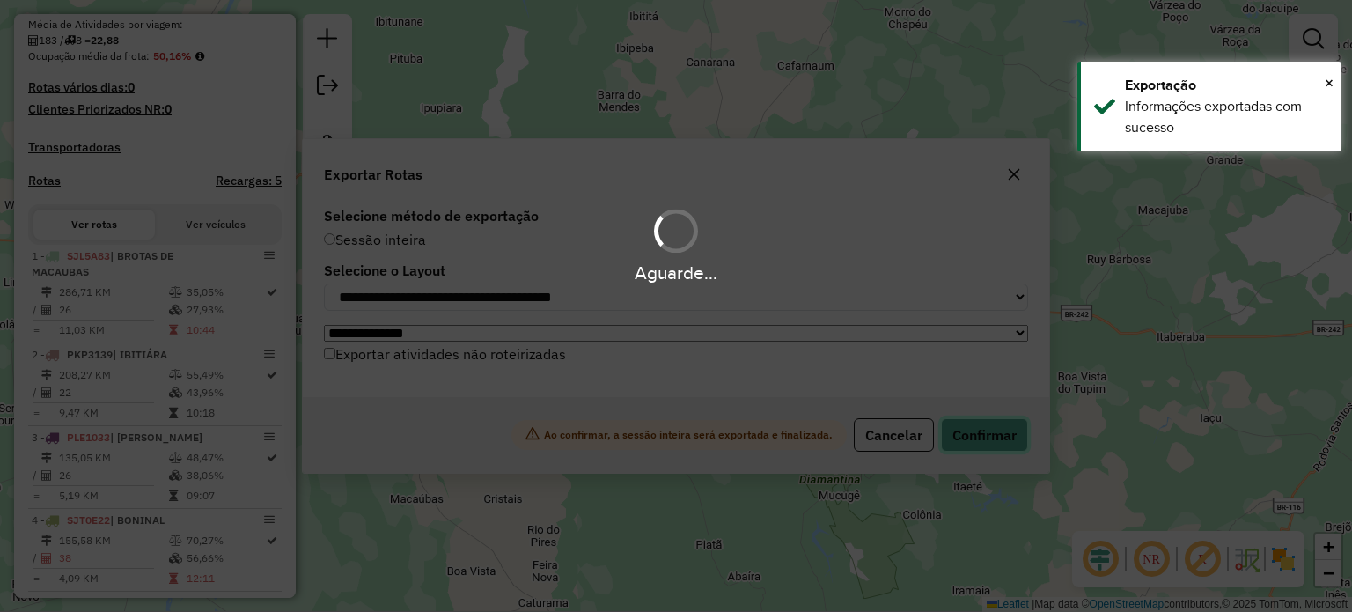
scroll to position [494, 0]
